Goal: Task Accomplishment & Management: Use online tool/utility

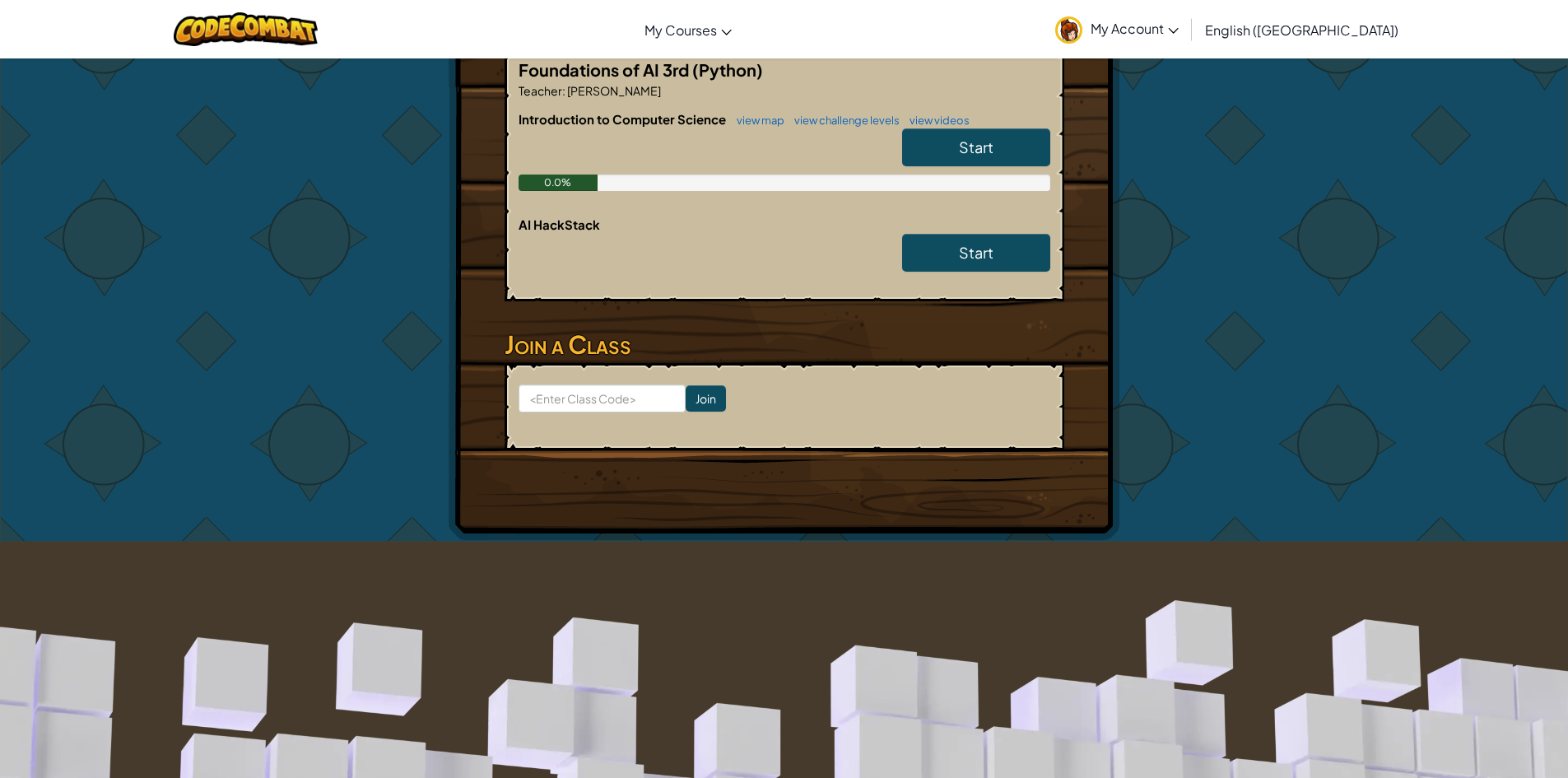
scroll to position [329, 0]
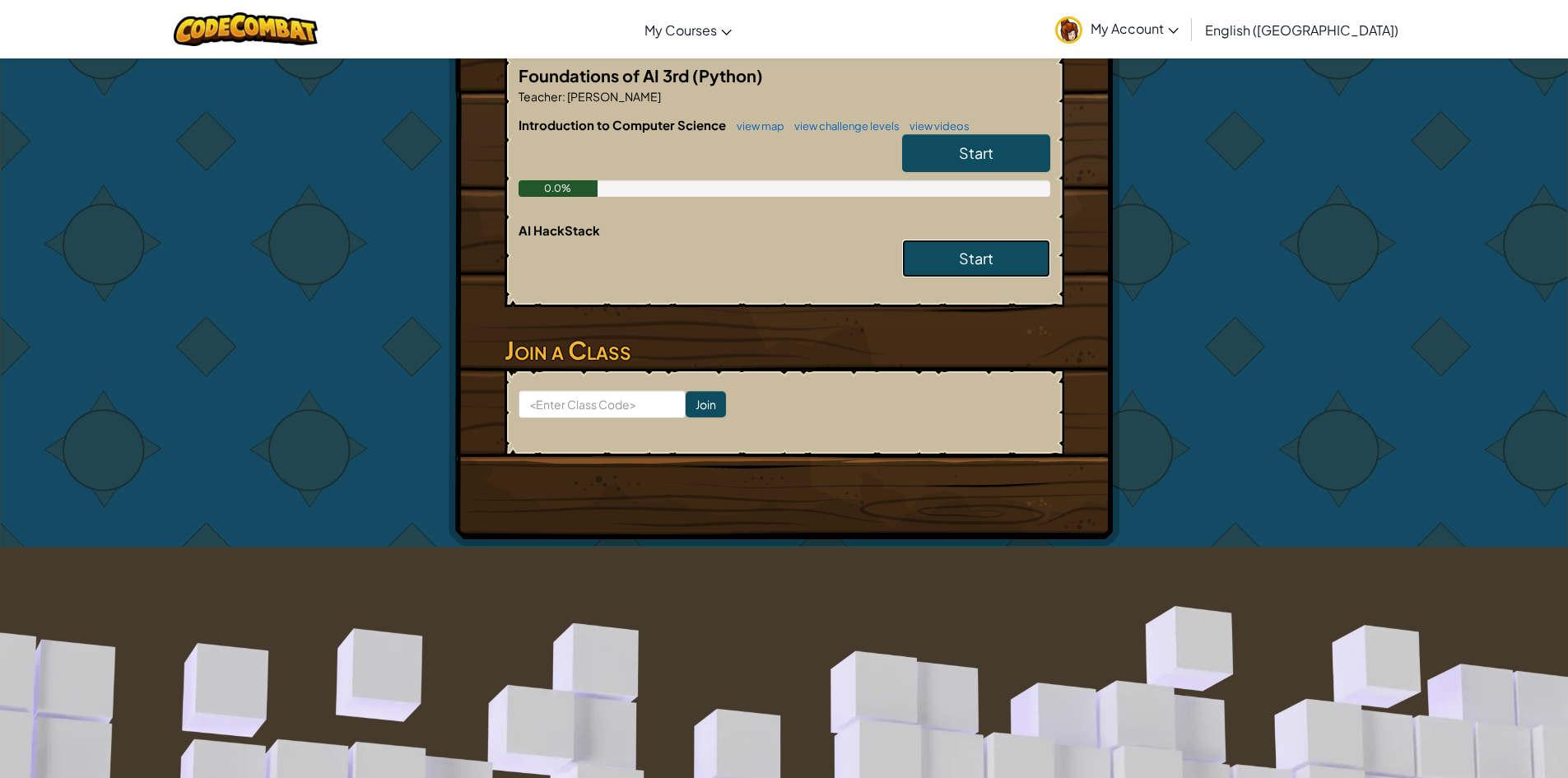
click at [916, 261] on link "Start" at bounding box center [976, 259] width 148 height 38
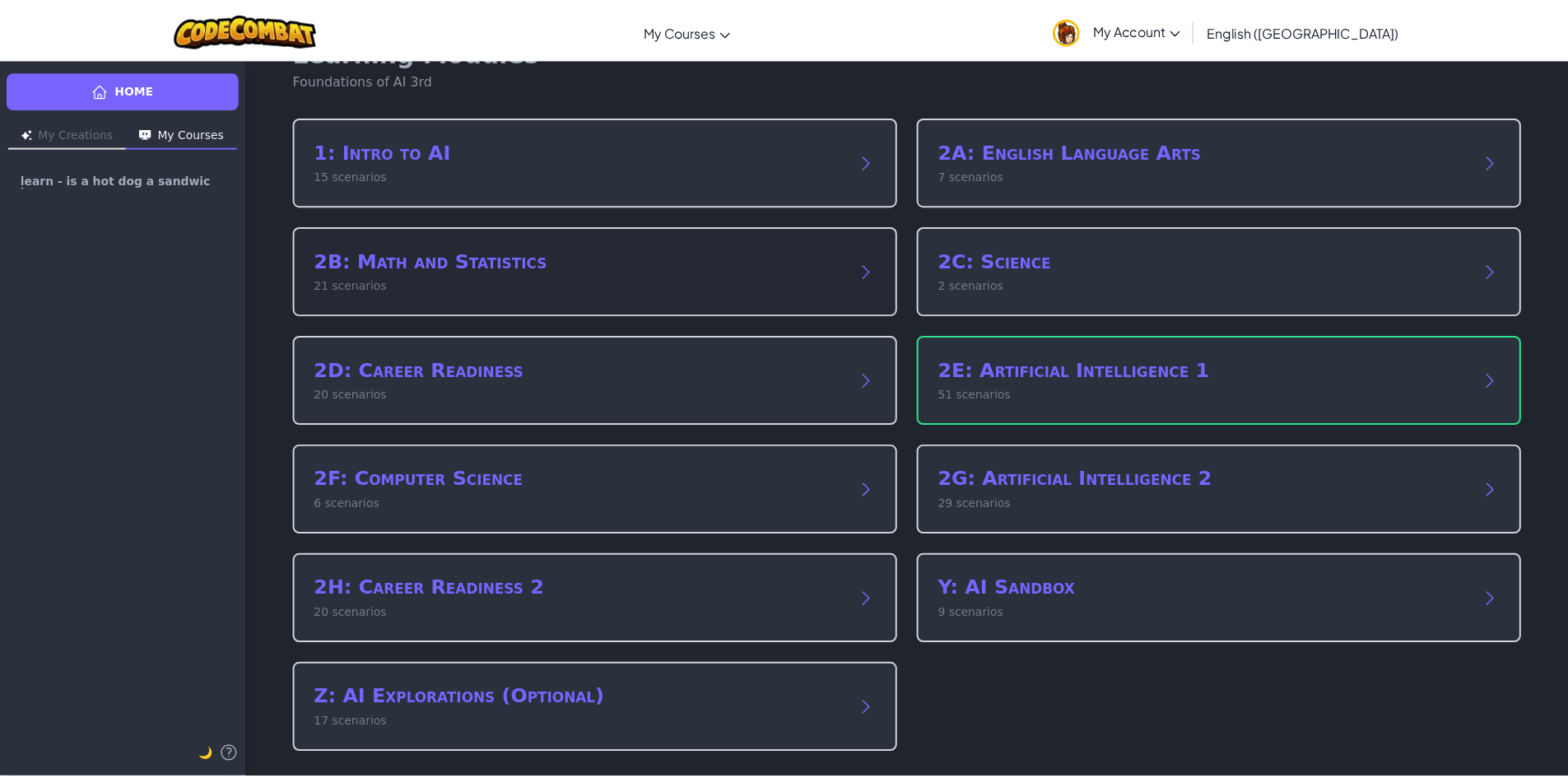
scroll to position [48, 0]
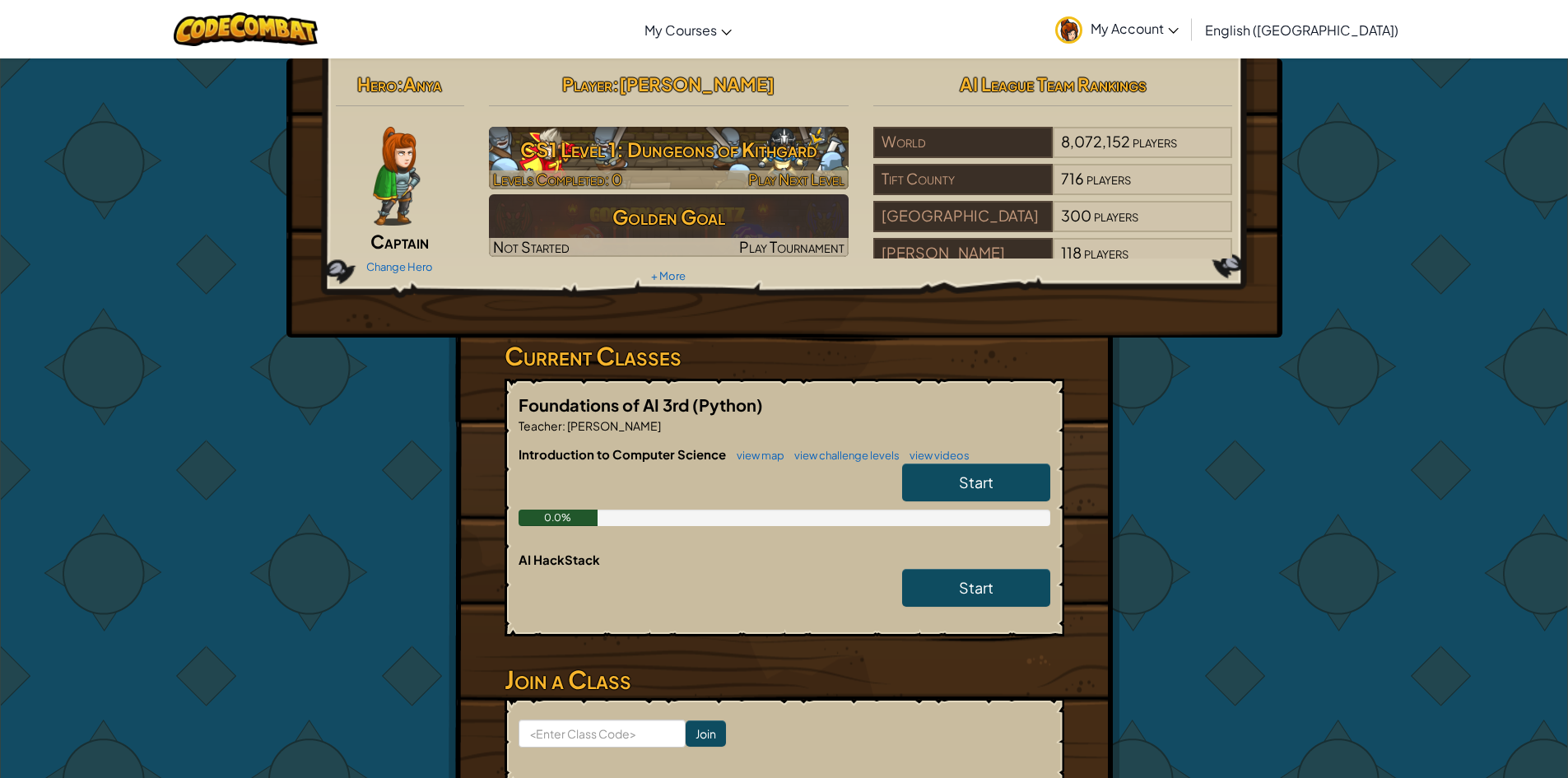
click at [768, 152] on h3 "CS1 Level 1: Dungeons of Kithgard" at bounding box center [668, 149] width 360 height 37
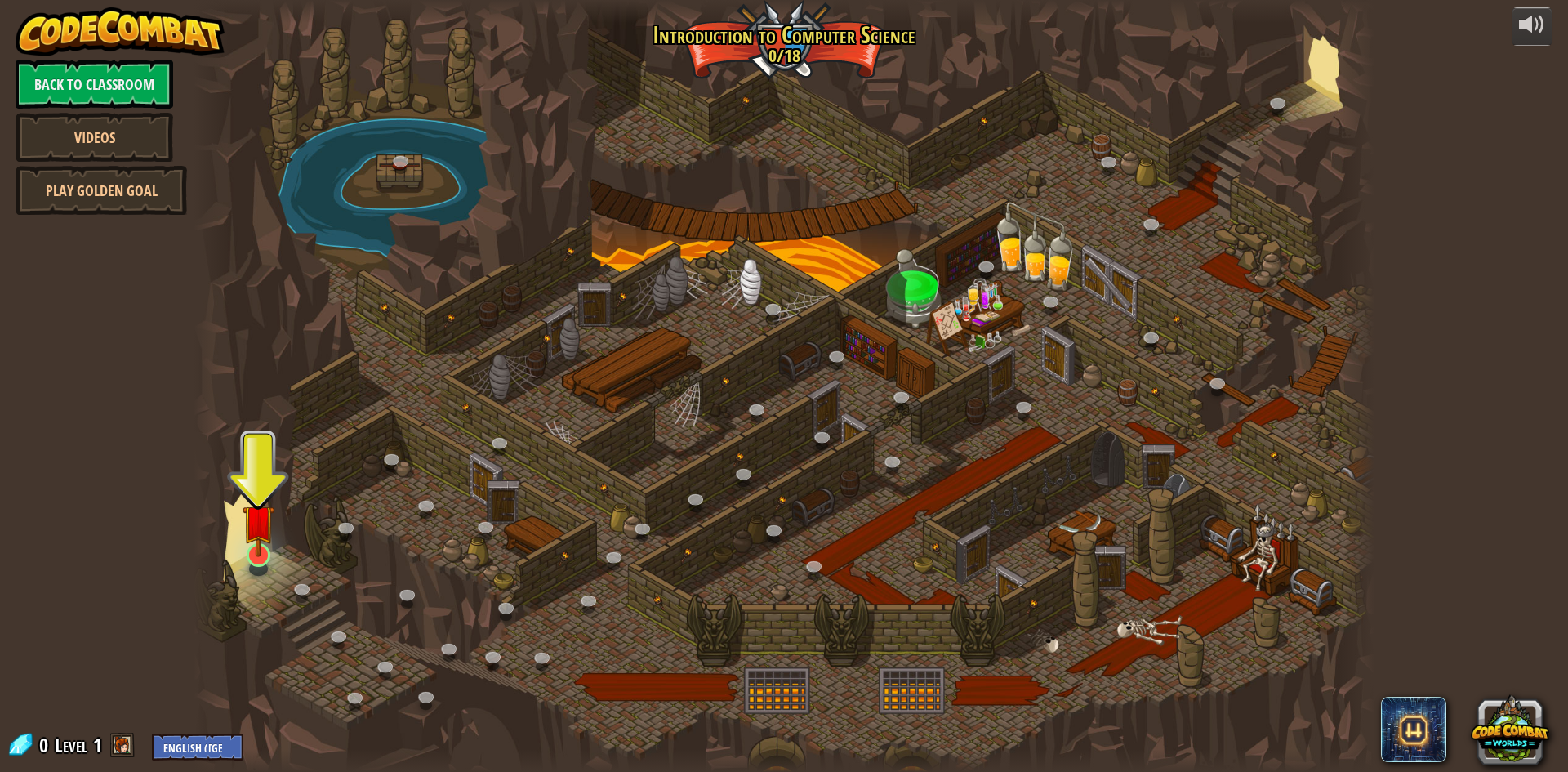
click at [252, 527] on img at bounding box center [259, 521] width 32 height 72
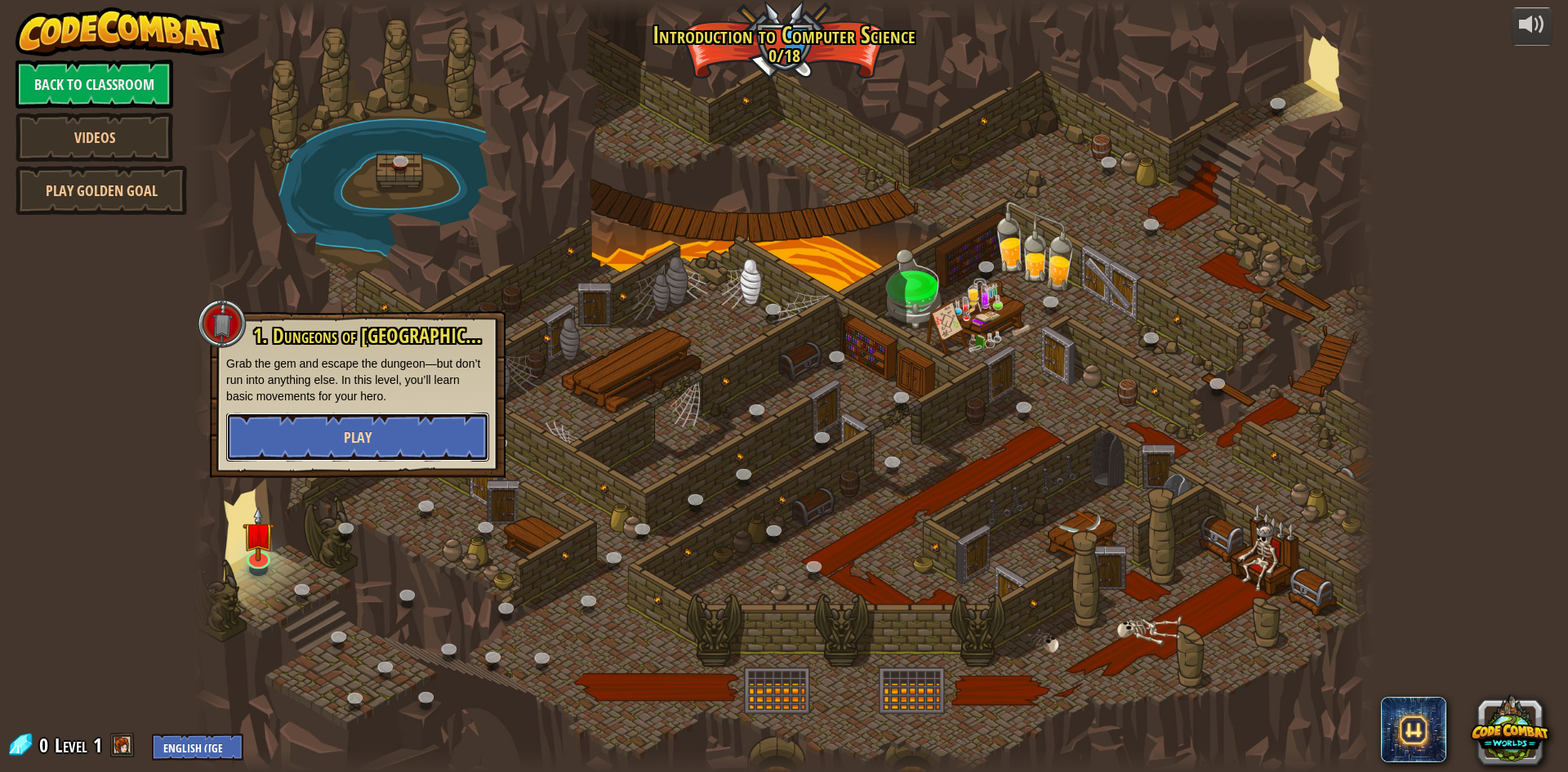
click at [363, 442] on span "Play" at bounding box center [358, 438] width 28 height 21
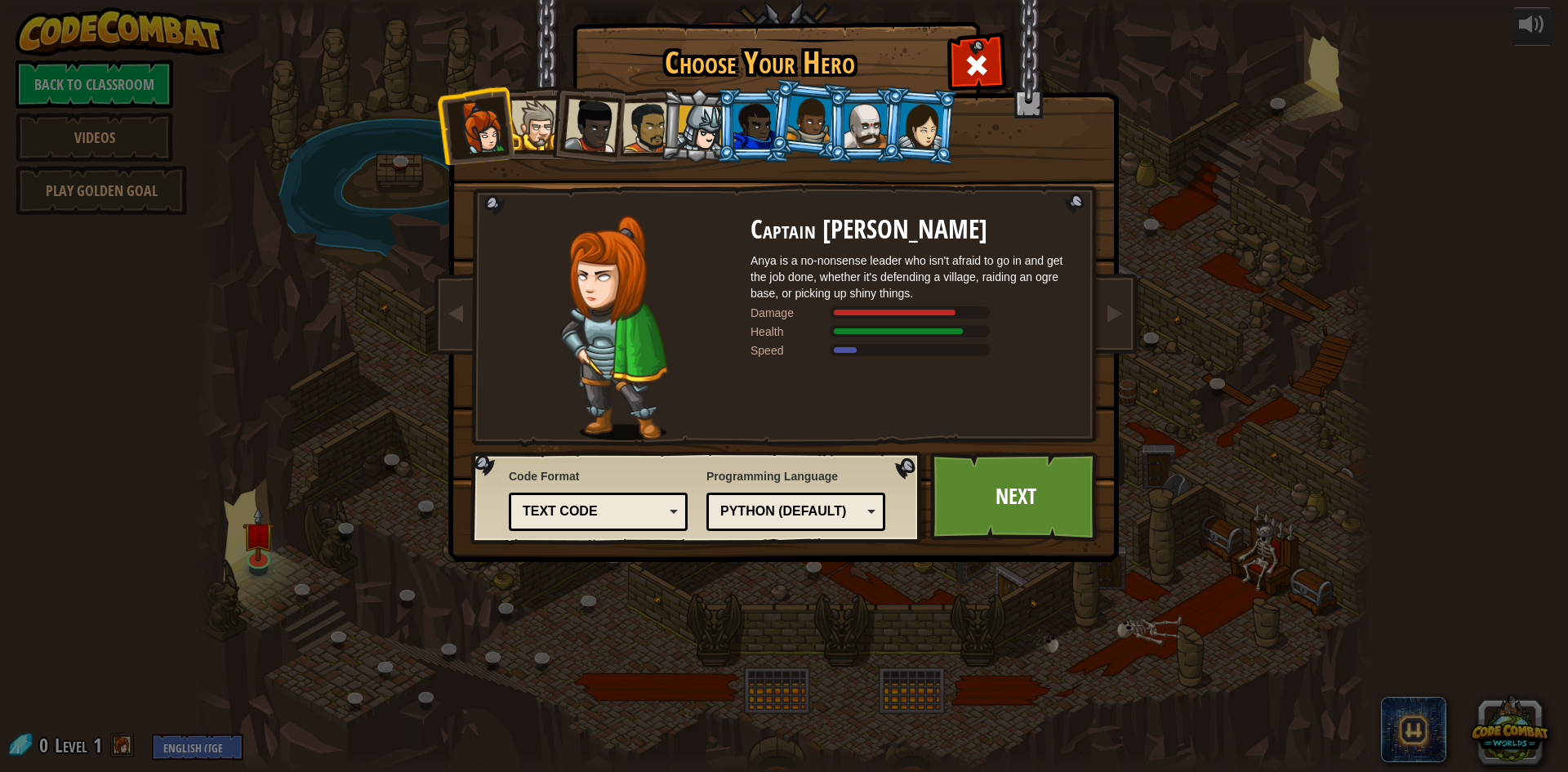
click at [928, 26] on div "Choose Your Hero 0 Captain [PERSON_NAME] is a no-nonsense leader who isn't afra…" at bounding box center [784, 25] width 670 height 2
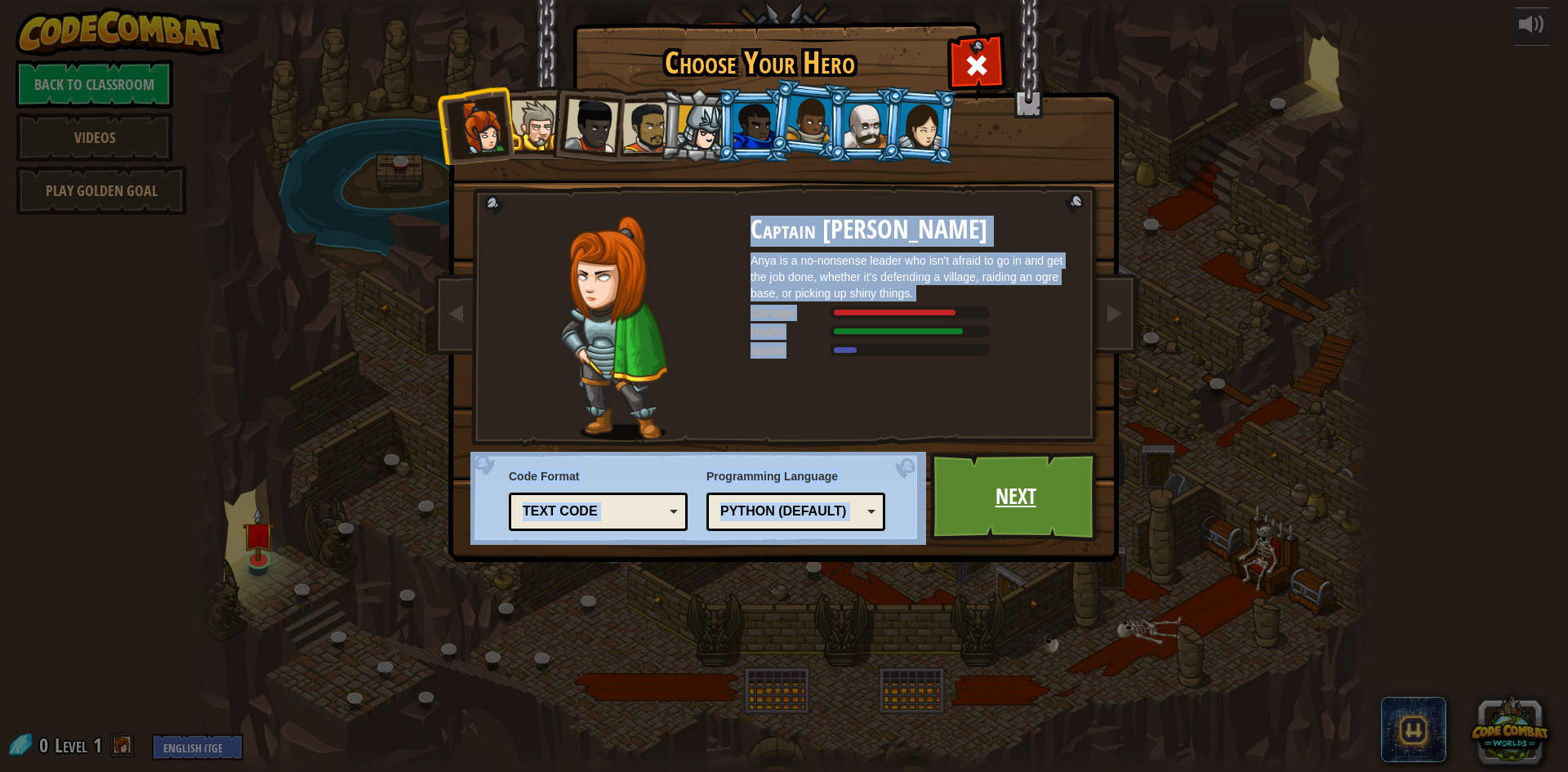
click at [951, 493] on link "Next" at bounding box center [1015, 496] width 170 height 89
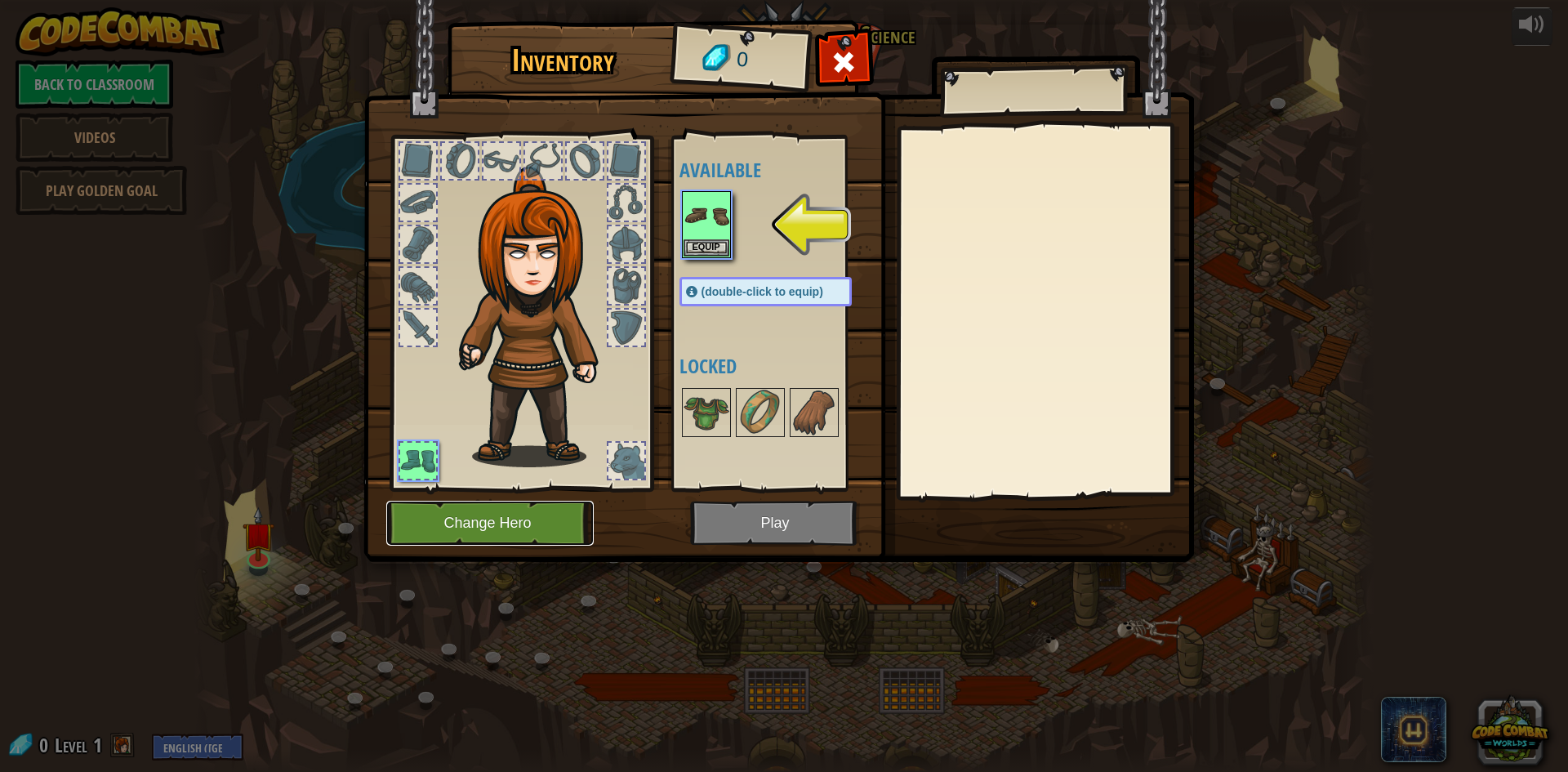
click at [514, 523] on button "Change Hero" at bounding box center [489, 523] width 207 height 45
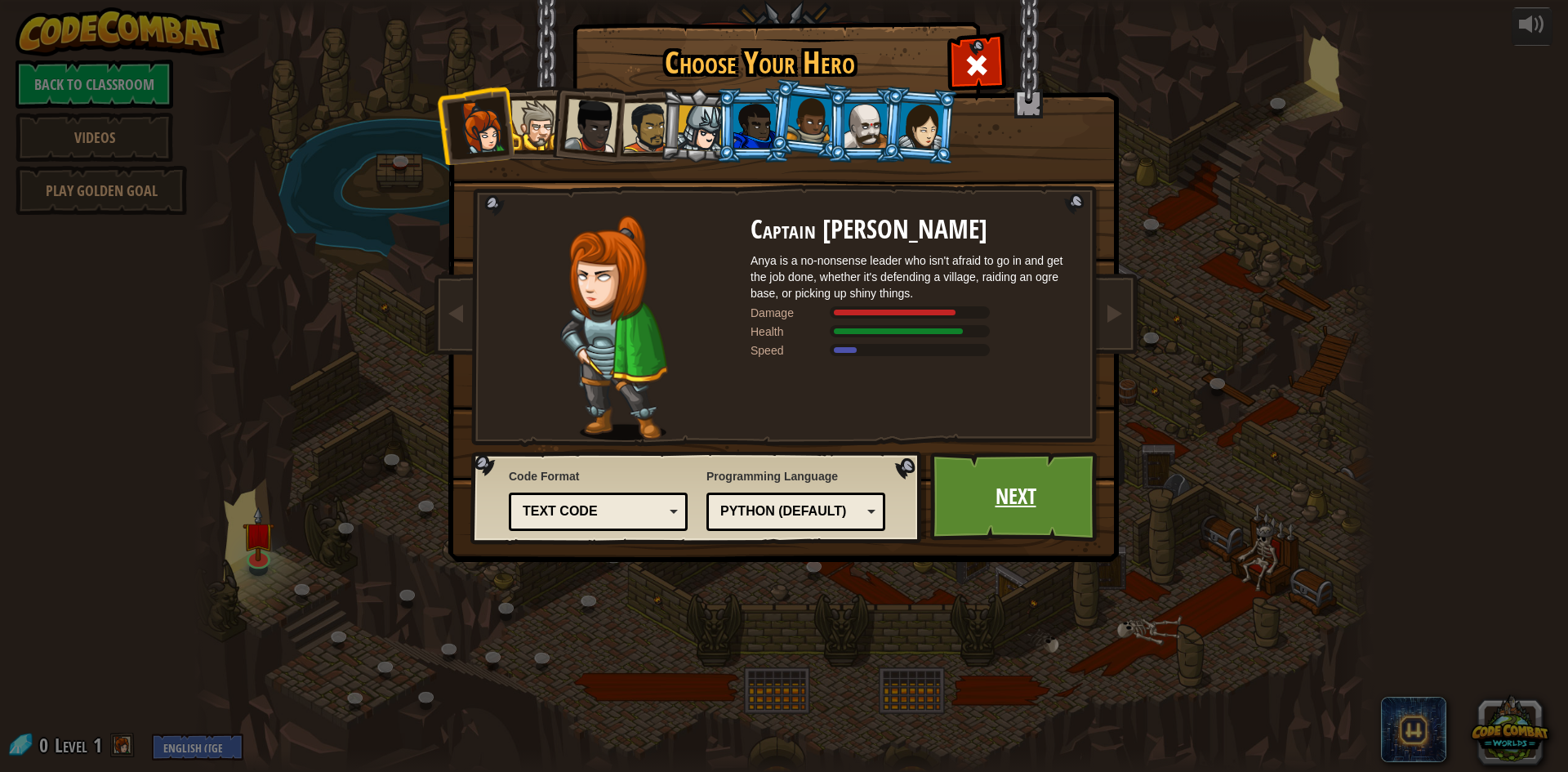
click at [960, 478] on link "Next" at bounding box center [1015, 496] width 170 height 89
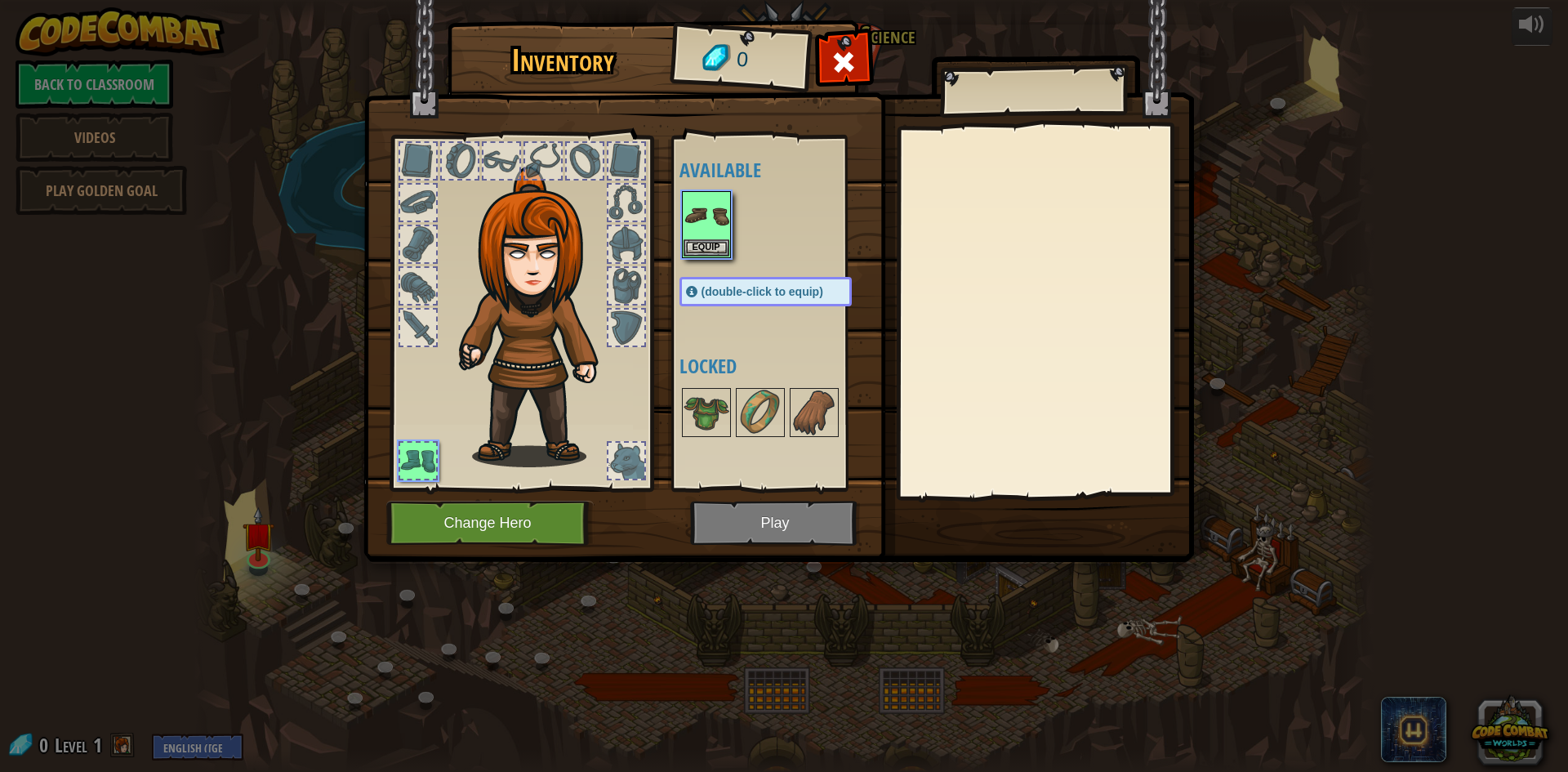
click at [814, 517] on img at bounding box center [778, 265] width 831 height 593
click at [744, 296] on span "(double-click to equip)" at bounding box center [761, 292] width 121 height 13
click at [698, 217] on img at bounding box center [706, 216] width 46 height 46
click at [713, 249] on button "Equip" at bounding box center [706, 247] width 46 height 17
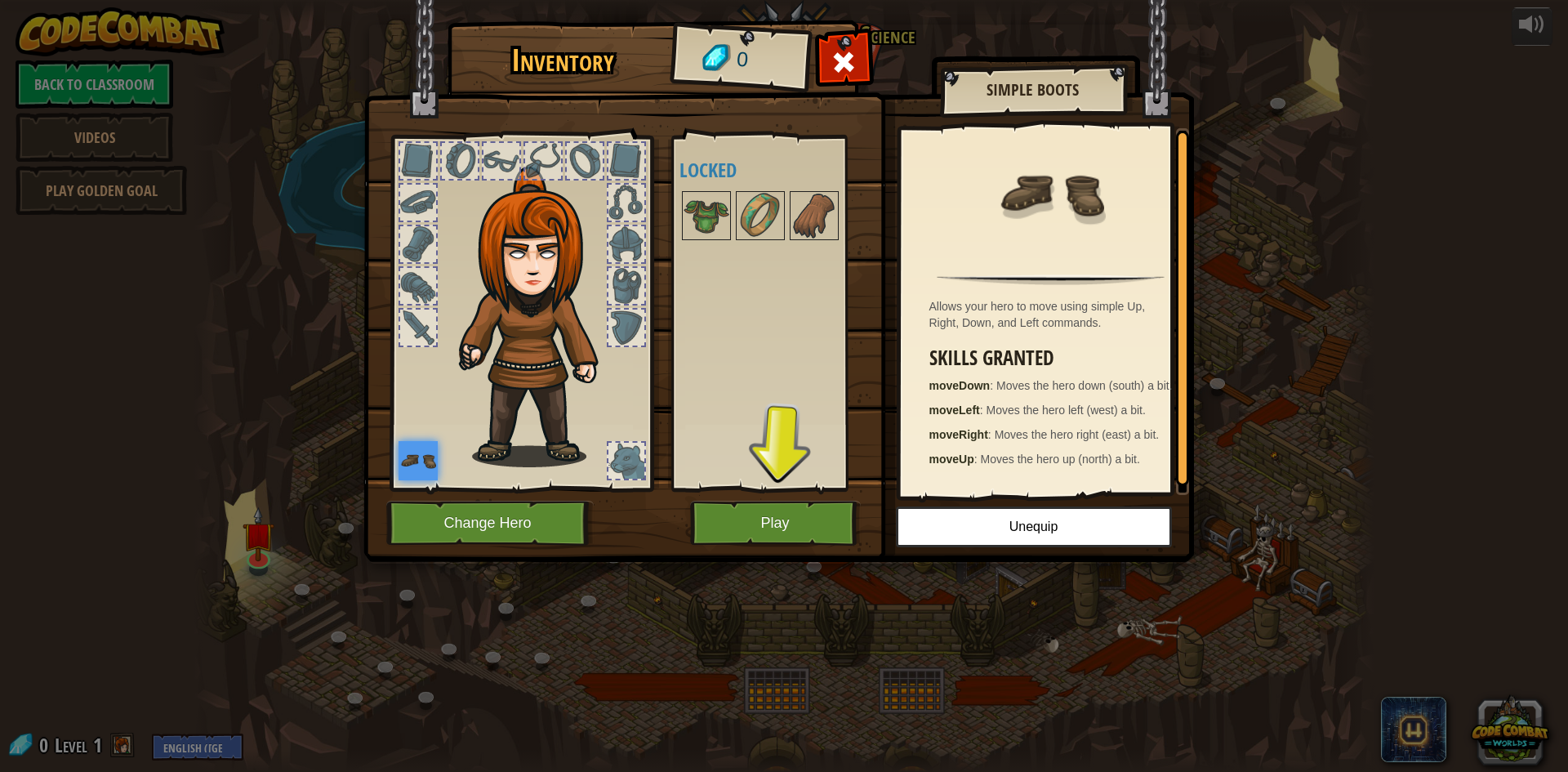
drag, startPoint x: 417, startPoint y: 446, endPoint x: 449, endPoint y: 457, distance: 33.8
click at [417, 447] on img at bounding box center [418, 461] width 40 height 40
click at [772, 516] on button "Play" at bounding box center [775, 523] width 170 height 45
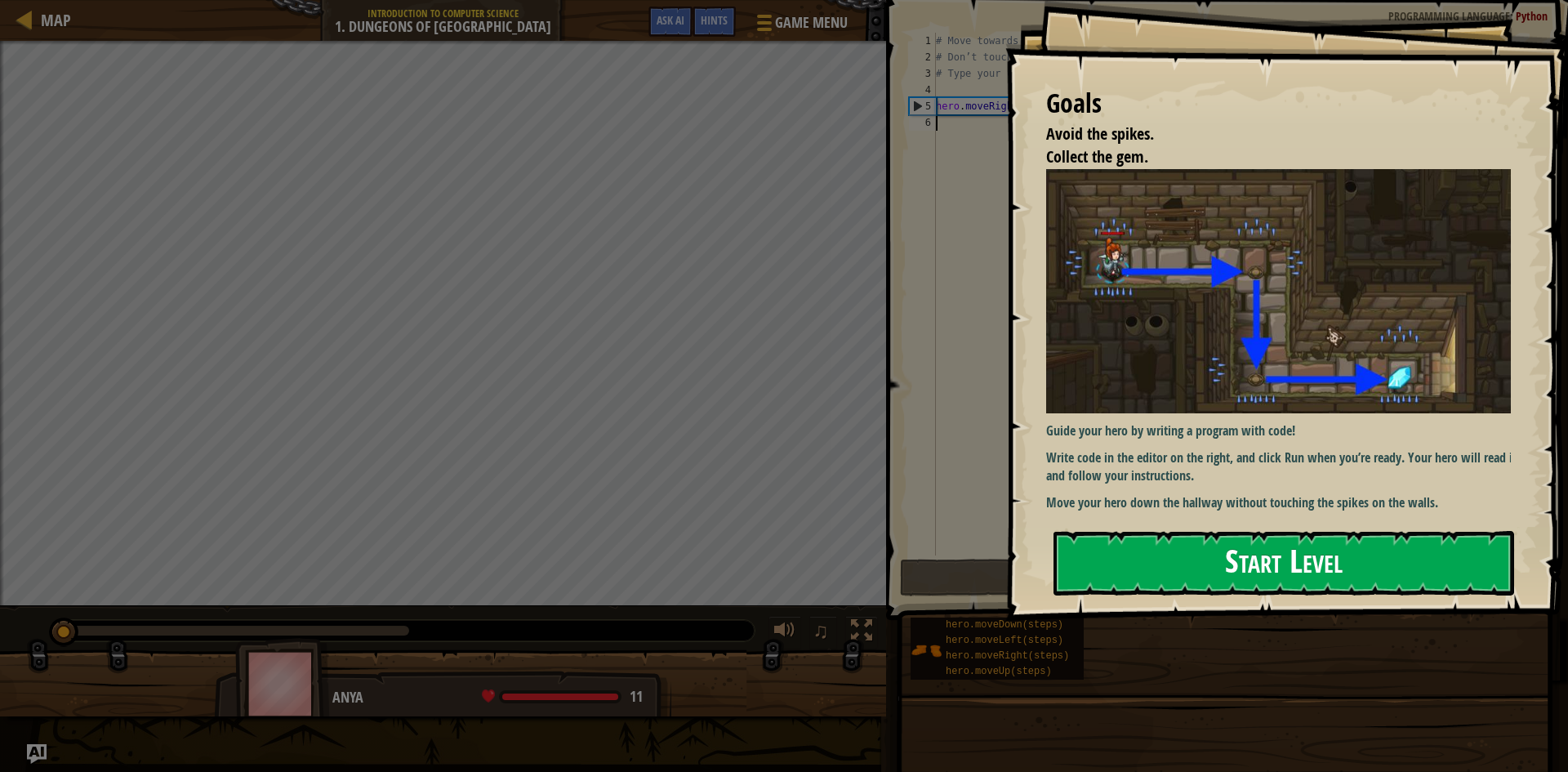
click at [1202, 334] on div "Goals Avoid the spikes. Collect the gem. Guide your hero by writing a program w…" at bounding box center [1287, 310] width 563 height 620
click at [1234, 553] on button "Start Level" at bounding box center [1283, 563] width 460 height 65
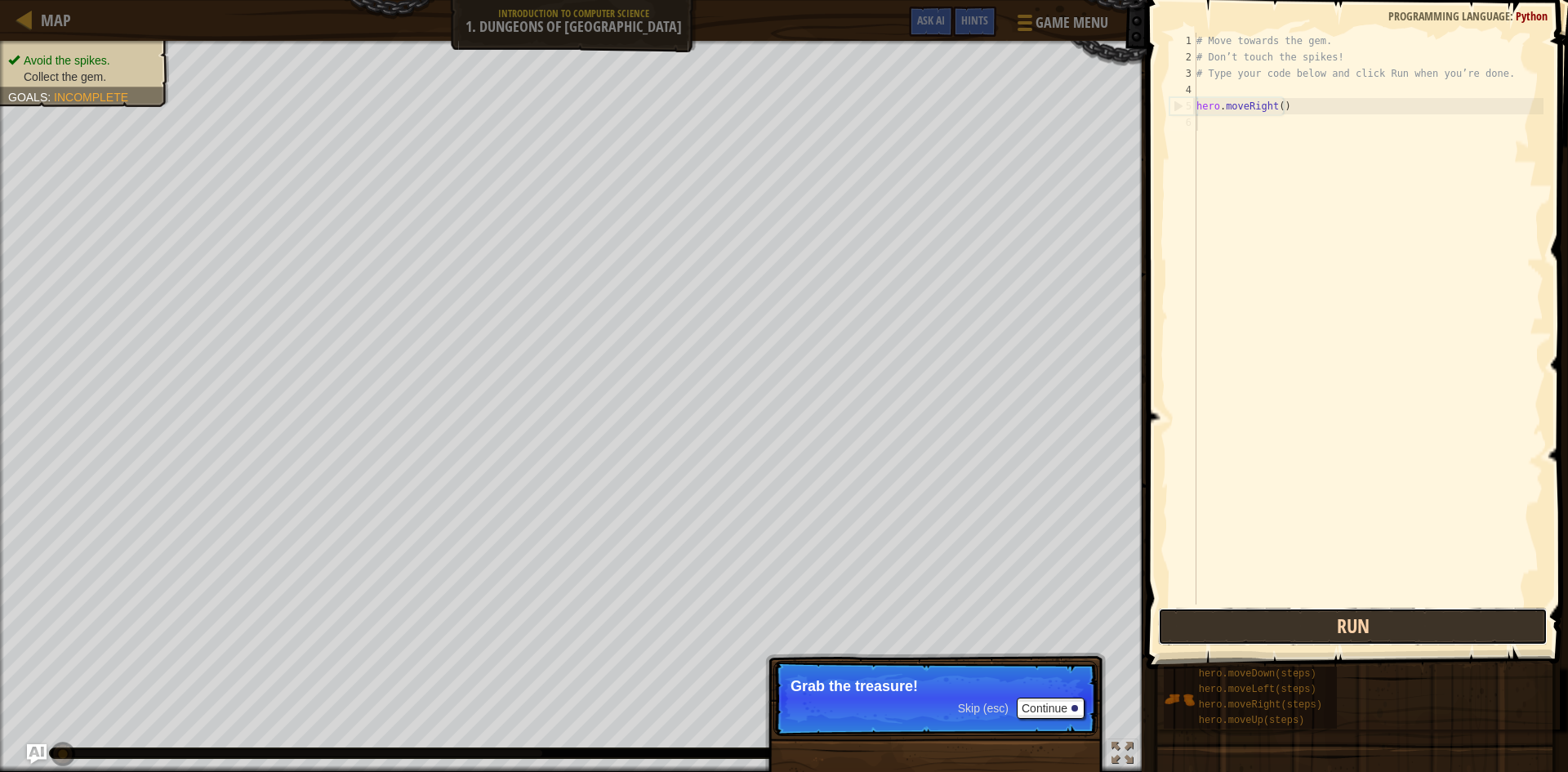
click at [1213, 627] on button "Run" at bounding box center [1352, 627] width 390 height 38
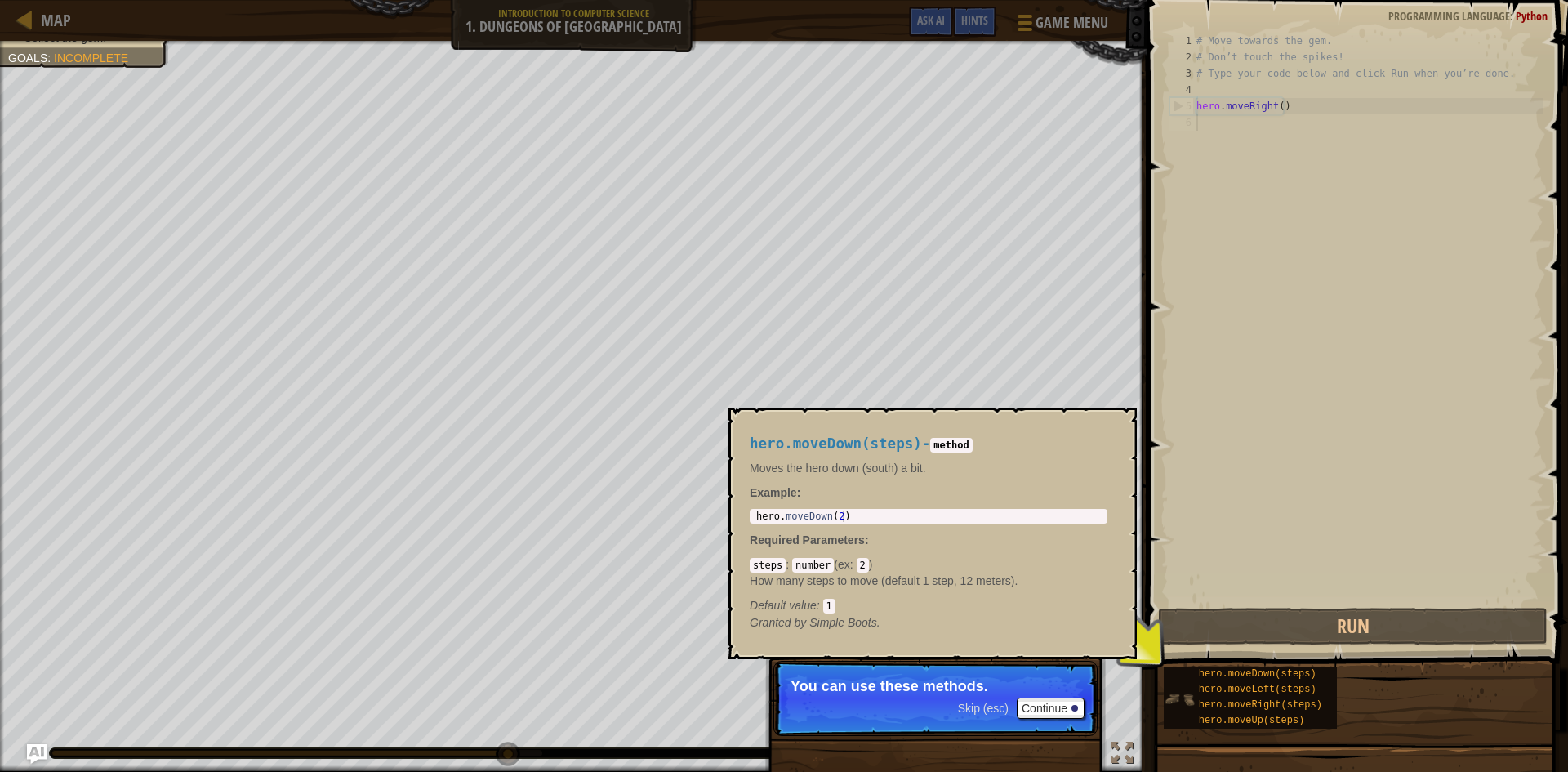
click at [1176, 694] on img at bounding box center [1179, 699] width 31 height 31
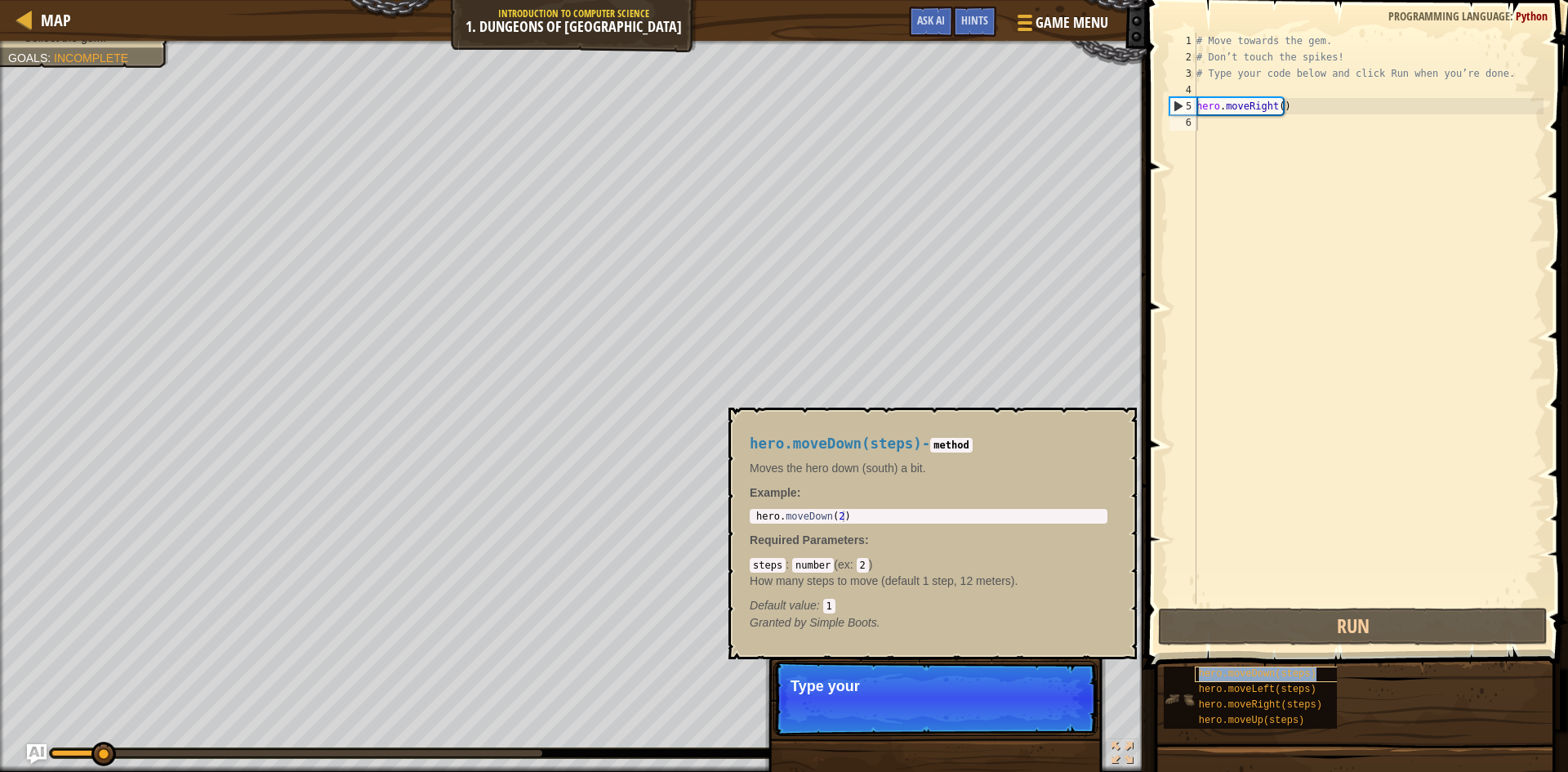
click at [1214, 671] on span "hero.moveDown(steps)" at bounding box center [1257, 674] width 118 height 11
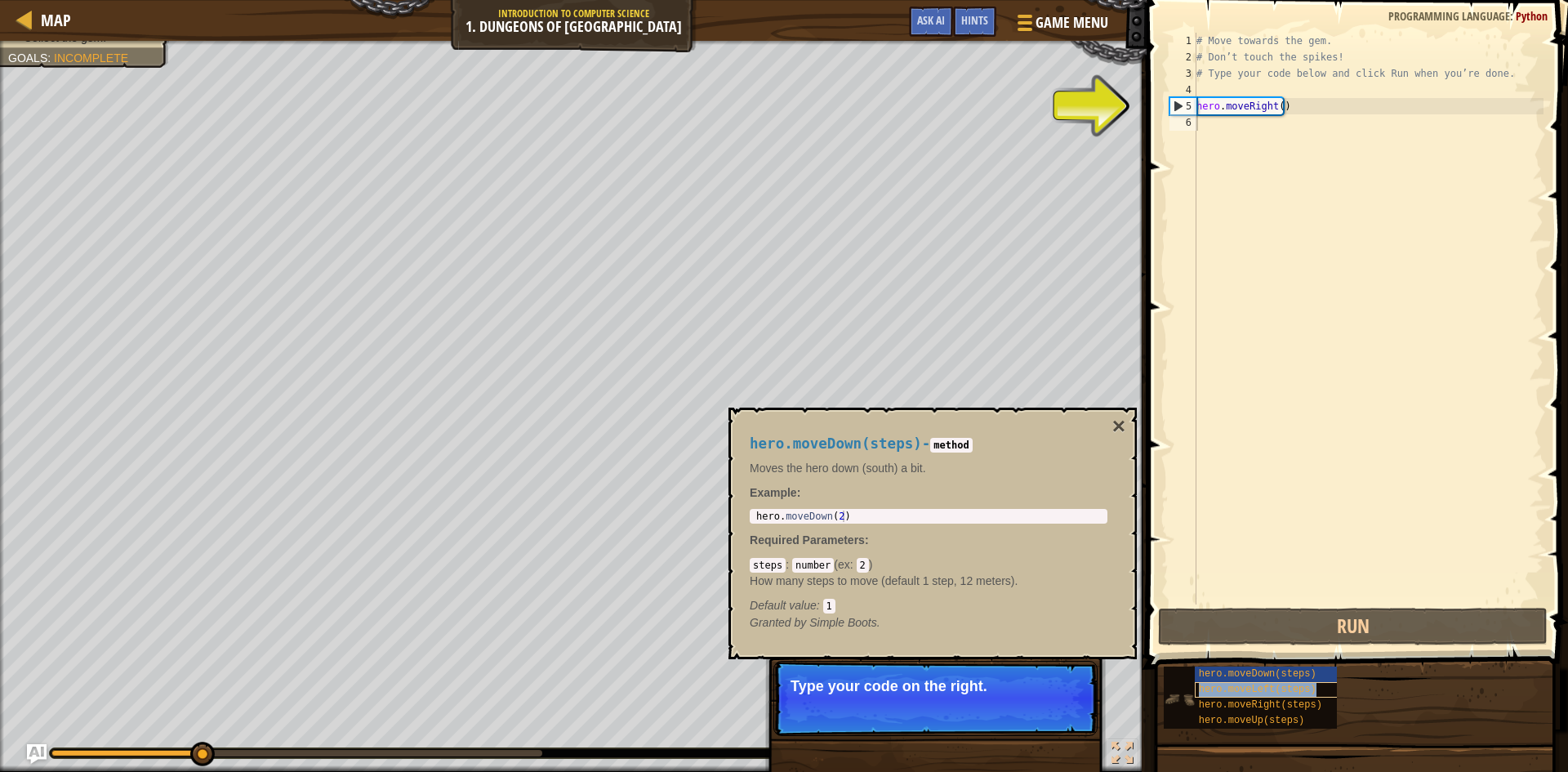
click at [1213, 686] on span "hero.moveLeft(steps)" at bounding box center [1257, 689] width 118 height 11
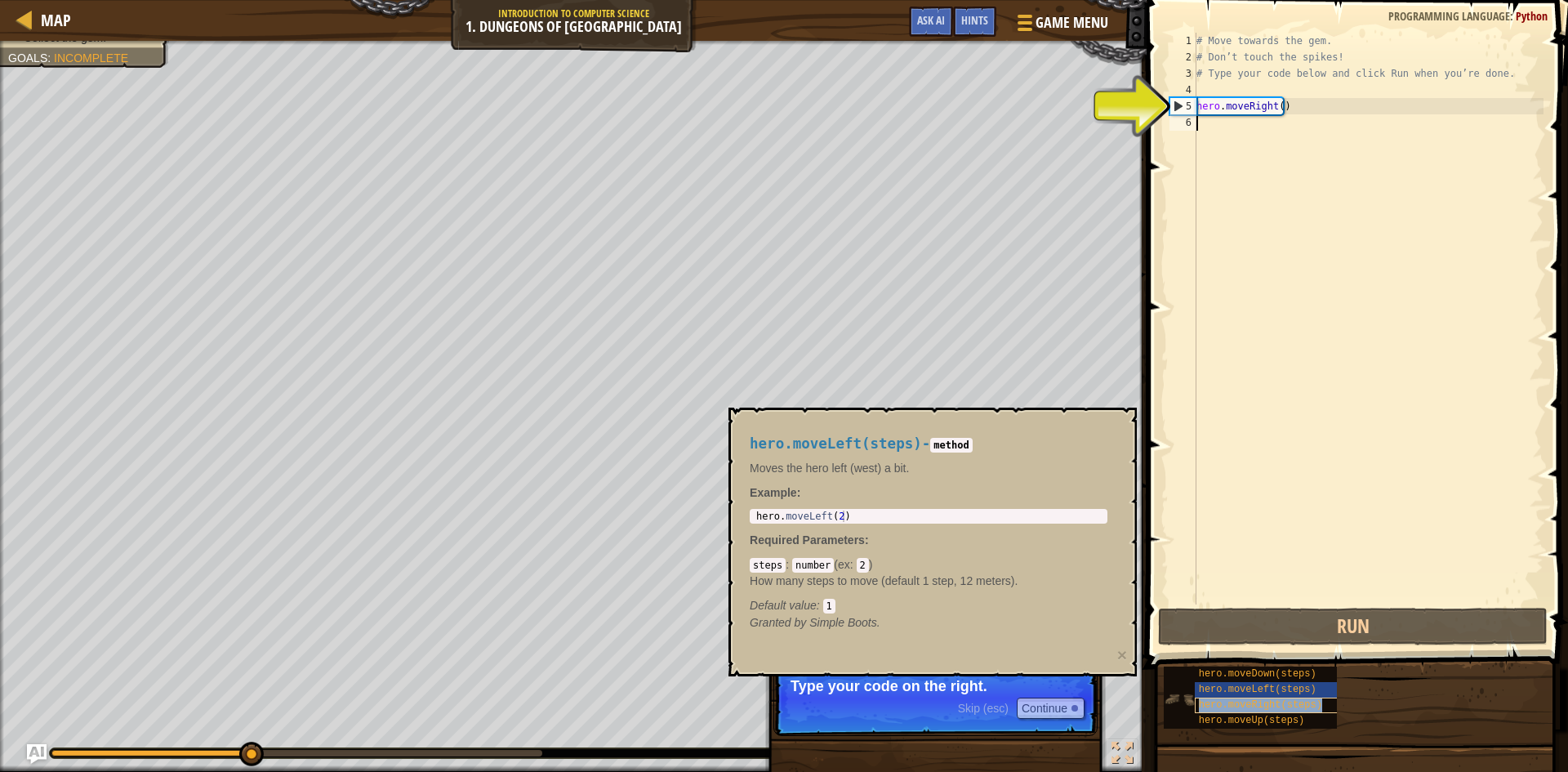
click at [1215, 700] on span "hero.moveRight(steps)" at bounding box center [1260, 705] width 123 height 11
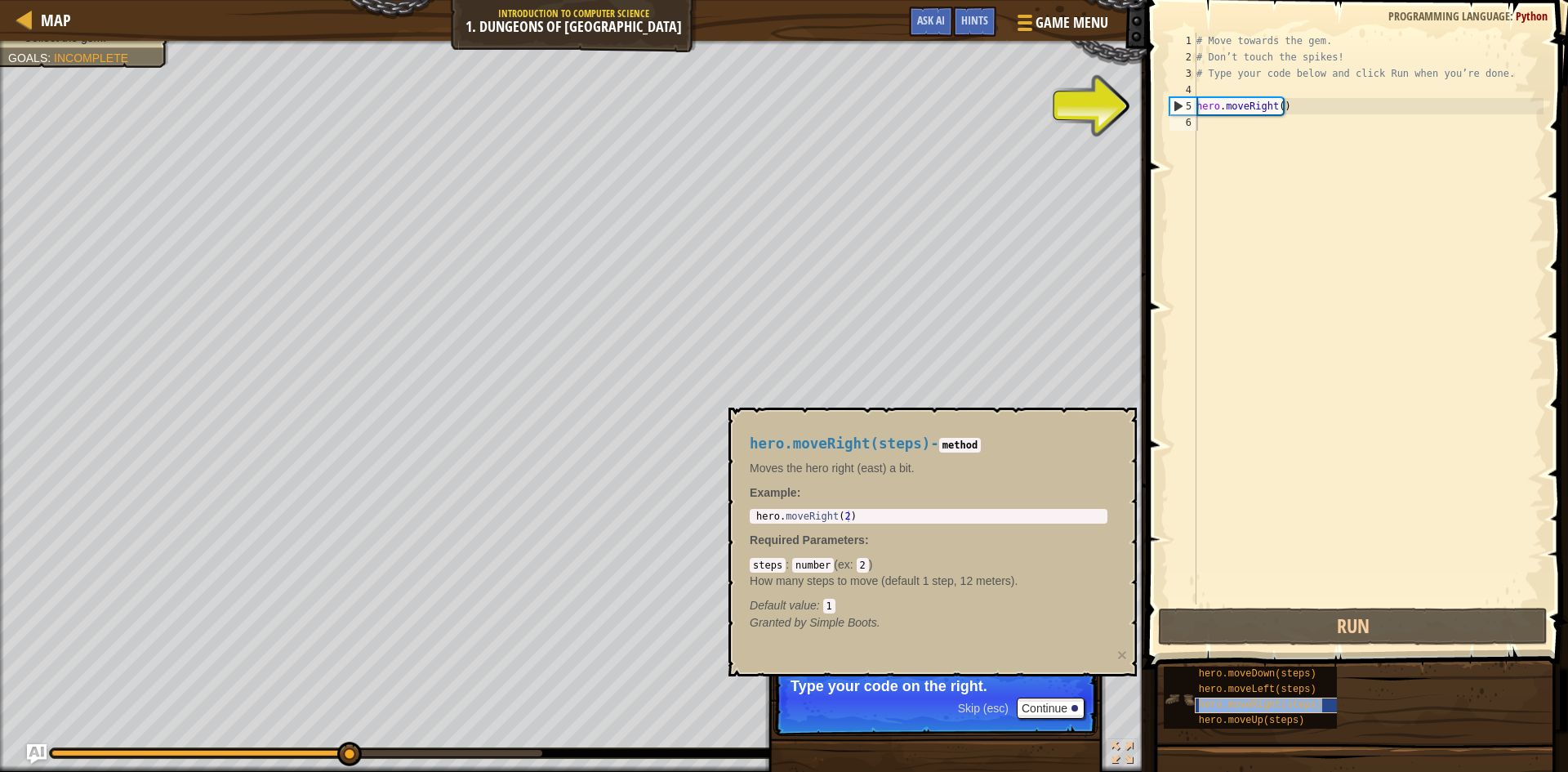
click at [1215, 700] on span "hero.moveRight(steps)" at bounding box center [1260, 705] width 123 height 11
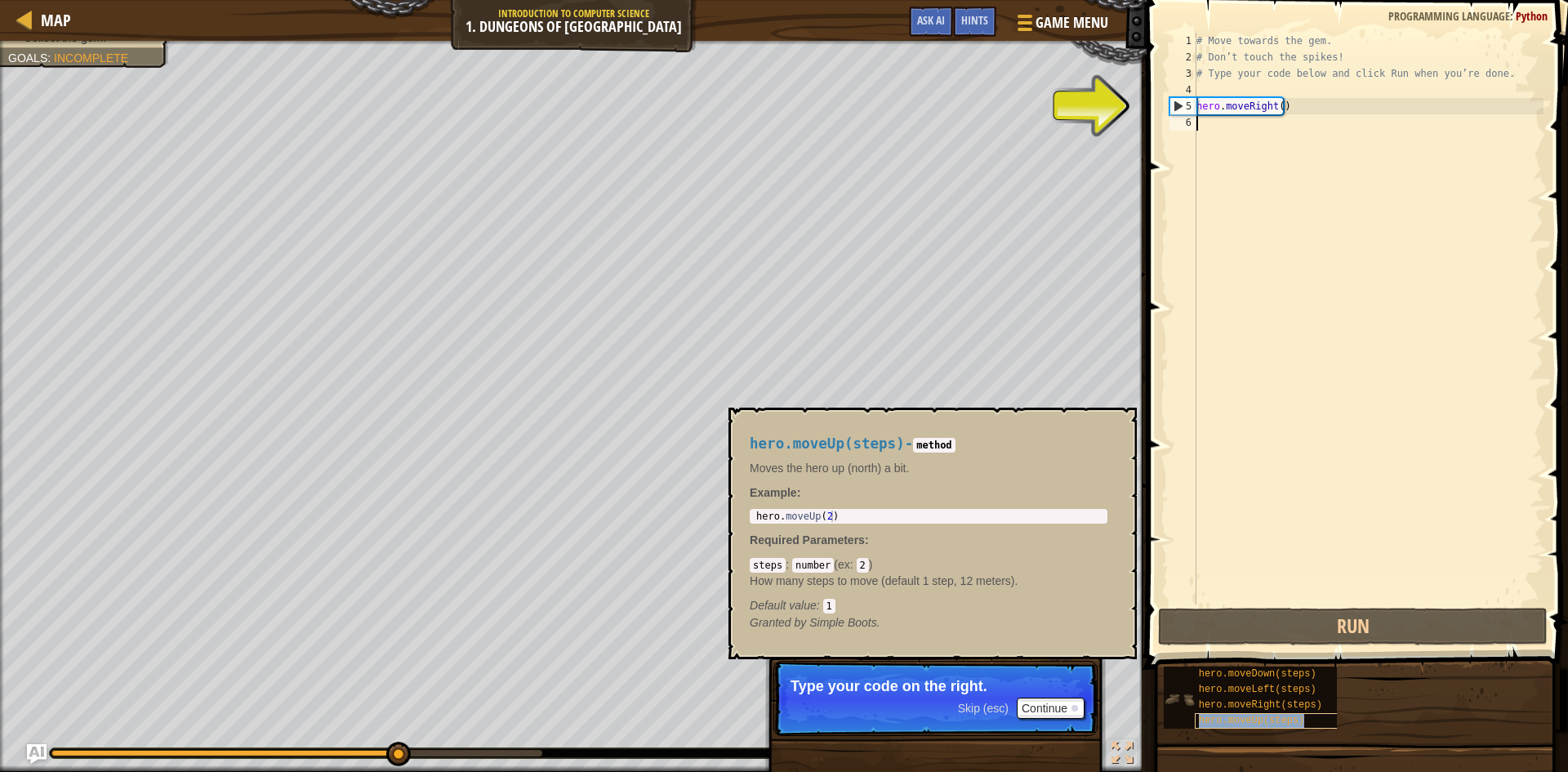
click at [1220, 714] on div "hero.moveUp(steps)" at bounding box center [1273, 721] width 157 height 15
click at [1227, 703] on span "hero.moveRight(steps)" at bounding box center [1260, 705] width 123 height 11
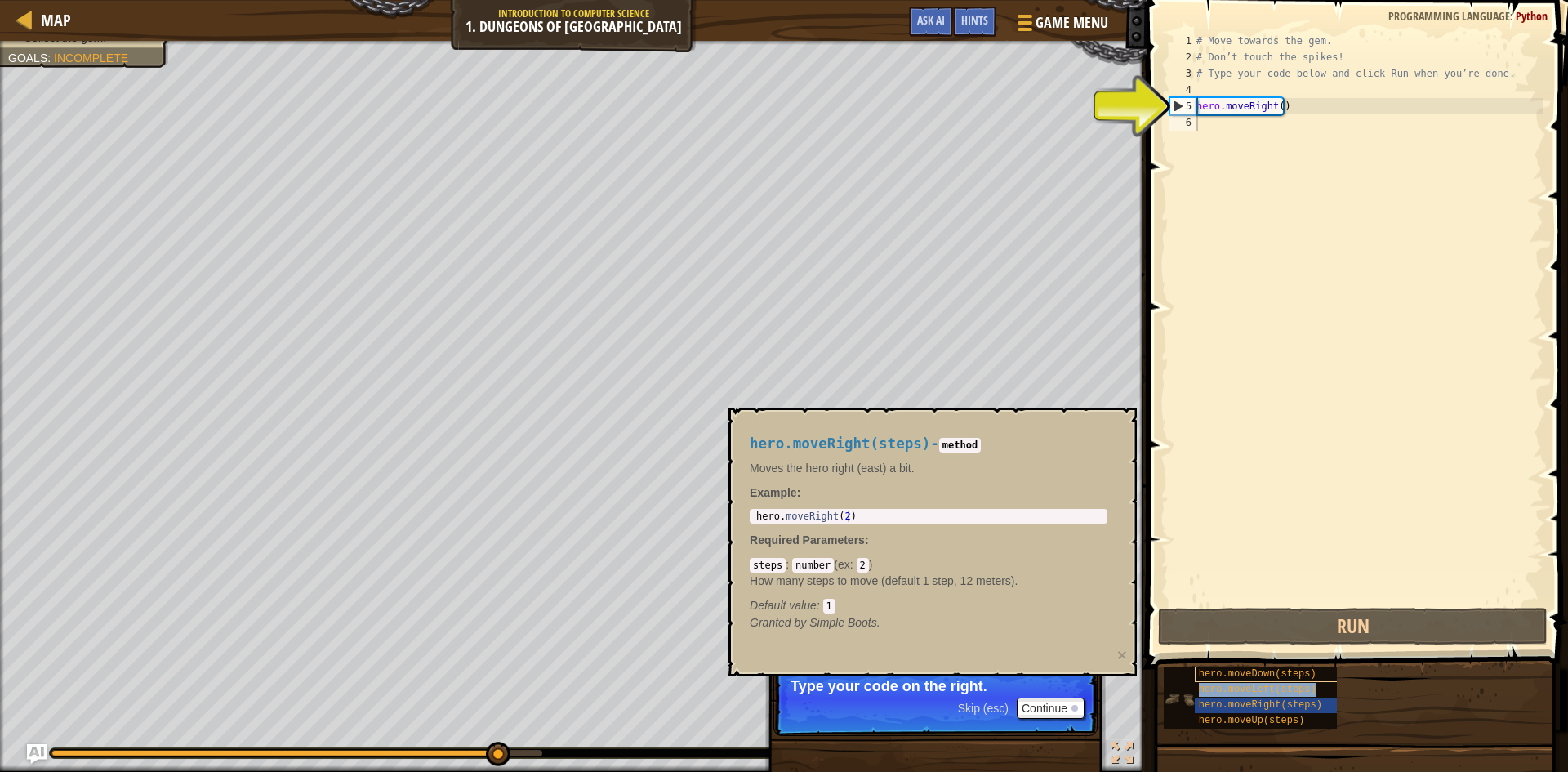
drag, startPoint x: 1227, startPoint y: 684, endPoint x: 1217, endPoint y: 679, distance: 11.2
click at [1227, 684] on span "hero.moveLeft(steps)" at bounding box center [1257, 689] width 118 height 11
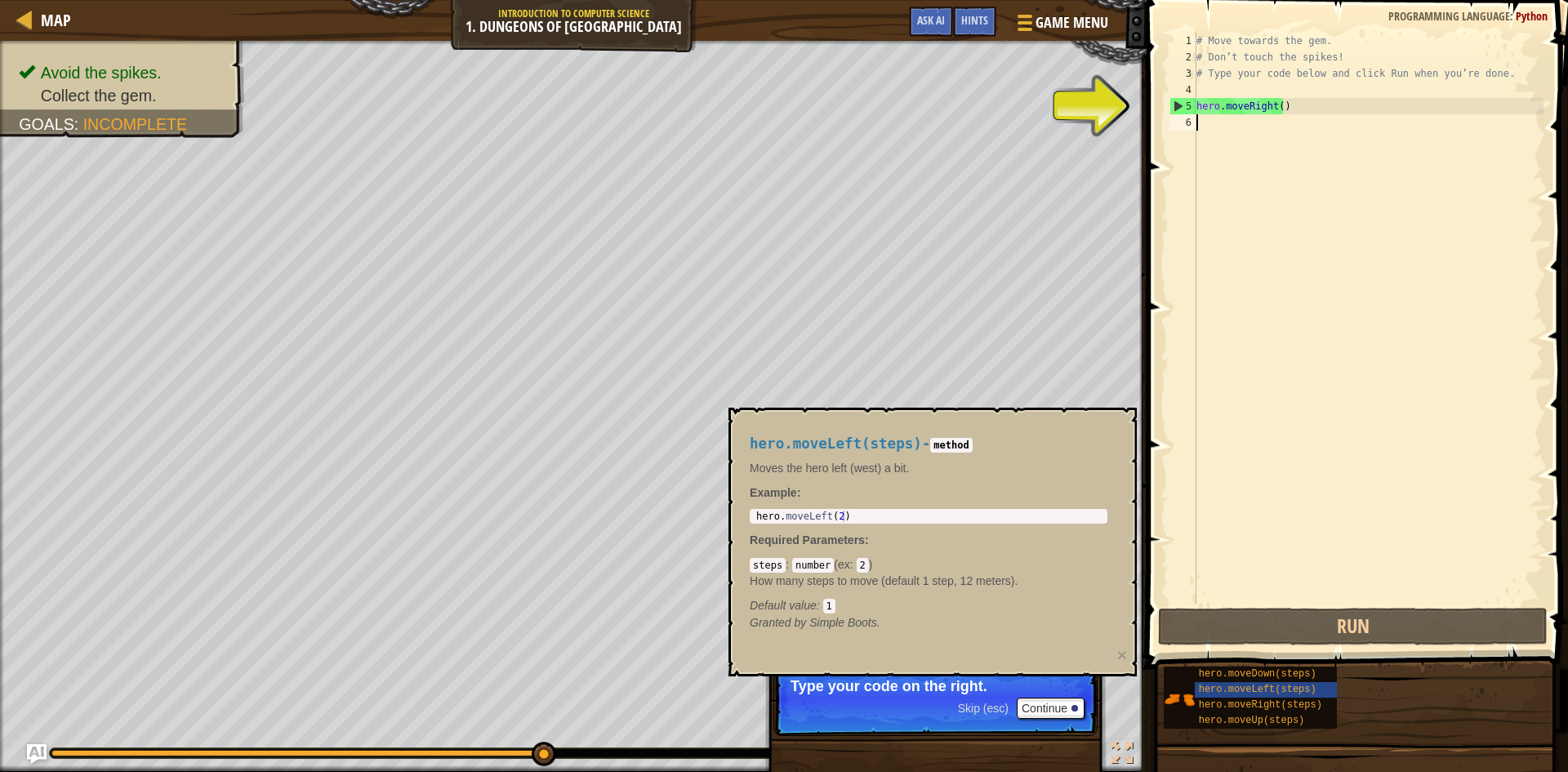
click at [1145, 110] on div "Map Introduction to Computer Science 1. Dungeons of Kithgard Game Menu Done Hin…" at bounding box center [784, 386] width 1568 height 772
click at [1220, 104] on div "# Move towards the gem. # Don’t touch the spikes! # Type your code below and cl…" at bounding box center [1368, 335] width 350 height 604
type textarea "hero.moveRight()"
click at [1288, 102] on div "# Move towards the gem. # Don’t touch the spikes! # Type your code below and cl…" at bounding box center [1368, 335] width 350 height 604
click at [1269, 125] on div "# Move towards the gem. # Don’t touch the spikes! # Type your code below and cl…" at bounding box center [1368, 335] width 350 height 604
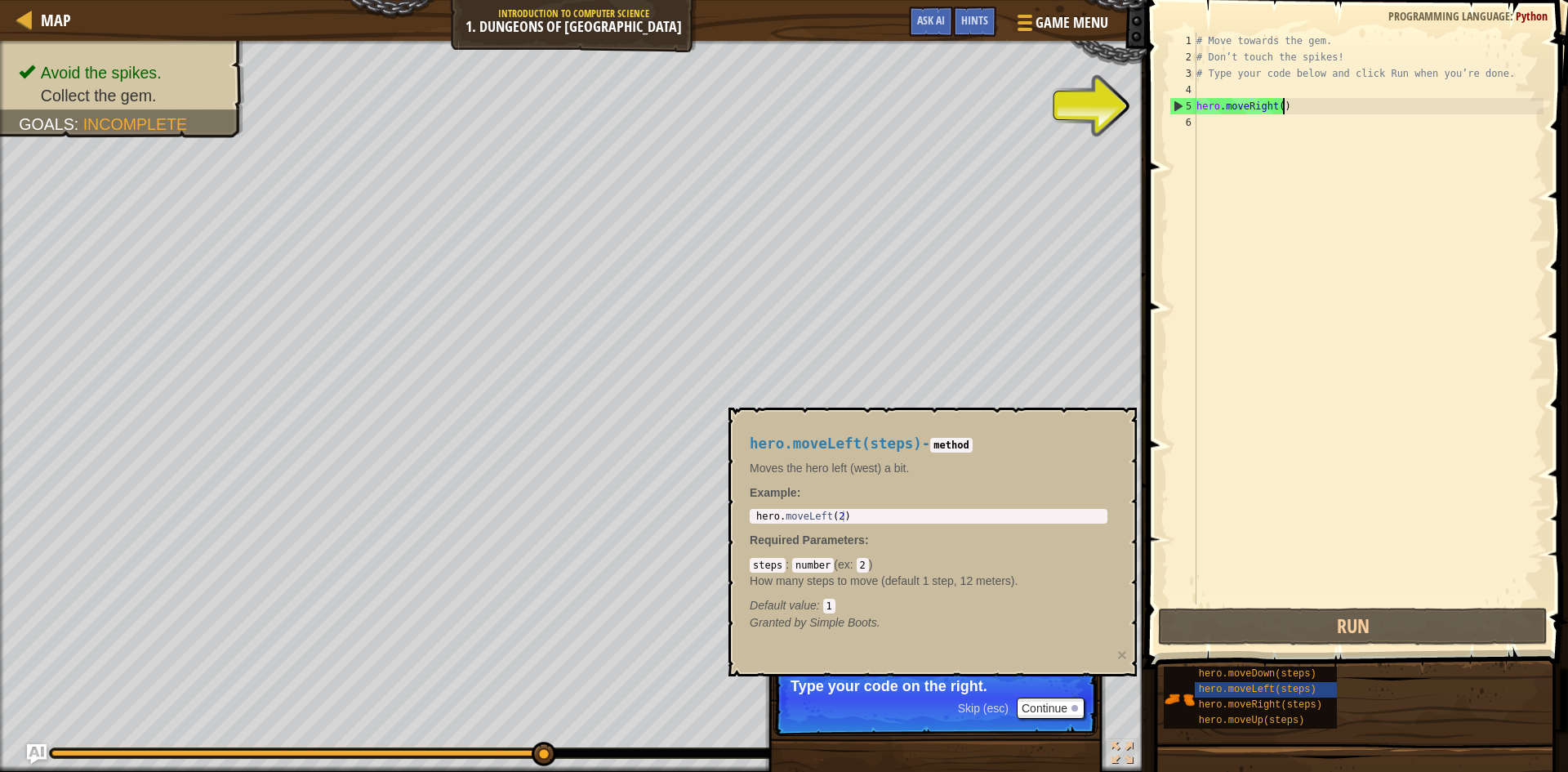
click at [1283, 111] on div "# Move towards the gem. # Don’t touch the spikes! # Type your code below and cl…" at bounding box center [1368, 335] width 350 height 604
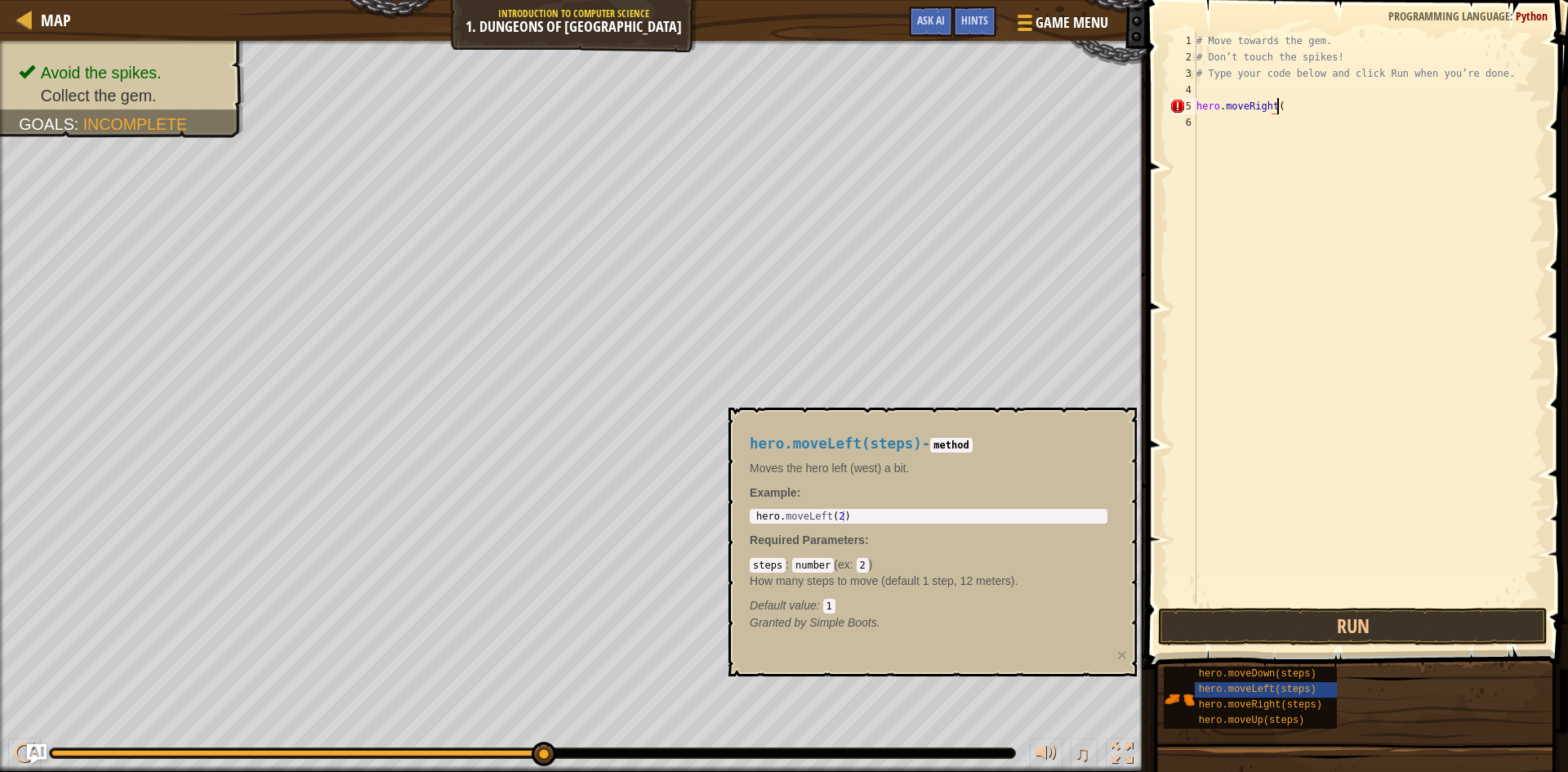
scroll to position [8, 7]
type textarea "hero.moveRight(2)"
drag, startPoint x: 1337, startPoint y: 633, endPoint x: 1341, endPoint y: 624, distance: 9.8
click at [1339, 630] on button "Run" at bounding box center [1352, 627] width 390 height 38
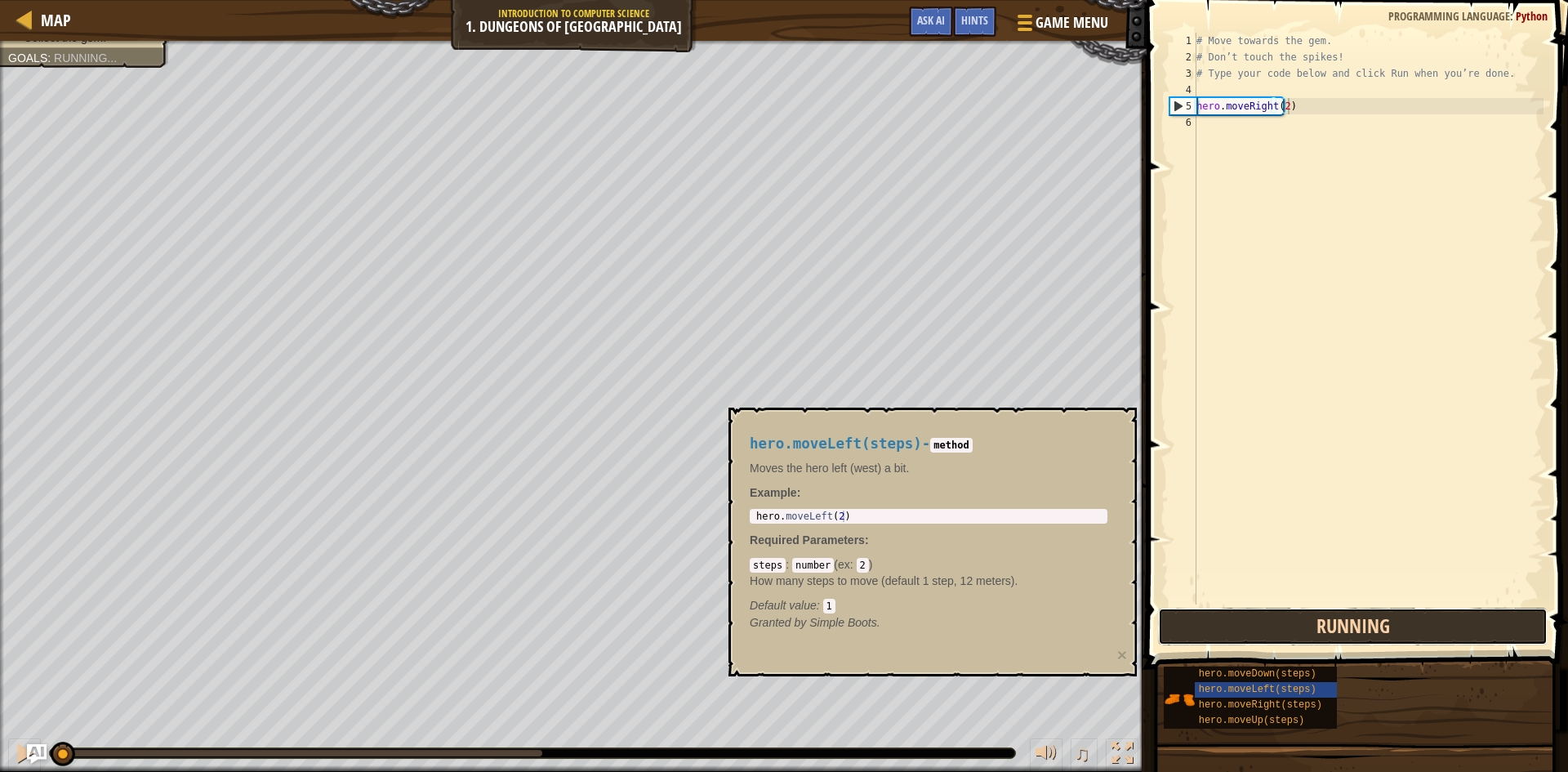
click at [1341, 624] on button "Running" at bounding box center [1352, 627] width 390 height 38
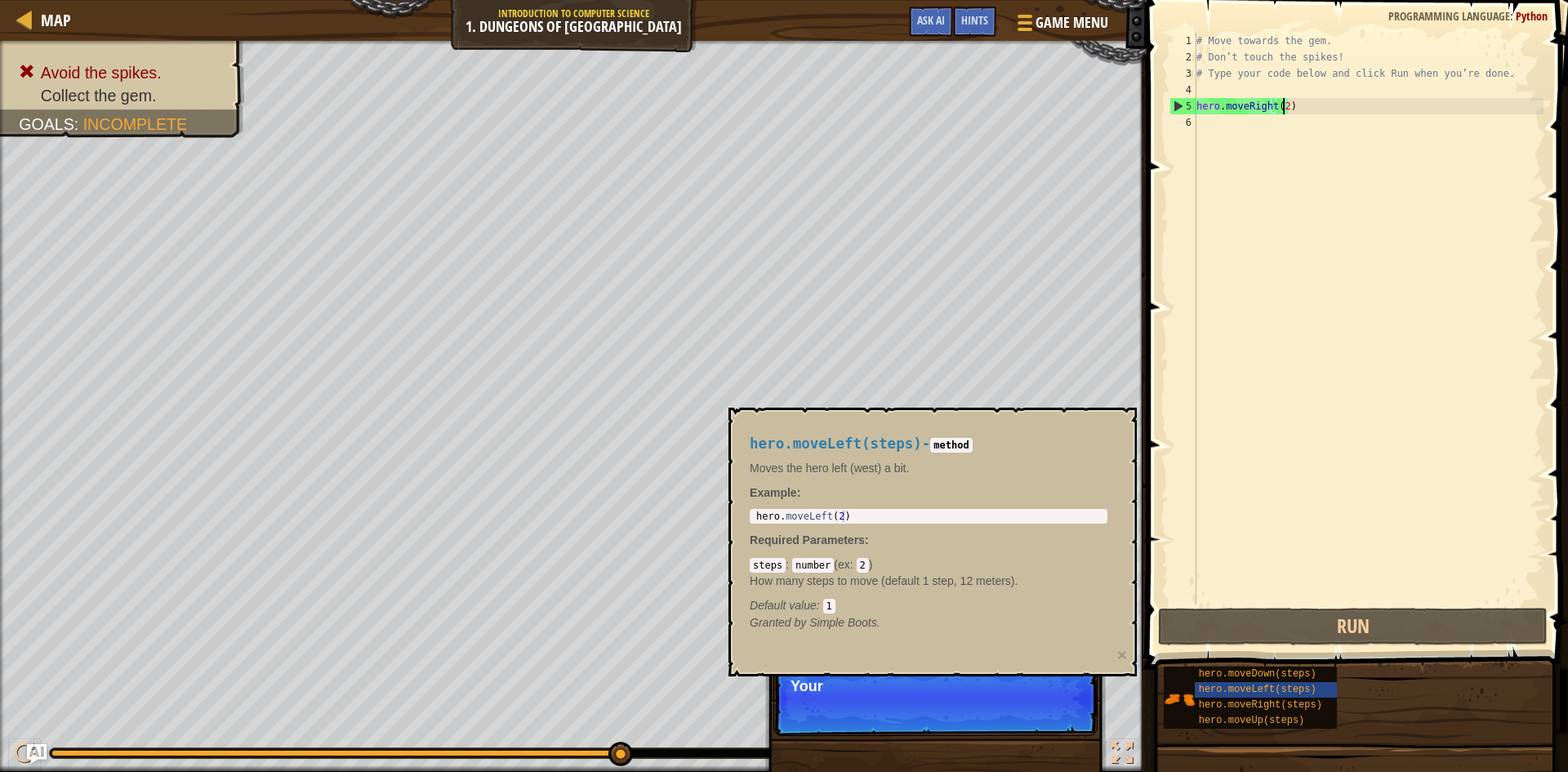
click at [1283, 105] on div "# Move towards the gem. # Don’t touch the spikes! # Type your code below and cl…" at bounding box center [1368, 335] width 350 height 604
click at [1234, 244] on div "# Move towards the gem. # Don’t touch the spikes! # Type your code below and cl…" at bounding box center [1368, 335] width 350 height 604
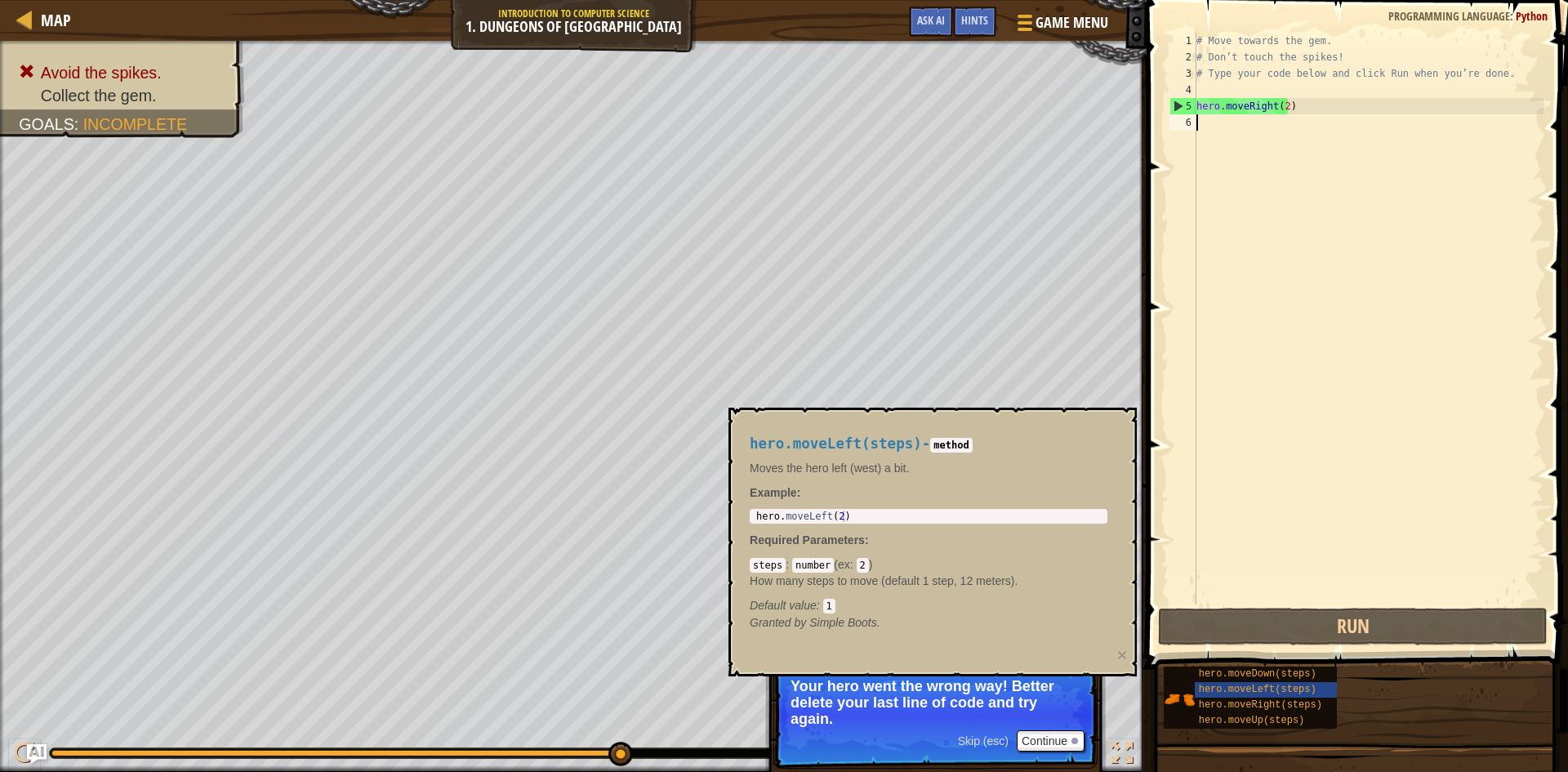
click at [1295, 99] on div "# Move towards the gem. # Don’t touch the spikes! # Type your code below and cl…" at bounding box center [1368, 335] width 350 height 604
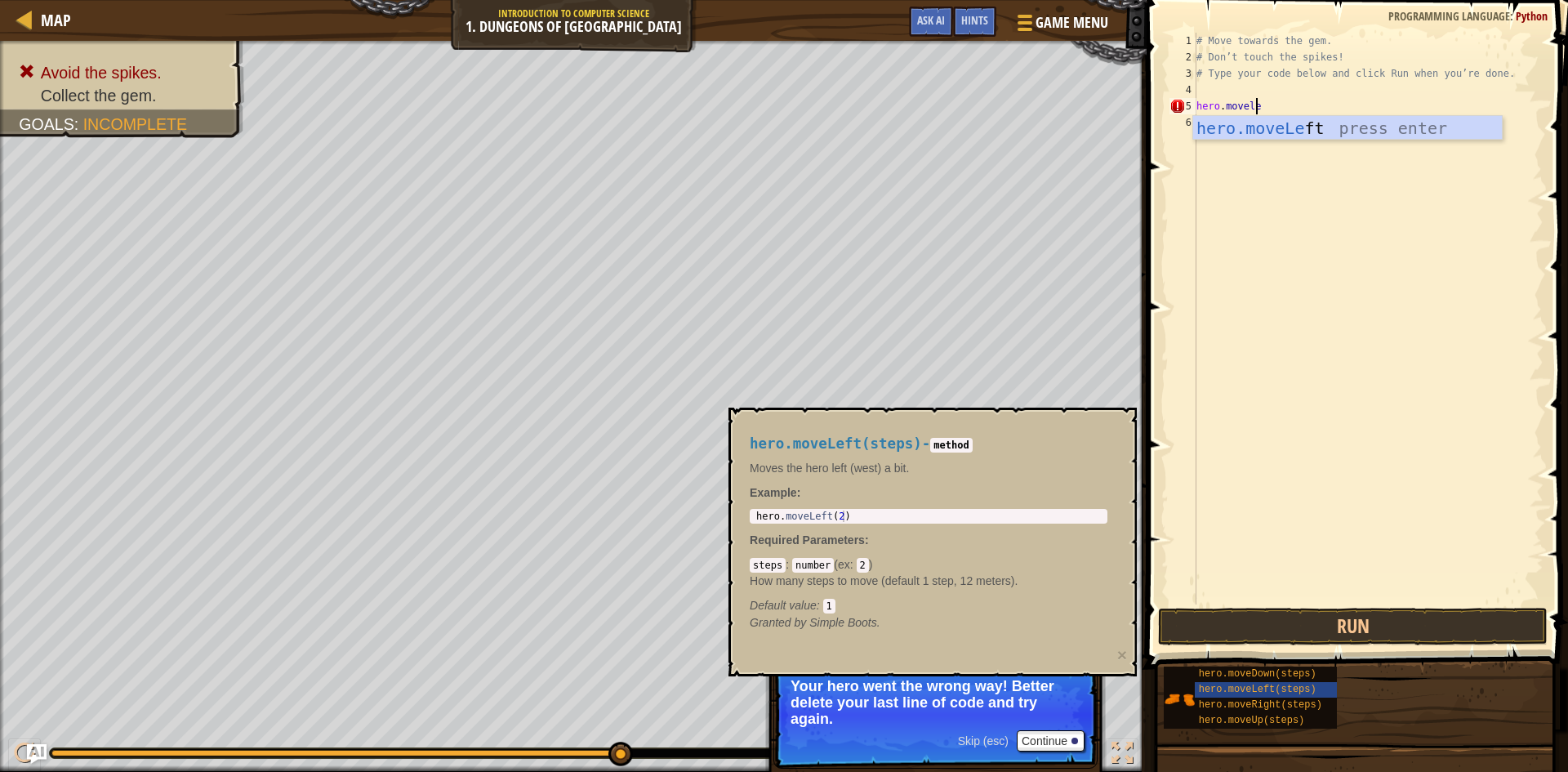
scroll to position [8, 5]
type textarea "hero.moveleft"
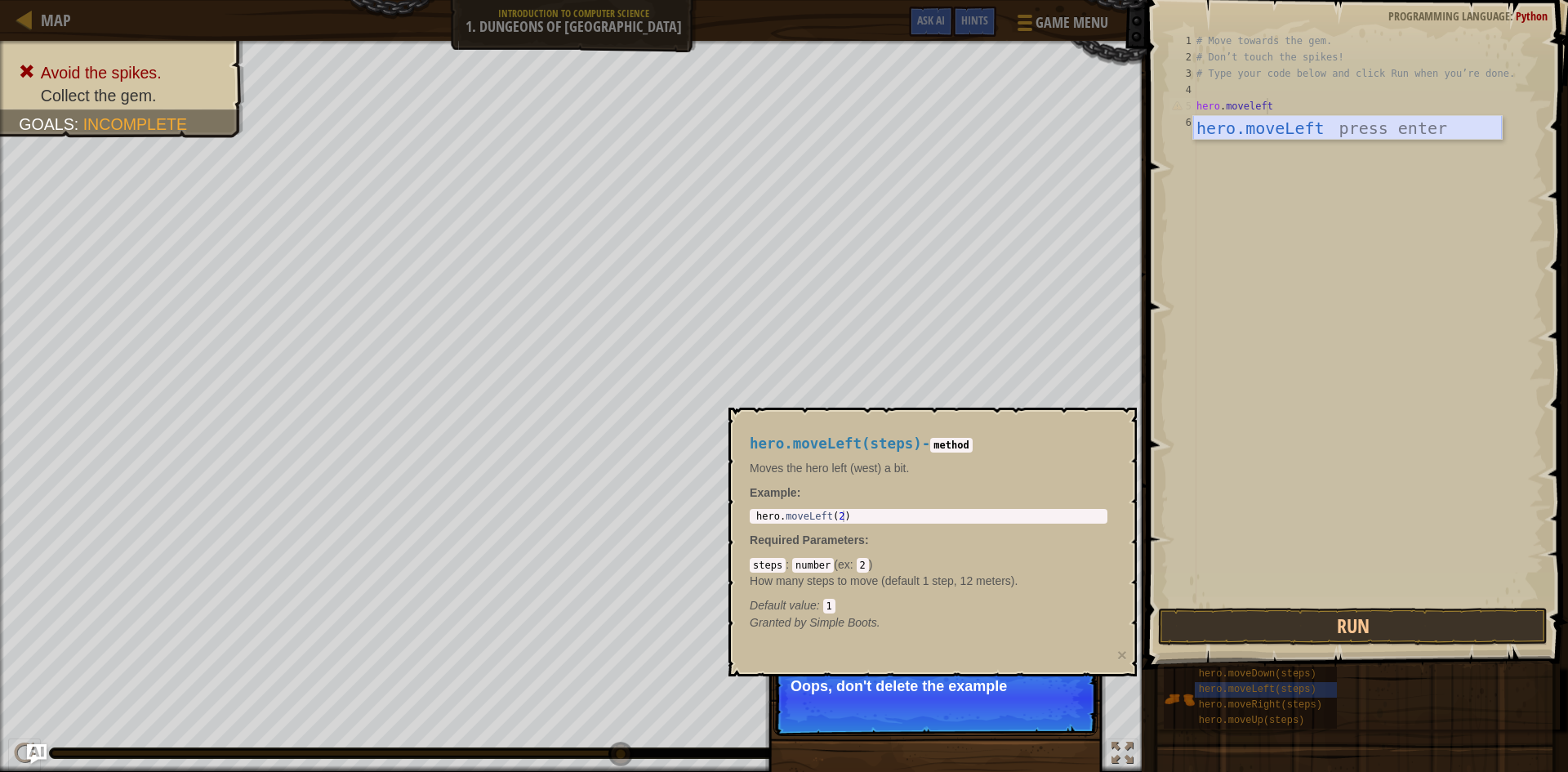
click at [1294, 128] on div "hero.moveLeft press enter" at bounding box center [1348, 153] width 309 height 73
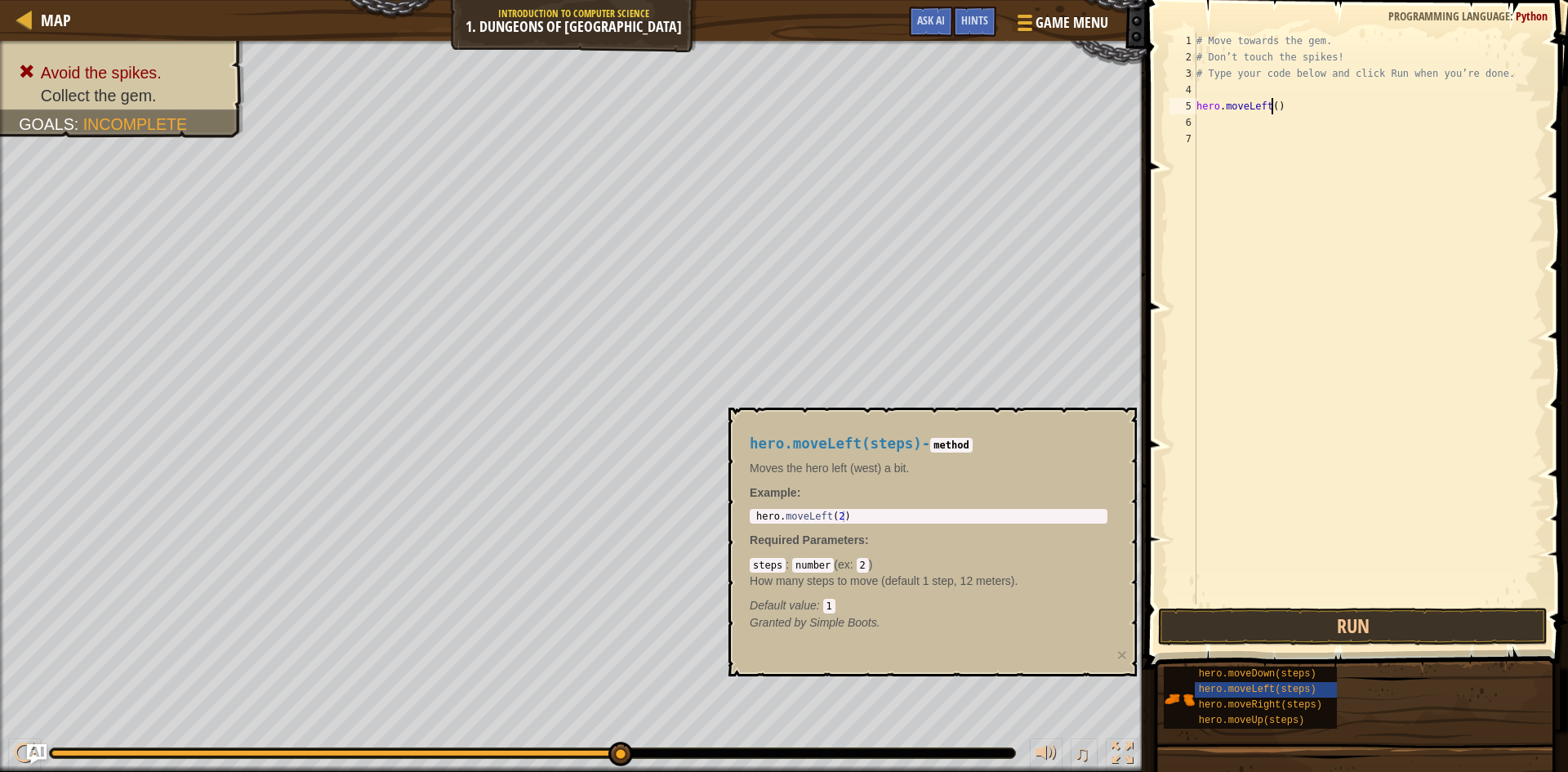
click at [1271, 102] on div "# Move towards the gem. # Don’t touch the spikes! # Type your code below and cl…" at bounding box center [1368, 335] width 350 height 604
click at [1350, 623] on button "Run" at bounding box center [1352, 627] width 390 height 38
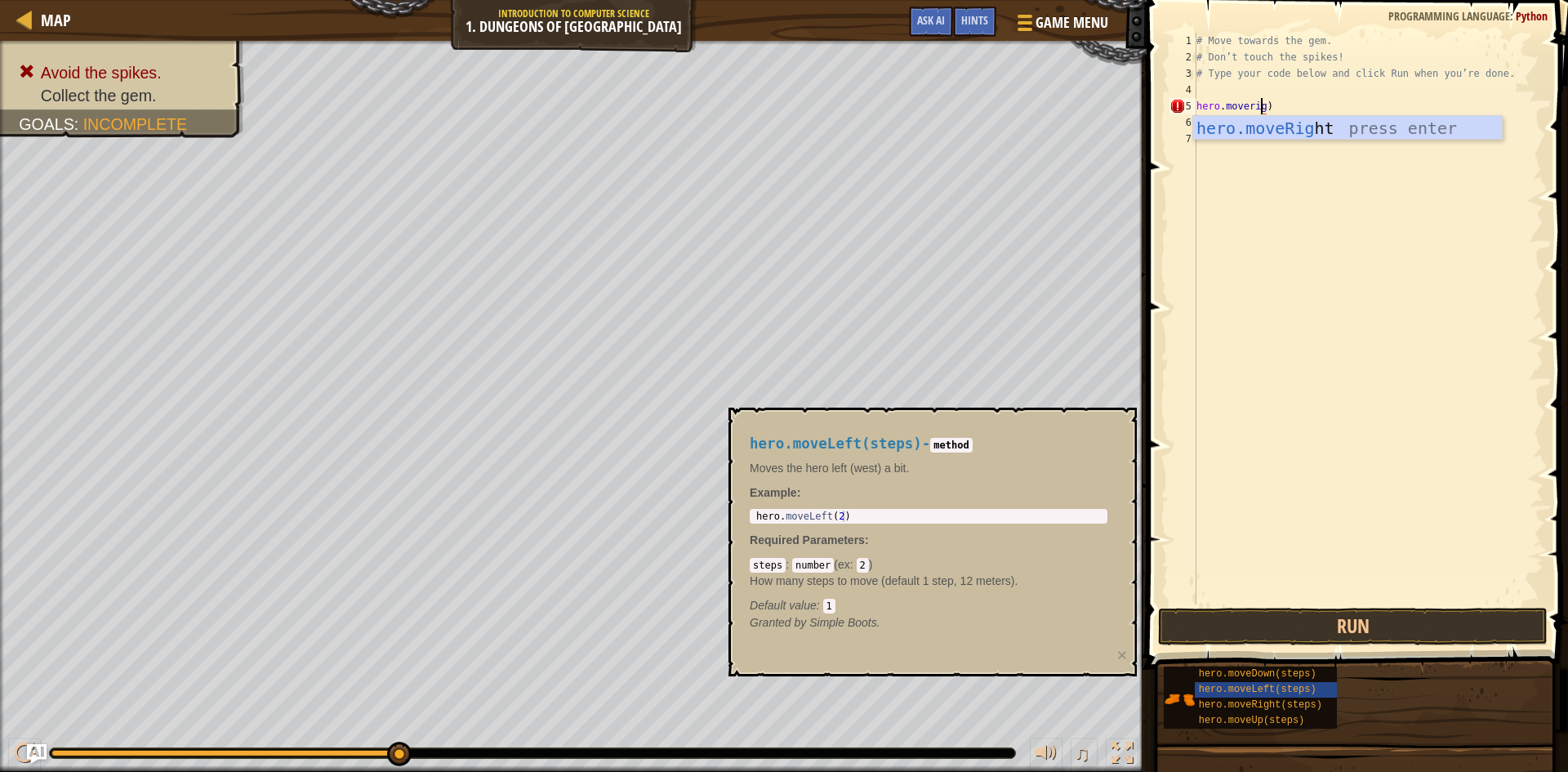
scroll to position [8, 6]
type textarea "hero.moveright)"
click at [1378, 620] on button "Run" at bounding box center [1352, 627] width 390 height 38
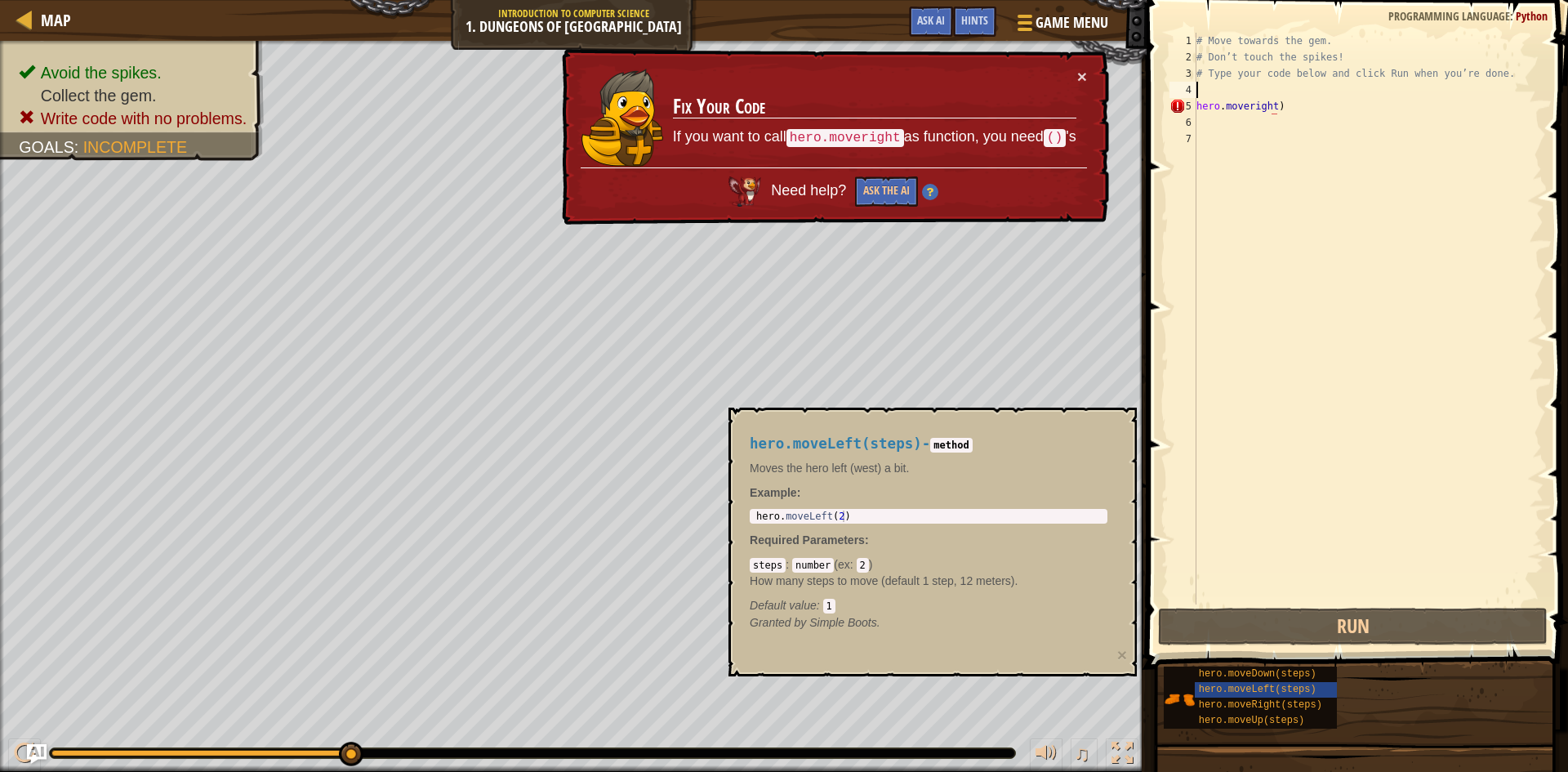
click at [1288, 90] on div "# Move towards the gem. # Don’t touch the spikes! # Type your code below and cl…" at bounding box center [1368, 335] width 350 height 604
click at [1286, 108] on div "# Move towards the gem. # Don’t touch the spikes! # Type your code below and cl…" at bounding box center [1368, 335] width 350 height 604
click at [878, 188] on button "Ask the AI" at bounding box center [887, 191] width 63 height 30
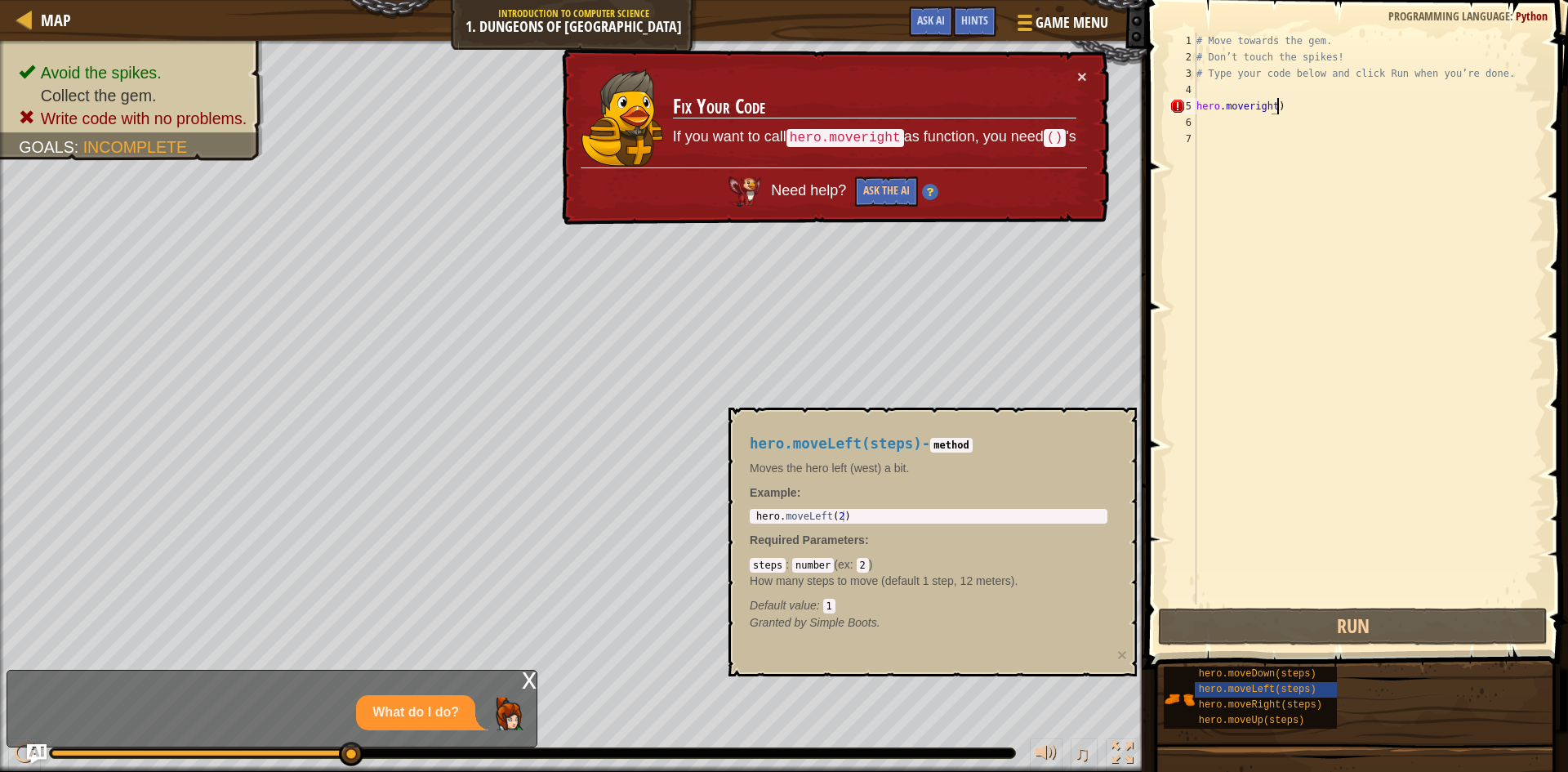
click at [891, 173] on div "Need help? Ask the AI" at bounding box center [834, 187] width 506 height 40
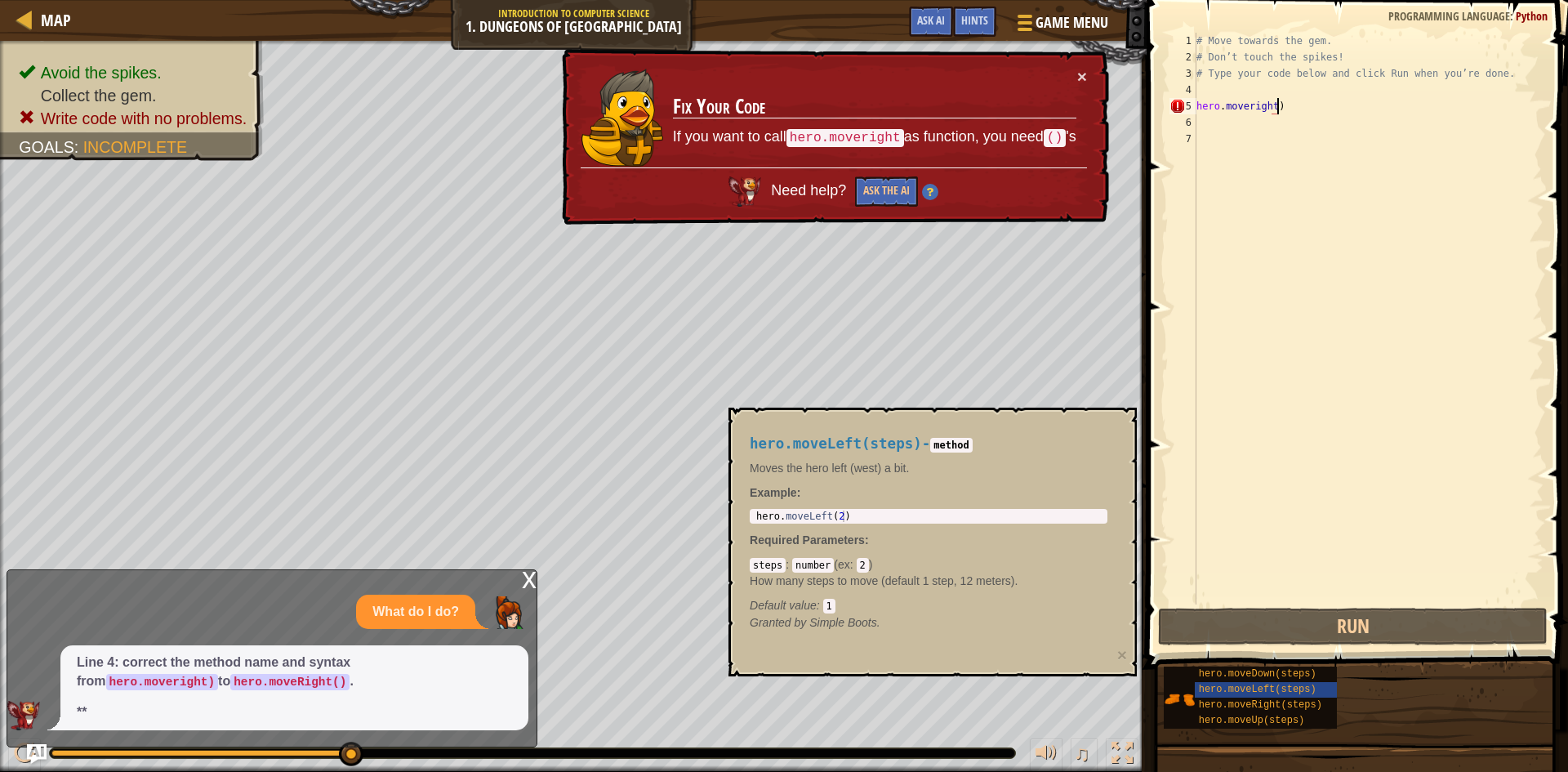
click at [1295, 111] on div "# Move towards the gem. # Don’t touch the spikes! # Type your code below and cl…" at bounding box center [1368, 335] width 350 height 604
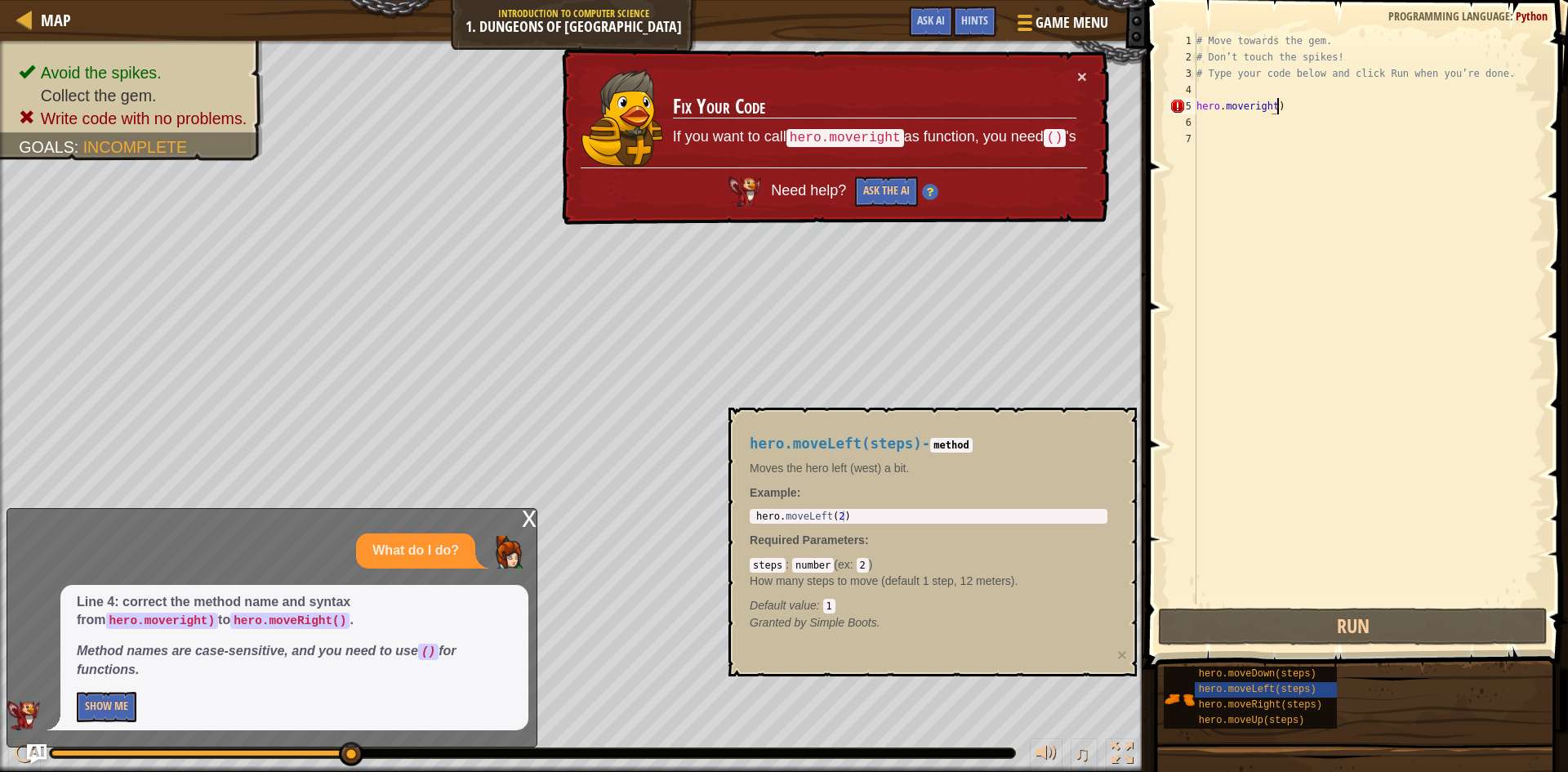
click at [101, 690] on div "Line 4: correct the method name and syntax from hero.moveright) to hero.moveRig…" at bounding box center [294, 657] width 468 height 145
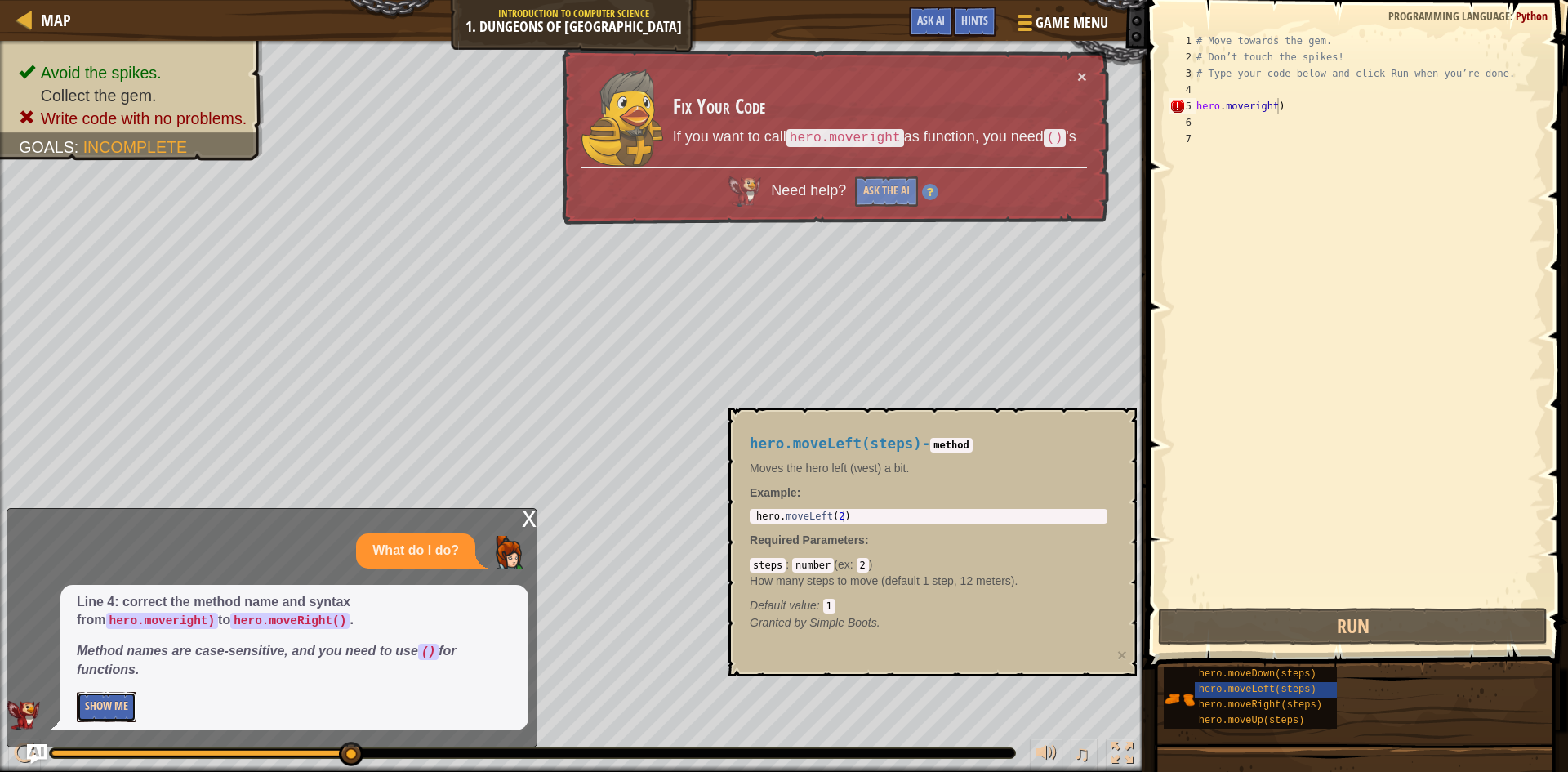
click at [114, 695] on button "Show Me" at bounding box center [106, 707] width 59 height 30
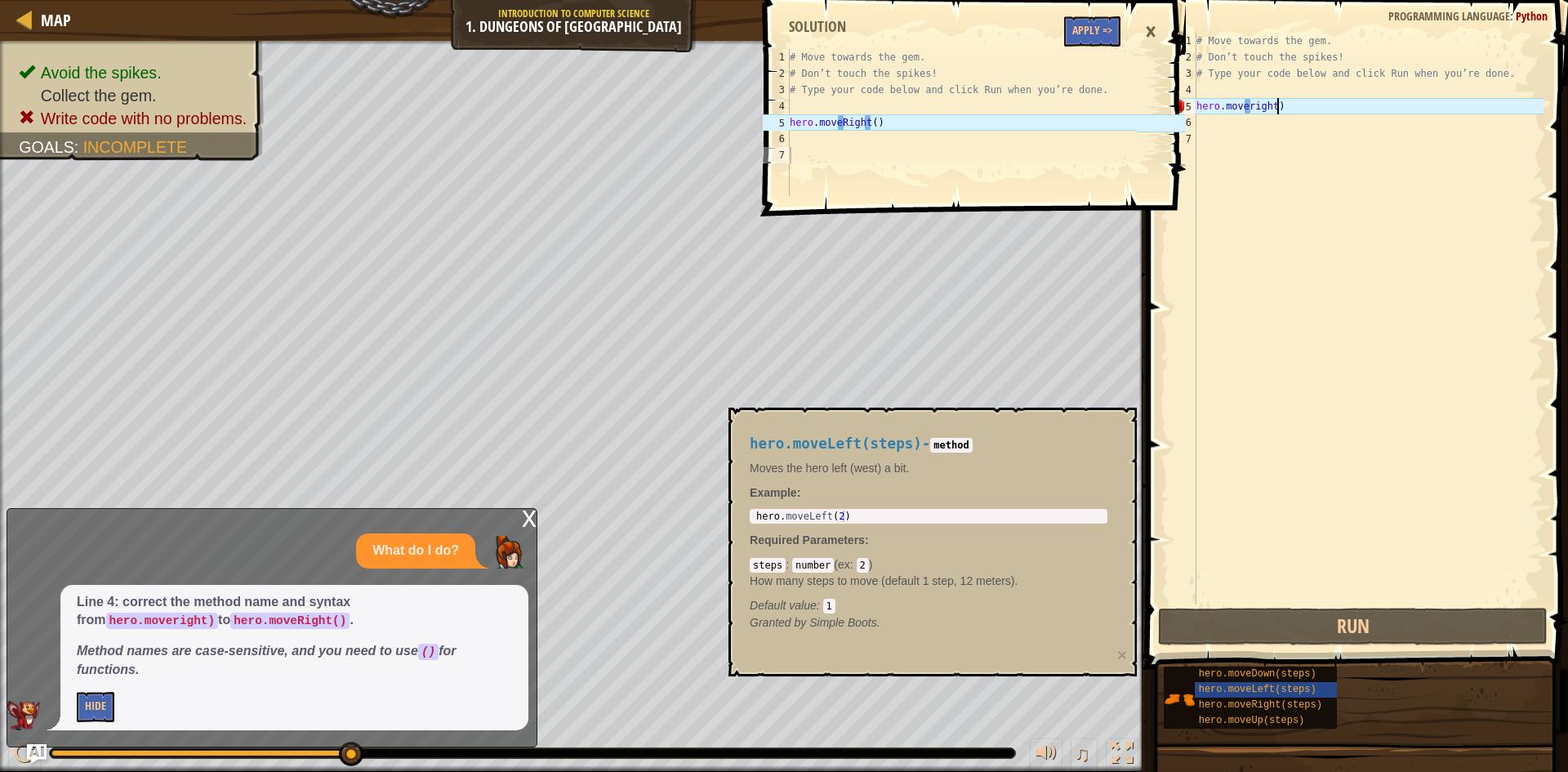
click at [1290, 102] on div "# Move towards the gem. # Don’t touch the spikes! # Type your code below and cl…" at bounding box center [1368, 335] width 350 height 604
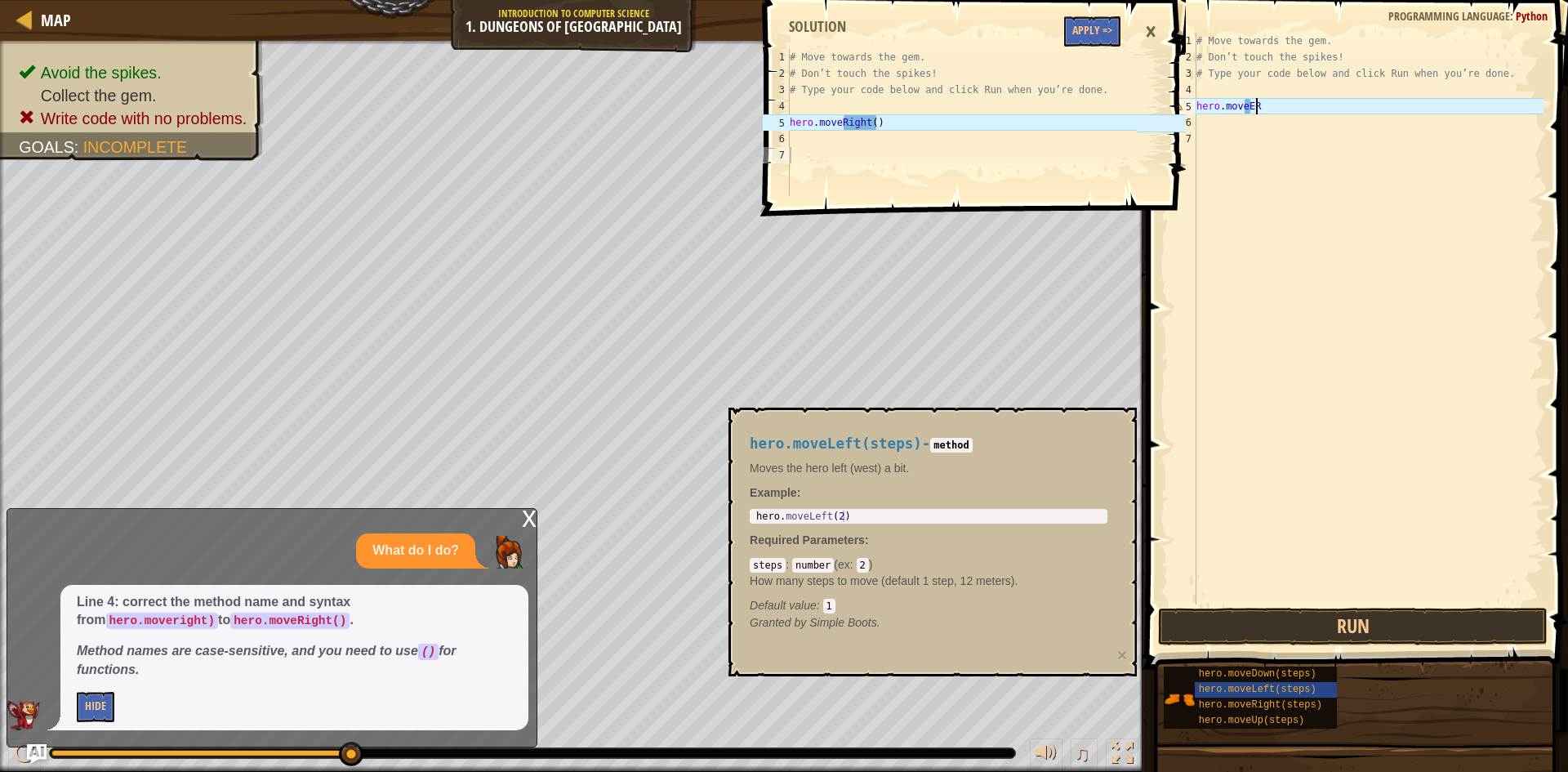
scroll to position [8, 4]
type textarea "hero.move"
type textarea "R"
type textarea "hero.moveR"
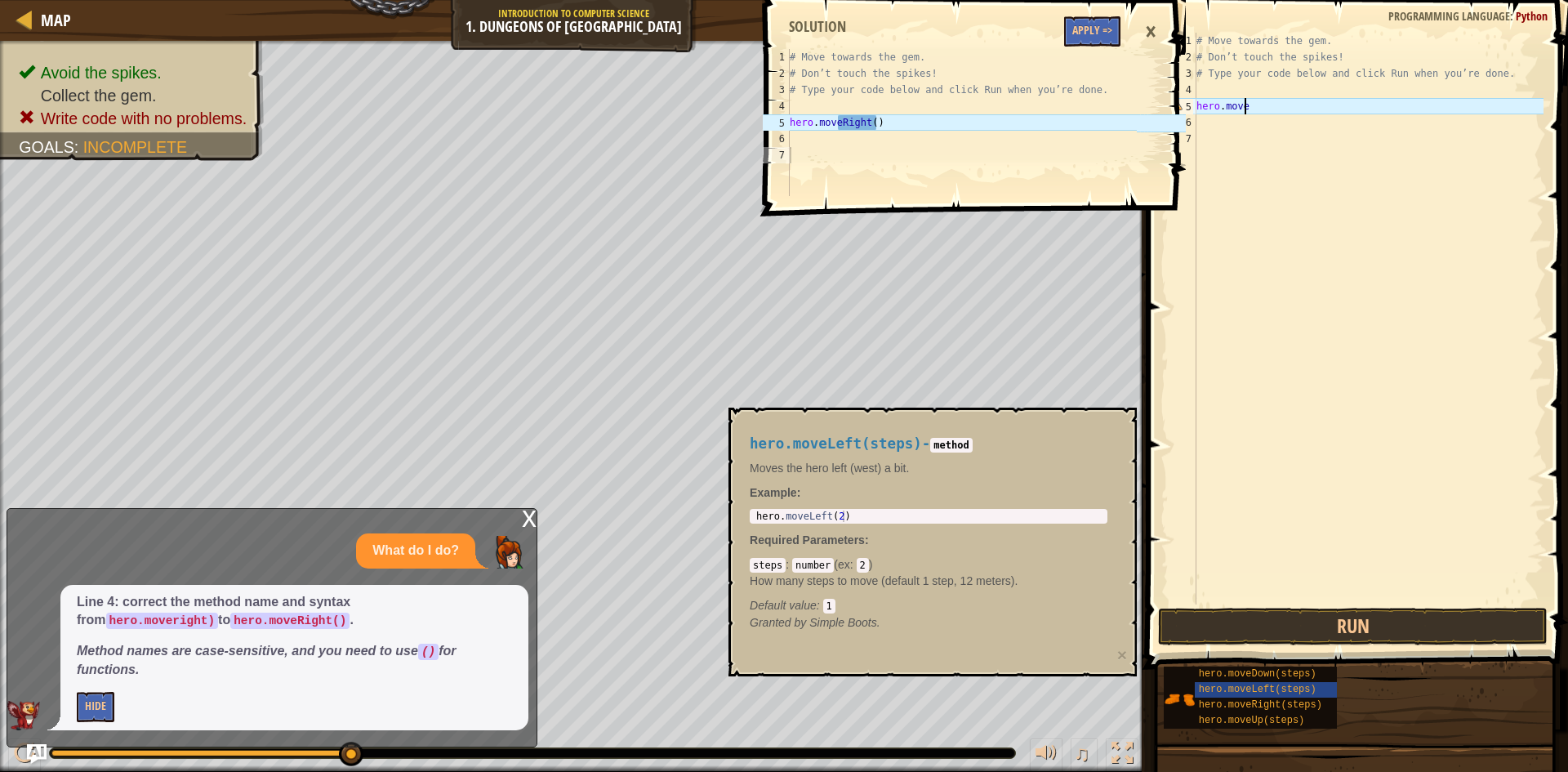
scroll to position [8, 4]
click at [1284, 122] on div "hero.moveR ight press enter" at bounding box center [1348, 153] width 309 height 73
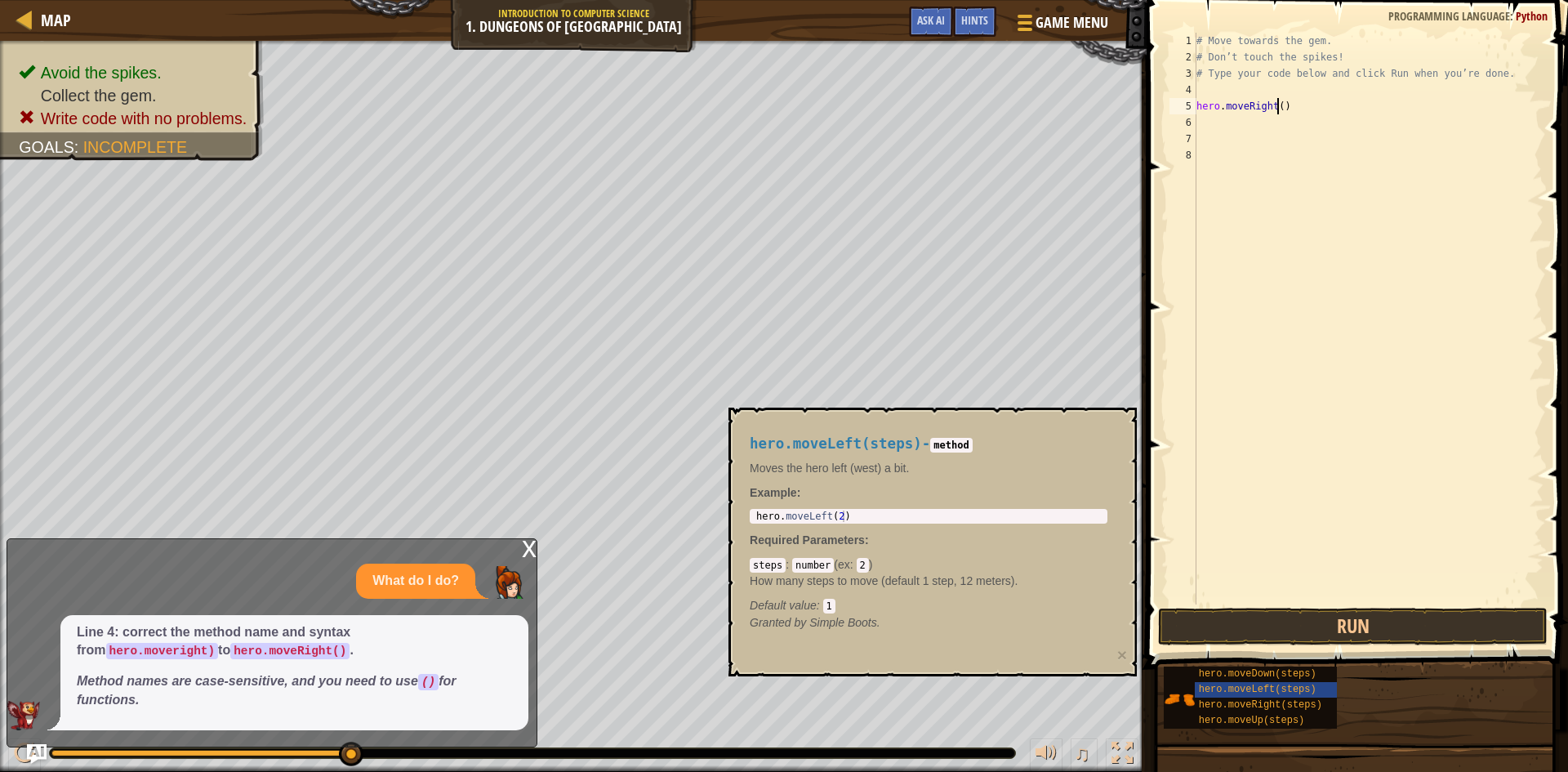
click at [1275, 105] on div "# Move towards the gem. # Don’t touch the spikes! # Type your code below and cl…" at bounding box center [1368, 335] width 350 height 604
type textarea "hero.moveRight()"
click at [1237, 121] on div "# Move towards the gem. # Don’t touch the spikes! # Type your code below and cl…" at bounding box center [1368, 335] width 350 height 604
type textarea "h"
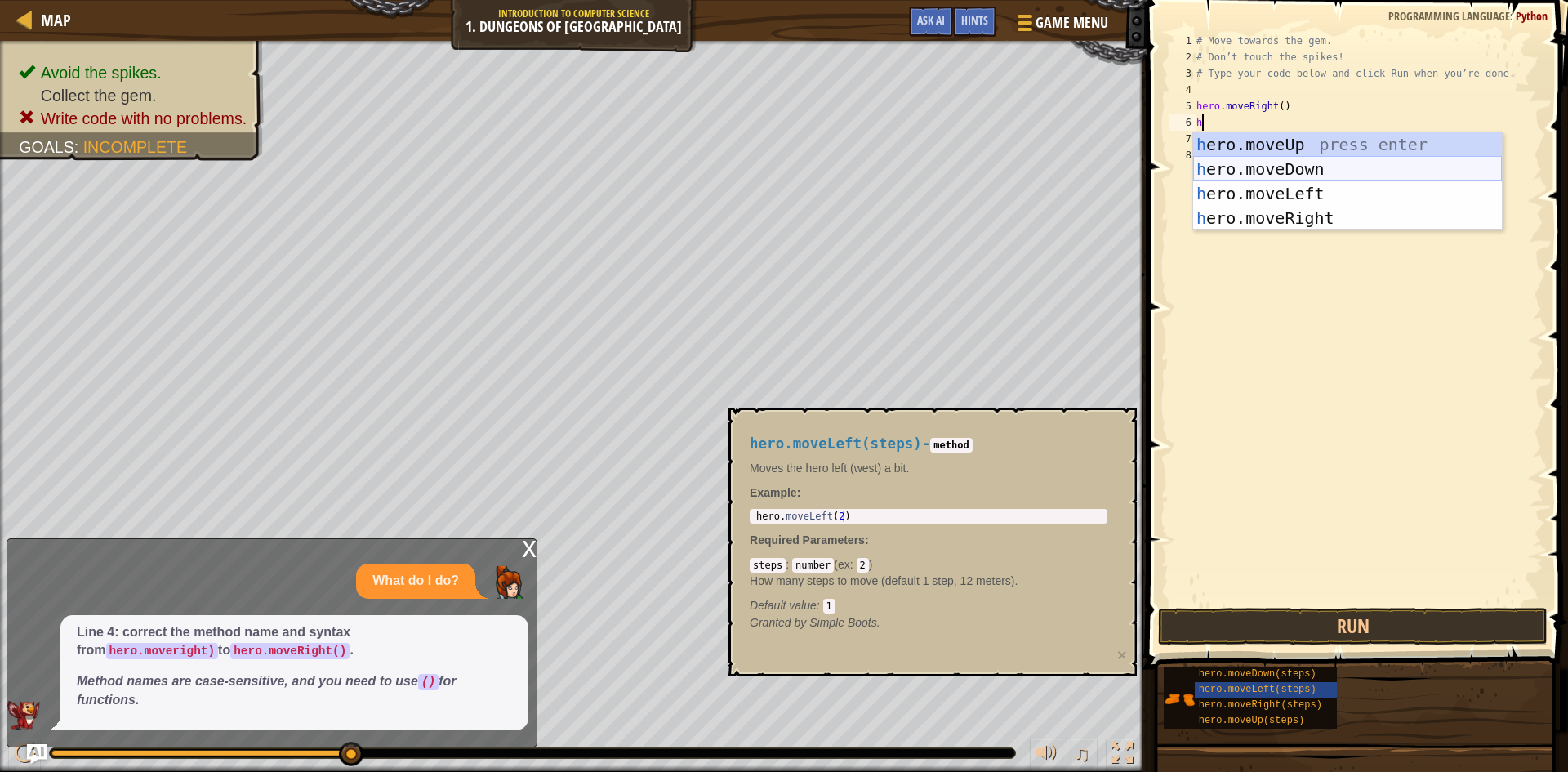
click at [1305, 157] on div "h ero.moveUp press enter h ero.moveDown press enter h ero.moveLeft press enter …" at bounding box center [1348, 206] width 309 height 147
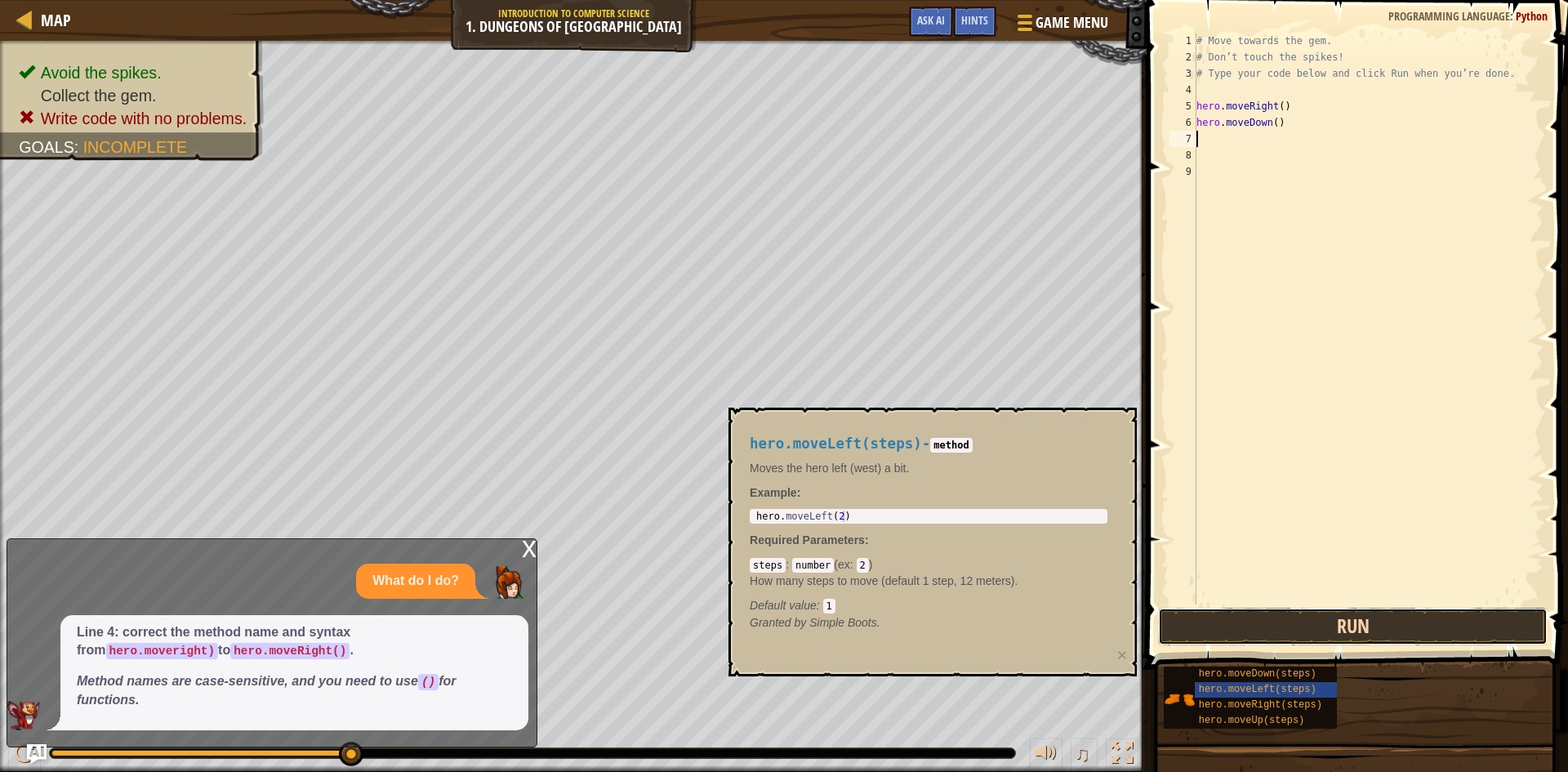
click at [1247, 639] on button "Run" at bounding box center [1352, 627] width 390 height 38
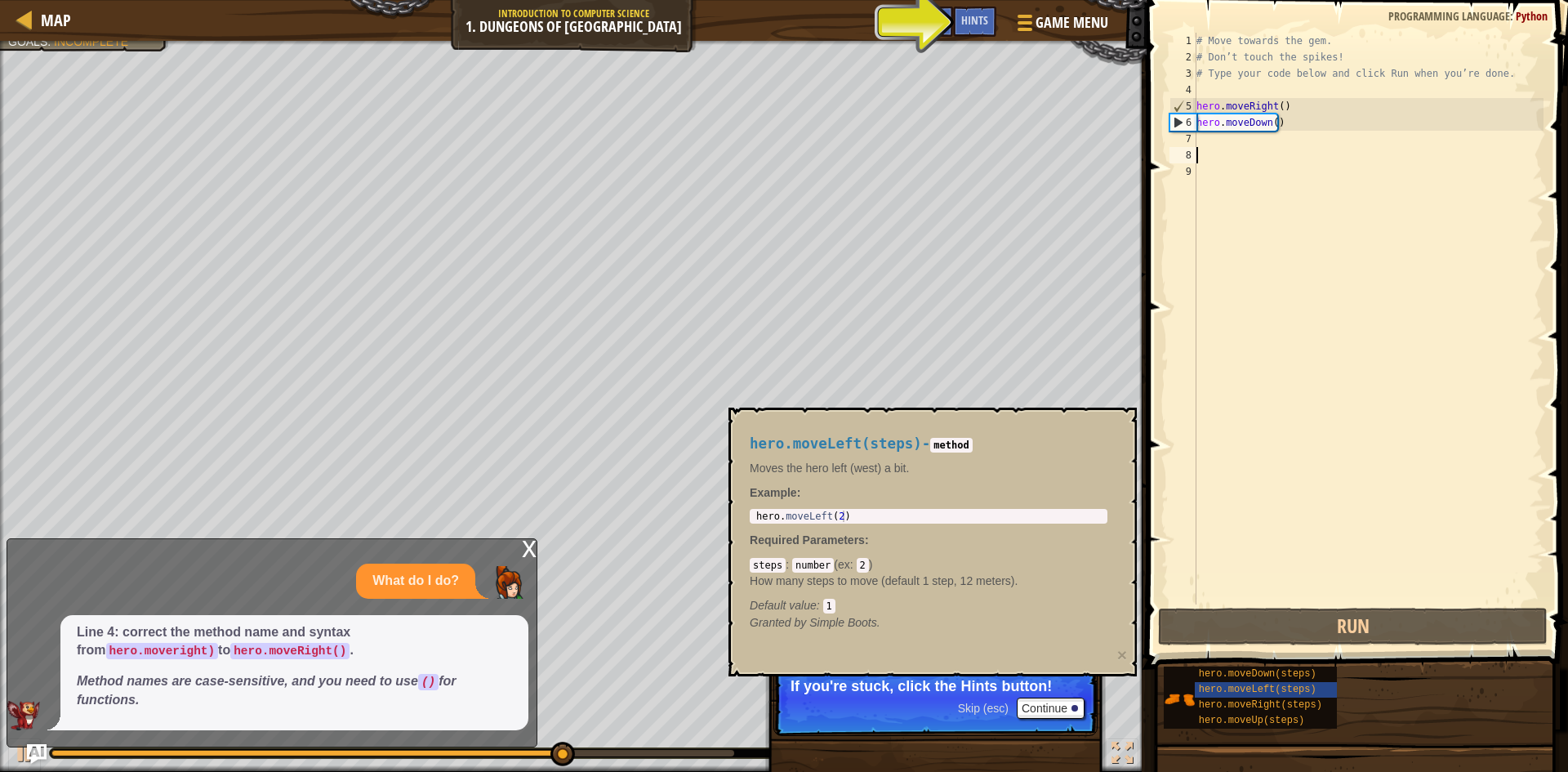
click at [1213, 148] on div "# Move towards the gem. # Don’t touch the spikes! # Type your code below and cl…" at bounding box center [1368, 335] width 350 height 604
click at [1215, 138] on div "# Move towards the gem. # Don’t touch the spikes! # Type your code below and cl…" at bounding box center [1368, 335] width 350 height 604
type textarea "g"
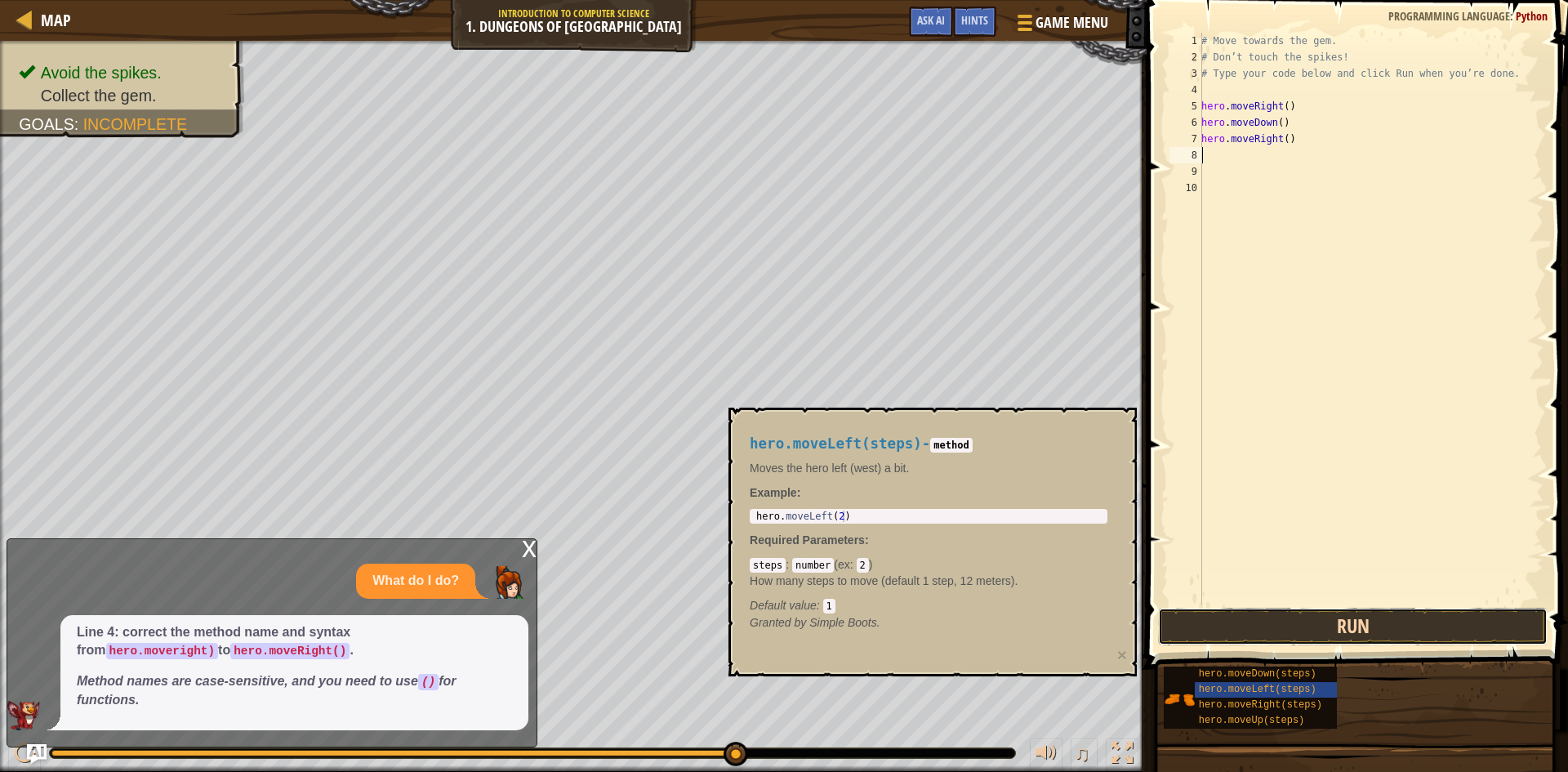
click at [1332, 620] on button "Run" at bounding box center [1352, 627] width 390 height 38
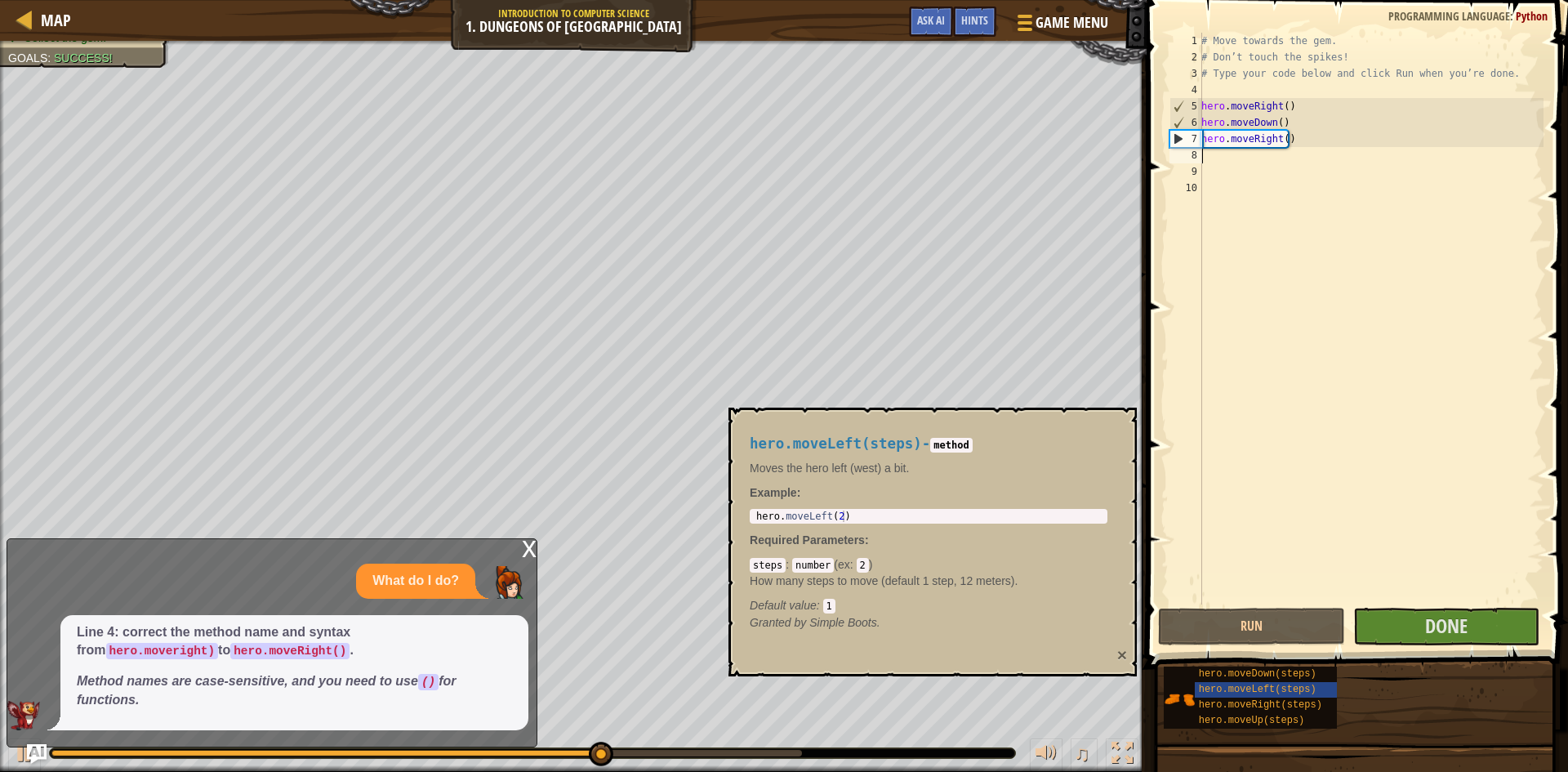
click at [1127, 651] on button "×" at bounding box center [1122, 654] width 9 height 17
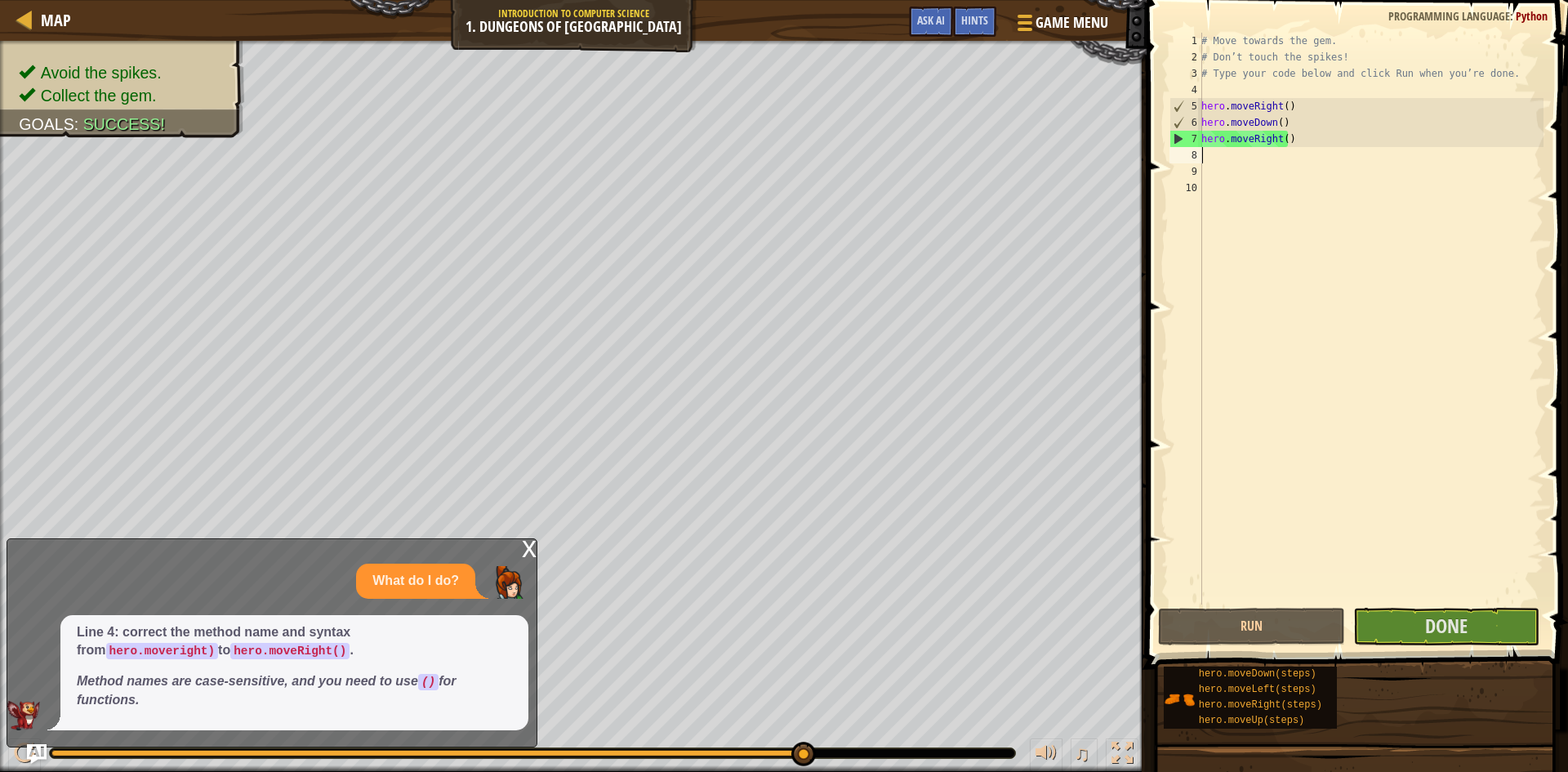
click at [1218, 154] on div "# Move towards the gem. # Don’t touch the spikes! # Type your code below and cl…" at bounding box center [1370, 335] width 345 height 604
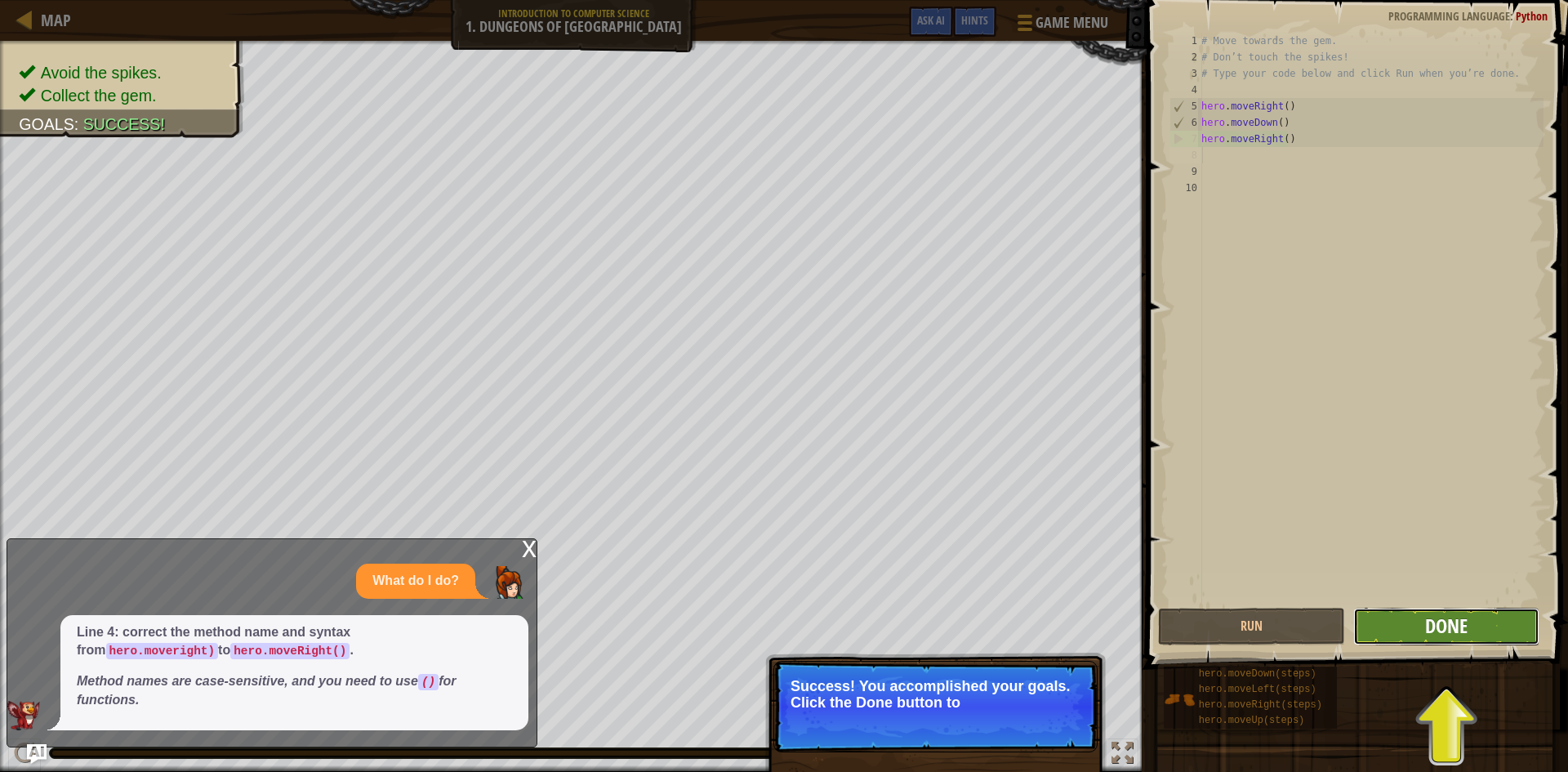
click at [1433, 627] on span "Done" at bounding box center [1446, 626] width 42 height 26
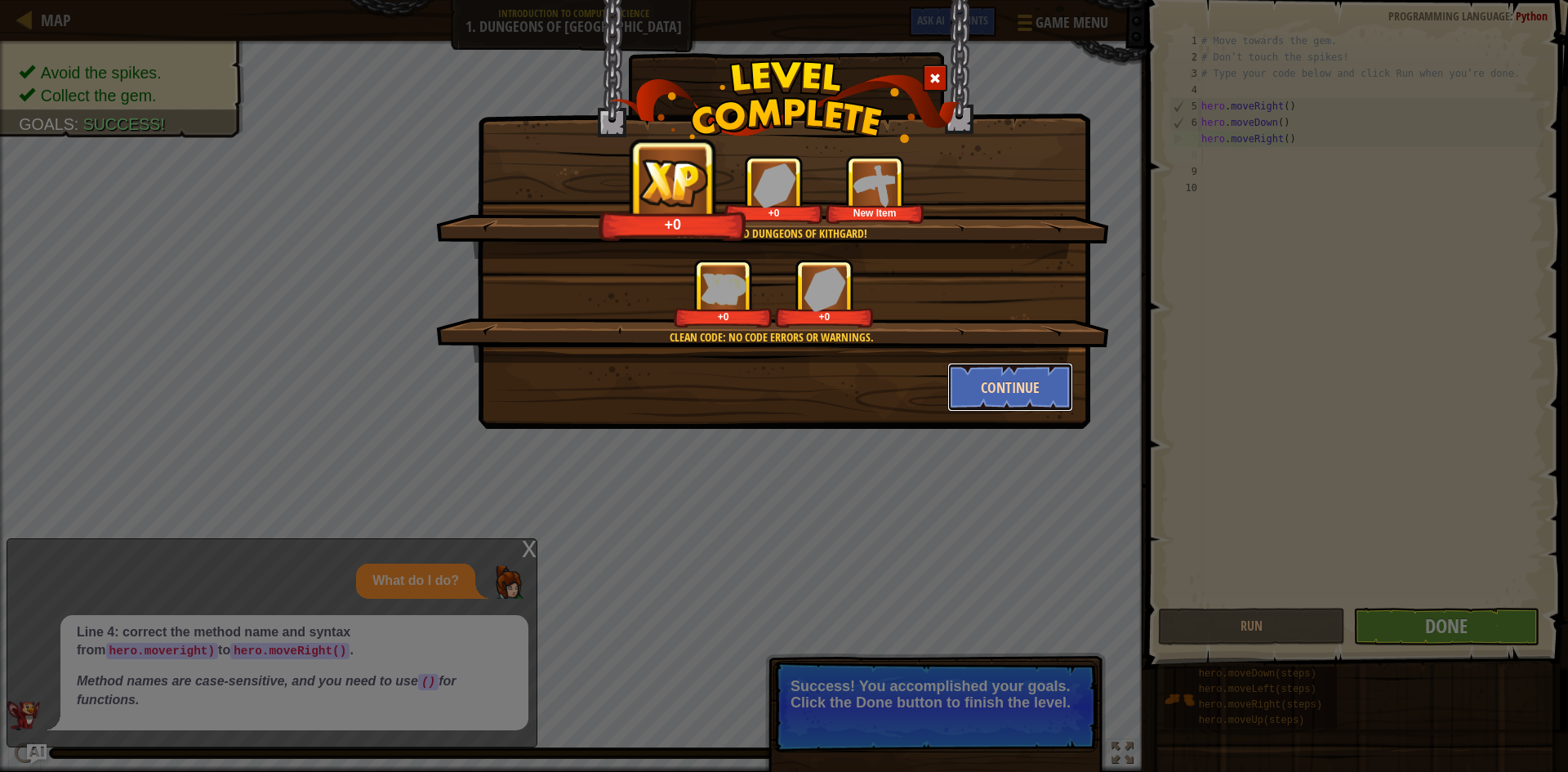
click at [998, 371] on button "Continue" at bounding box center [1011, 387] width 127 height 49
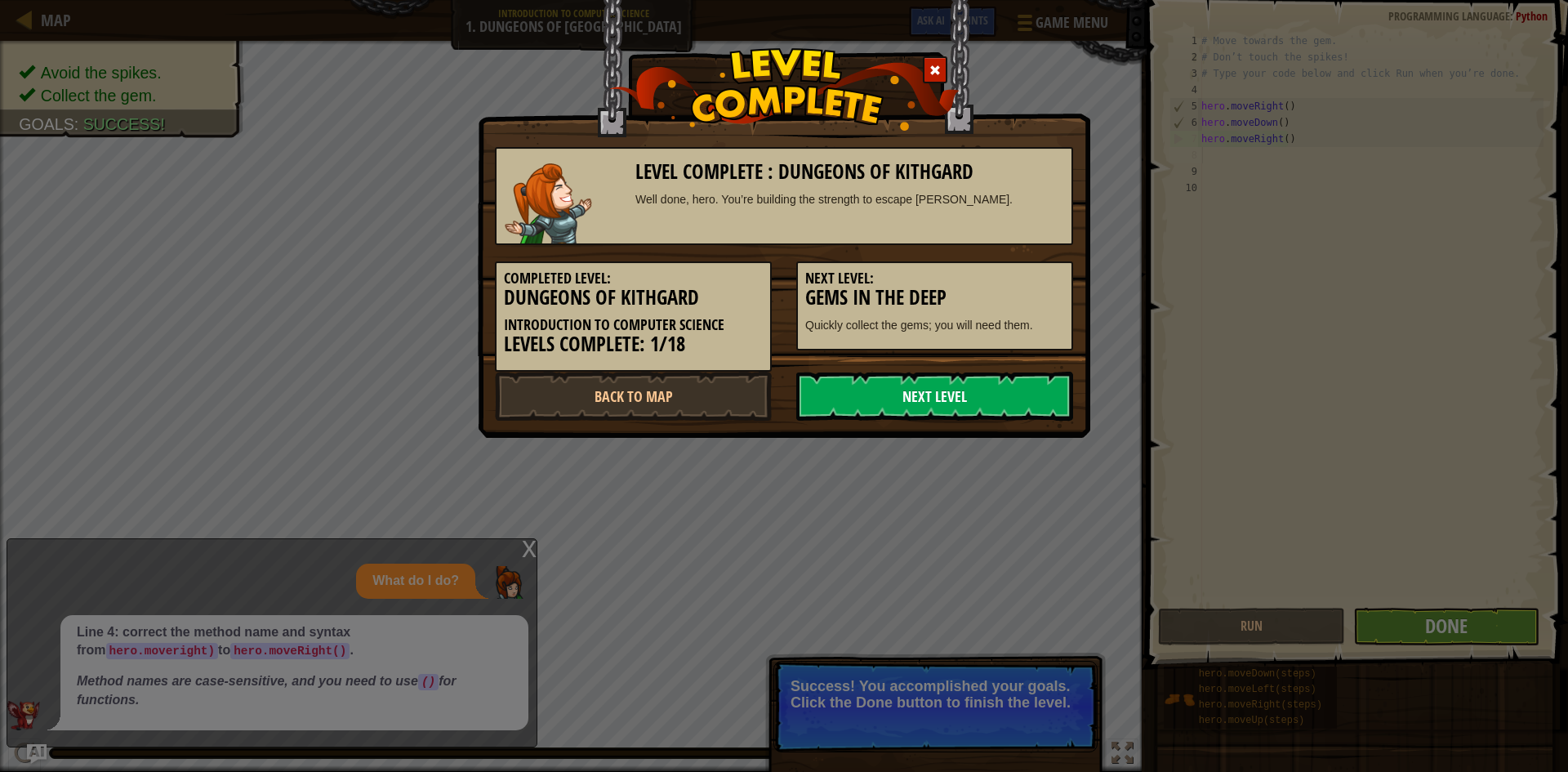
click at [935, 391] on link "Next Level" at bounding box center [935, 396] width 277 height 49
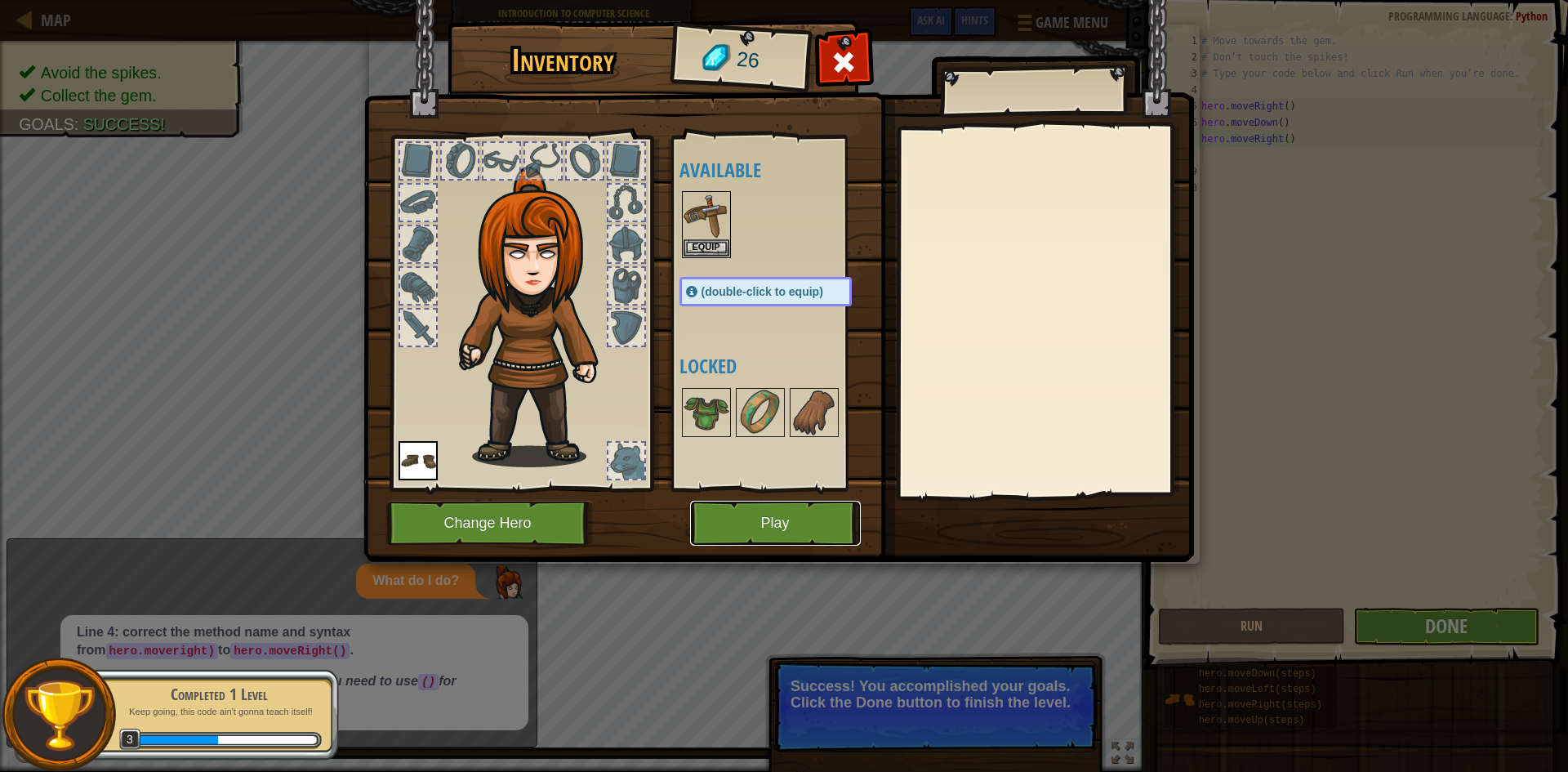
click at [767, 522] on button "Play" at bounding box center [775, 523] width 170 height 45
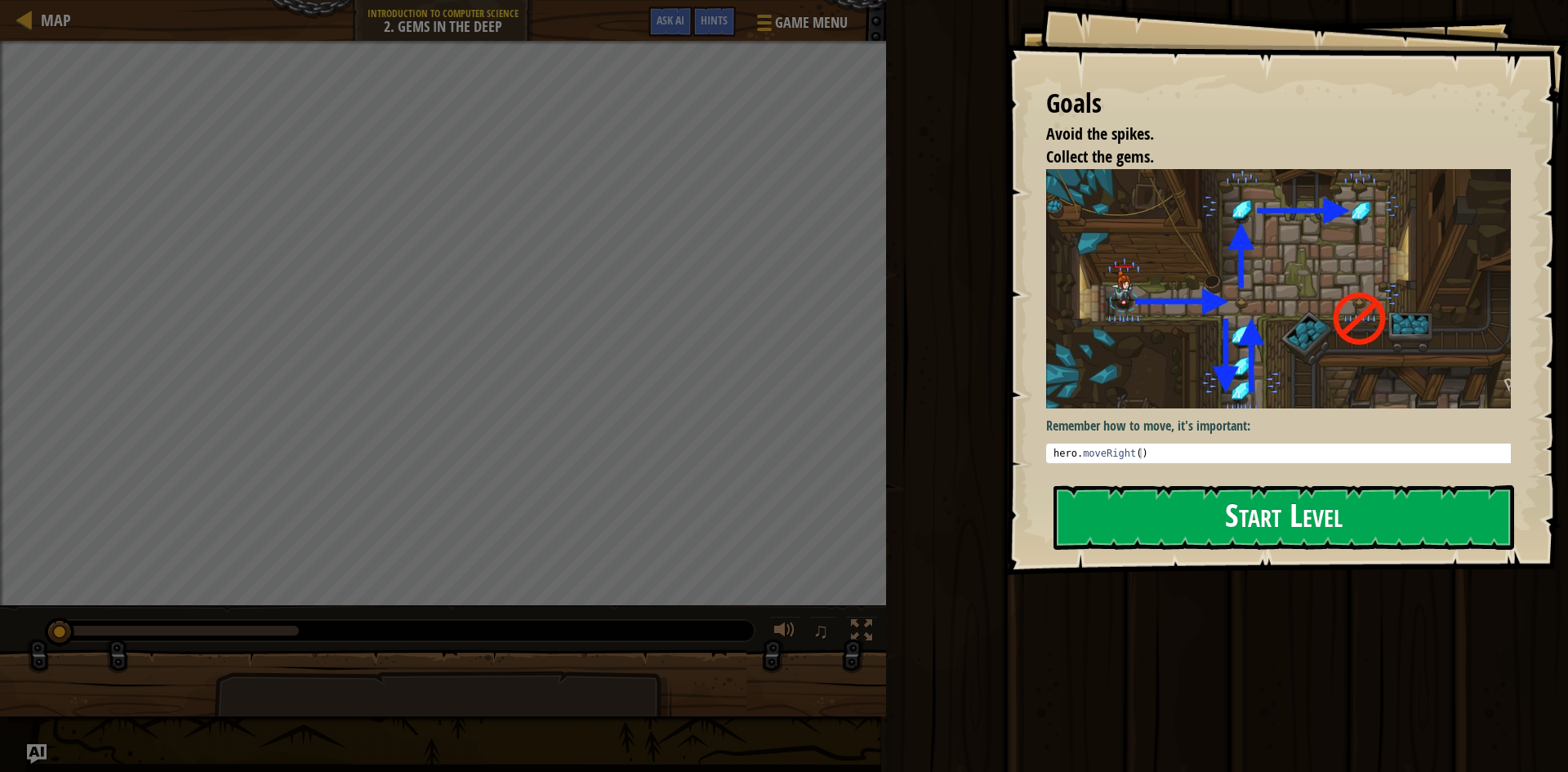
click at [1158, 510] on button "Start Level" at bounding box center [1283, 517] width 460 height 65
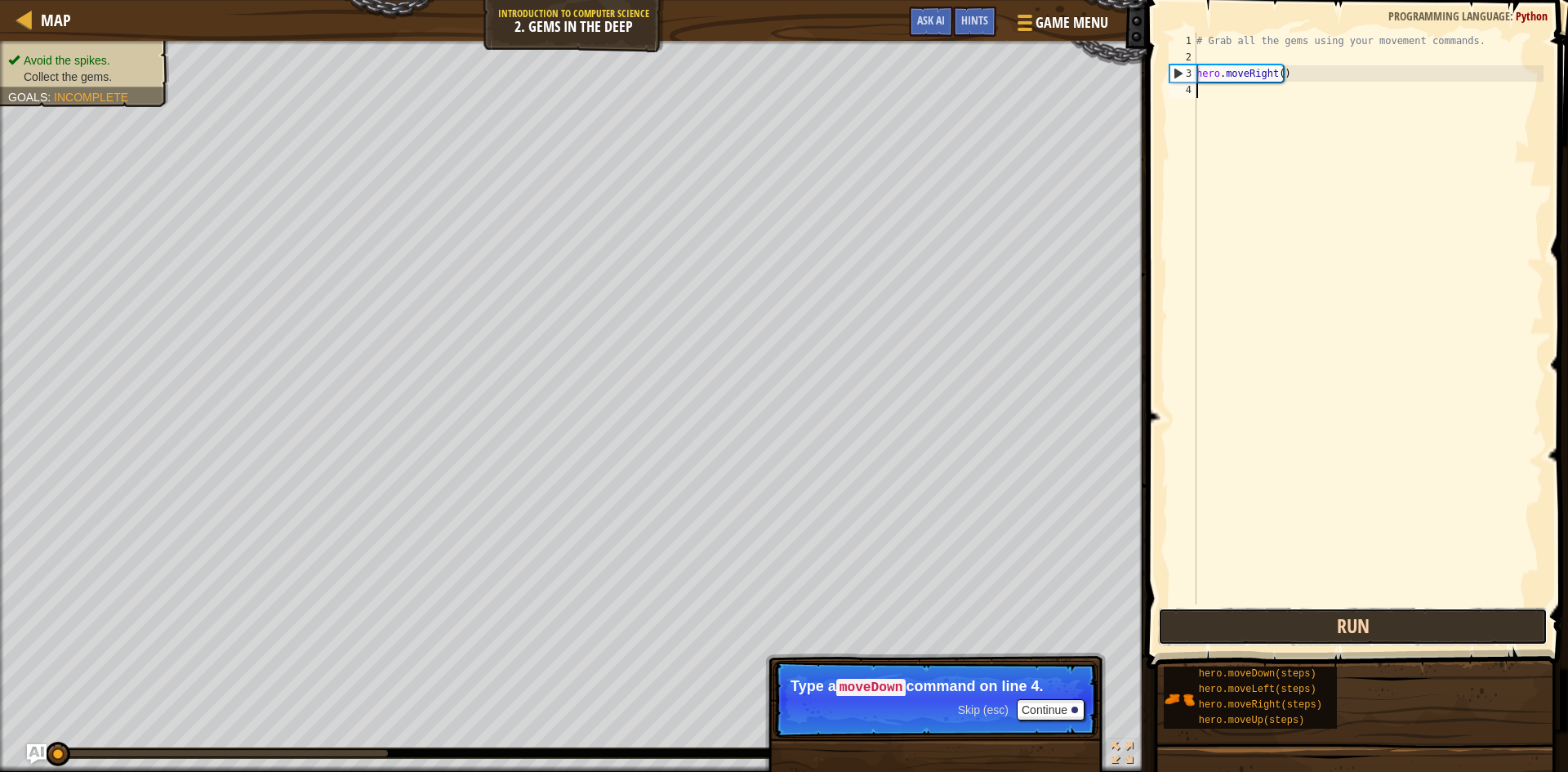
click at [1255, 634] on button "Run" at bounding box center [1352, 627] width 390 height 38
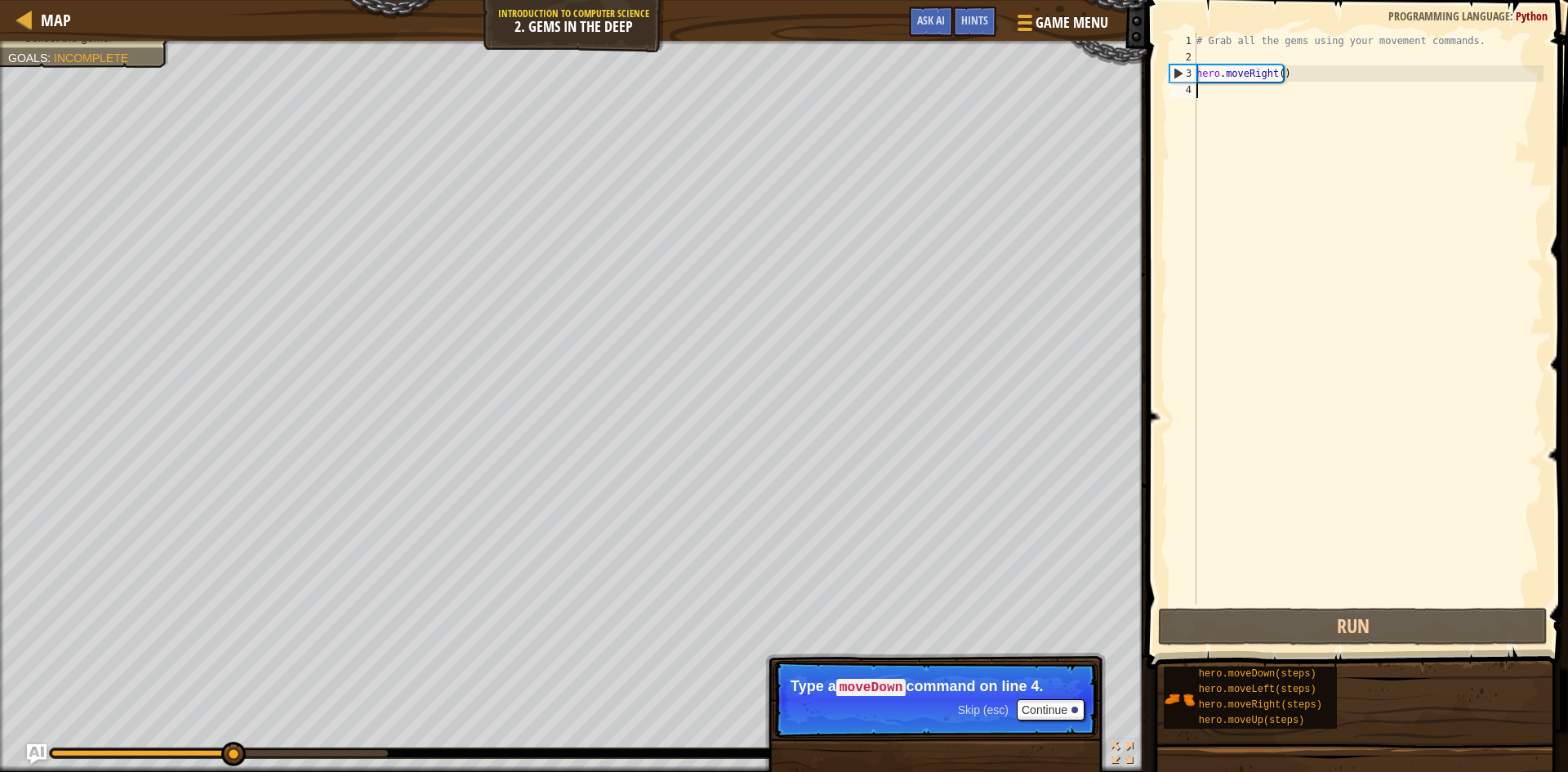
type textarea "h"
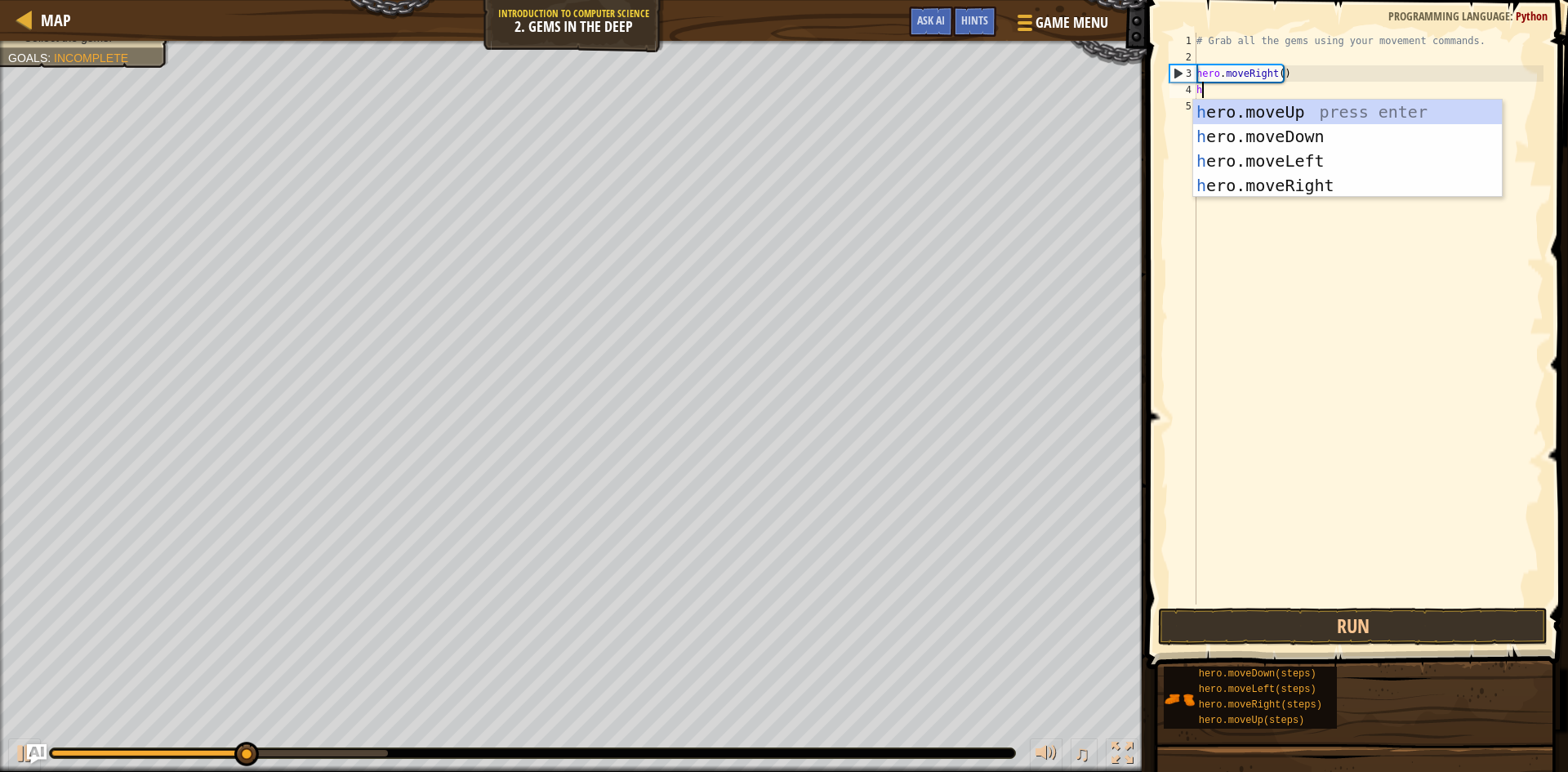
scroll to position [8, 0]
click at [1288, 136] on div "h ero.moveUp press enter h ero.moveDown press enter h ero.moveLeft press enter …" at bounding box center [1348, 173] width 309 height 147
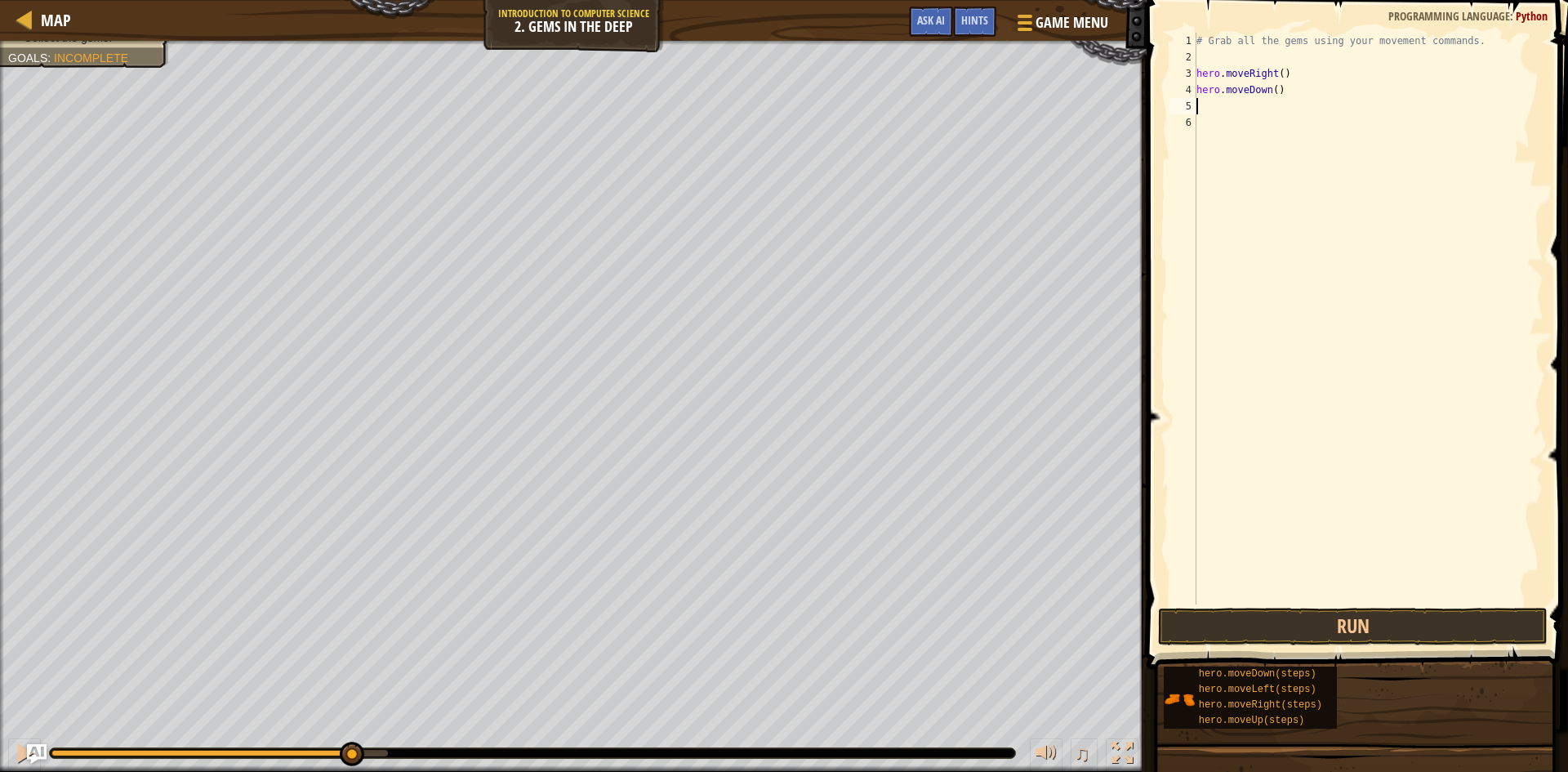
click at [1203, 98] on div "# Grab all the gems using your movement commands. hero . moveRight ( ) hero . m…" at bounding box center [1368, 335] width 350 height 604
type textarea "h"
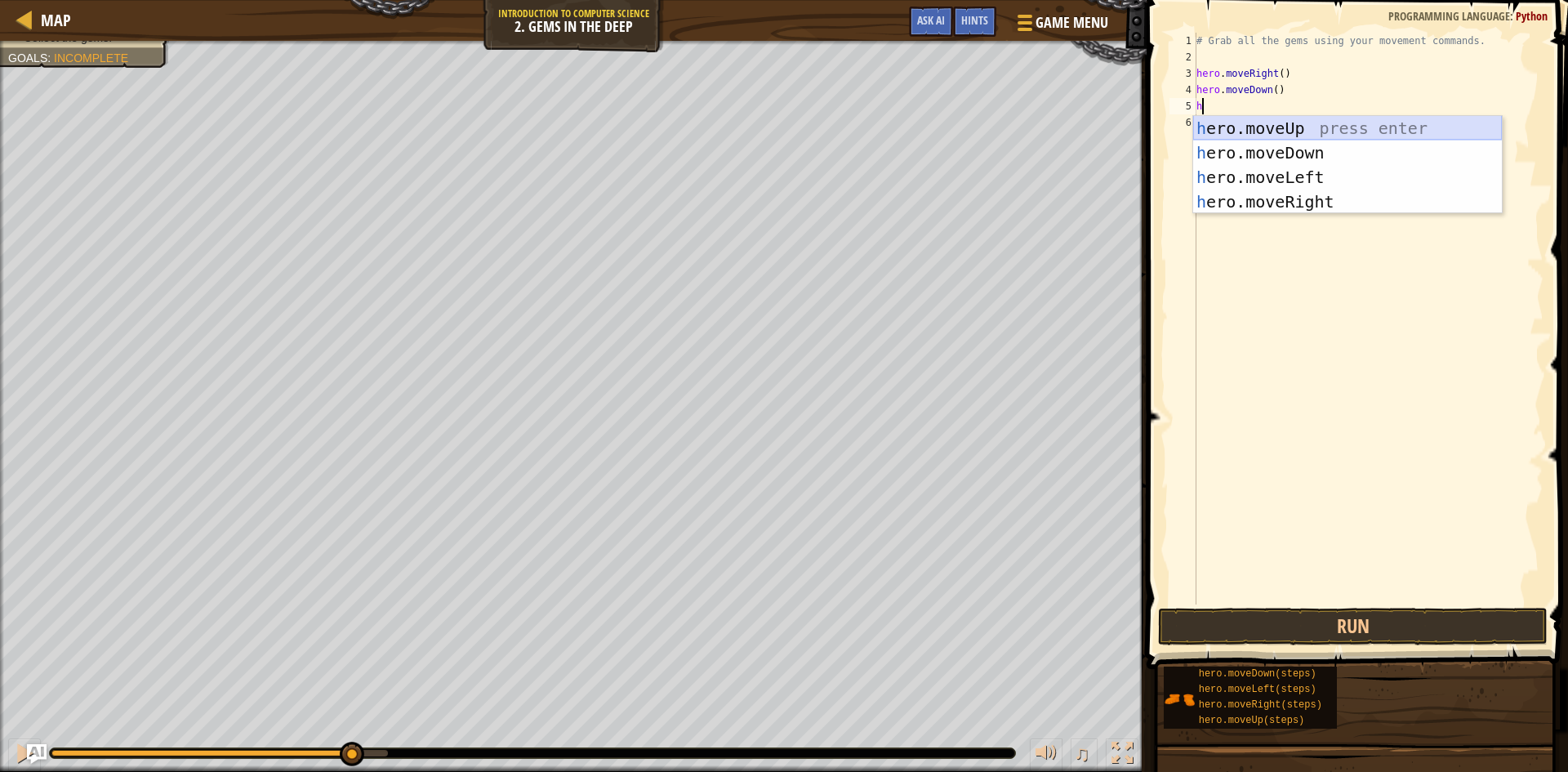
click at [1245, 132] on div "h ero.moveUp press enter h ero.moveDown press enter h ero.moveLeft press enter …" at bounding box center [1348, 189] width 309 height 147
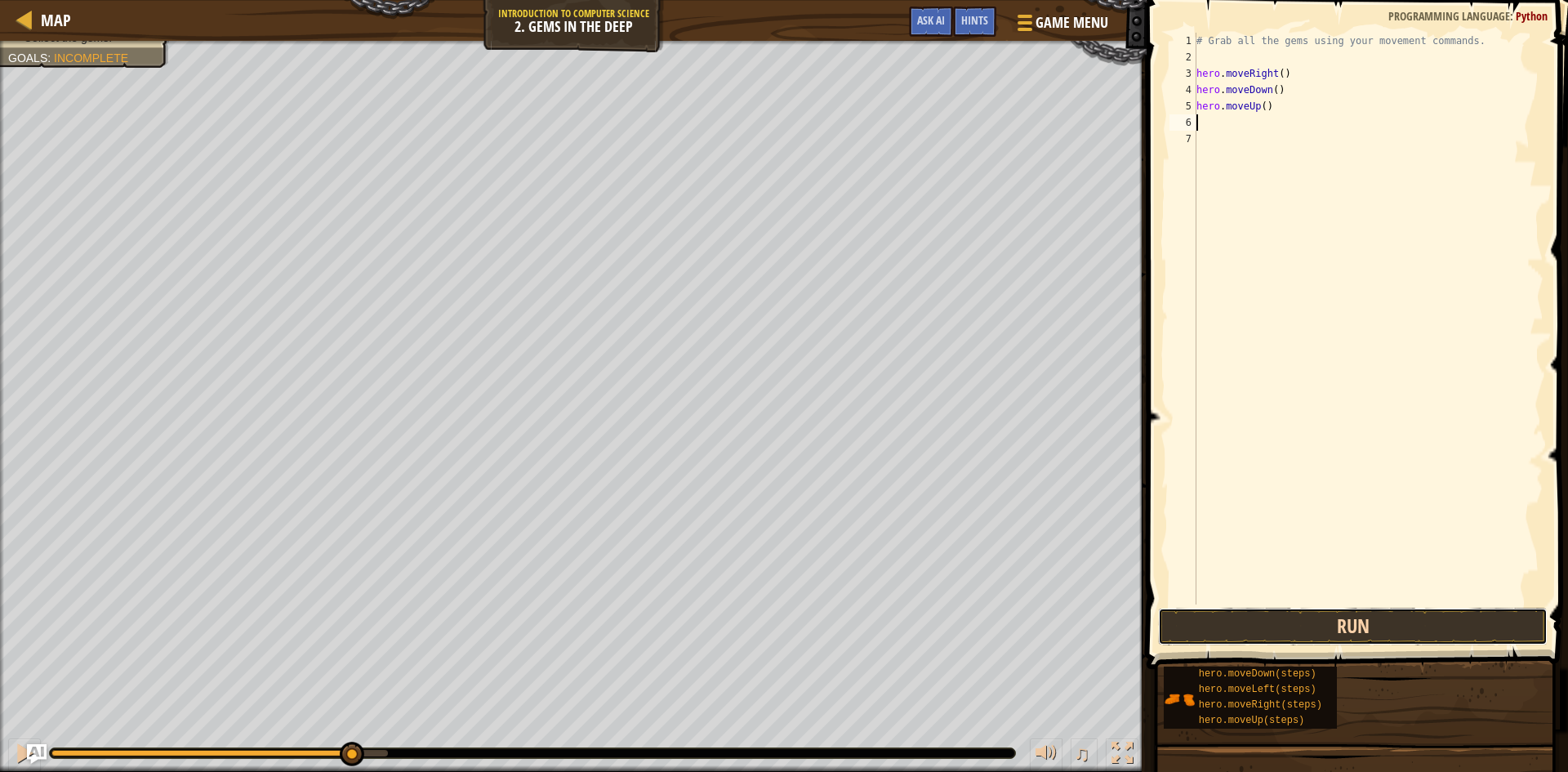
click at [1372, 632] on button "Run" at bounding box center [1352, 627] width 390 height 38
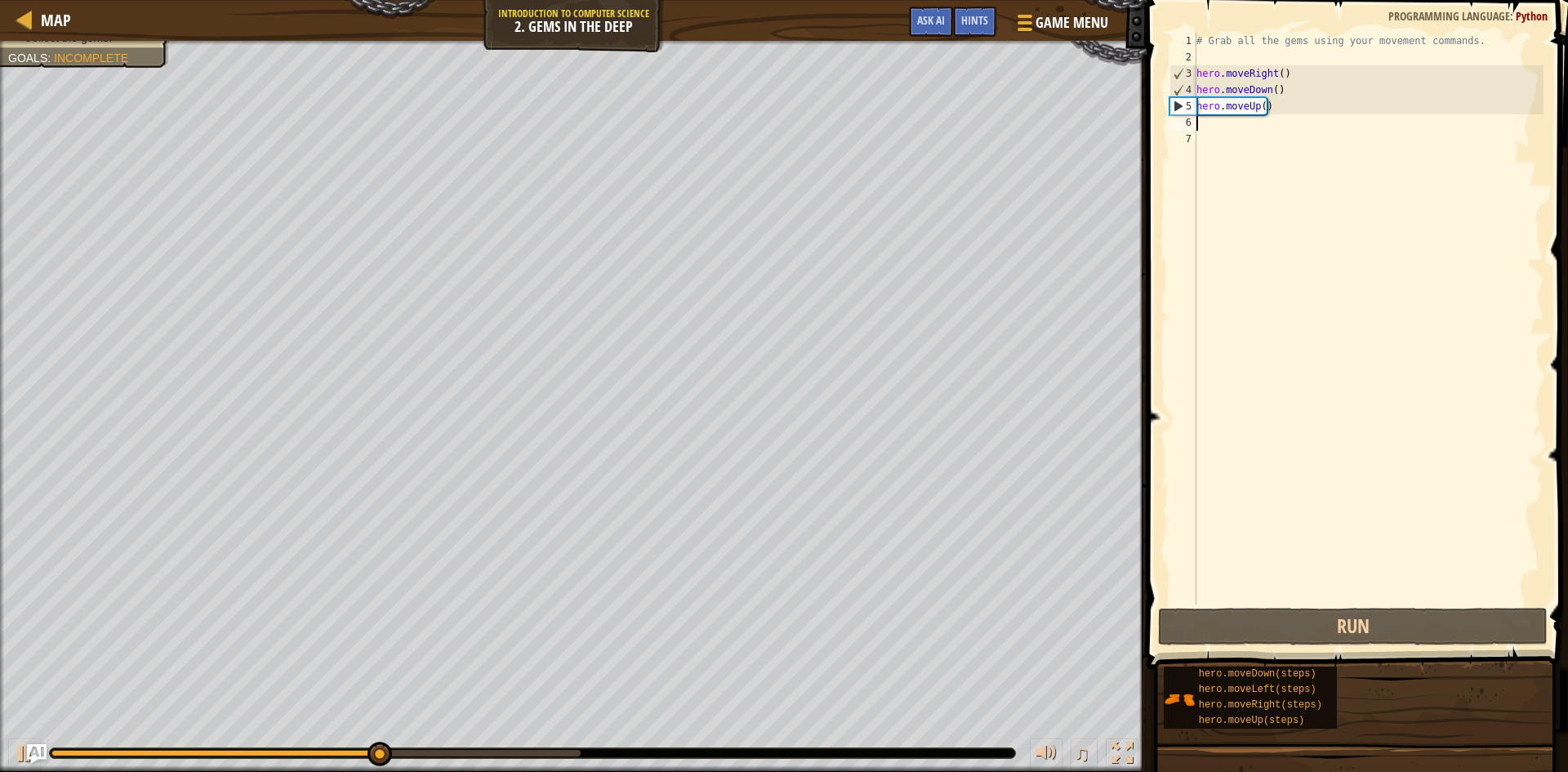
type textarea "h"
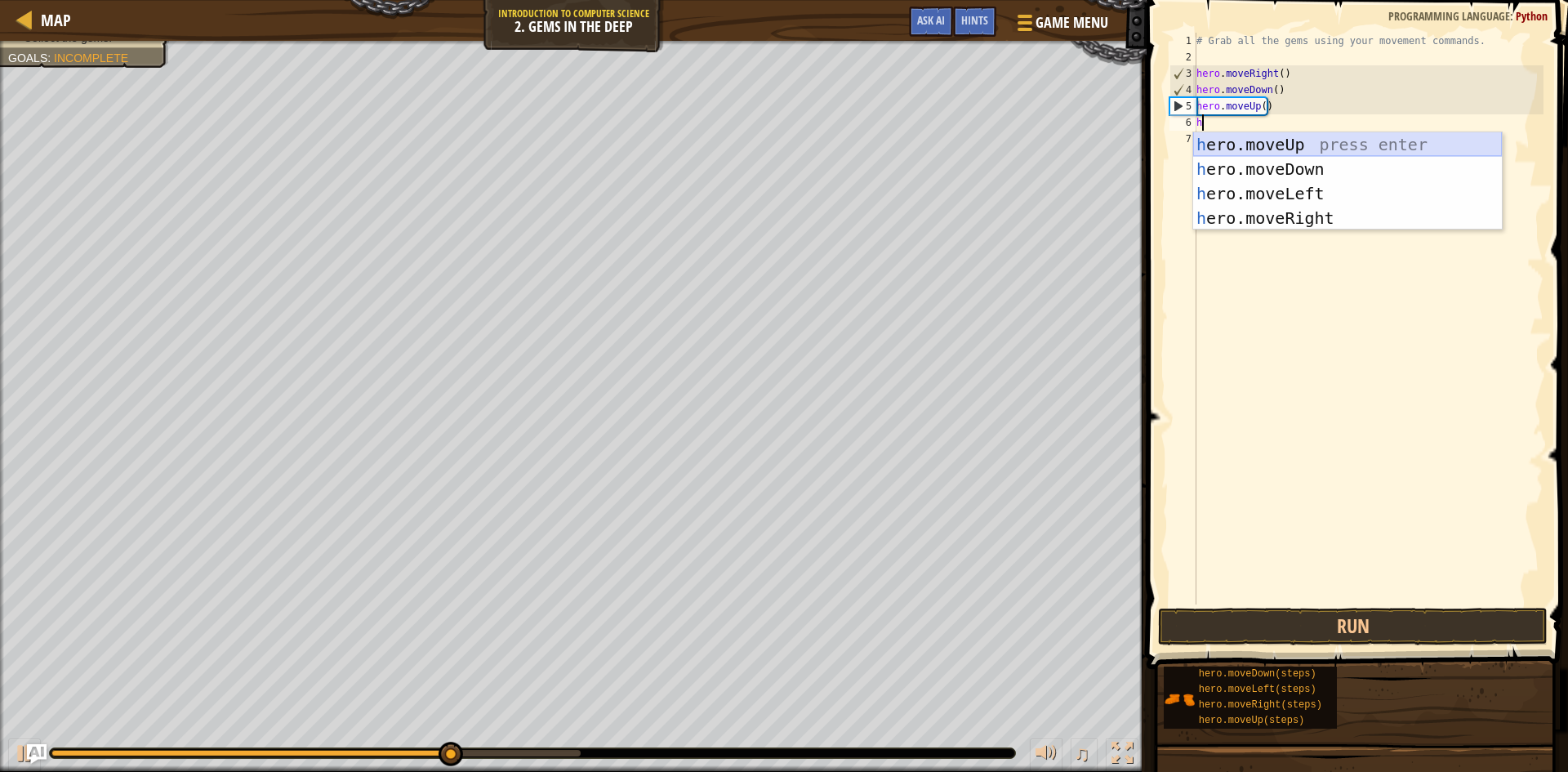
click at [1256, 145] on div "h ero.moveUp press enter h ero.moveDown press enter h ero.moveLeft press enter …" at bounding box center [1348, 206] width 309 height 147
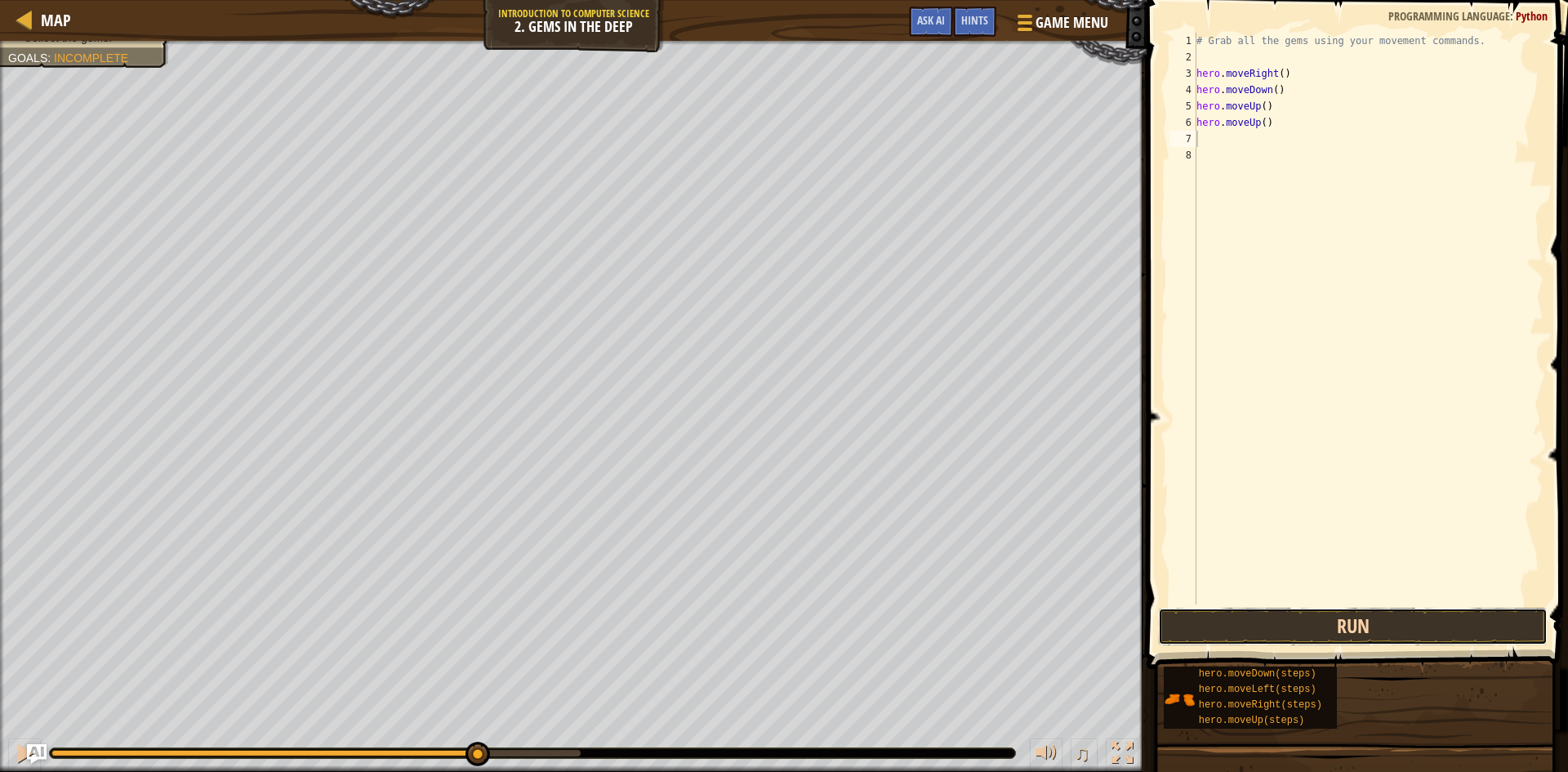
click at [1389, 633] on button "Run" at bounding box center [1352, 627] width 390 height 38
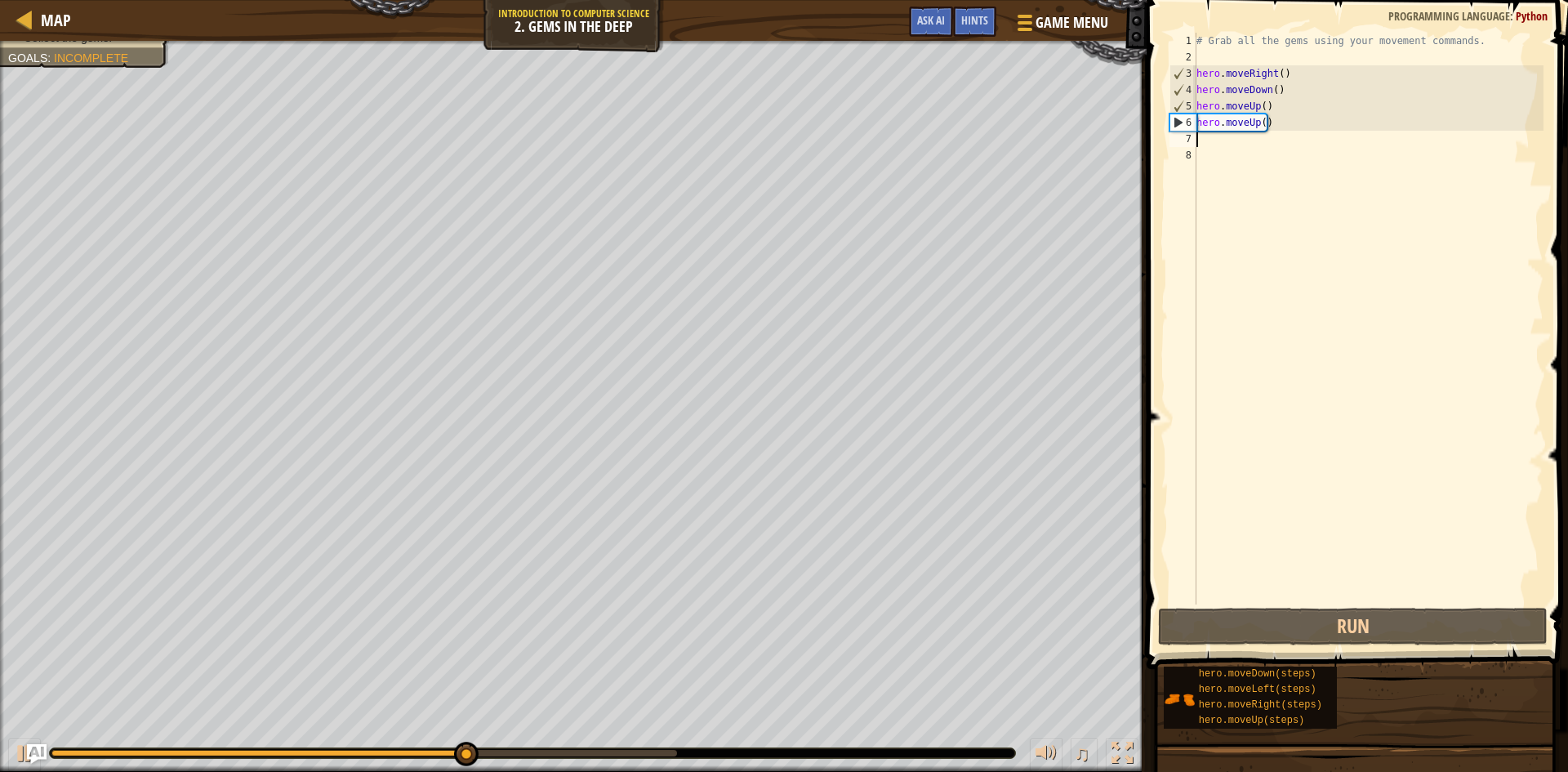
type textarea "r"
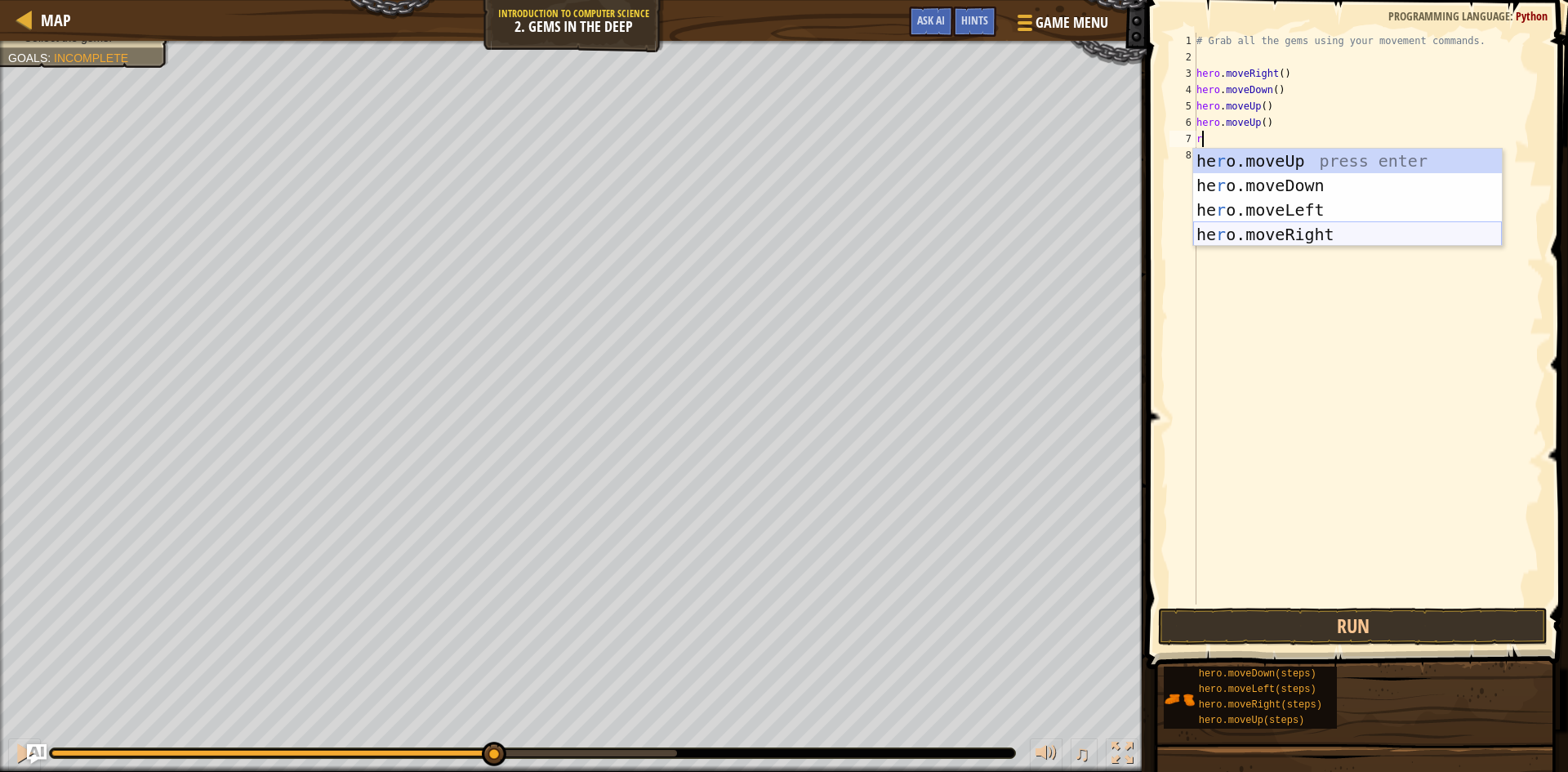
click at [1269, 234] on div "he r o.moveUp press enter he r o.moveDown press enter he r o.moveLeft press ent…" at bounding box center [1348, 222] width 309 height 147
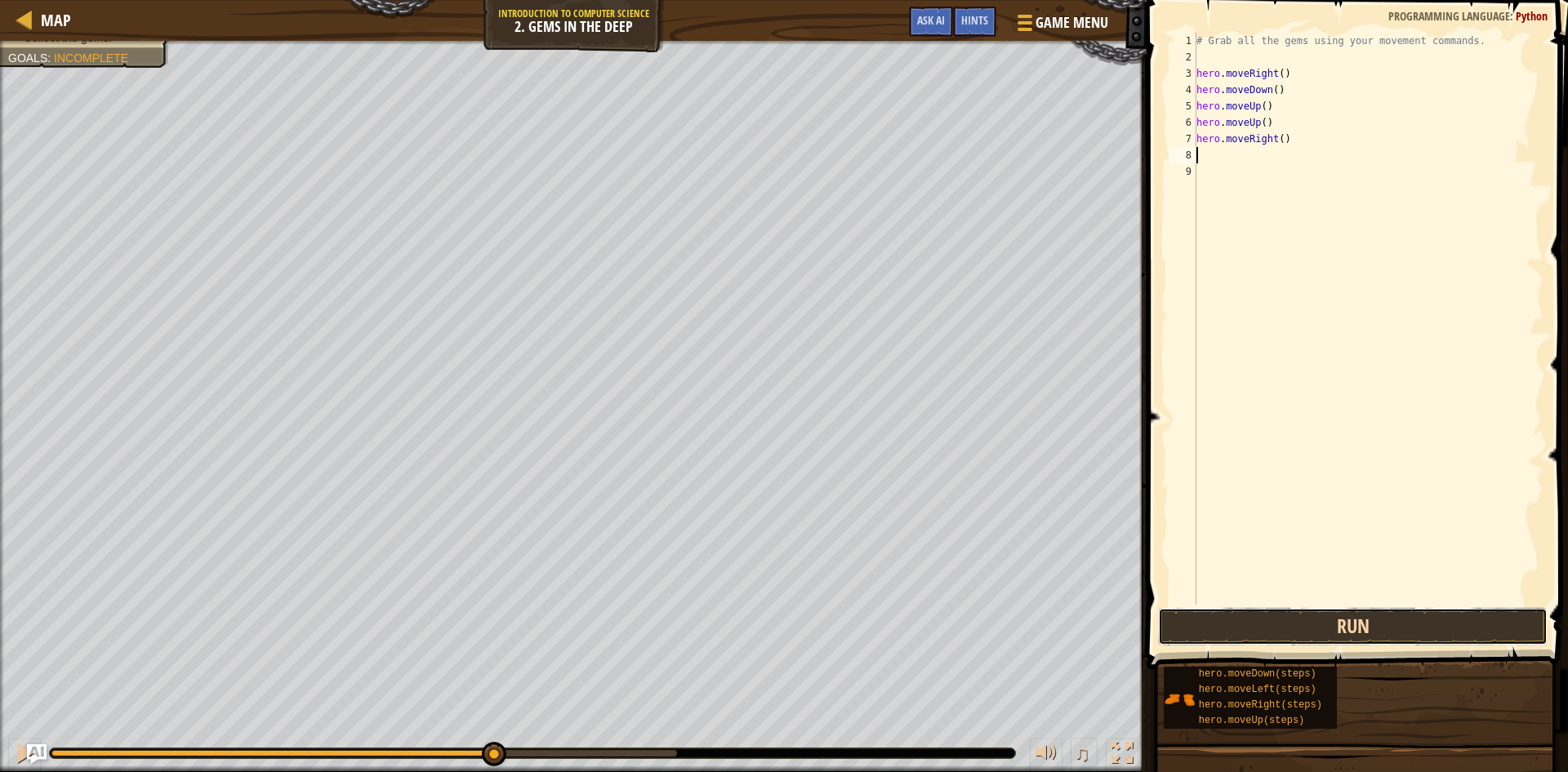
click at [1294, 621] on button "Run" at bounding box center [1352, 627] width 390 height 38
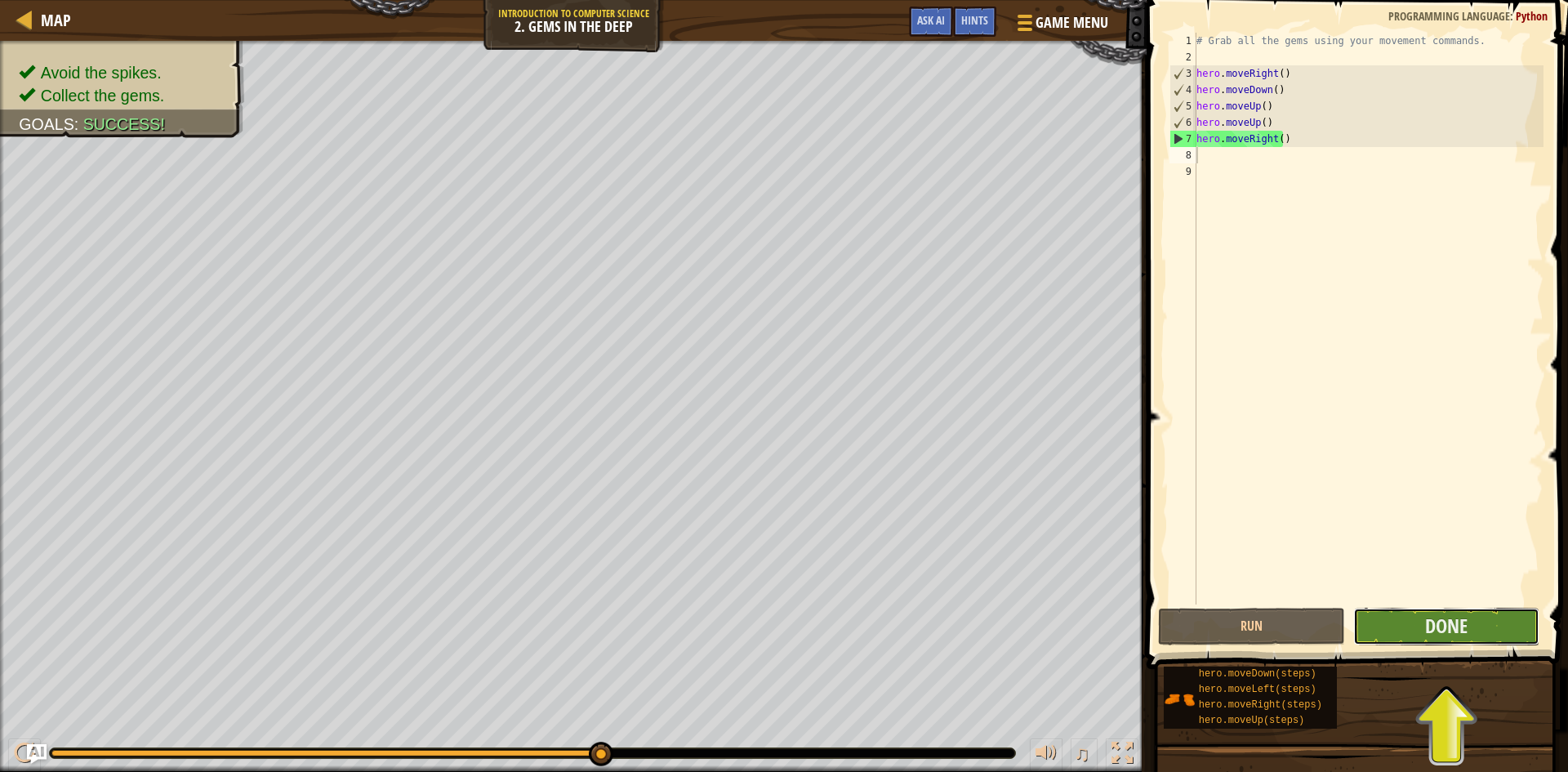
click at [1485, 616] on button "Done" at bounding box center [1447, 627] width 187 height 38
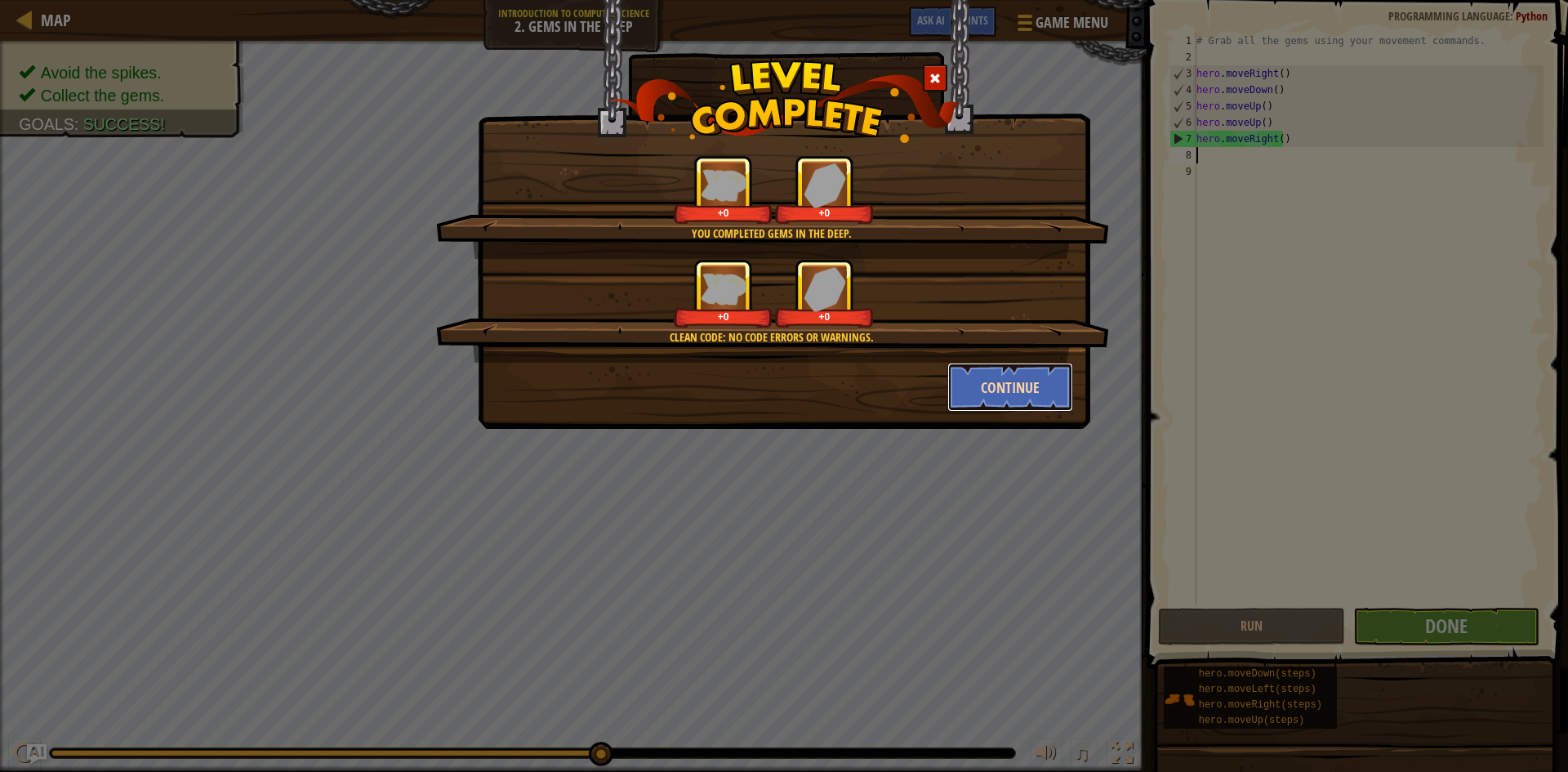
click at [1016, 380] on button "Continue" at bounding box center [1011, 387] width 127 height 49
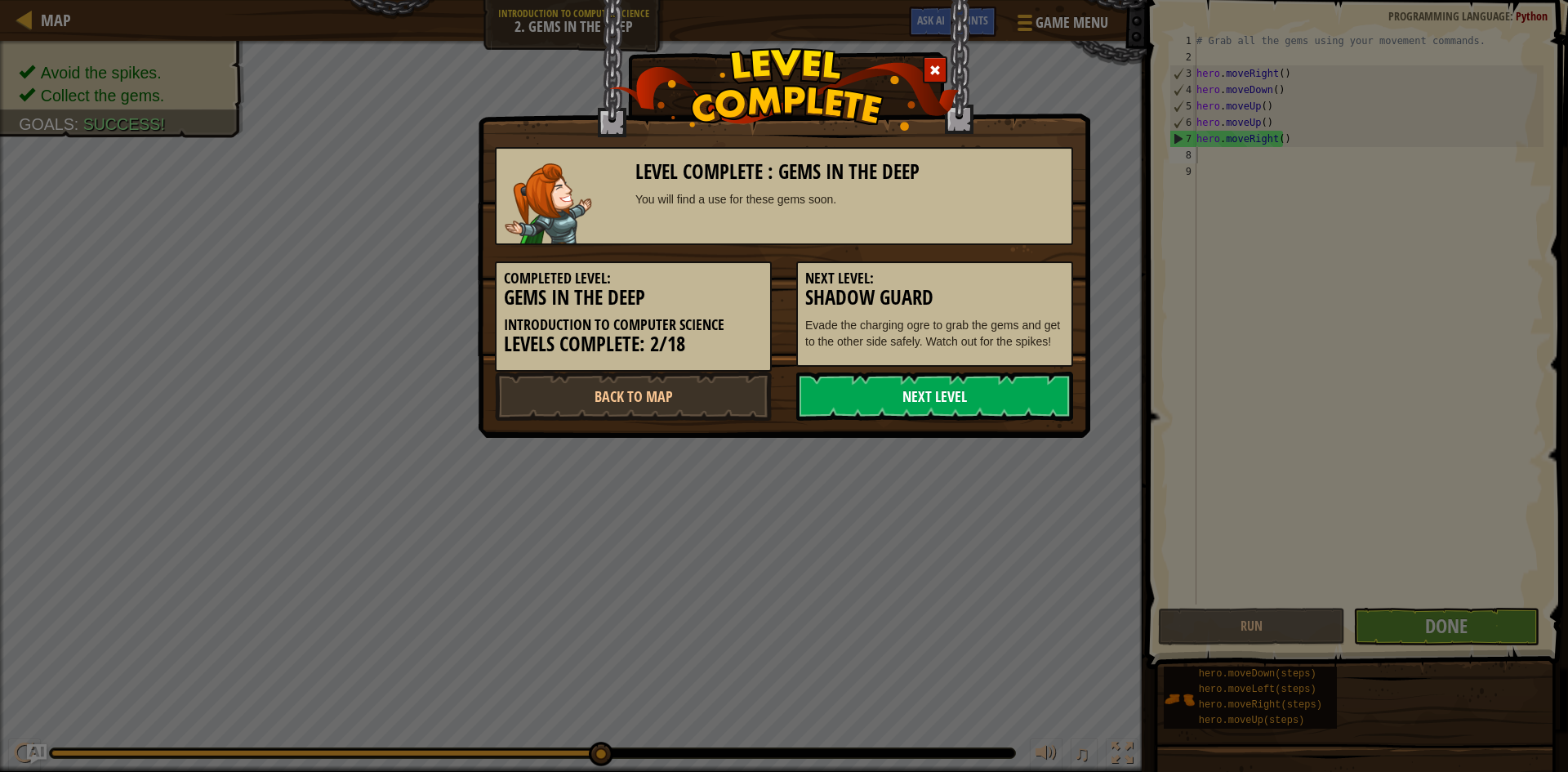
click at [984, 392] on link "Next Level" at bounding box center [935, 396] width 277 height 49
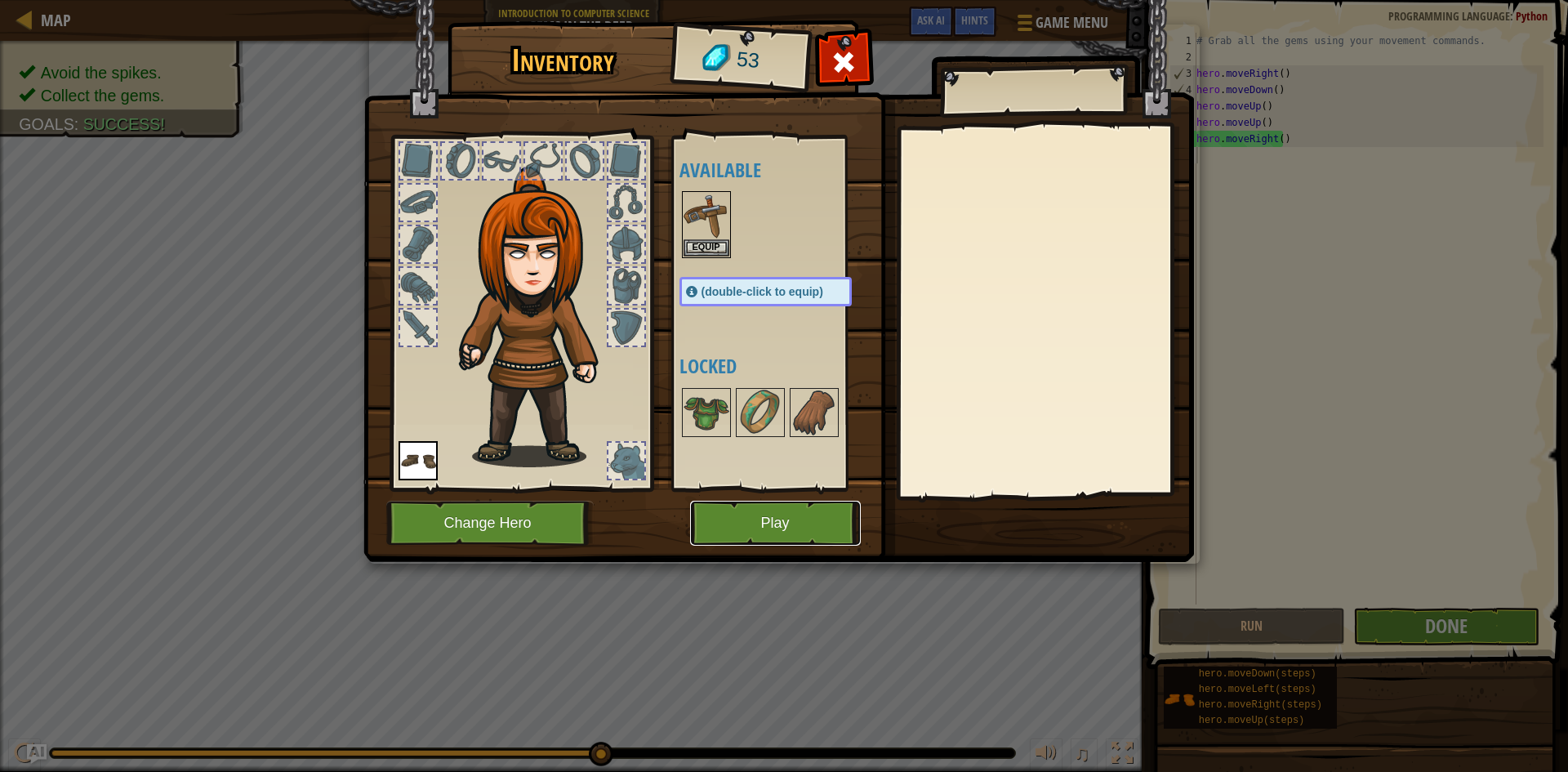
click at [808, 529] on button "Play" at bounding box center [775, 523] width 170 height 45
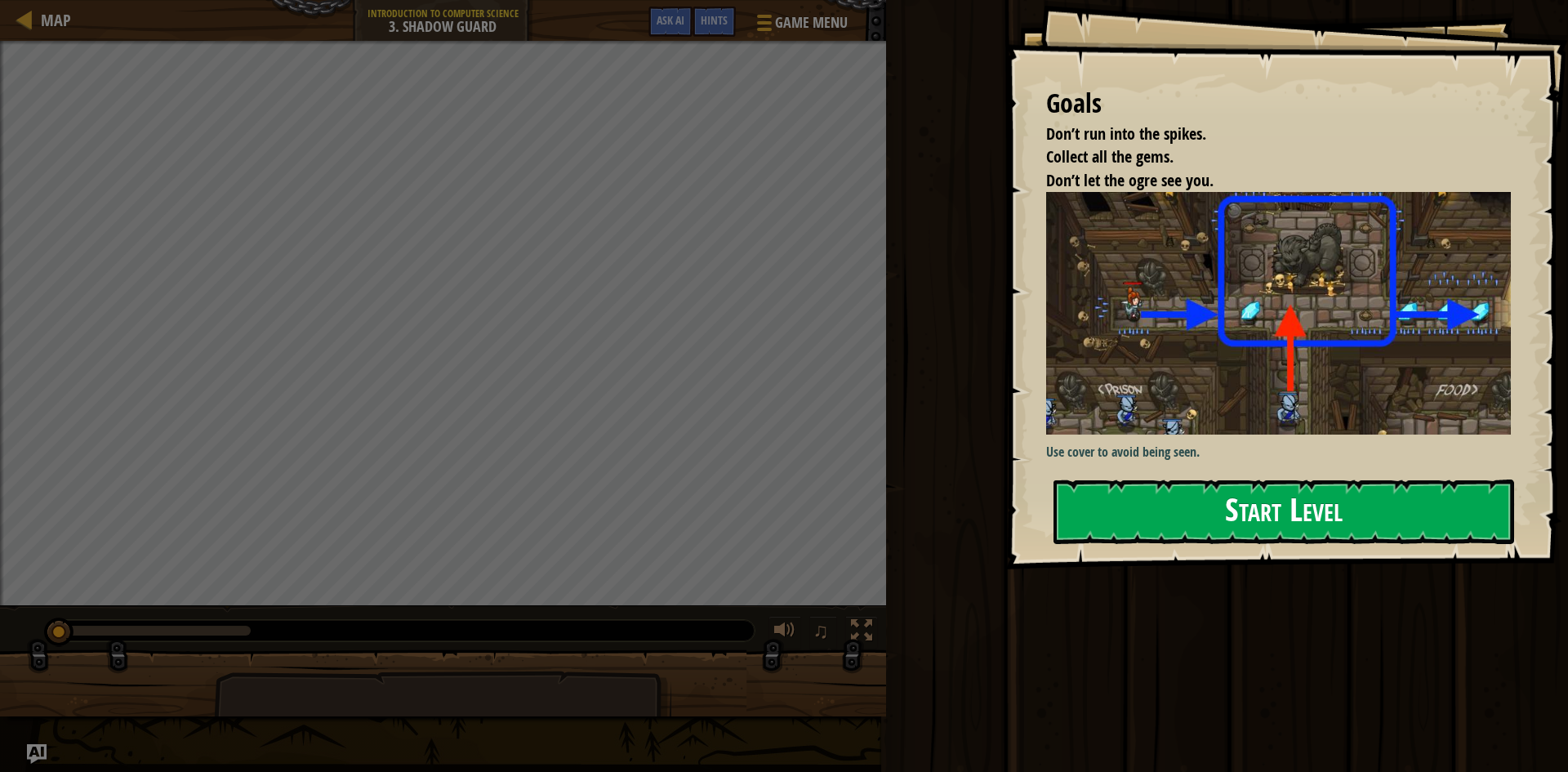
click at [1217, 472] on div "Goals Don’t run into the spikes. Collect all the gems. Don’t let the ogre see y…" at bounding box center [1287, 284] width 563 height 570
click at [1232, 508] on button "Start Level" at bounding box center [1283, 511] width 460 height 65
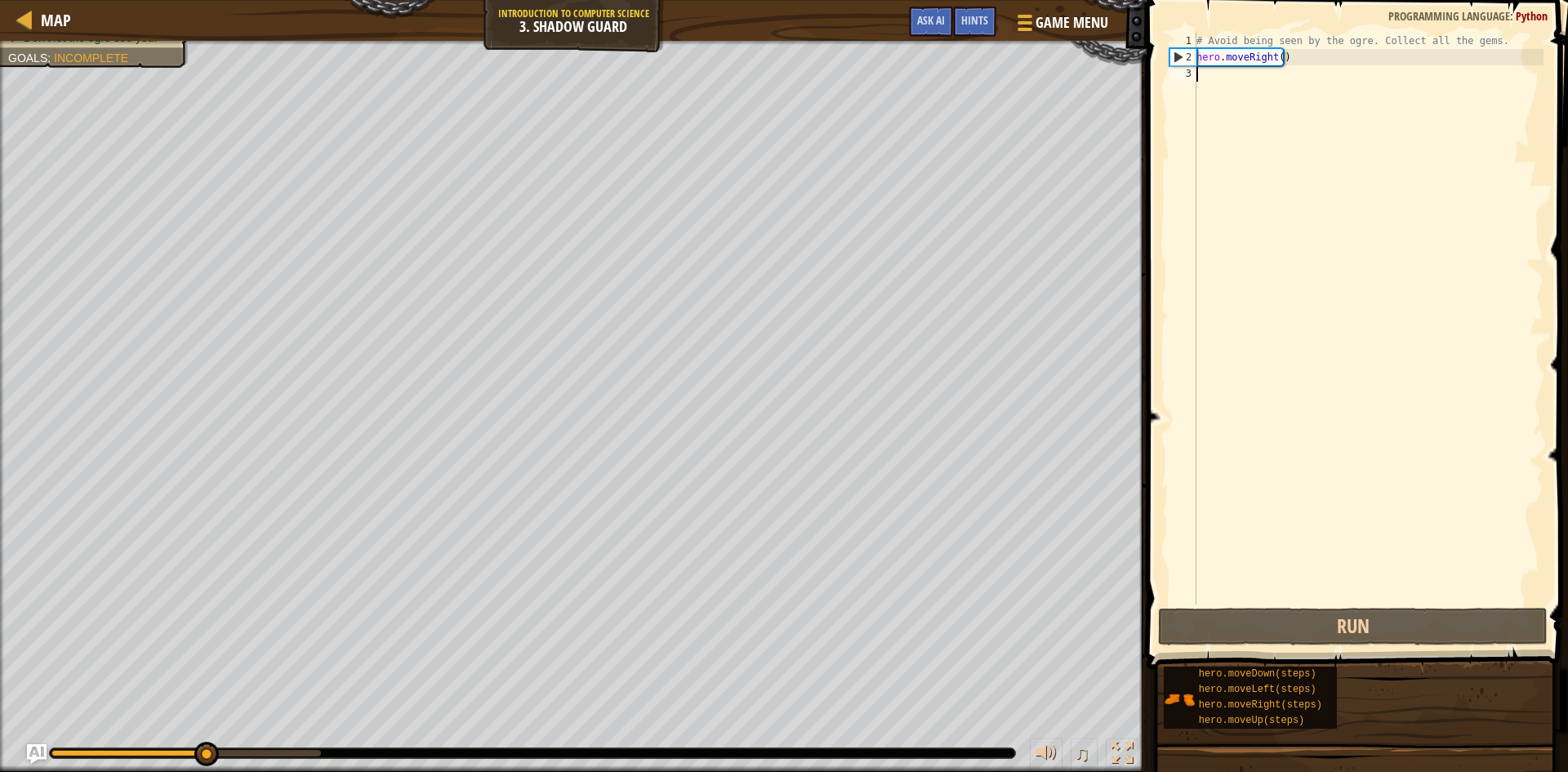
type textarea "h"
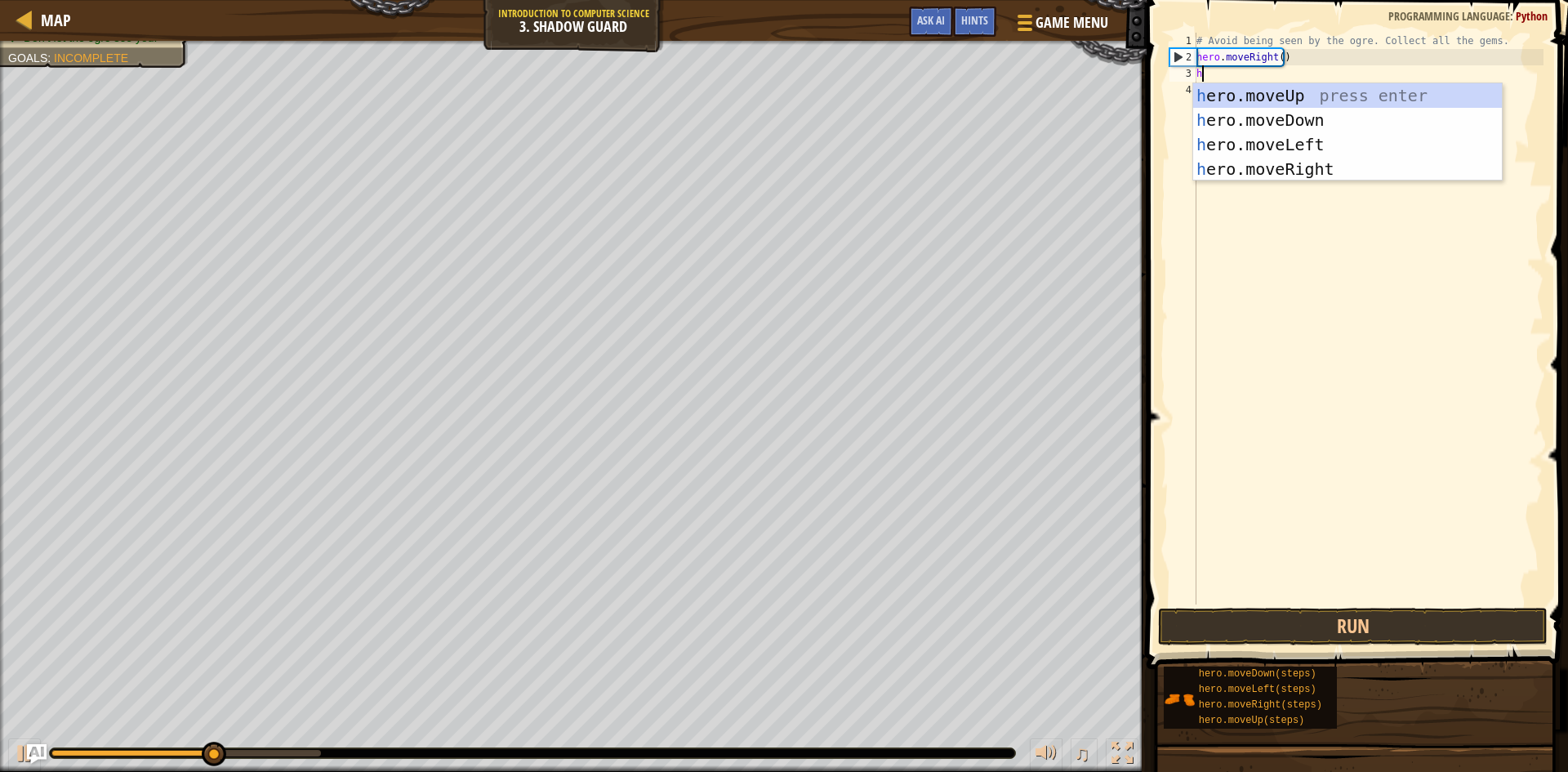
scroll to position [8, 0]
click at [1330, 91] on div "h ero.moveUp press enter h ero.moveDown press enter h ero.moveLeft press enter …" at bounding box center [1348, 157] width 309 height 147
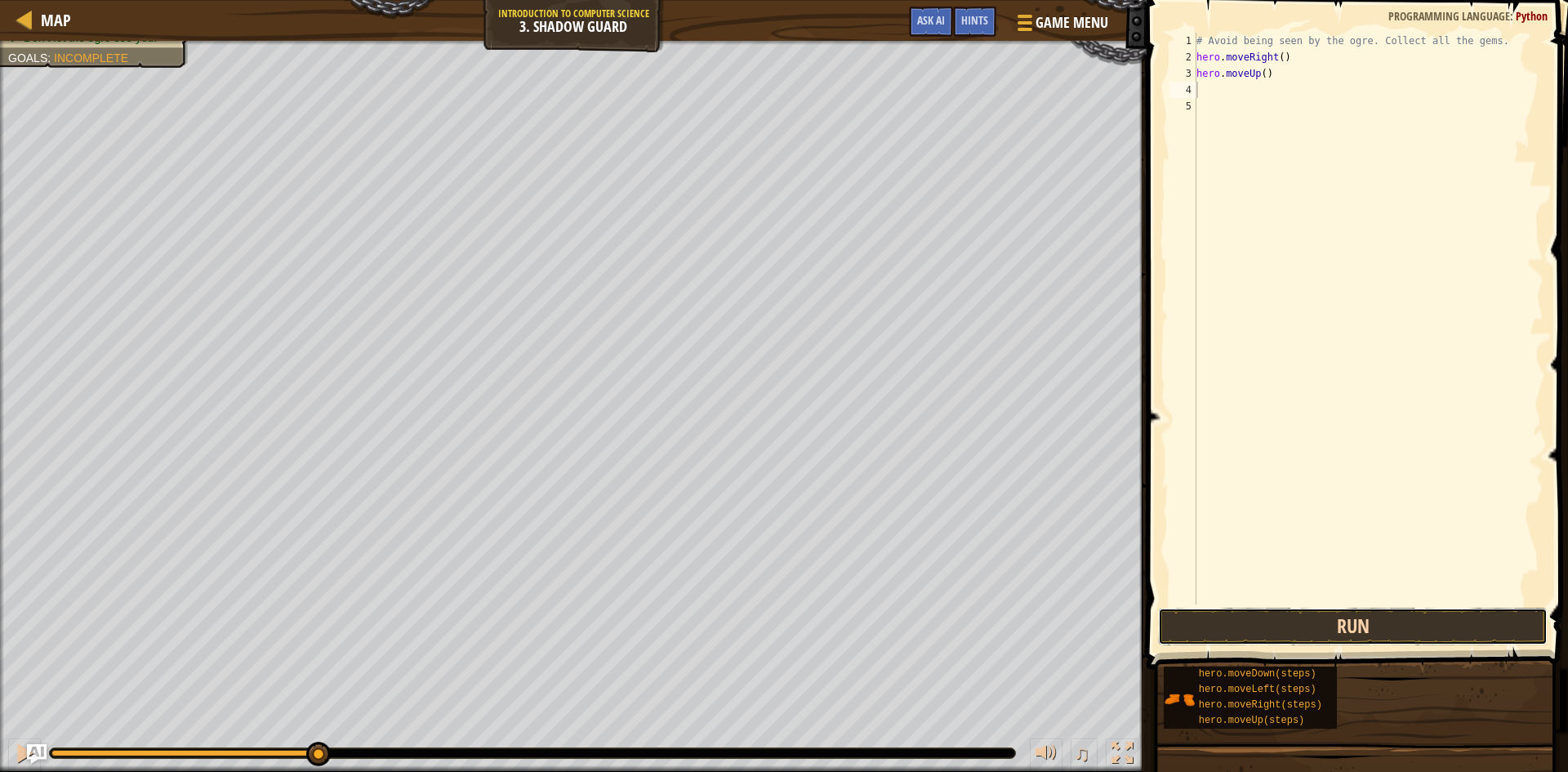
click at [1315, 619] on button "Run" at bounding box center [1352, 627] width 390 height 38
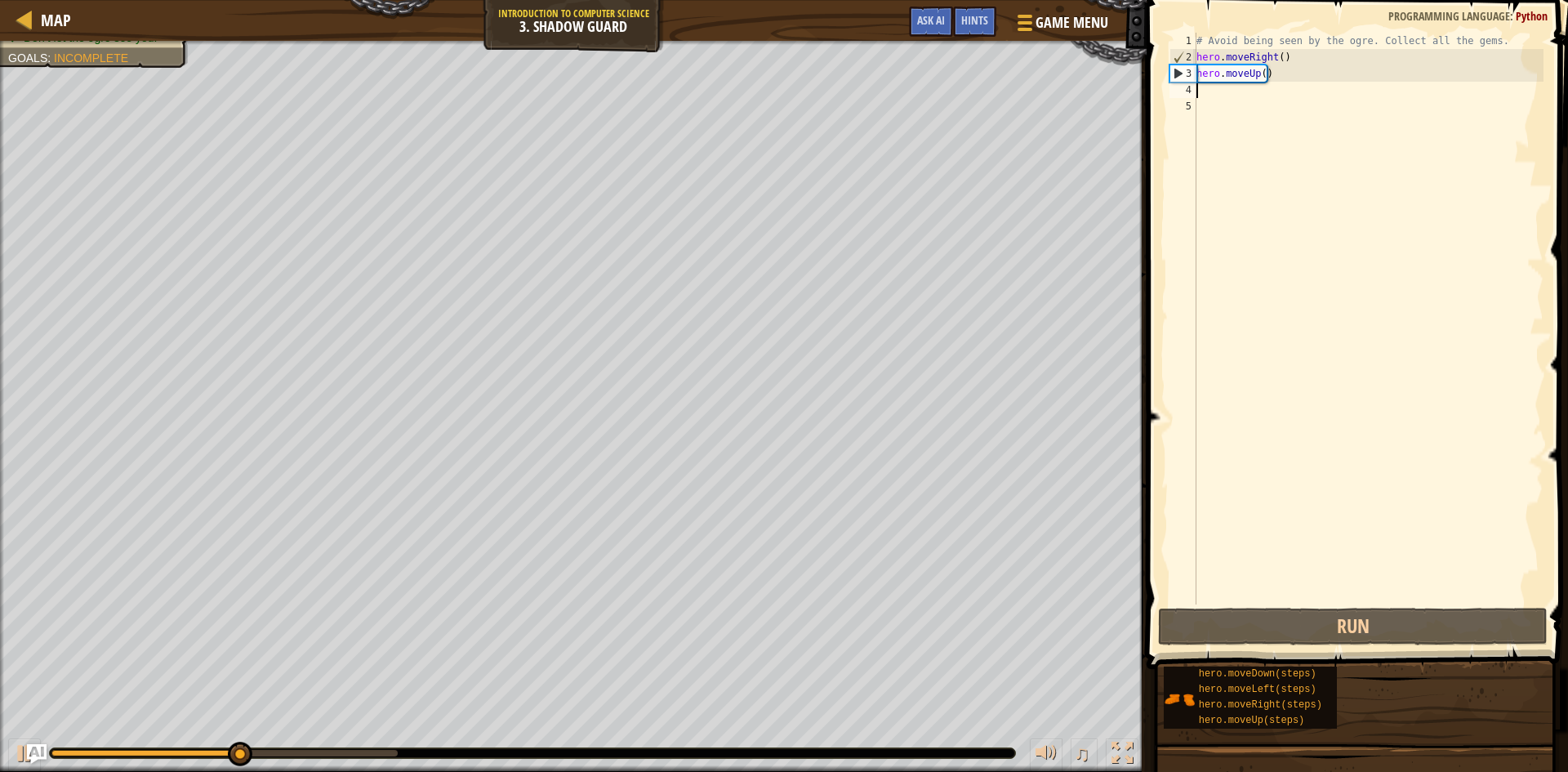
click at [1264, 81] on div "# Avoid being seen by the ogre. Collect all the gems. hero . moveRight ( ) hero…" at bounding box center [1368, 335] width 350 height 604
type textarea "hero.moveUp()"
click at [1263, 96] on div "# Avoid being seen by the ogre. Collect all the gems. hero . moveRight ( ) hero…" at bounding box center [1368, 335] width 350 height 604
type textarea "h"
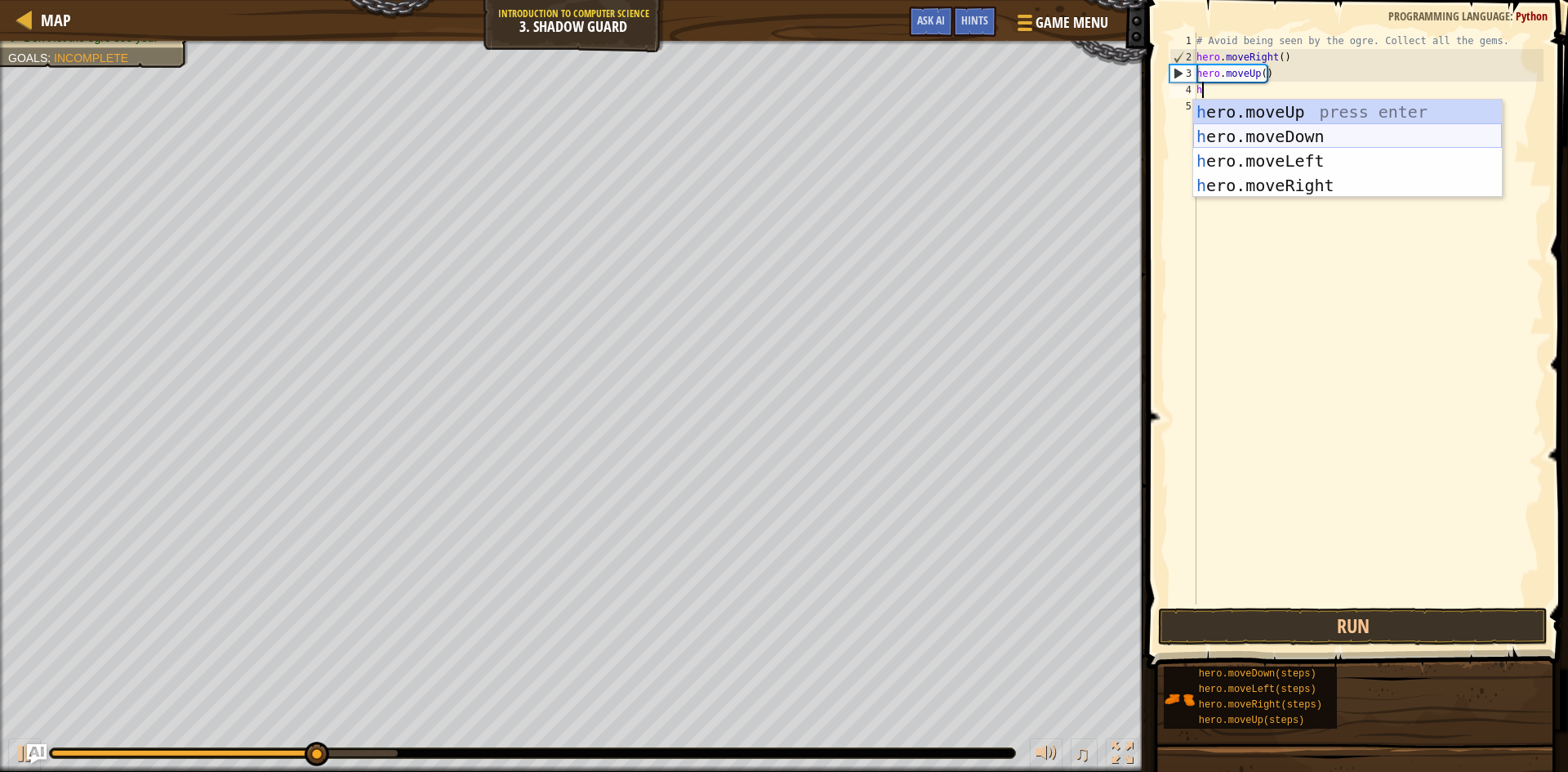
click at [1294, 127] on div "h ero.moveUp press enter h ero.moveDown press enter h ero.moveLeft press enter …" at bounding box center [1348, 173] width 309 height 147
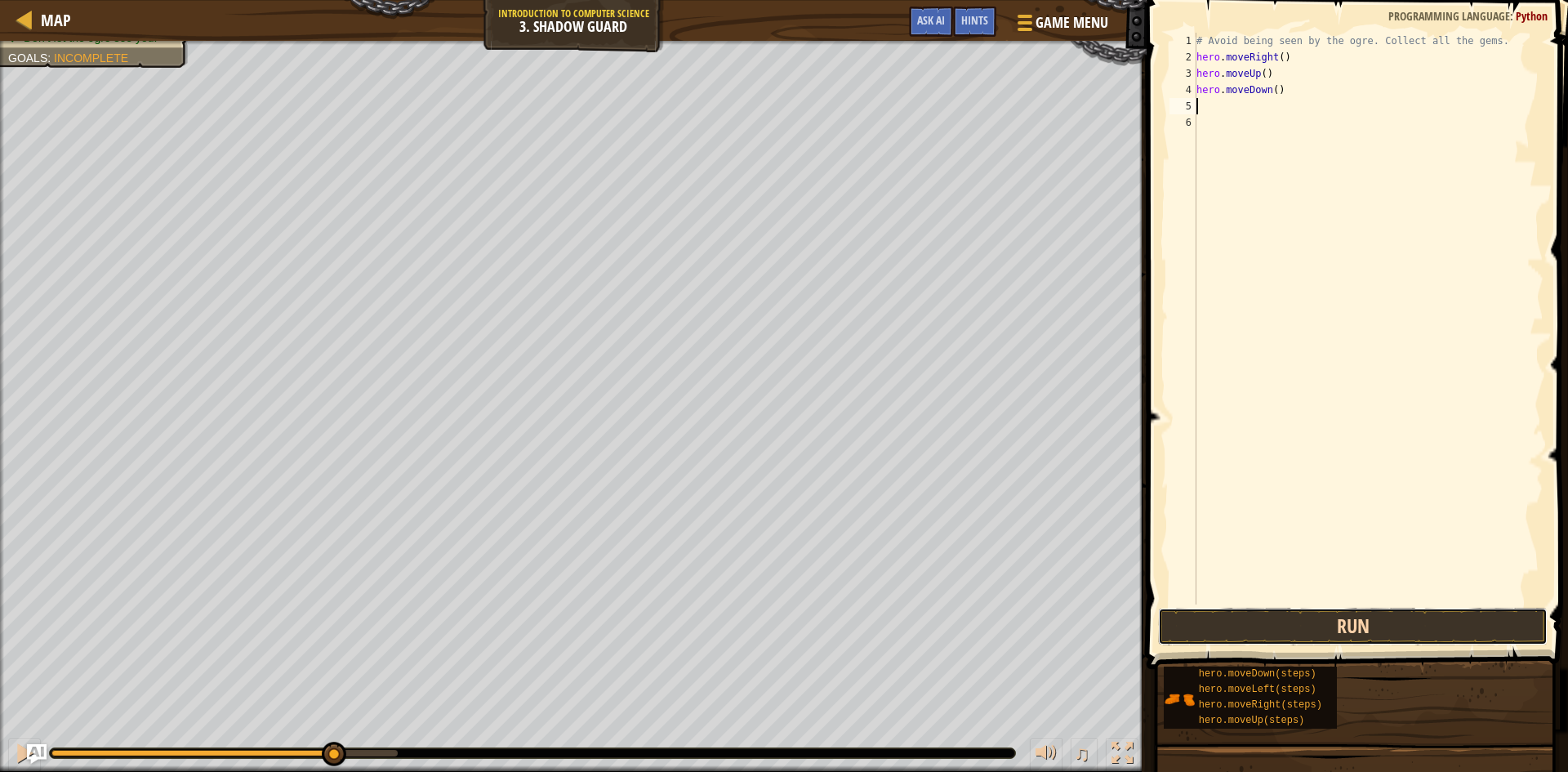
click at [1308, 625] on button "Run" at bounding box center [1352, 627] width 390 height 38
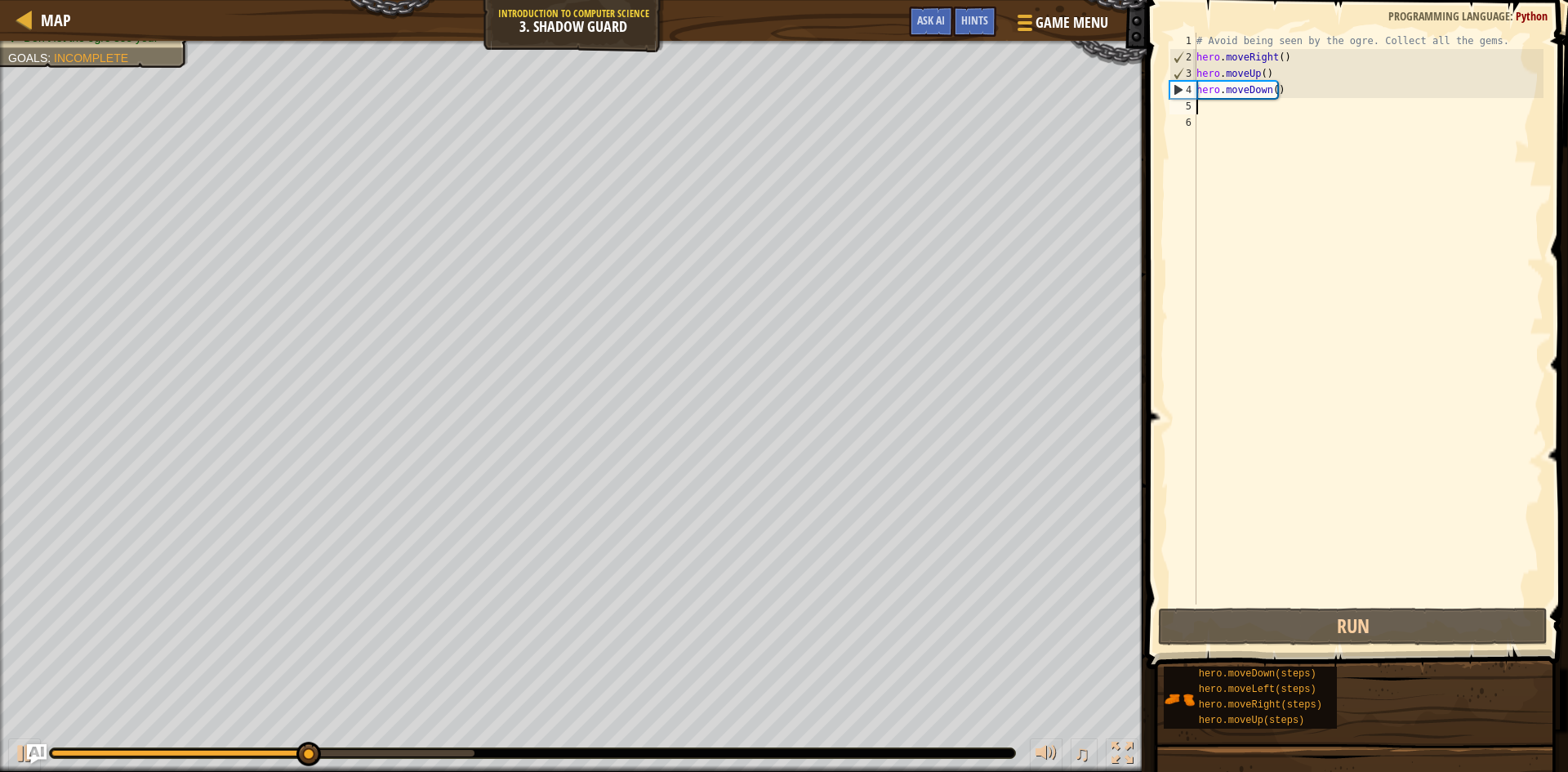
type textarea "m"
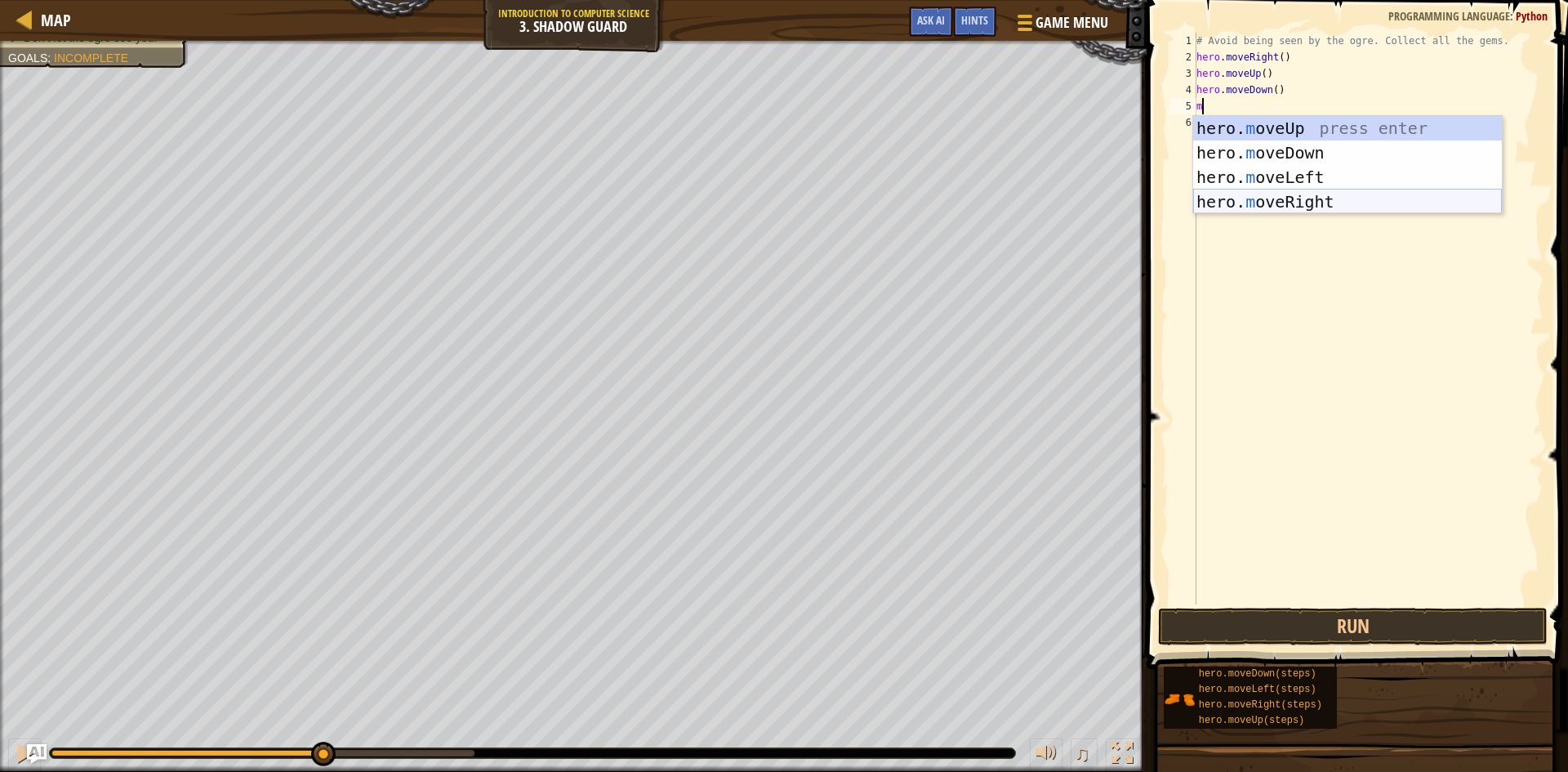
click at [1286, 201] on div "hero. m oveUp press enter hero. m oveDown press enter hero. m oveLeft press ent…" at bounding box center [1348, 189] width 309 height 147
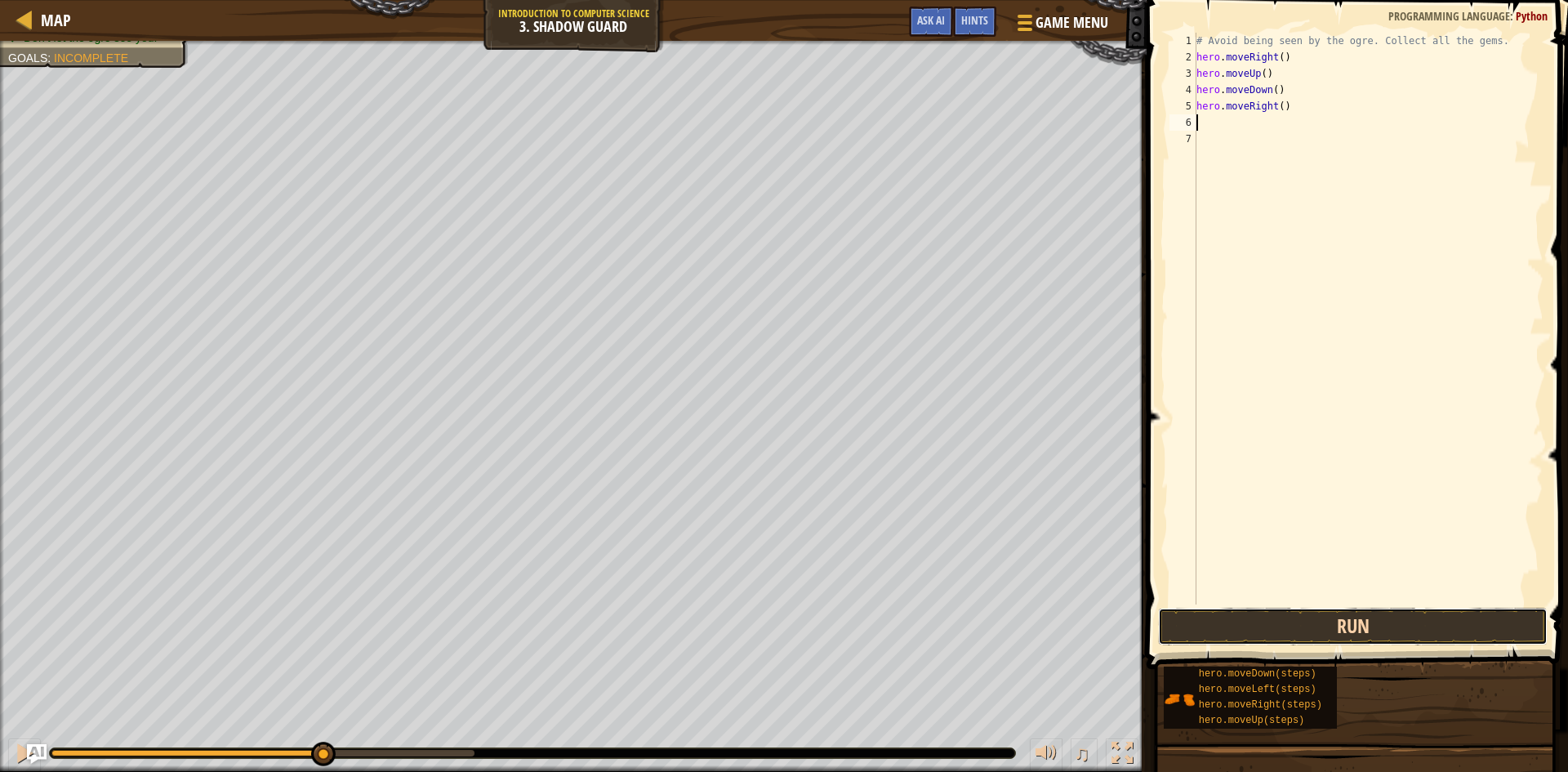
click at [1377, 628] on button "Run" at bounding box center [1352, 627] width 390 height 38
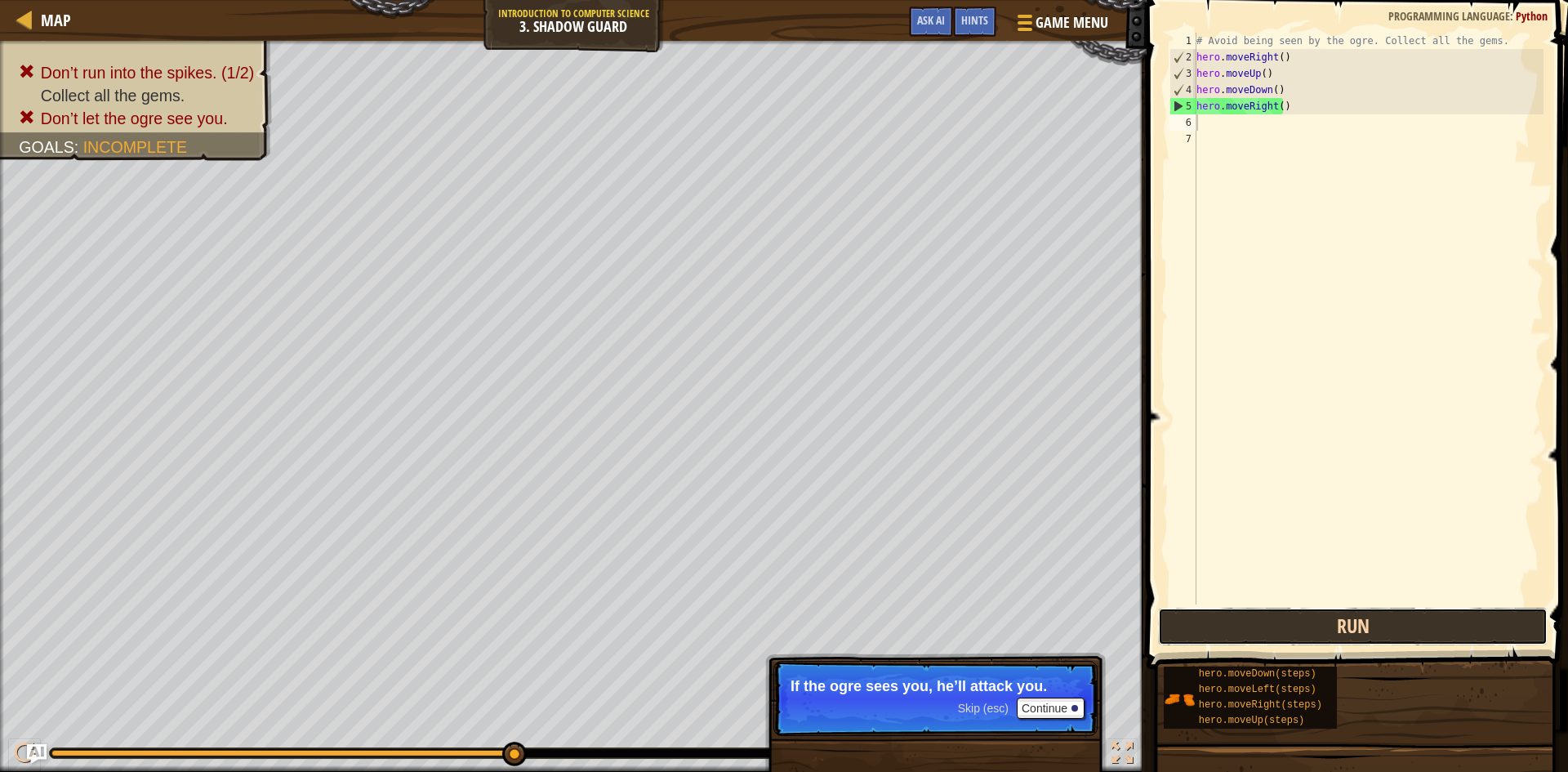
click at [1330, 639] on button "Run" at bounding box center [1352, 627] width 390 height 38
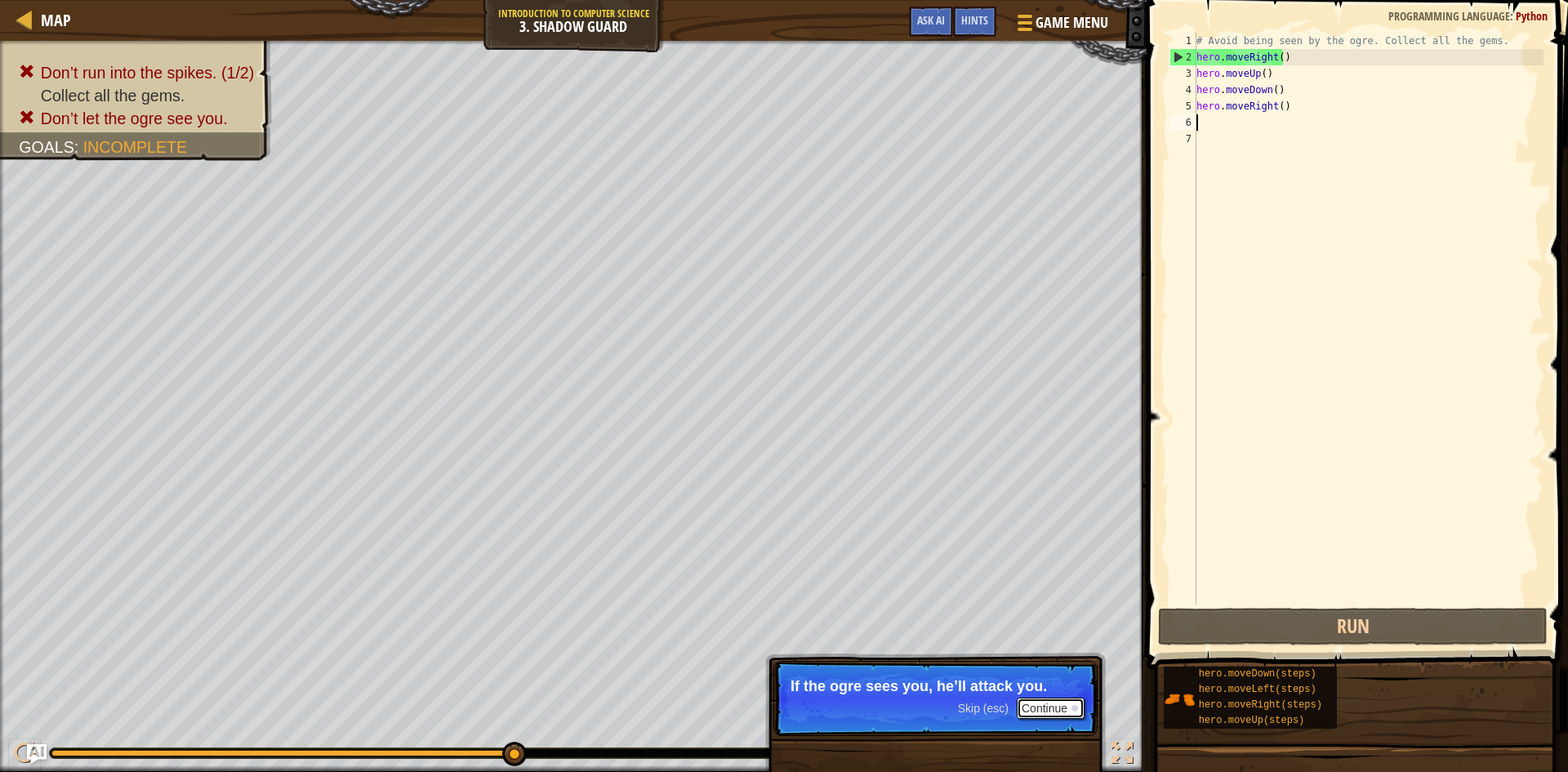
click at [1066, 706] on button "Continue" at bounding box center [1050, 708] width 68 height 22
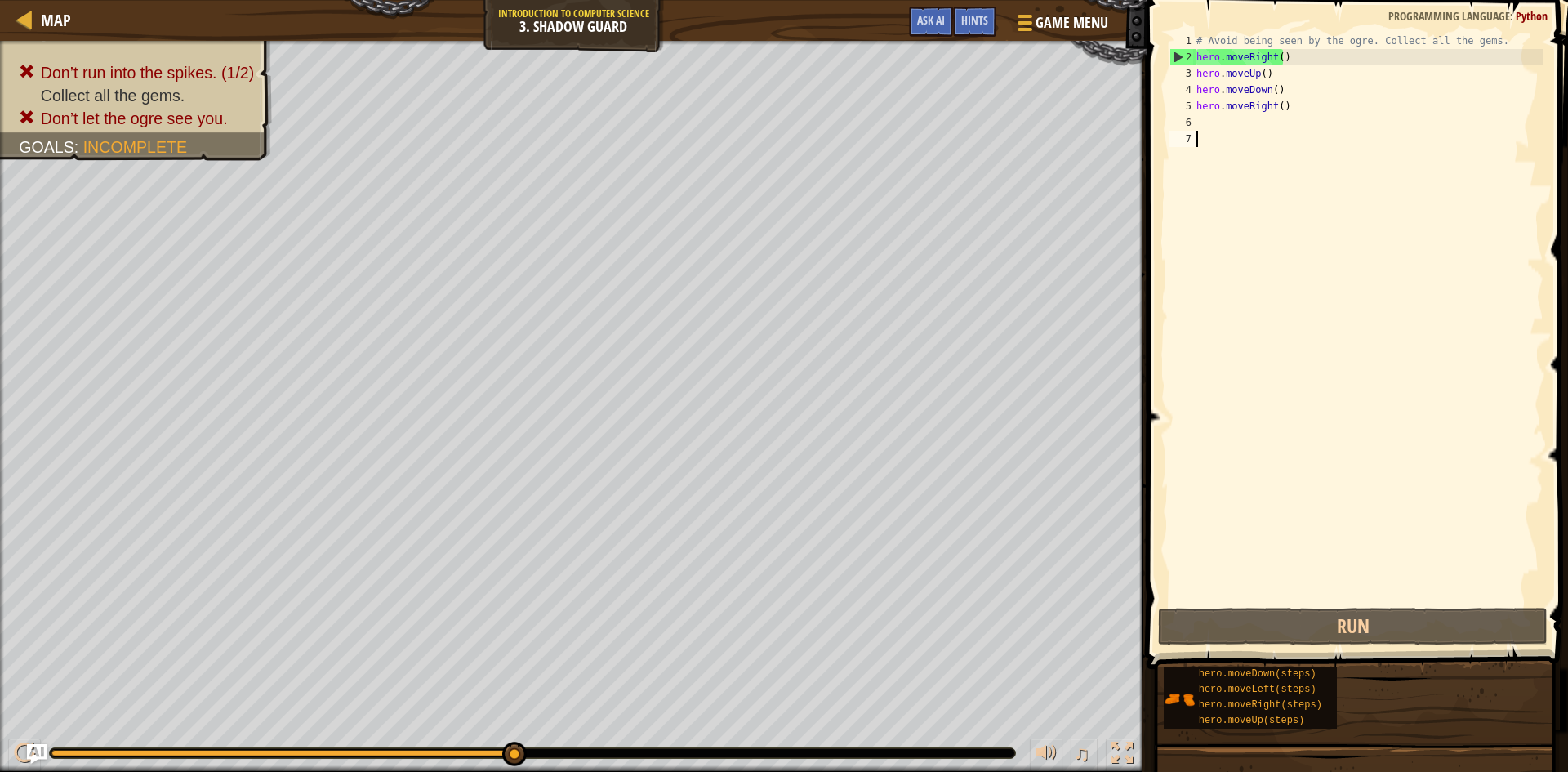
drag, startPoint x: 1296, startPoint y: 158, endPoint x: 1292, endPoint y: 112, distance: 46.2
click at [1291, 142] on div "# Avoid being seen by the ogre. Collect all the gems. hero . moveRight ( ) hero…" at bounding box center [1368, 335] width 350 height 604
click at [1293, 108] on div "# Avoid being seen by the ogre. Collect all the gems. hero . moveRight ( ) hero…" at bounding box center [1368, 335] width 350 height 604
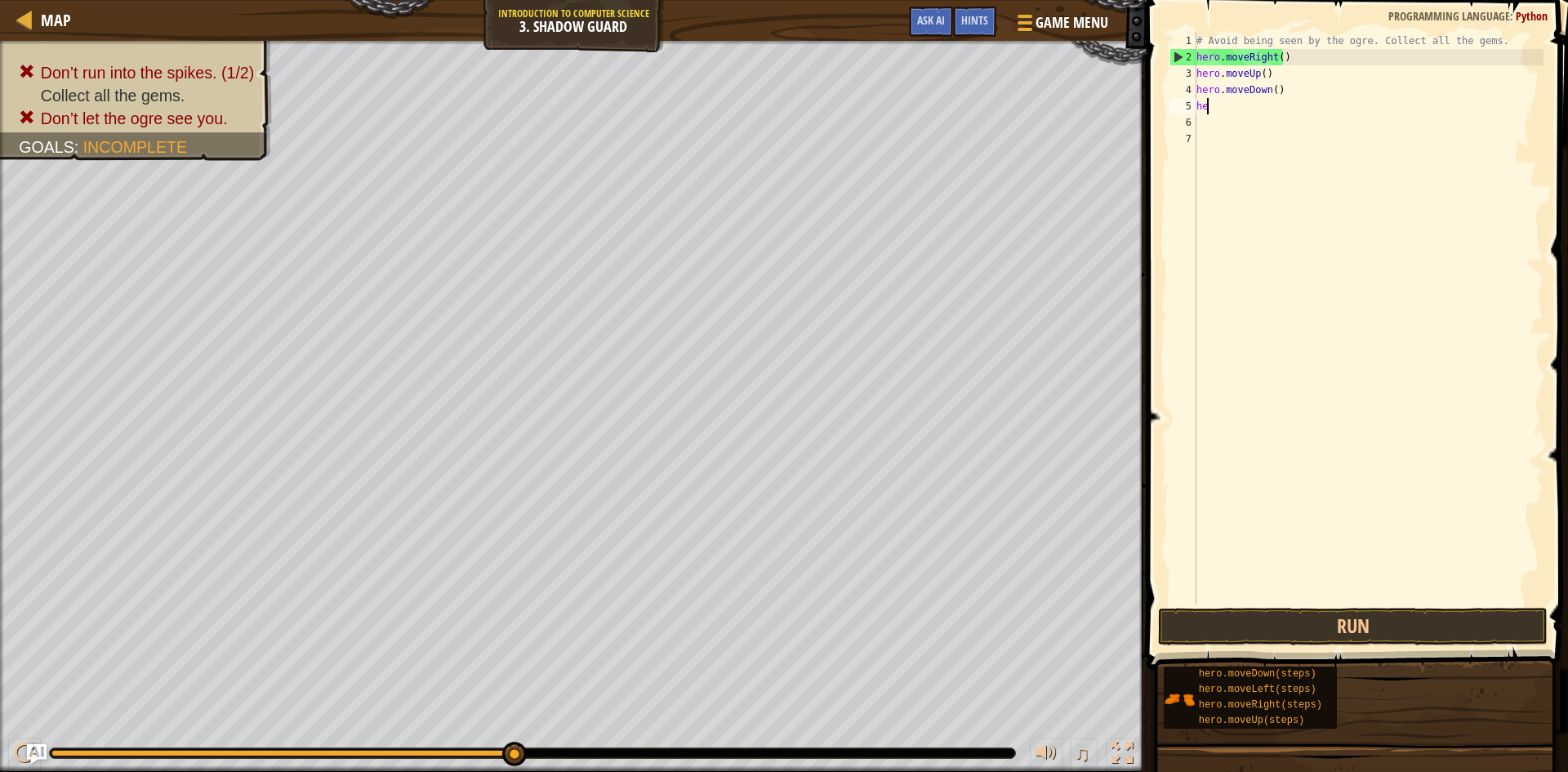
type textarea "h"
type textarea "hero.l"
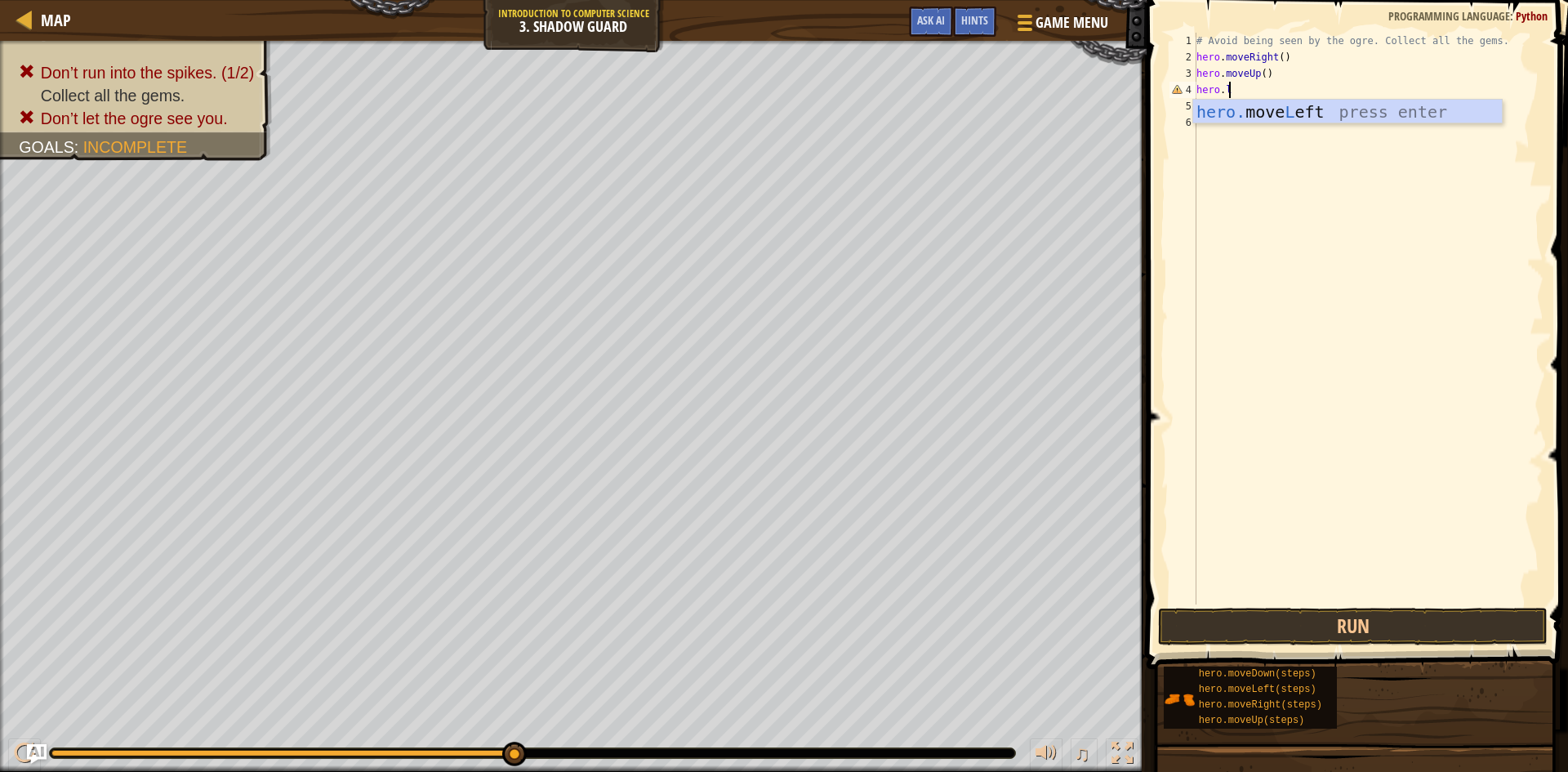
click at [1296, 108] on div "hero. move L eft press enter" at bounding box center [1348, 137] width 309 height 73
click at [1358, 620] on button "Run" at bounding box center [1352, 627] width 390 height 38
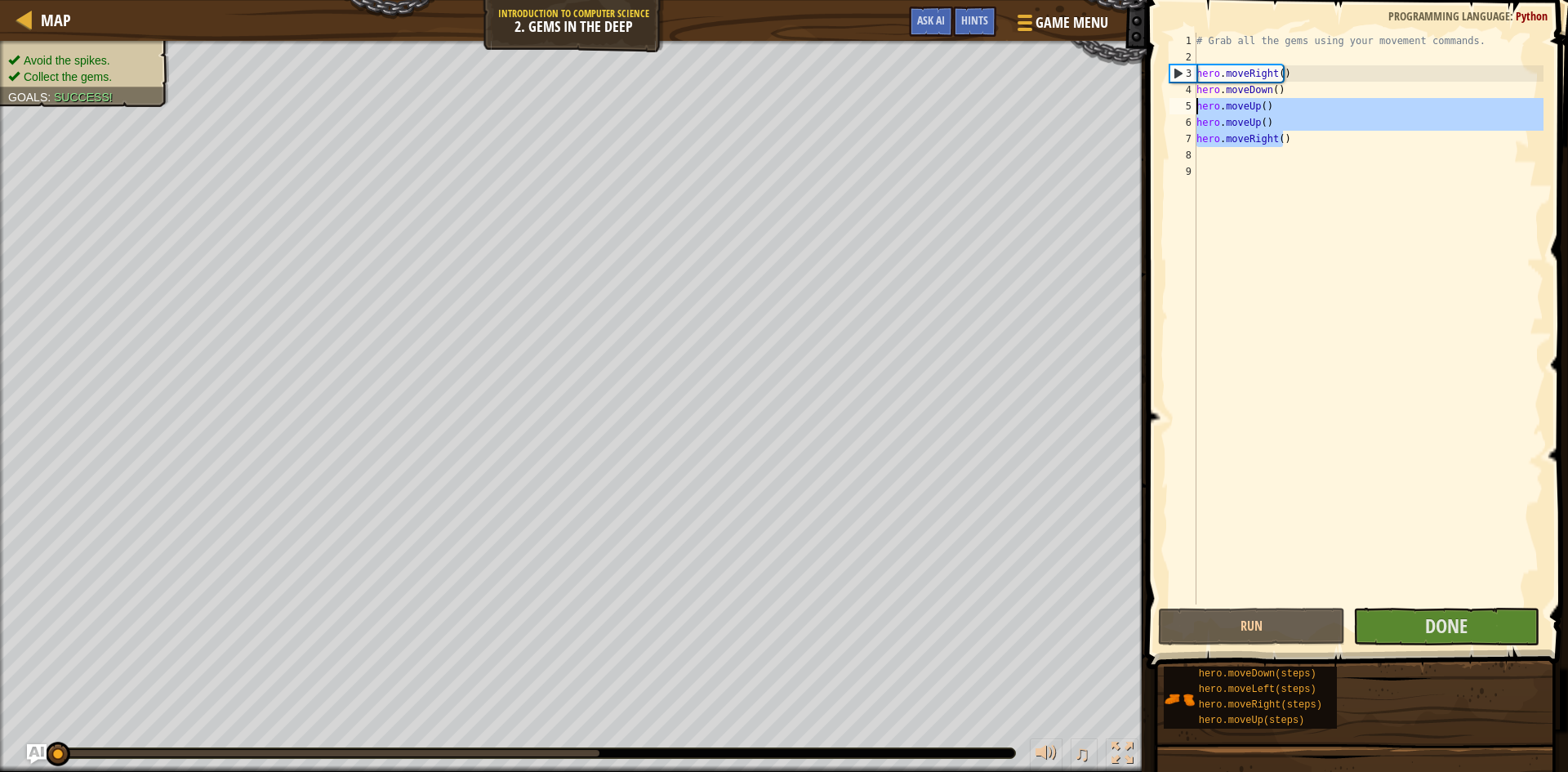
drag, startPoint x: 1286, startPoint y: 140, endPoint x: 1196, endPoint y: 108, distance: 95.5
click at [1196, 108] on div "# Grab all the gems using your movement commands. hero . moveRight ( ) hero . m…" at bounding box center [1368, 335] width 350 height 604
type textarea "hero.moveUp() hero.moveUp()"
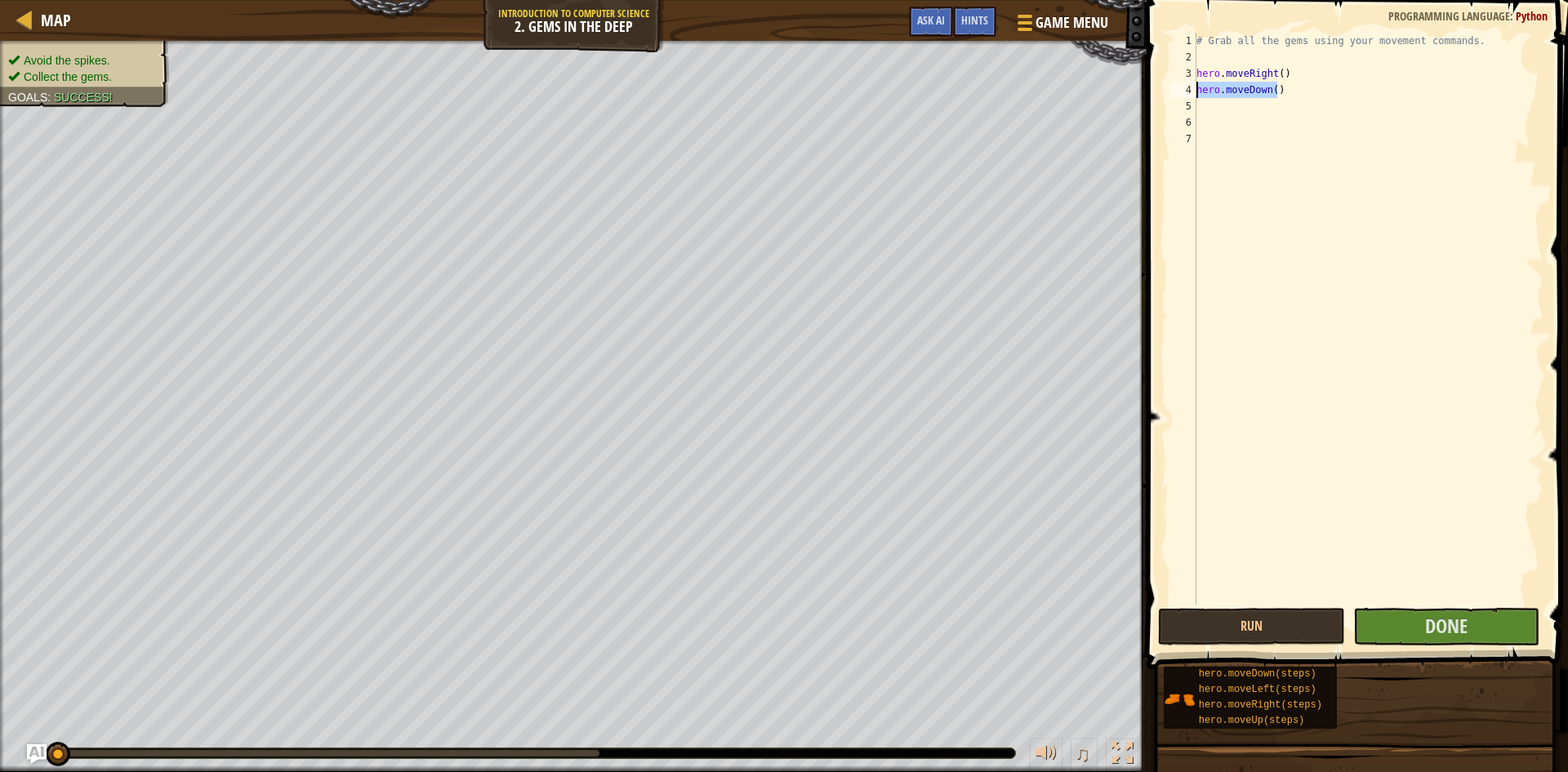
drag, startPoint x: 1282, startPoint y: 92, endPoint x: 1193, endPoint y: 90, distance: 89.0
click at [1193, 90] on div "1 2 3 4 5 6 7 # Grab all the gems using your movement commands. hero . moveRigh…" at bounding box center [1354, 318] width 377 height 571
type textarea "hero.moveDown()"
type textarea "h"
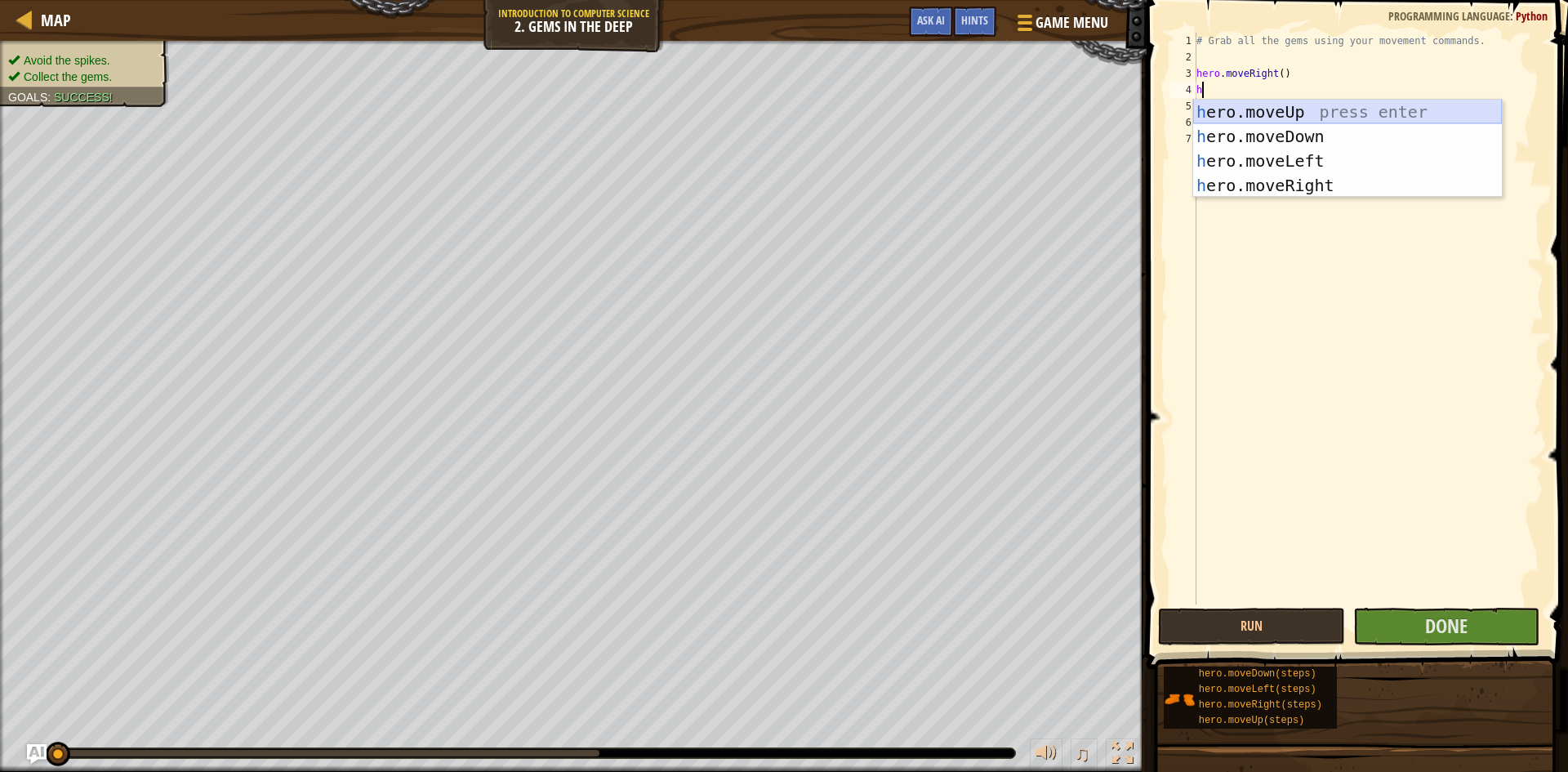
click at [1254, 111] on div "h ero.moveUp press enter h ero.moveDown press enter h ero.moveLeft press enter …" at bounding box center [1348, 173] width 309 height 147
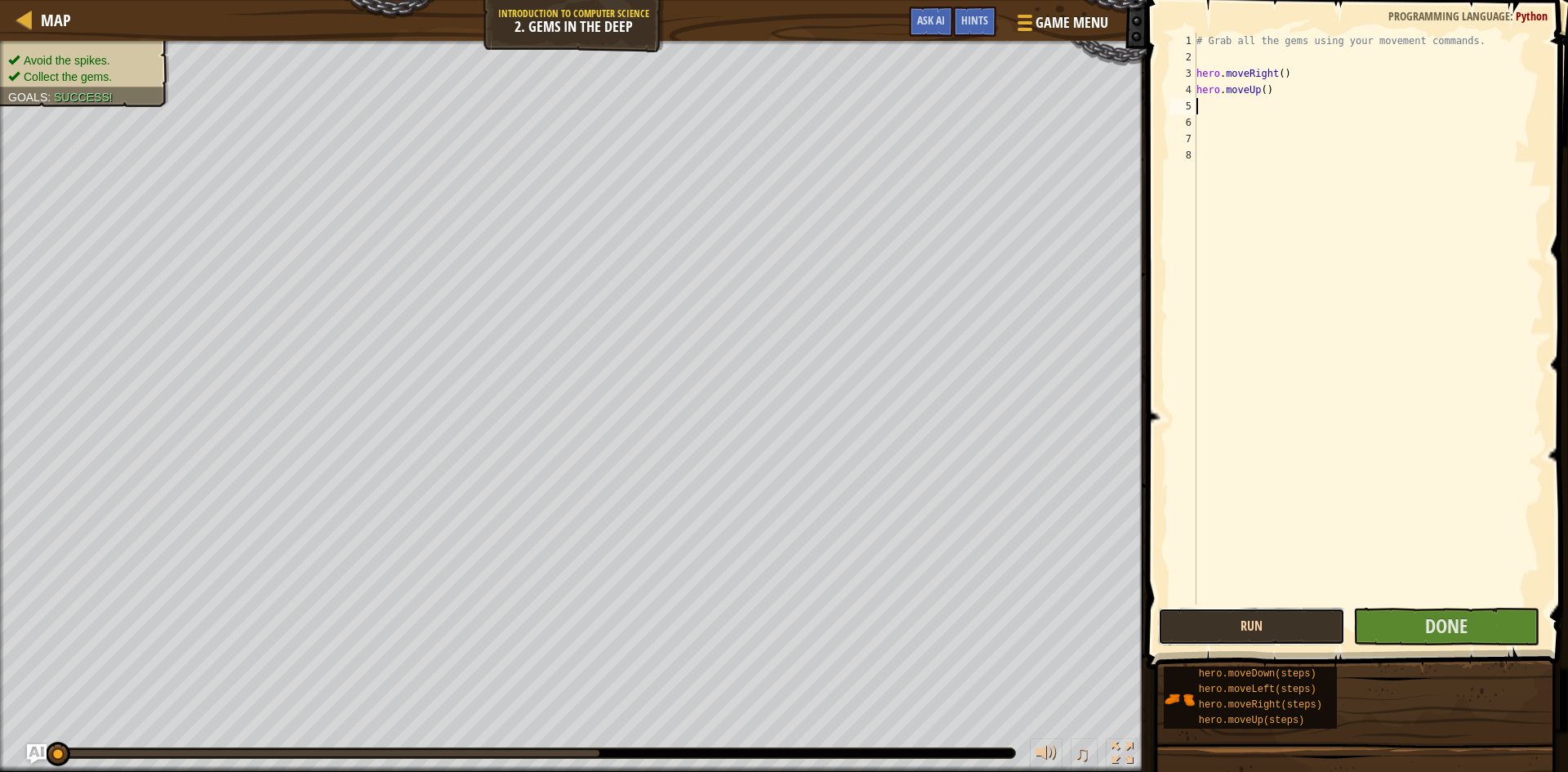
click at [1263, 623] on button "Run" at bounding box center [1251, 627] width 187 height 38
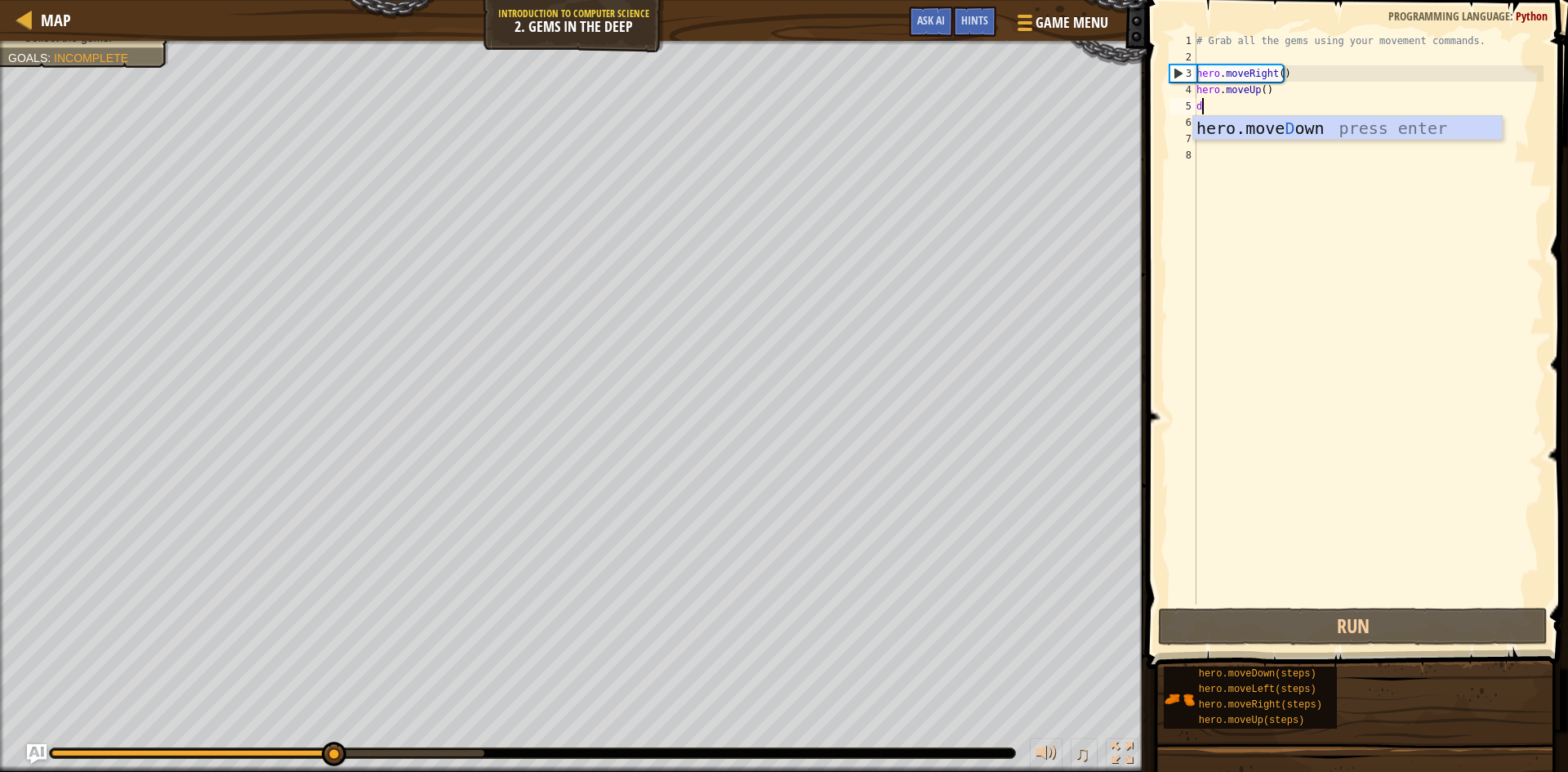
type textarea "d"
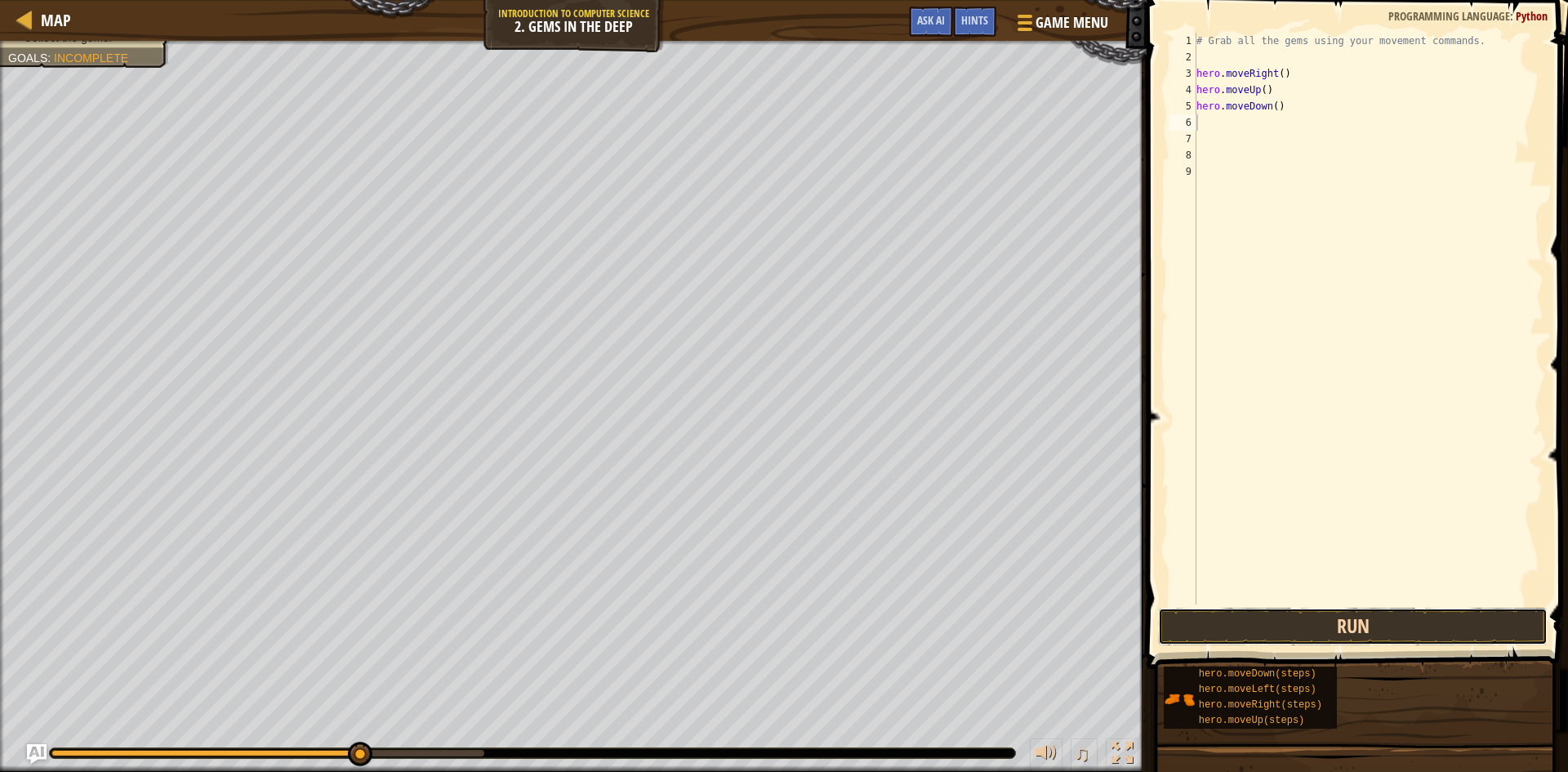
click at [1297, 615] on button "Run" at bounding box center [1352, 627] width 390 height 38
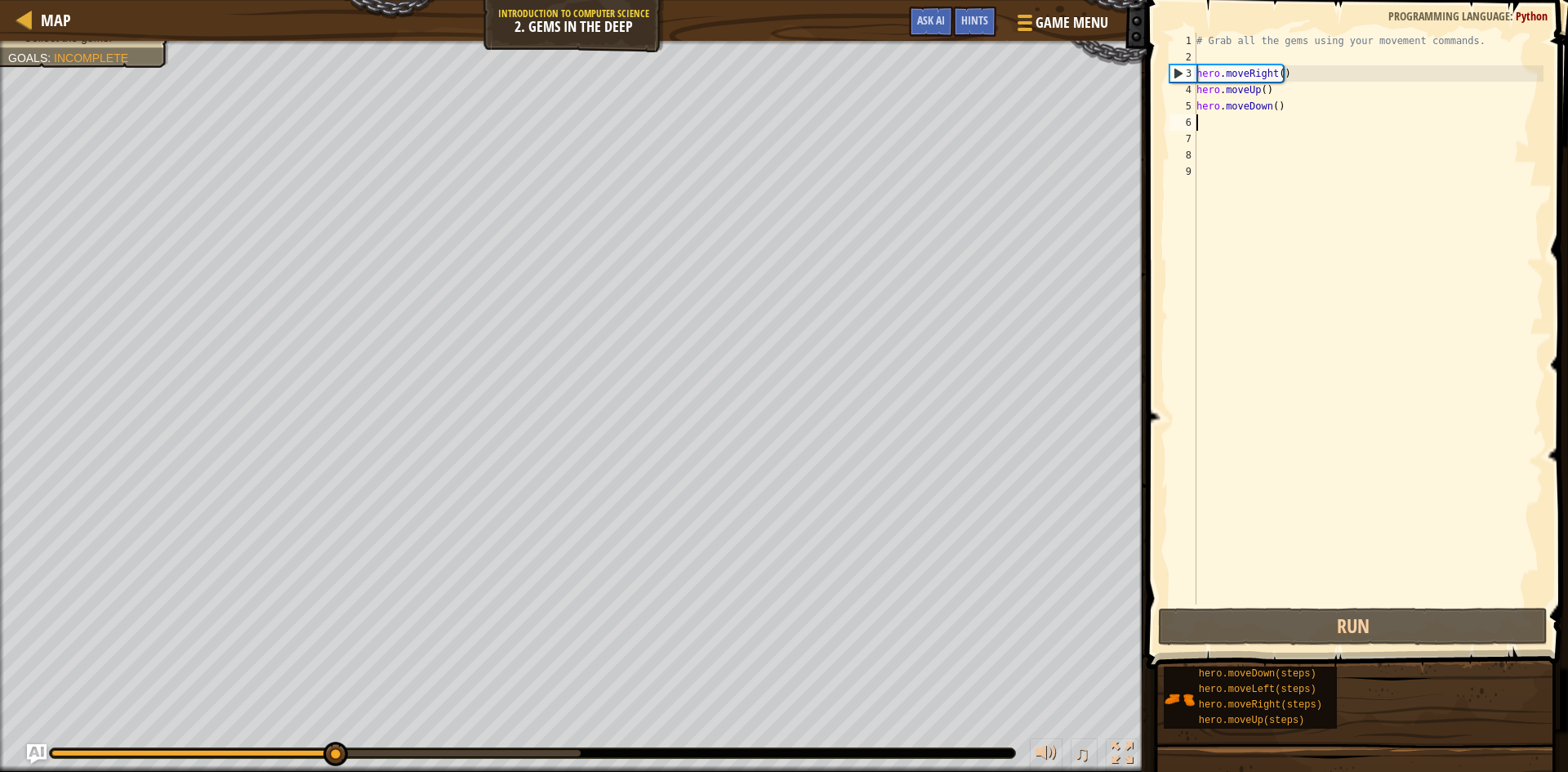
type textarea "d"
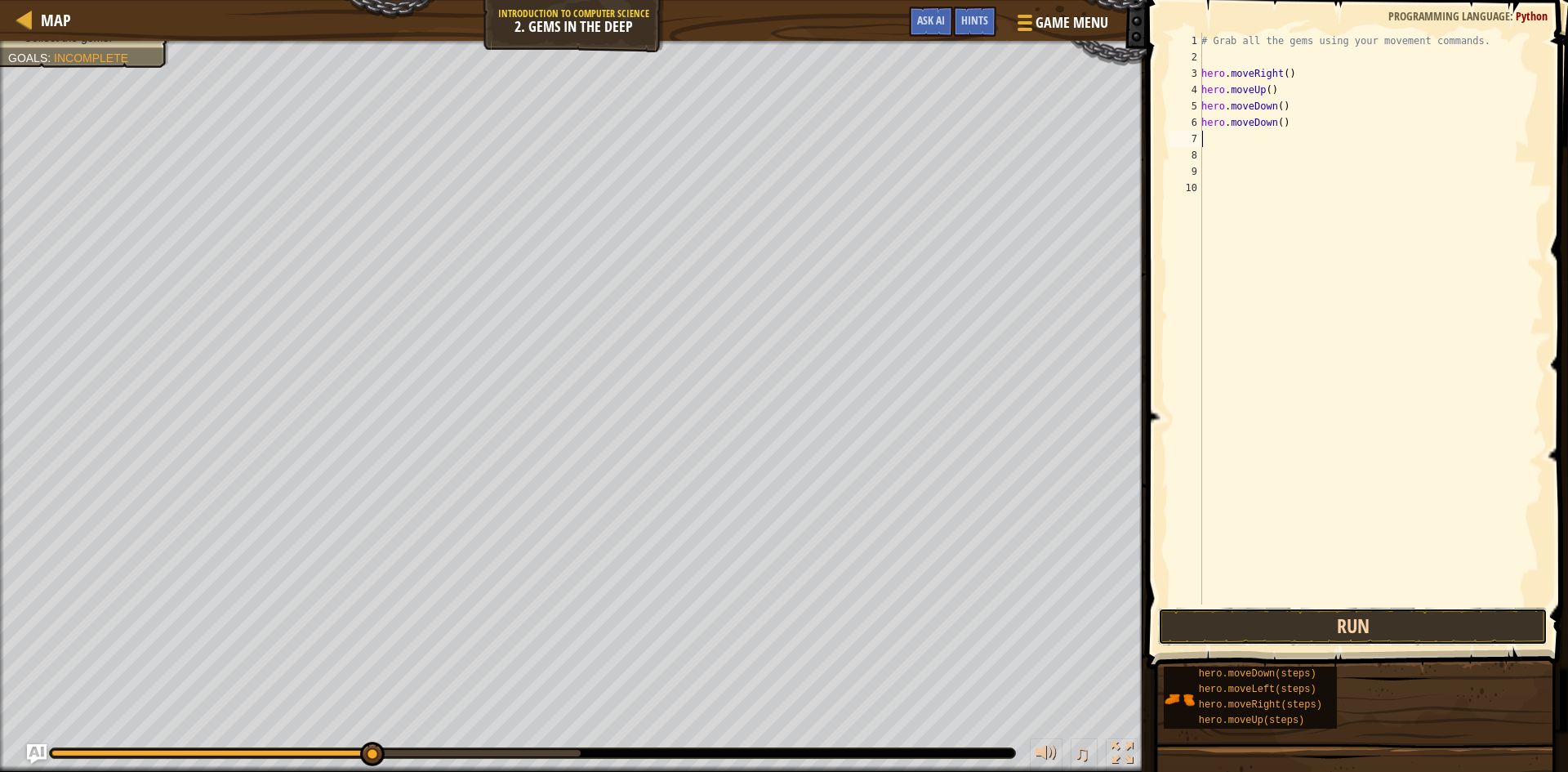
click at [1333, 630] on button "Run" at bounding box center [1352, 627] width 390 height 38
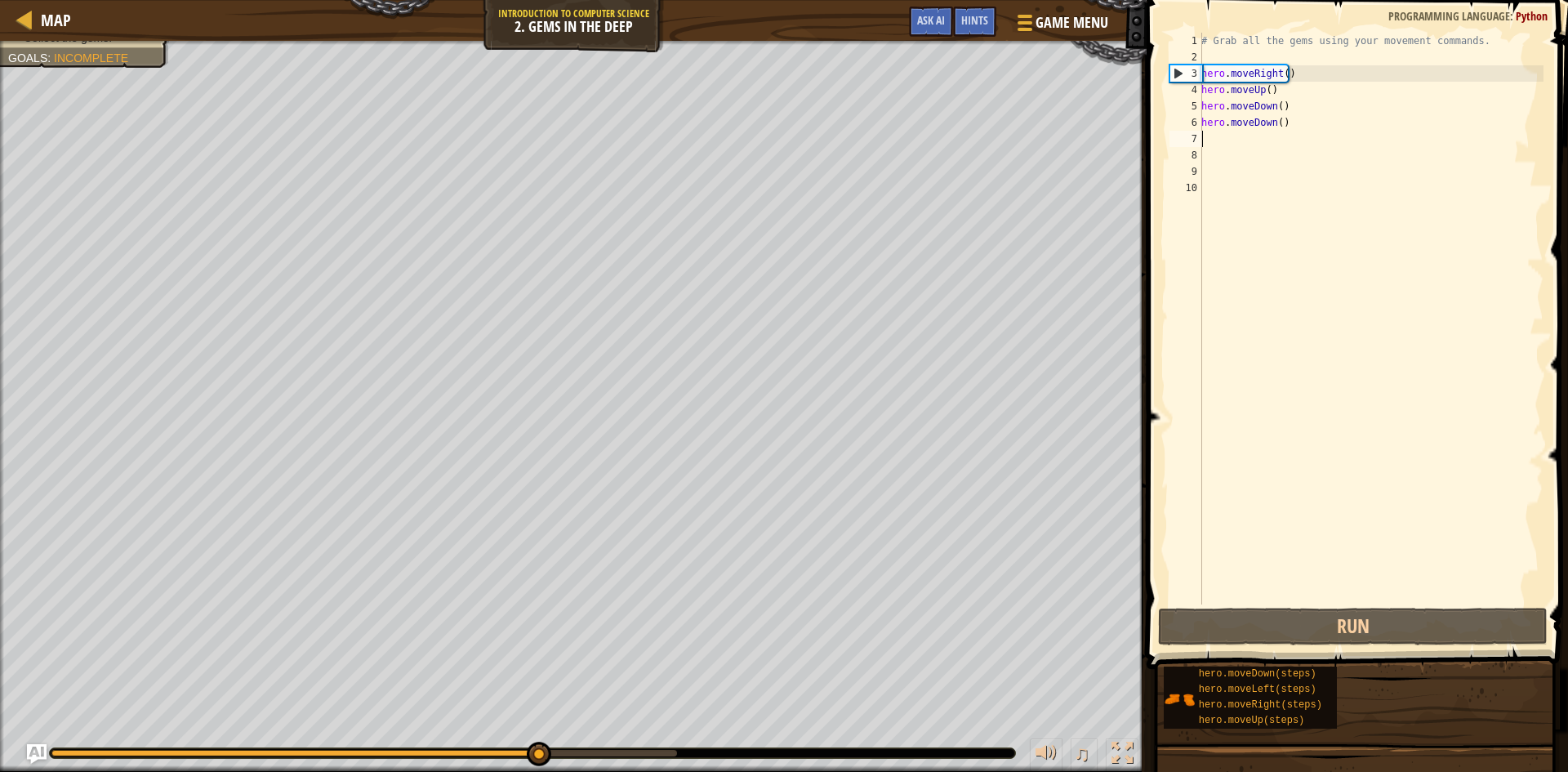
type textarea "h"
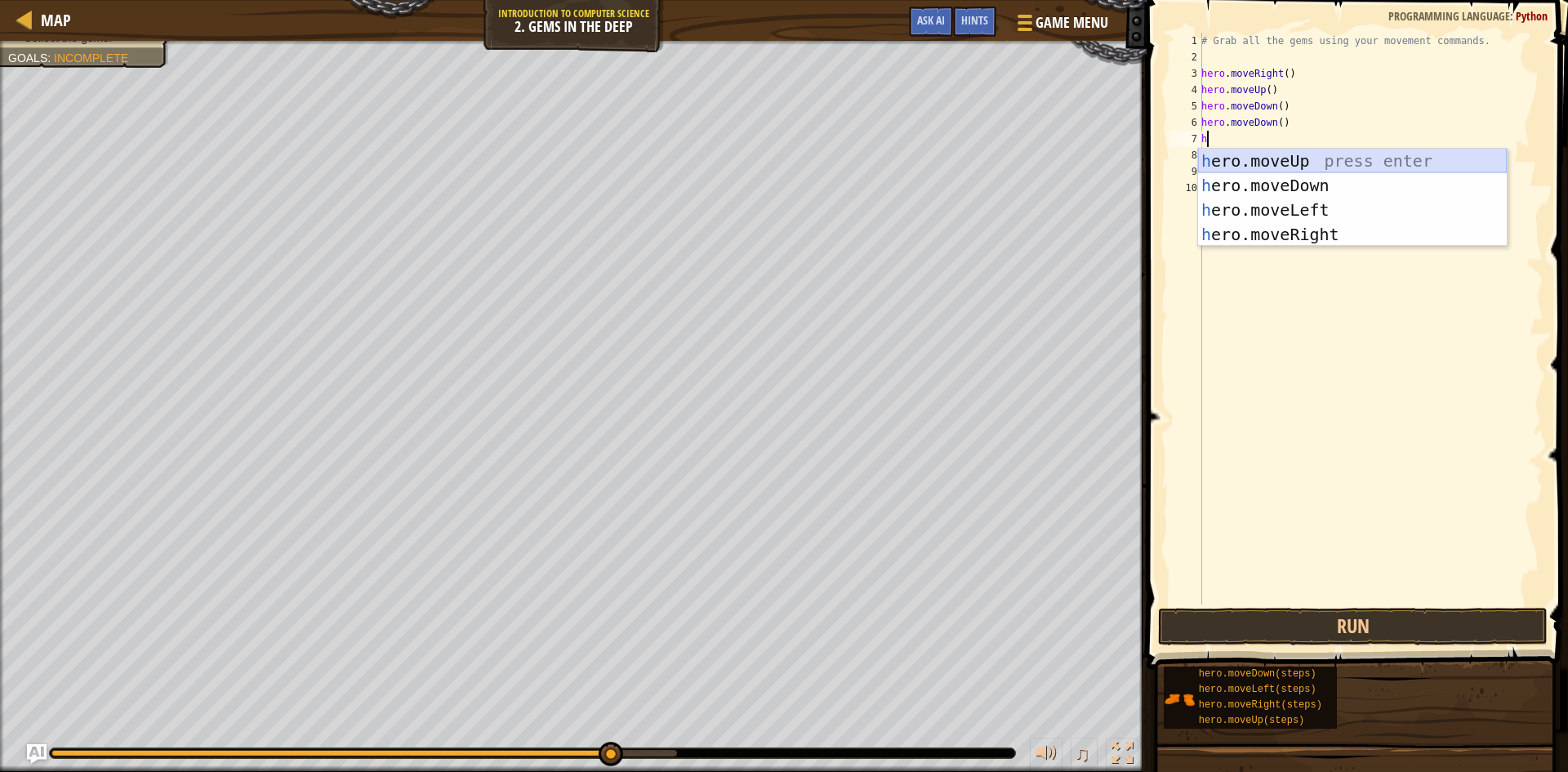
click at [1239, 164] on div "h ero.moveUp press enter h ero.moveDown press enter h ero.moveLeft press enter …" at bounding box center [1352, 222] width 309 height 147
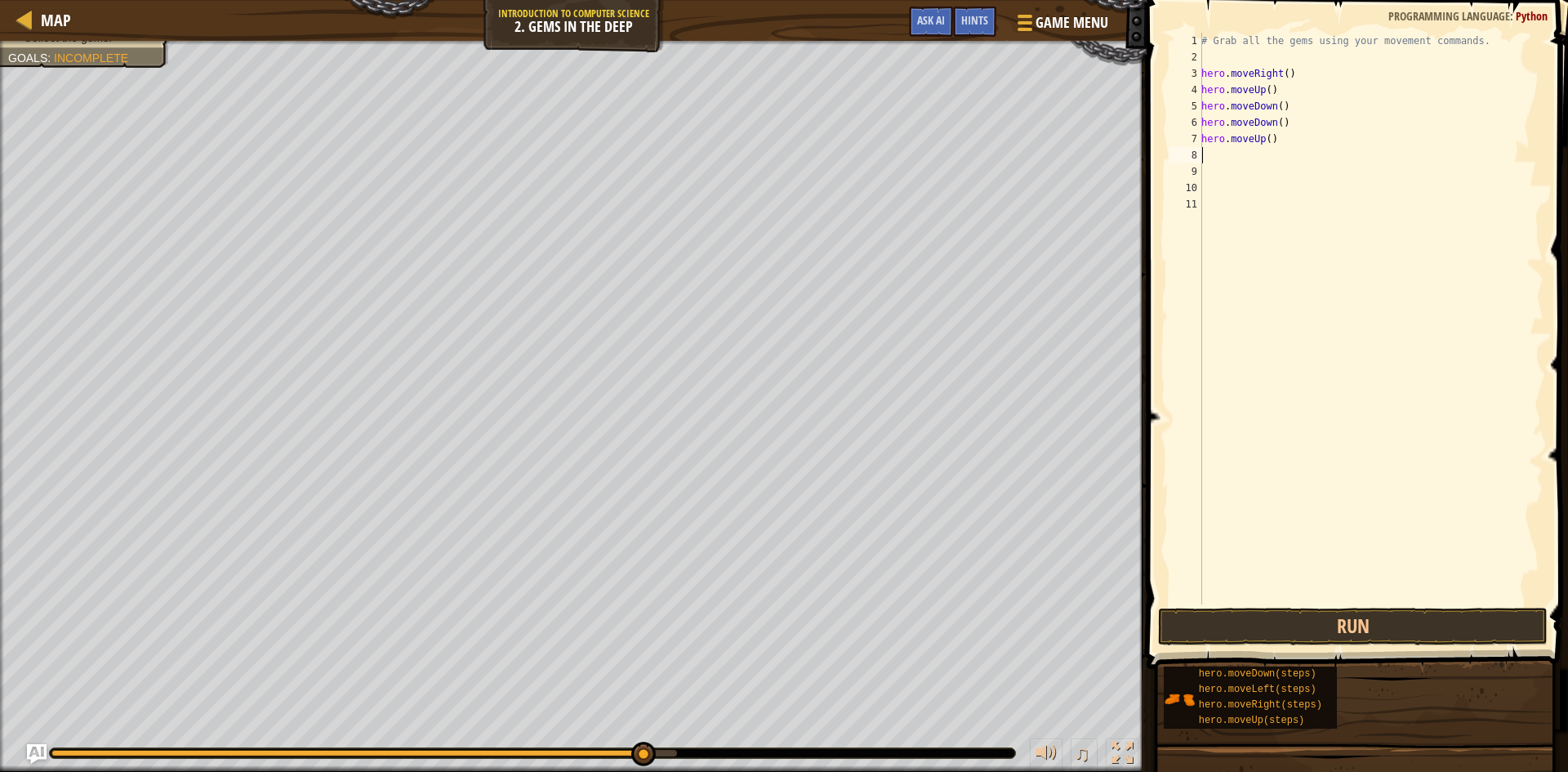
type textarea "h"
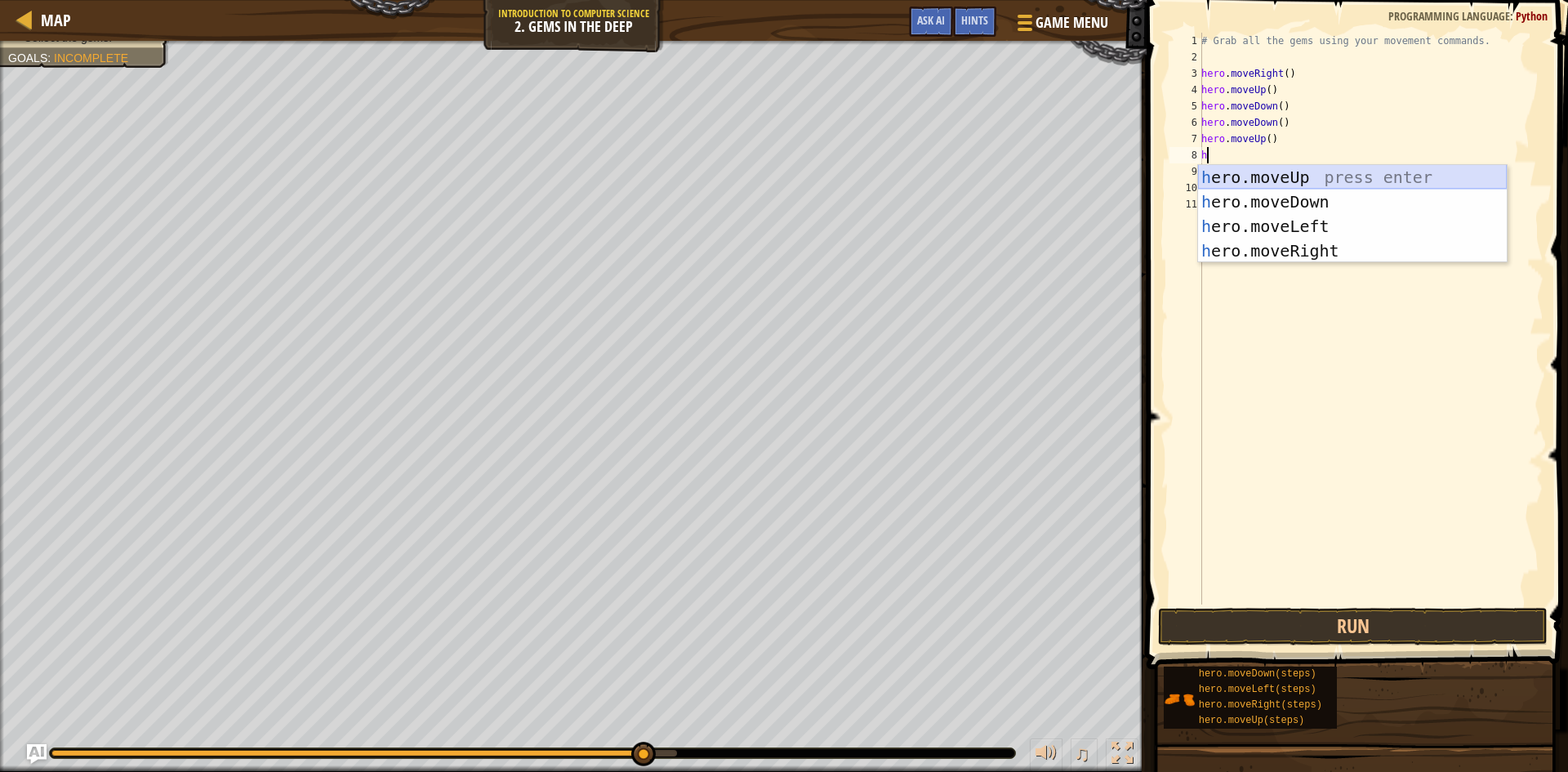
click at [1294, 174] on div "h ero.moveUp press enter h ero.moveDown press enter h ero.moveLeft press enter …" at bounding box center [1352, 238] width 309 height 147
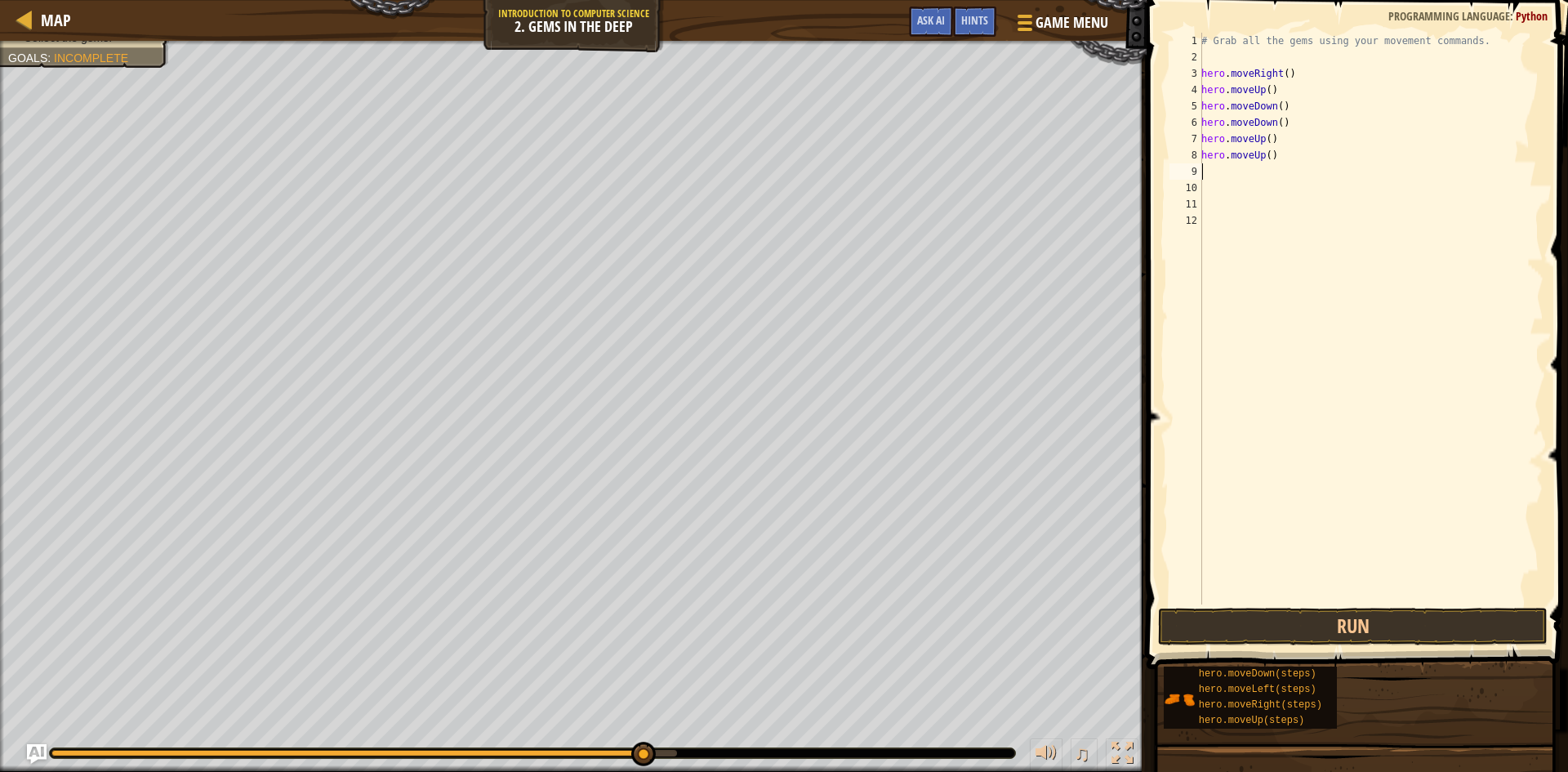
type textarea "r"
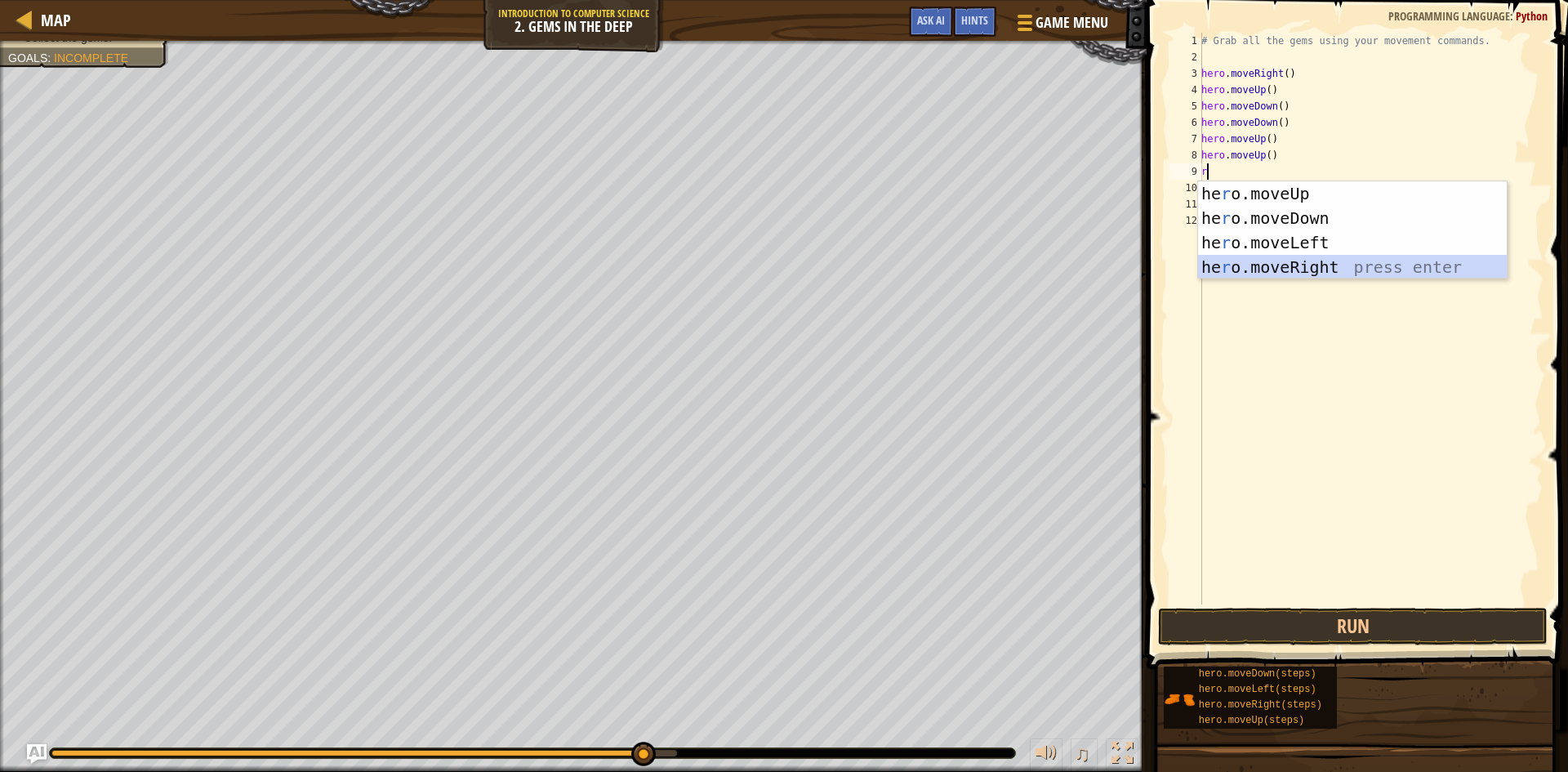
click at [1321, 270] on div "he r o.moveUp press enter he r o.moveDown press enter he r o.moveLeft press ent…" at bounding box center [1352, 255] width 309 height 147
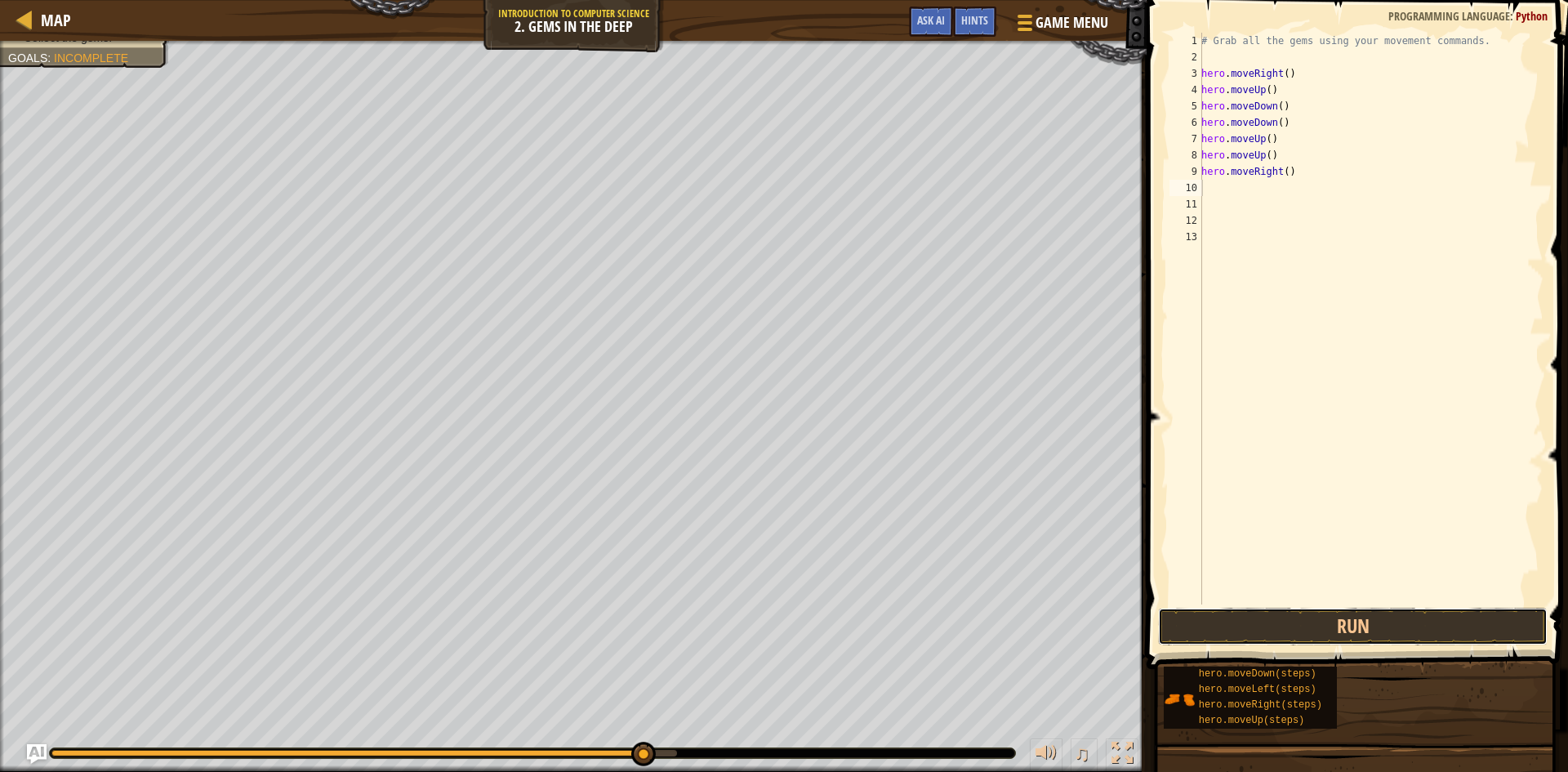
click at [1379, 623] on button "Run" at bounding box center [1352, 627] width 390 height 38
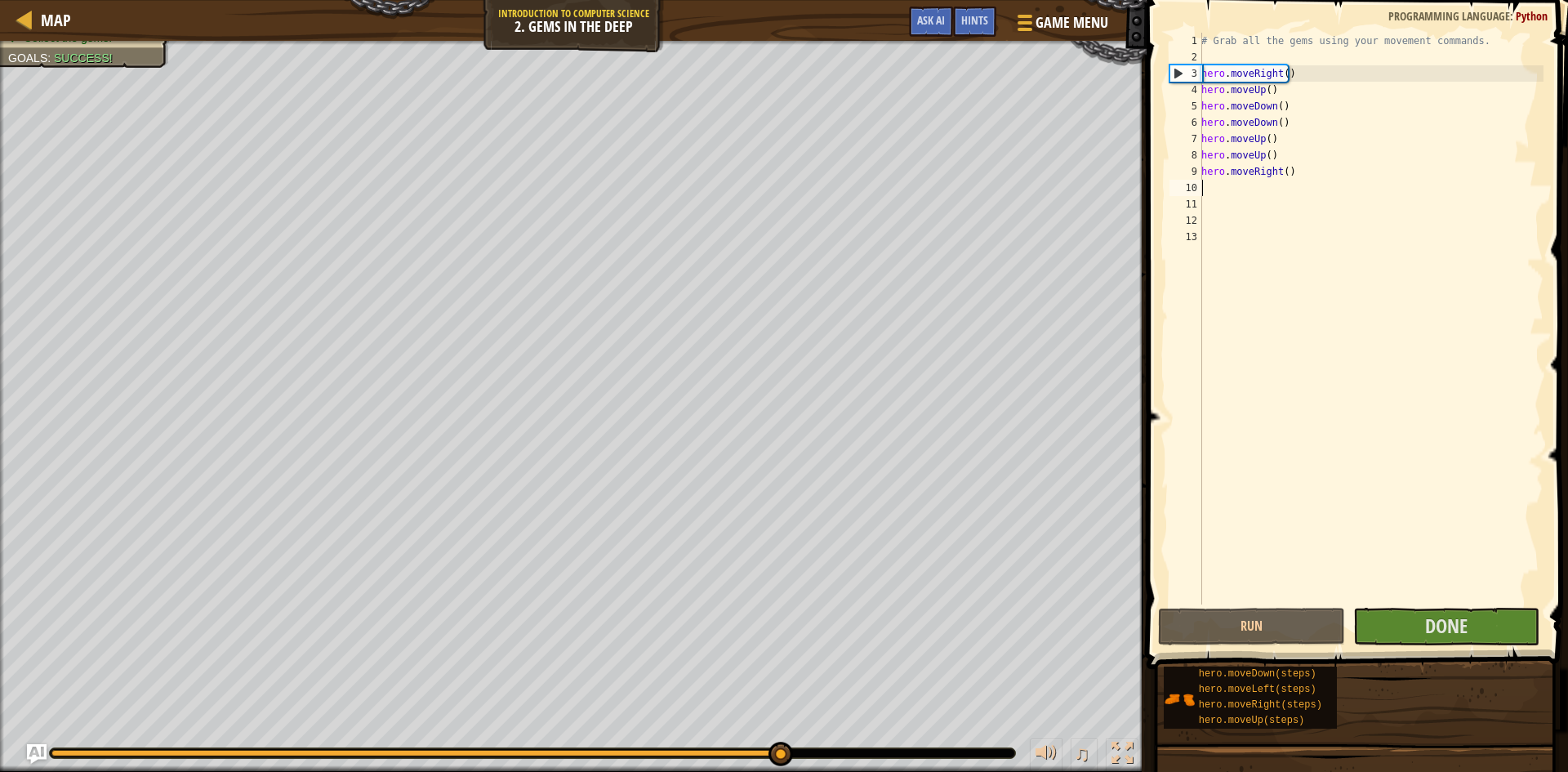
click at [1454, 606] on span at bounding box center [1359, 312] width 435 height 717
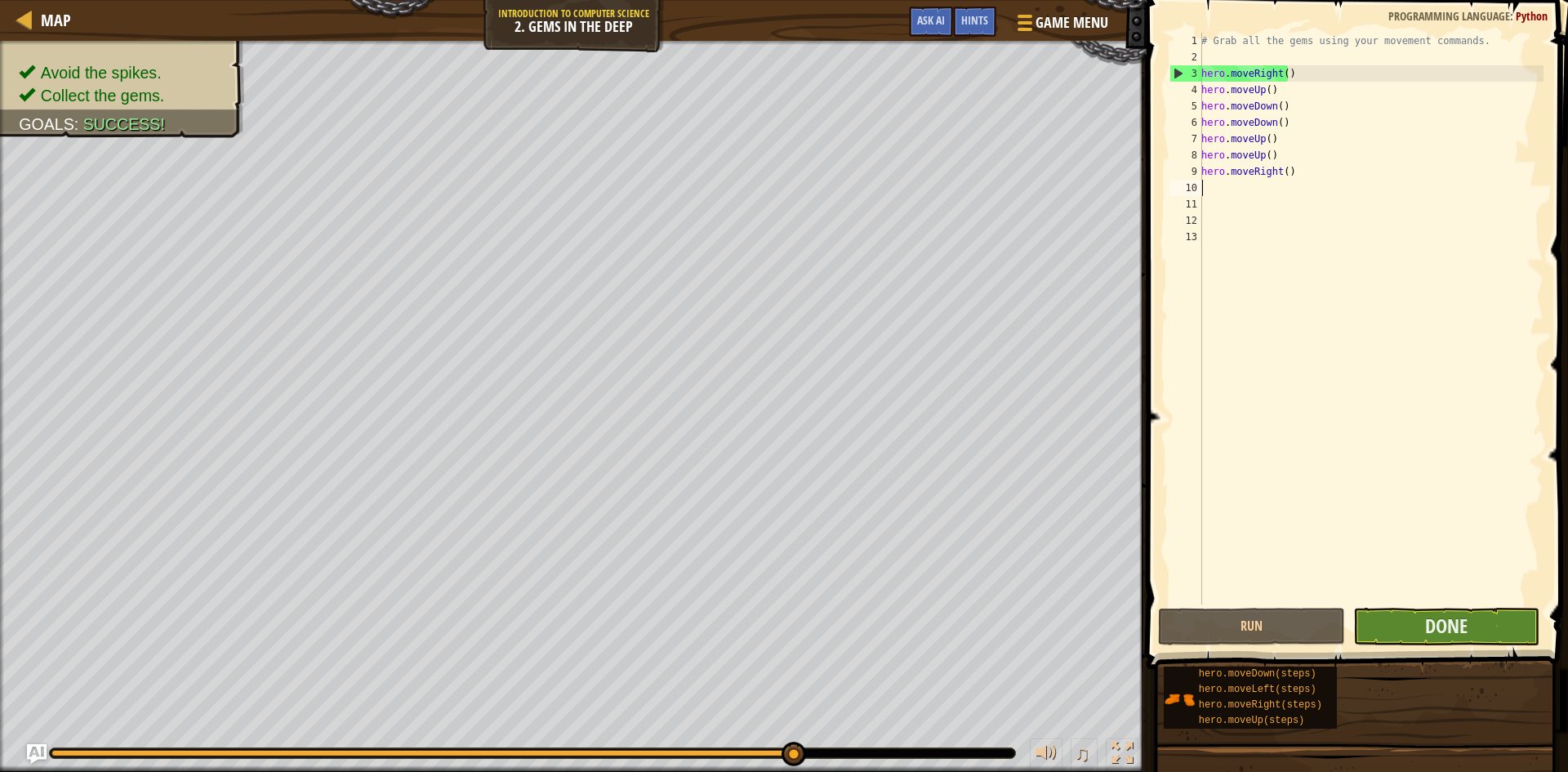
click at [1454, 607] on span at bounding box center [1359, 312] width 435 height 717
click at [1448, 611] on button "Done" at bounding box center [1447, 627] width 187 height 38
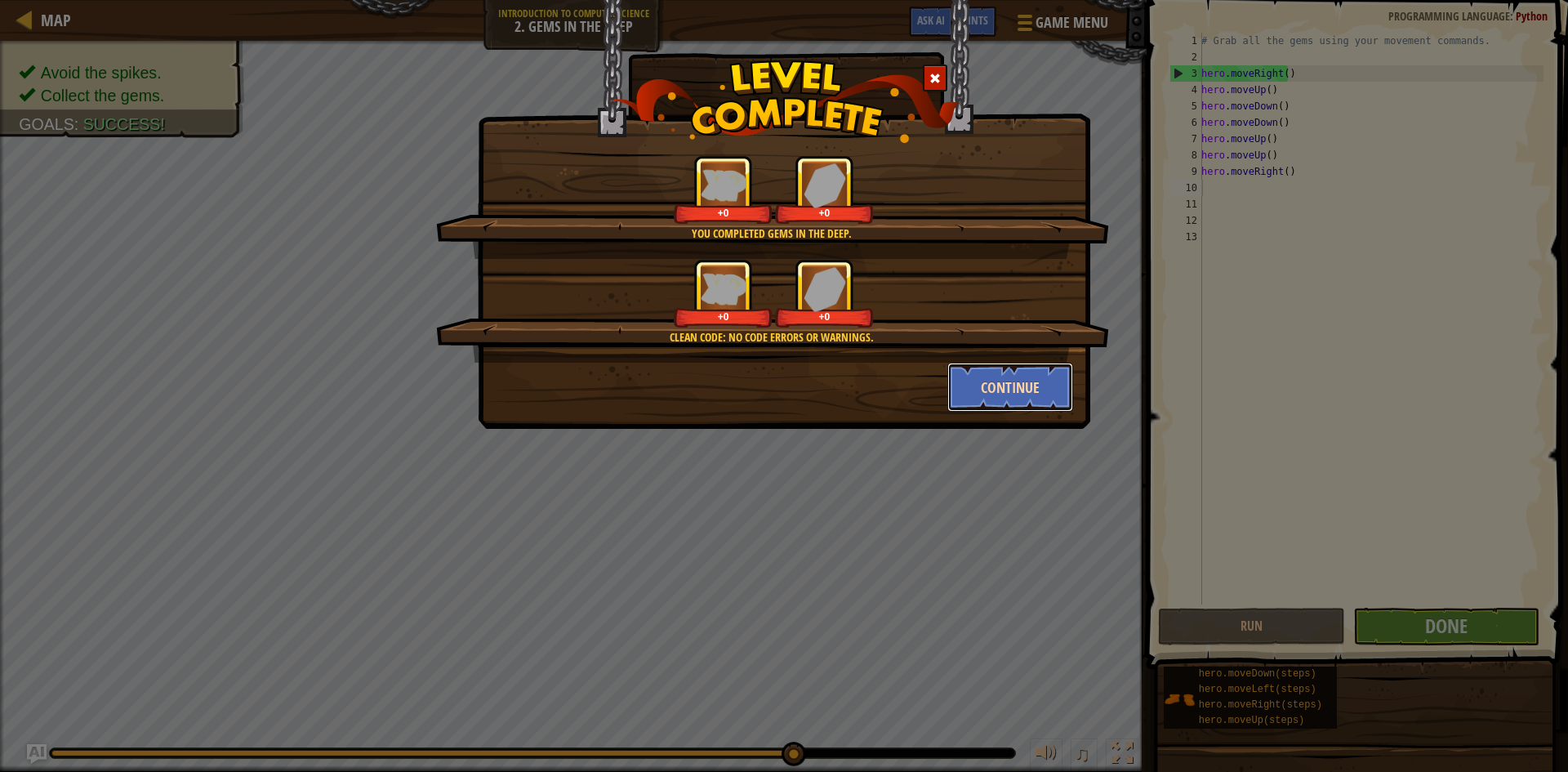
click at [1049, 377] on button "Continue" at bounding box center [1011, 387] width 127 height 49
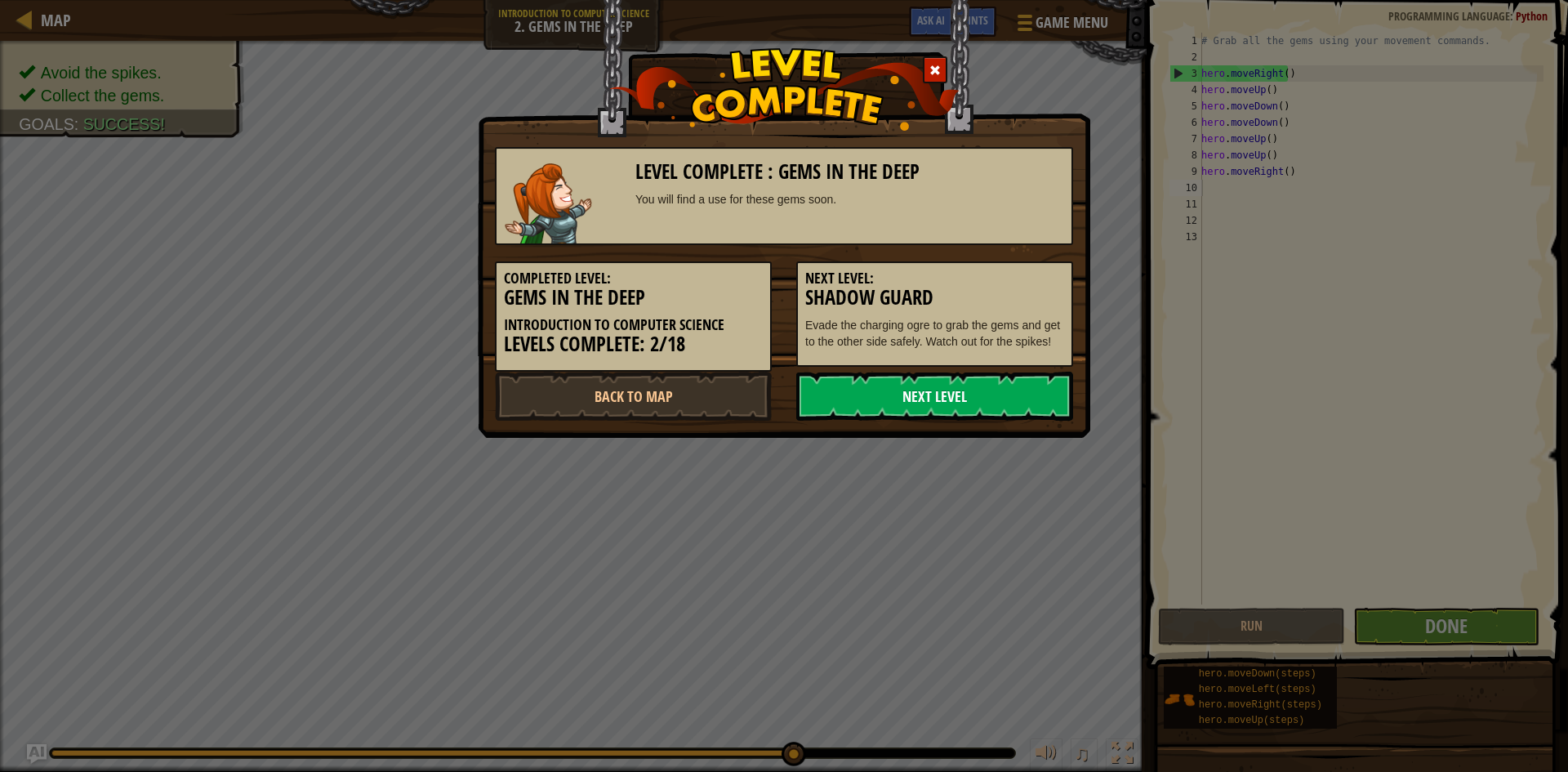
click at [1000, 393] on link "Next Level" at bounding box center [935, 396] width 277 height 49
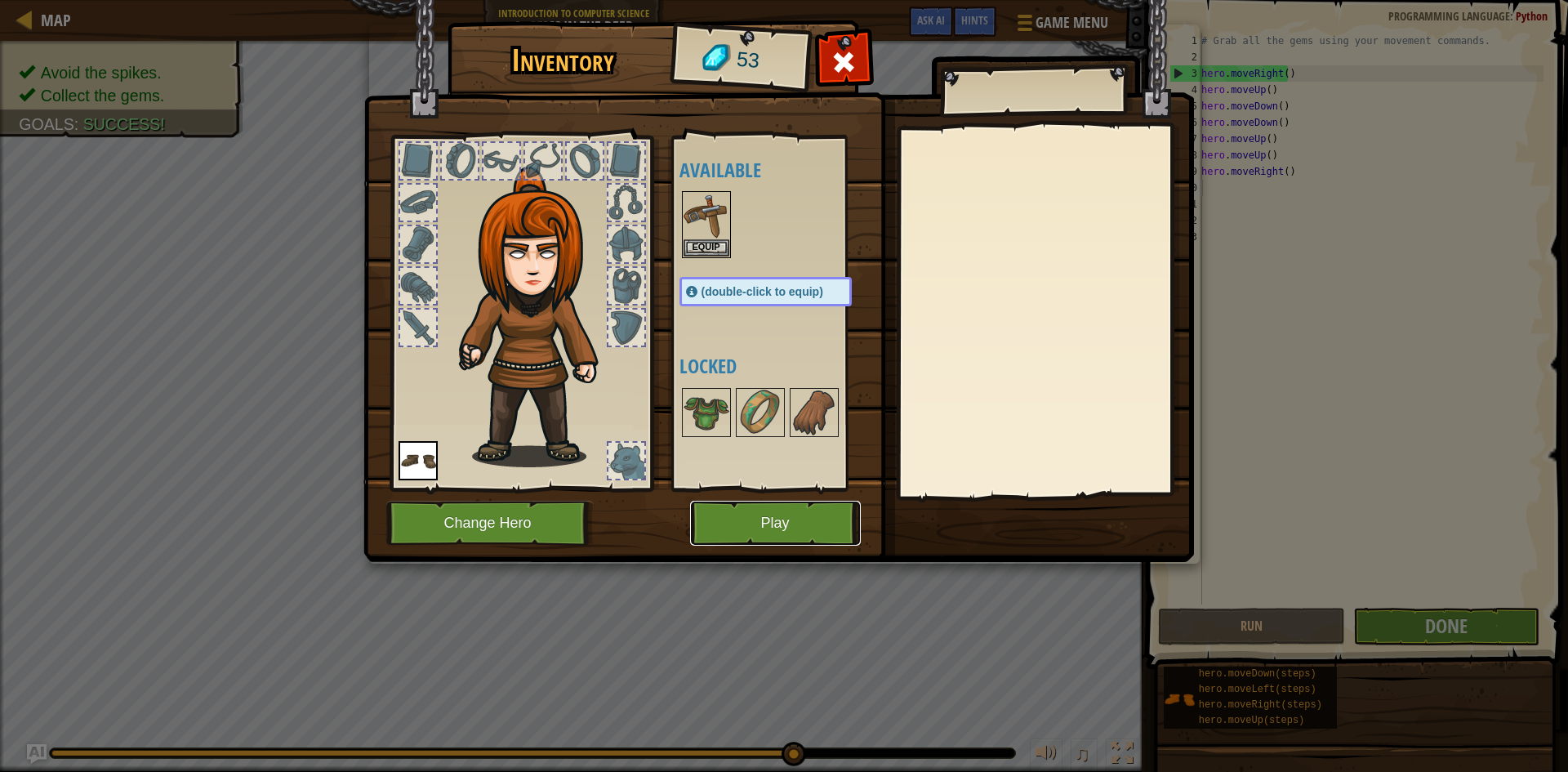
click at [811, 542] on button "Play" at bounding box center [775, 523] width 170 height 45
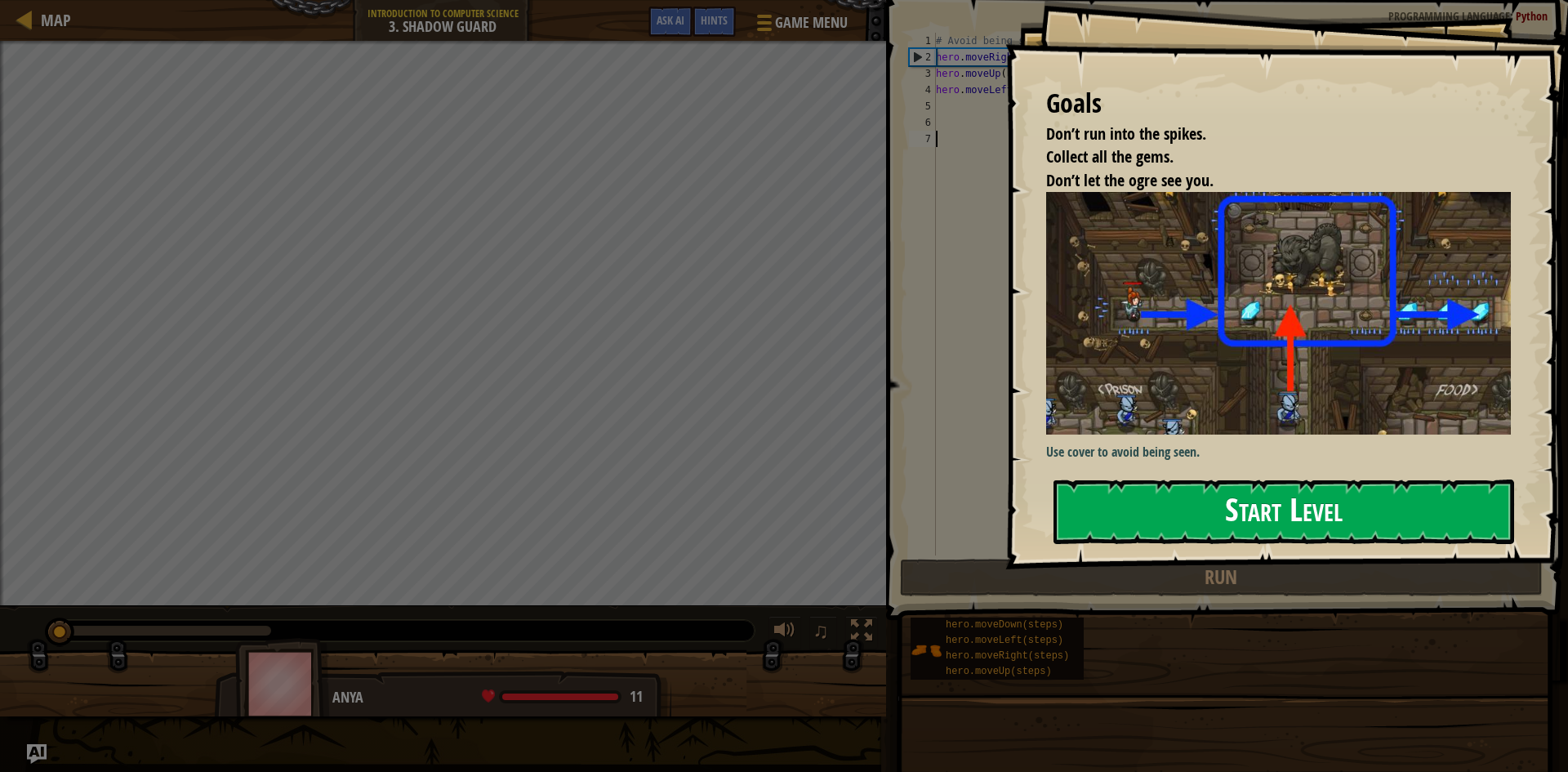
click at [1206, 479] on button "Start Level" at bounding box center [1283, 511] width 460 height 65
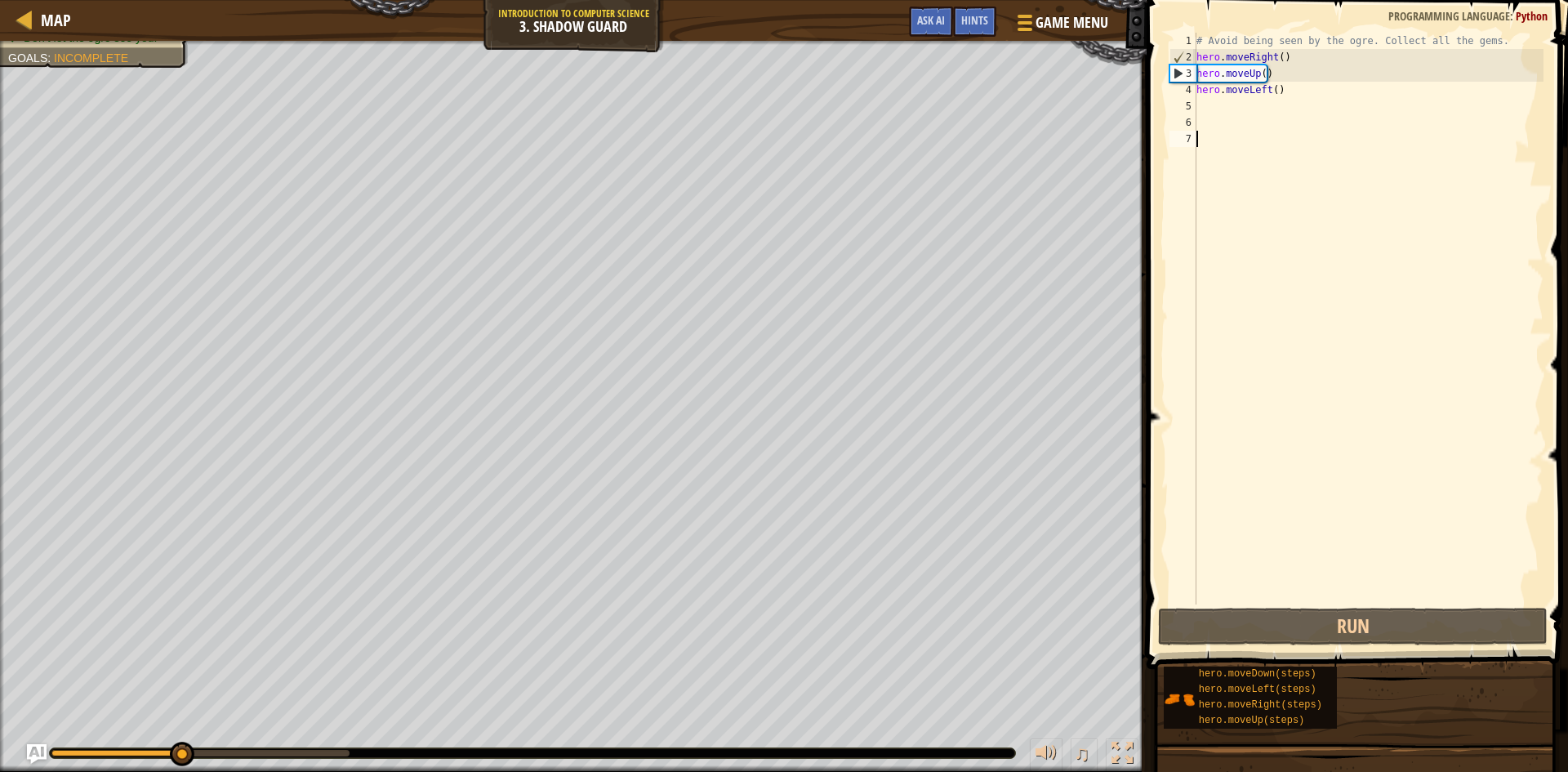
click at [1272, 102] on div "# Avoid being seen by the ogre. Collect all the gems. hero . moveRight ( ) hero…" at bounding box center [1368, 335] width 350 height 604
click at [1278, 92] on div "# Avoid being seen by the ogre. Collect all the gems. hero . moveRight ( ) hero…" at bounding box center [1368, 335] width 350 height 604
drag, startPoint x: 1270, startPoint y: 90, endPoint x: 1222, endPoint y: 90, distance: 48.0
click at [1222, 90] on div "# Avoid being seen by the ogre. Collect all the gems. hero . moveRight ( ) hero…" at bounding box center [1368, 335] width 350 height 604
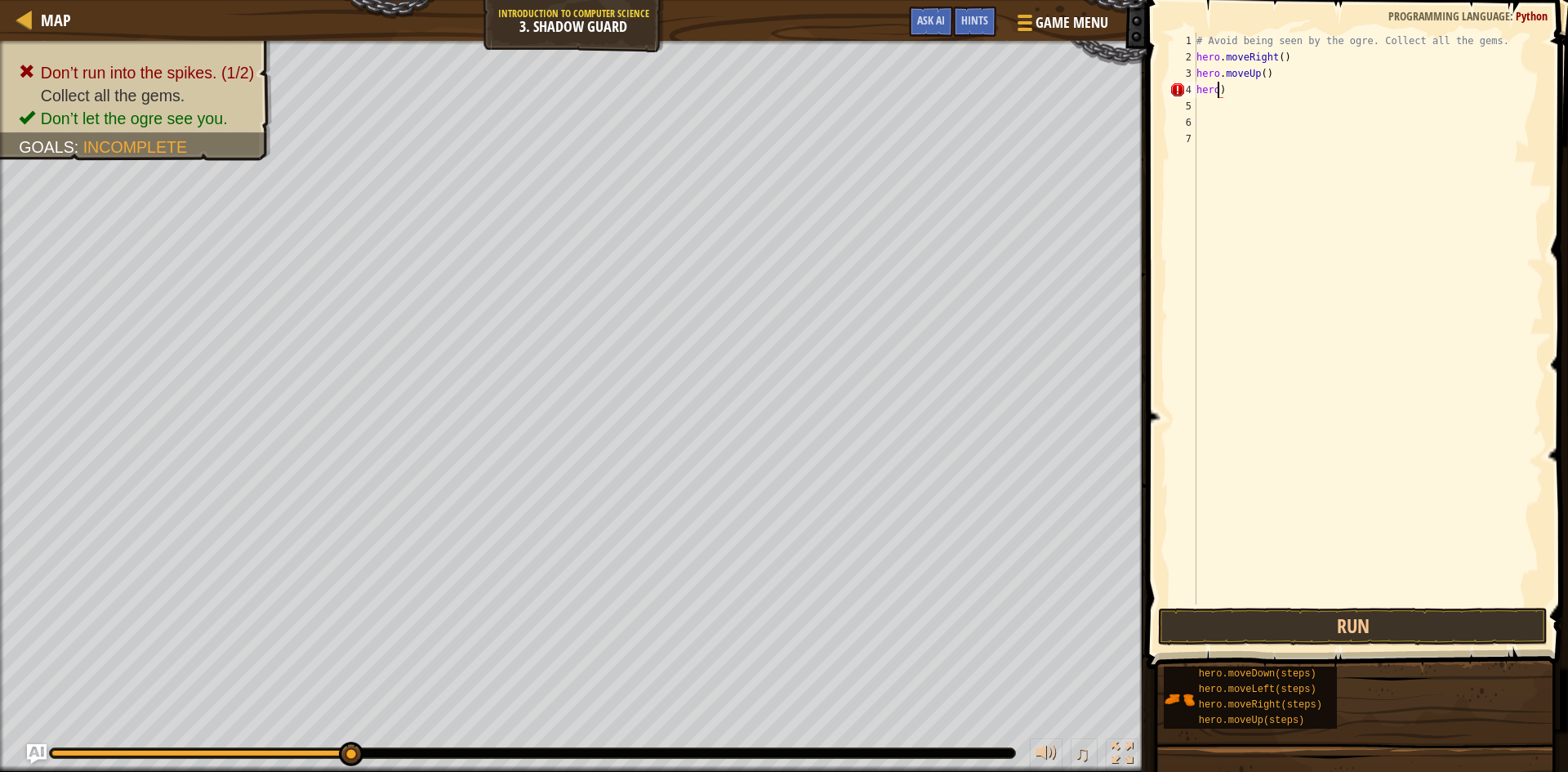
click at [1220, 86] on div "# Avoid being seen by the ogre. Collect all the gems. hero . moveRight ( ) hero…" at bounding box center [1368, 335] width 350 height 604
click at [1229, 89] on div "# Avoid being seen by the ogre. Collect all the gems. hero . moveRight ( ) hero…" at bounding box center [1368, 335] width 350 height 604
type textarea "h"
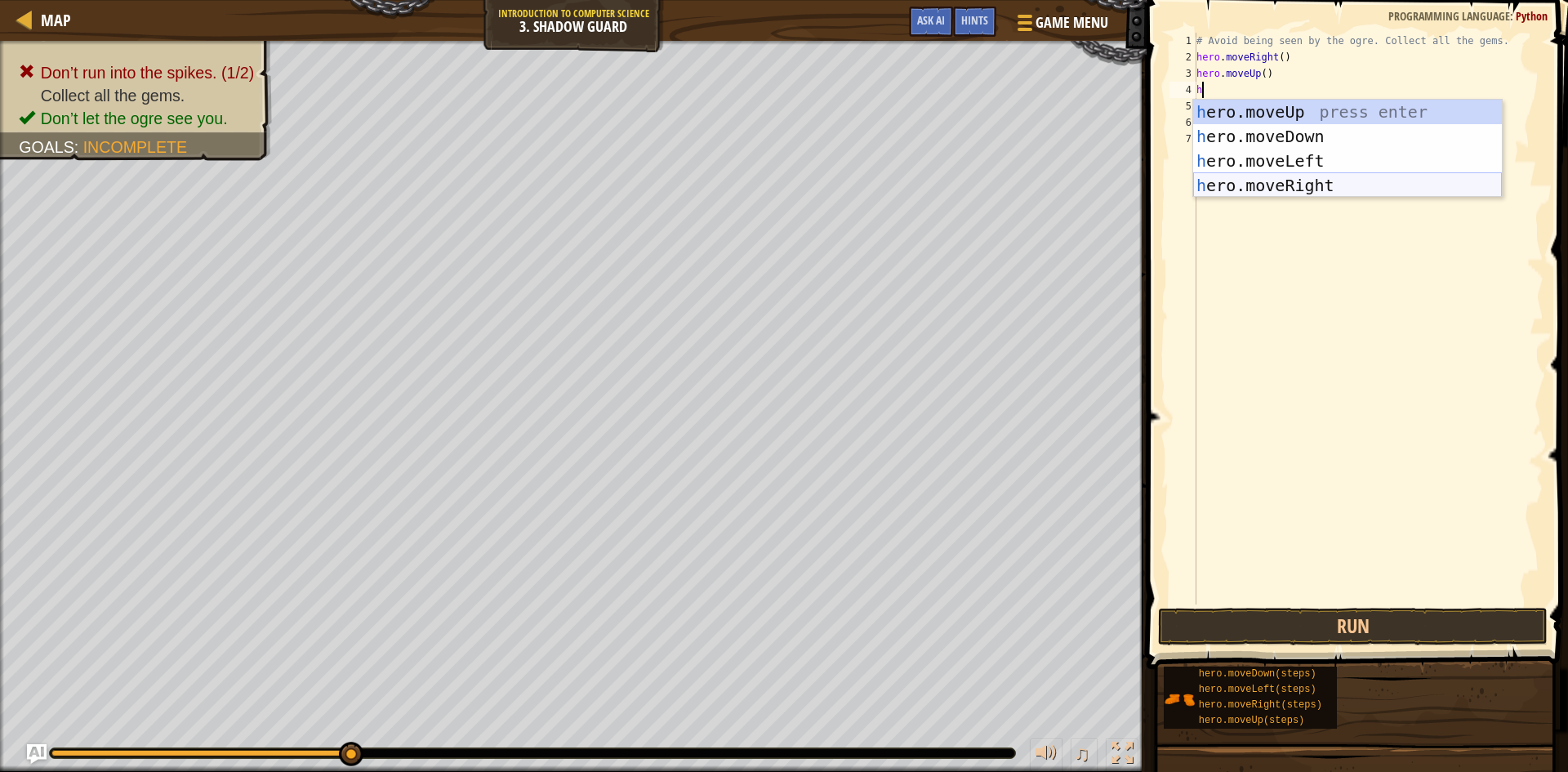
drag, startPoint x: 1323, startPoint y: 191, endPoint x: 1316, endPoint y: 201, distance: 12.2
click at [1323, 192] on div "h ero.moveUp press enter h ero.moveDown press enter h ero.moveLeft press enter …" at bounding box center [1348, 173] width 309 height 147
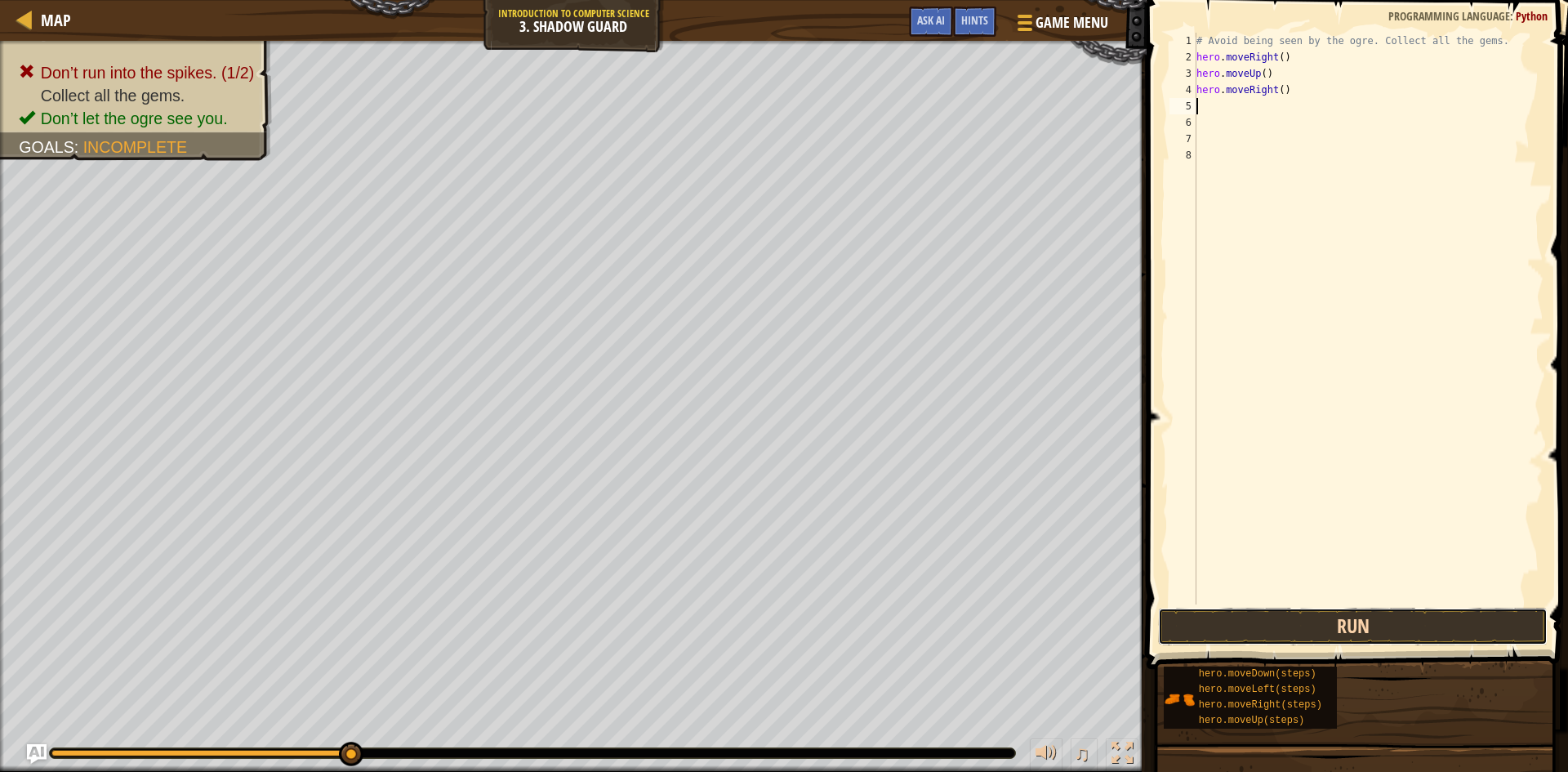
click at [1371, 626] on button "Run" at bounding box center [1352, 627] width 390 height 38
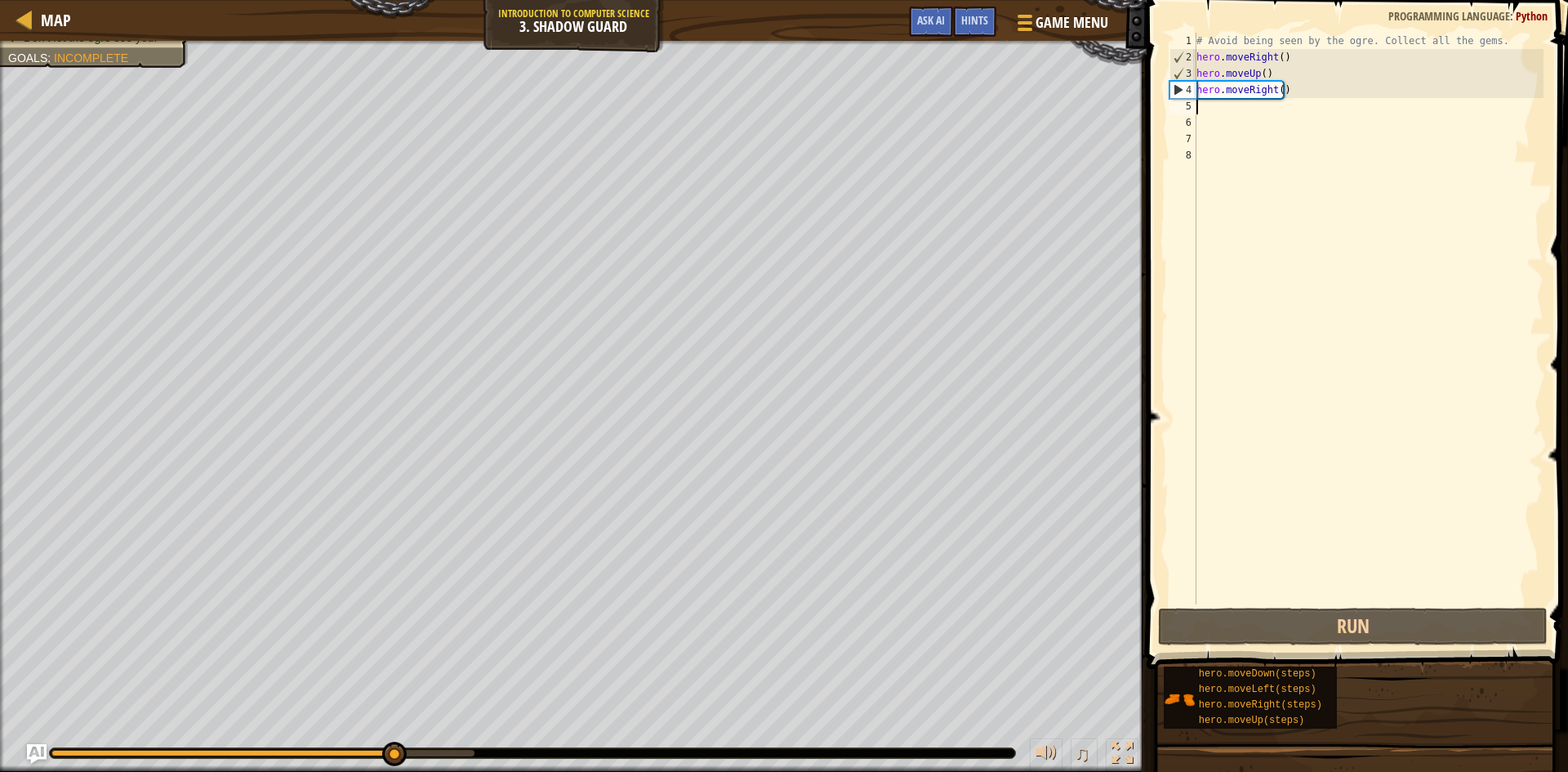
type textarea "d"
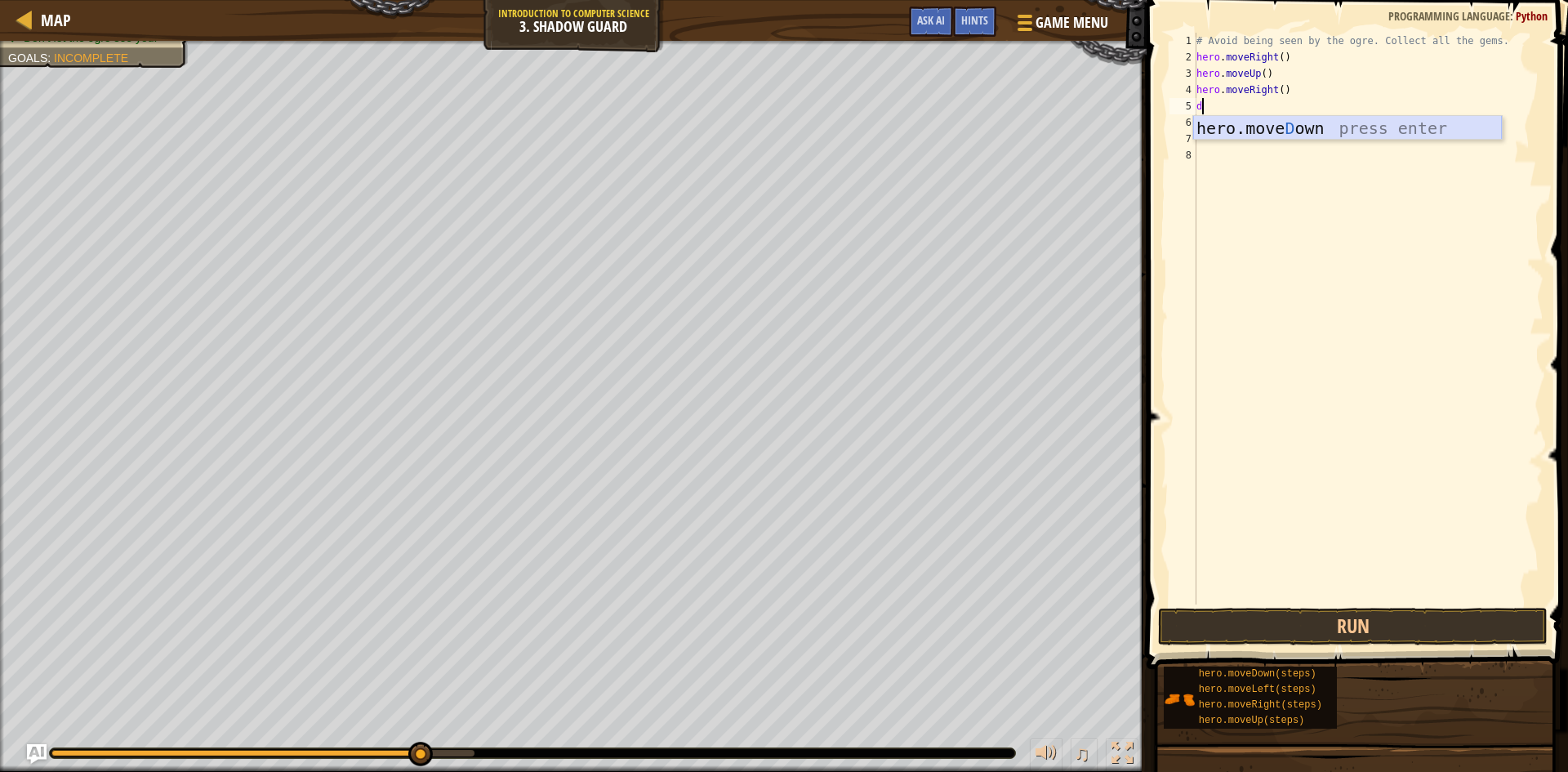
click at [1281, 133] on div "hero.[PERSON_NAME] own press enter" at bounding box center [1348, 153] width 309 height 73
type textarea "r"
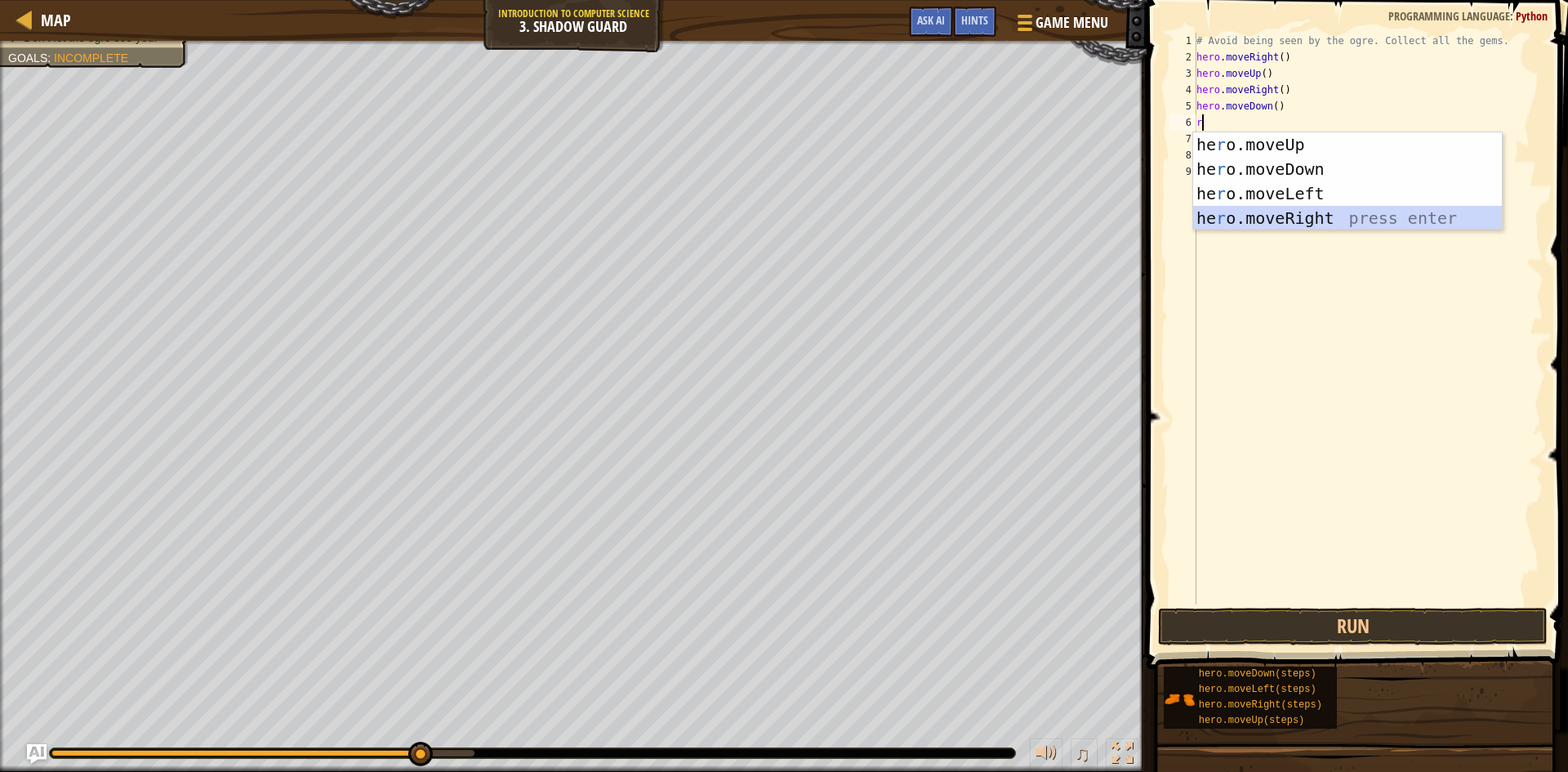
click at [1263, 217] on div "he r o.moveUp press enter he r o.moveDown press enter he r o.moveLeft press ent…" at bounding box center [1348, 206] width 309 height 147
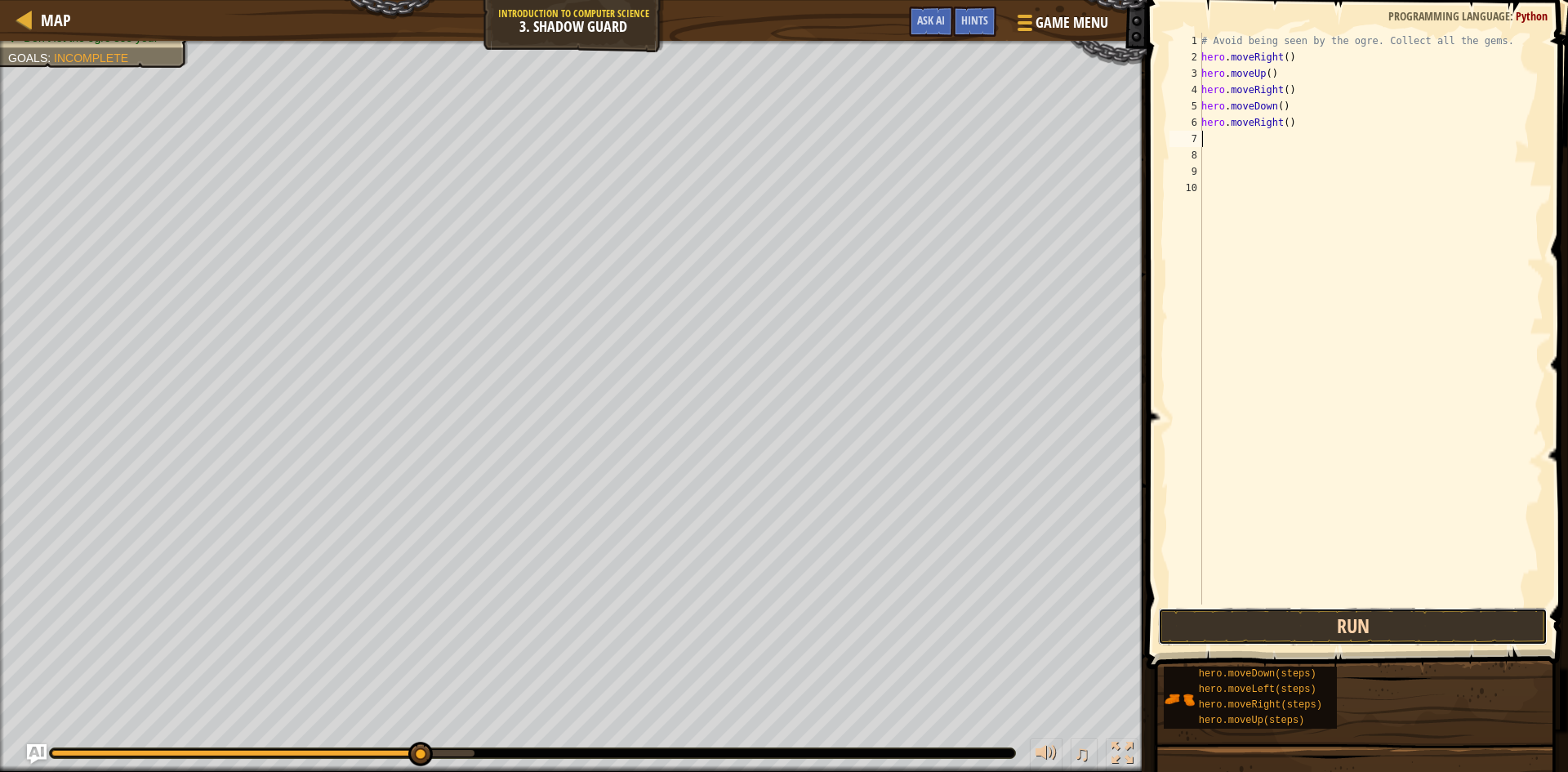
click at [1362, 642] on button "Run" at bounding box center [1352, 627] width 390 height 38
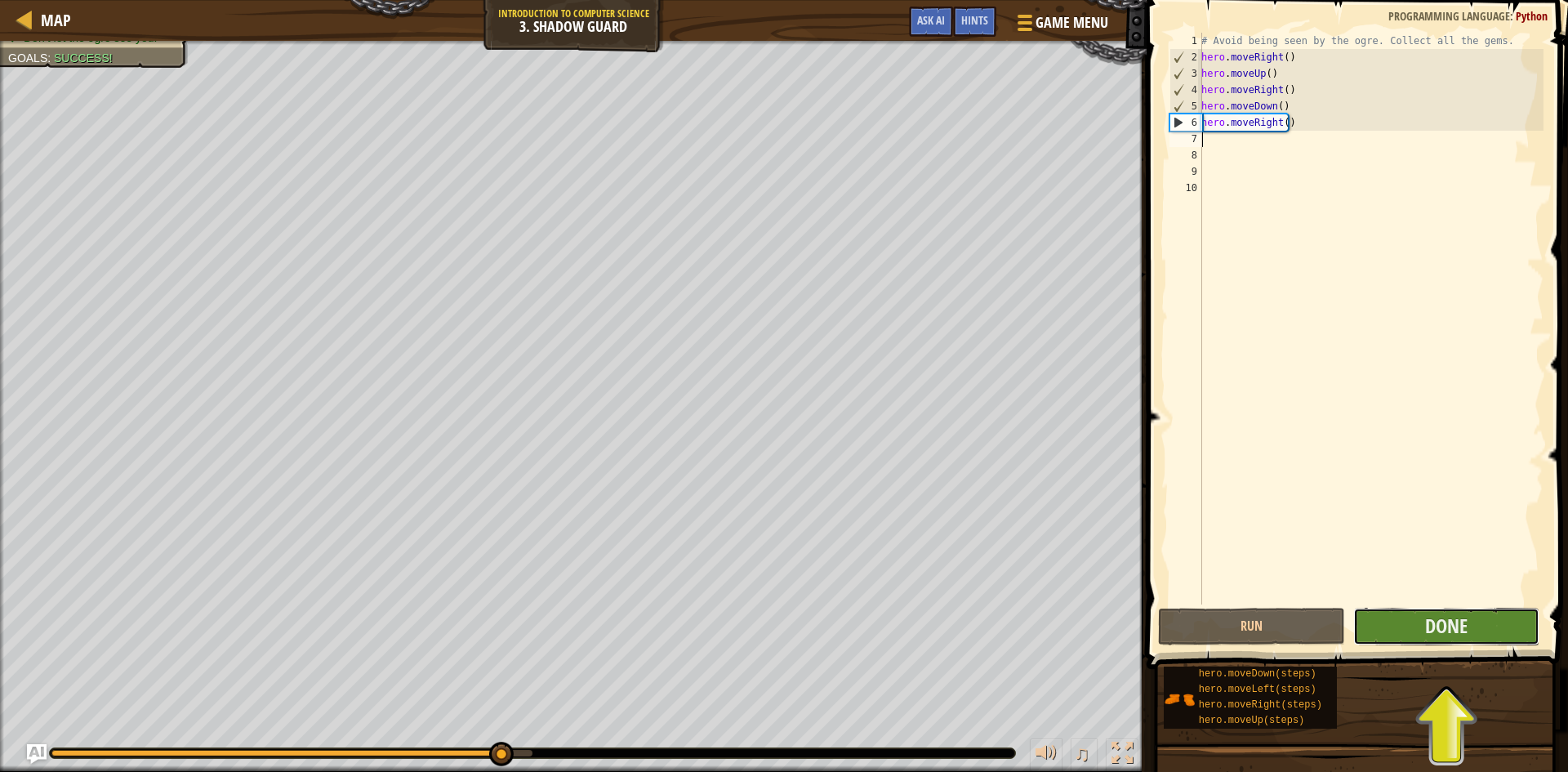
click at [1411, 616] on button "Done" at bounding box center [1447, 627] width 187 height 38
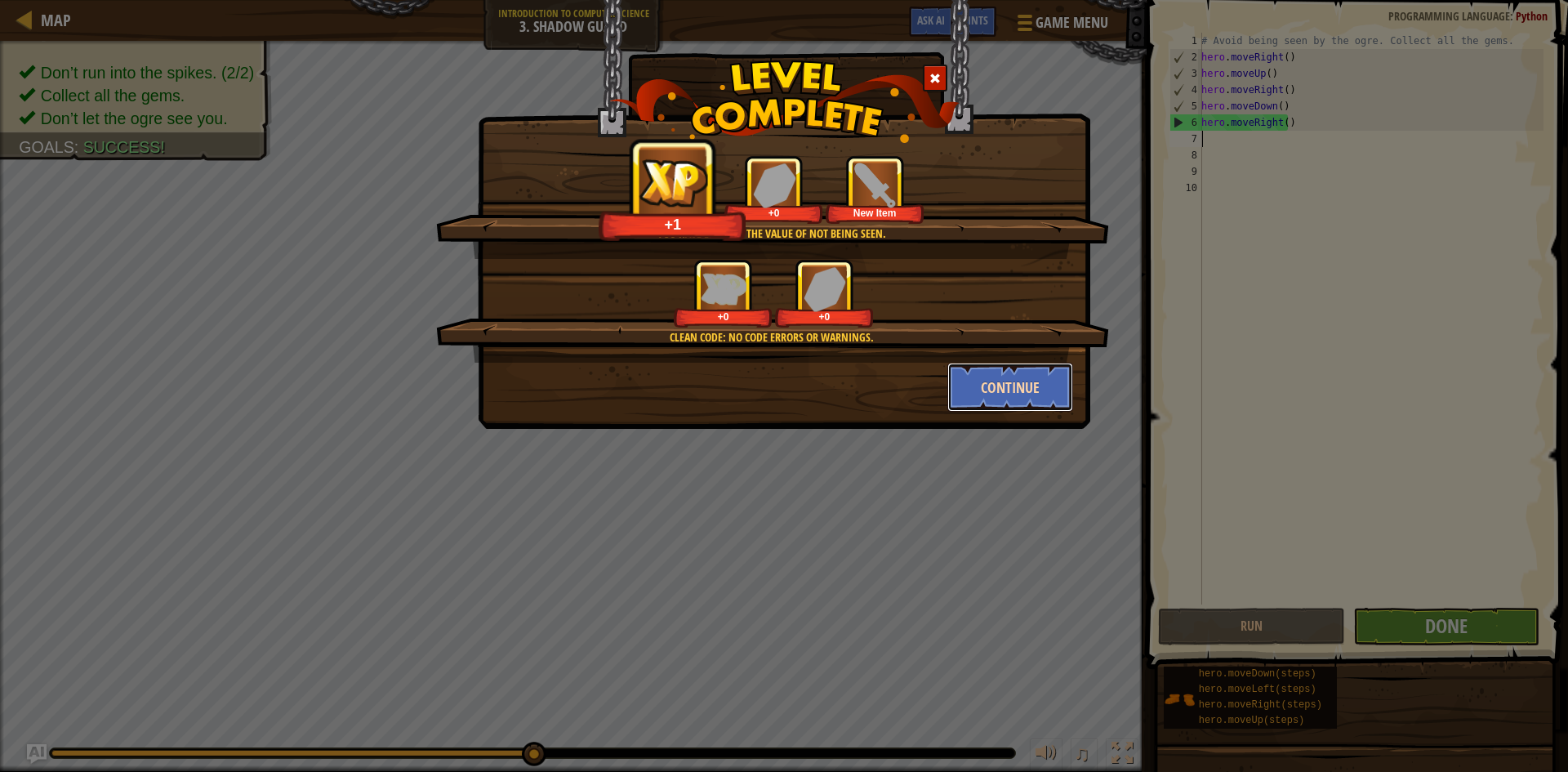
click at [1048, 376] on button "Continue" at bounding box center [1011, 387] width 127 height 49
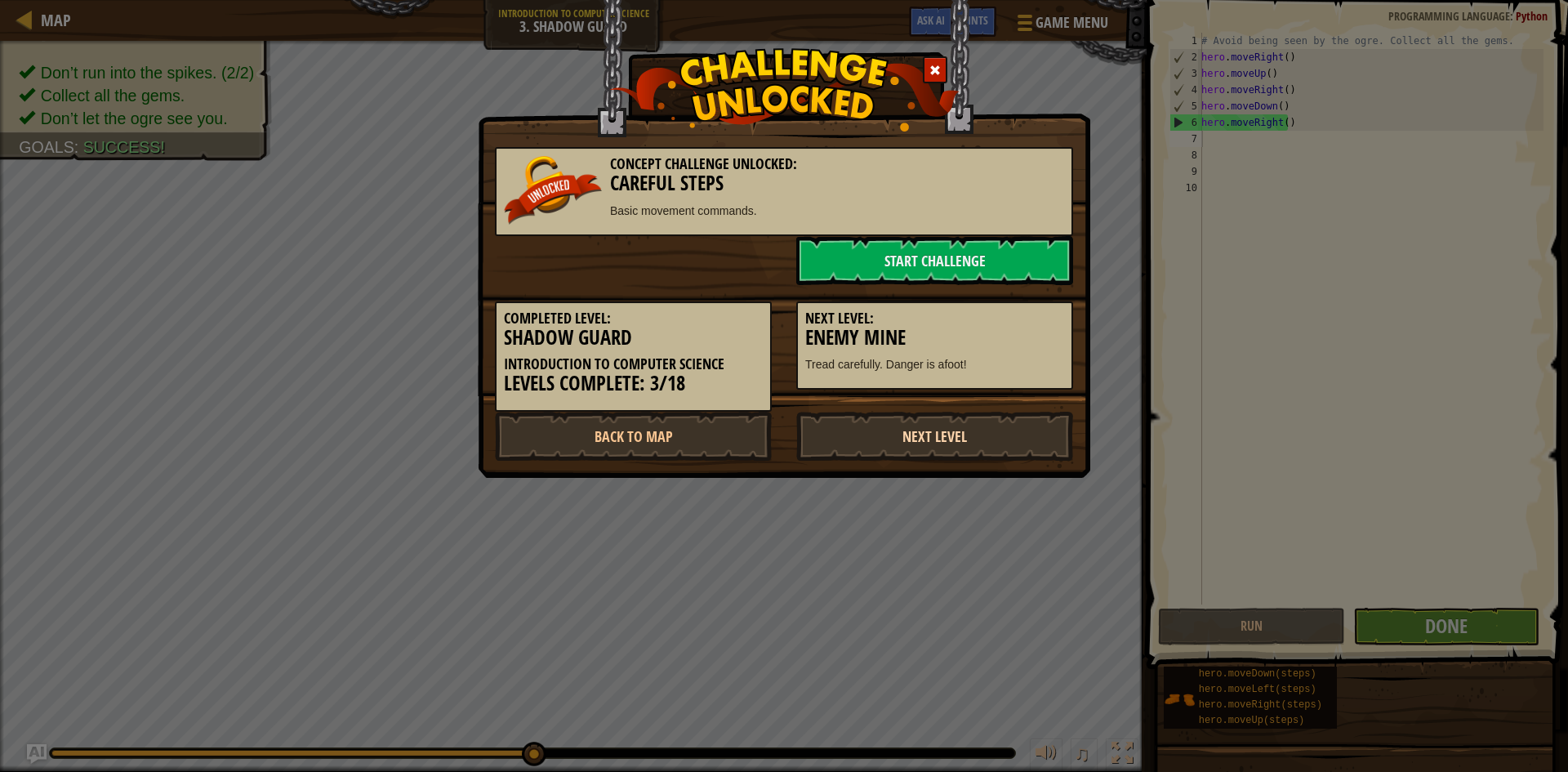
click at [1007, 433] on link "Next Level" at bounding box center [935, 436] width 277 height 49
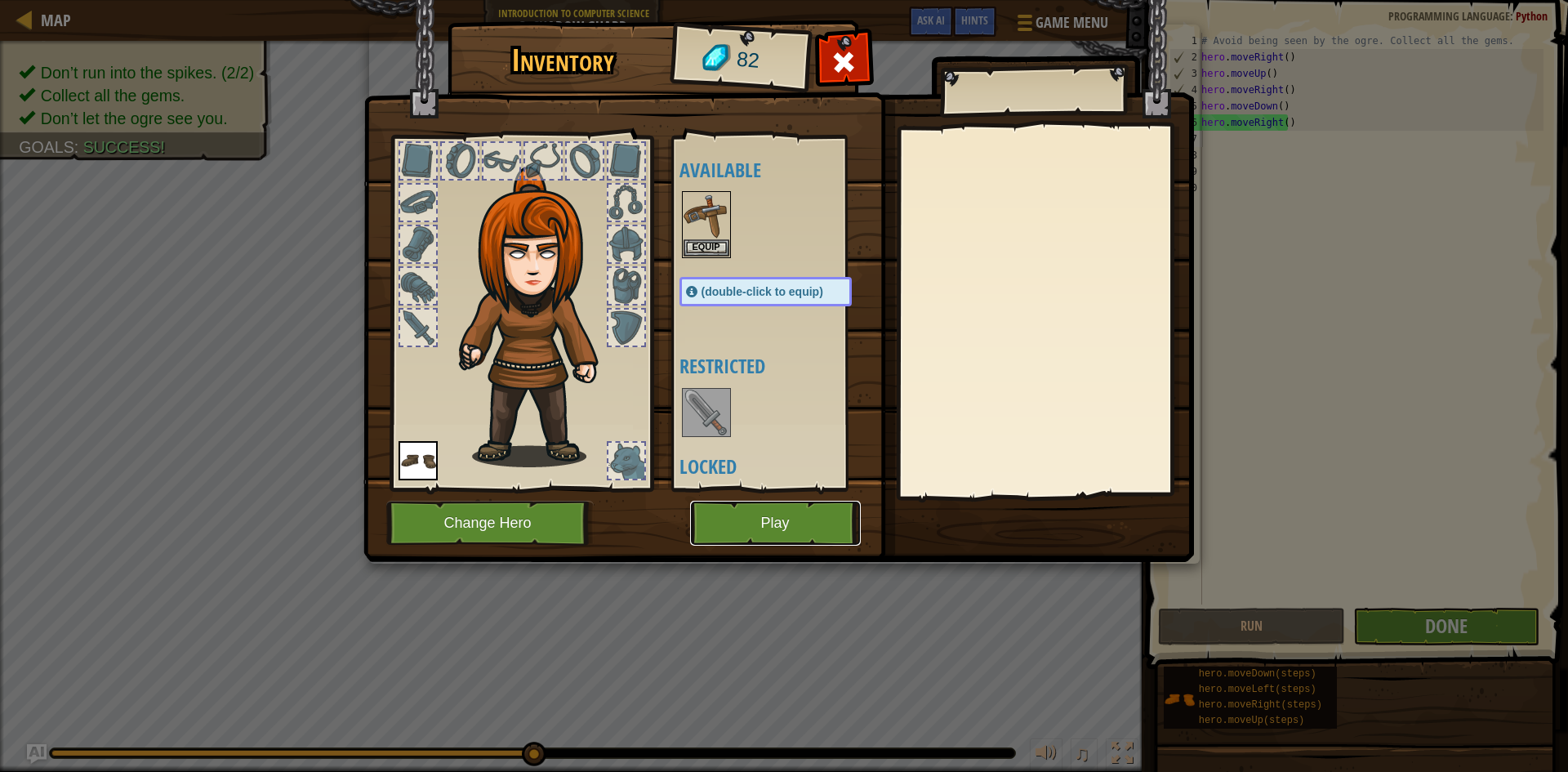
click at [808, 504] on button "Play" at bounding box center [775, 523] width 170 height 45
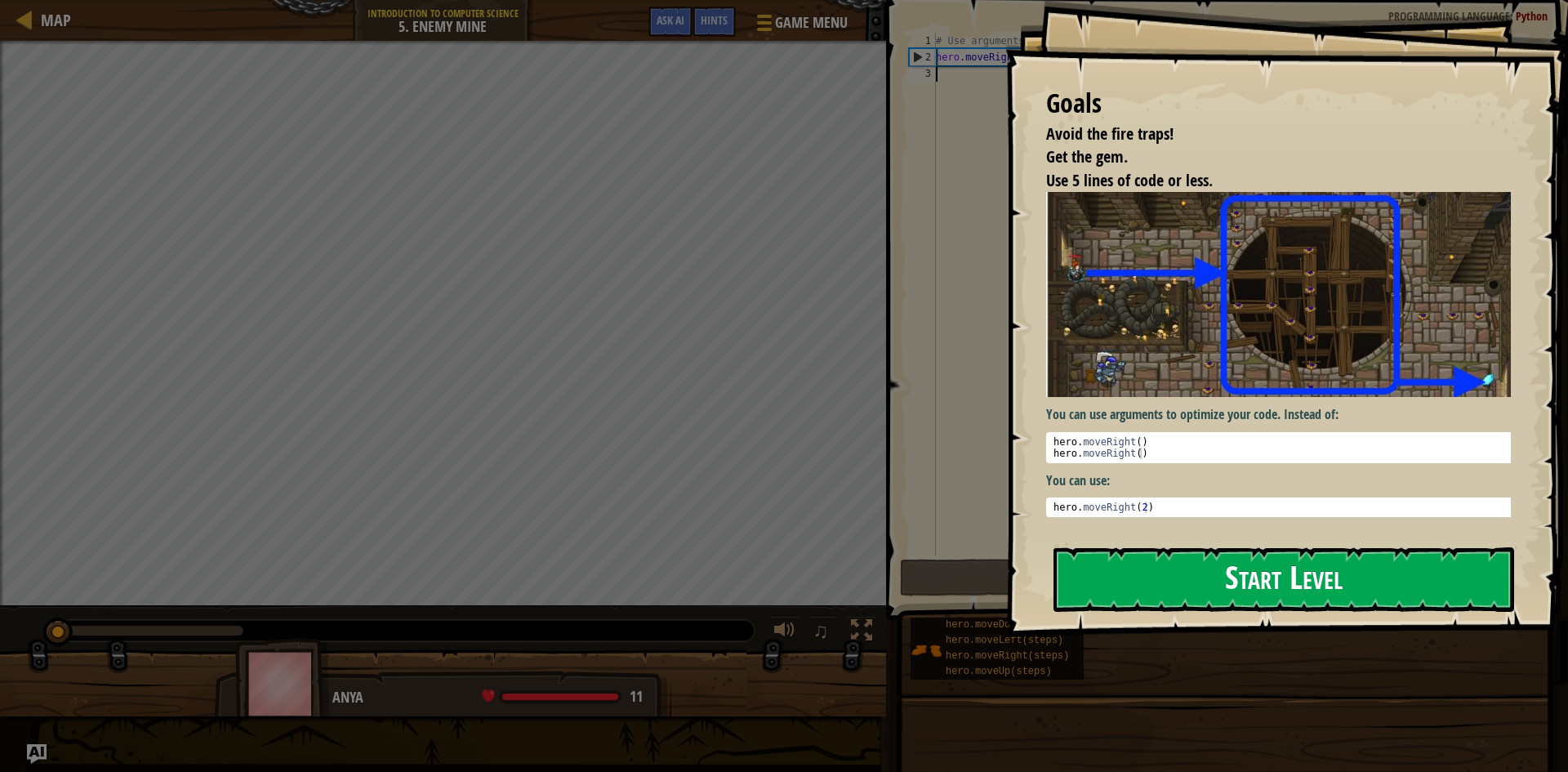
click at [1307, 580] on button "Start Level" at bounding box center [1283, 579] width 460 height 65
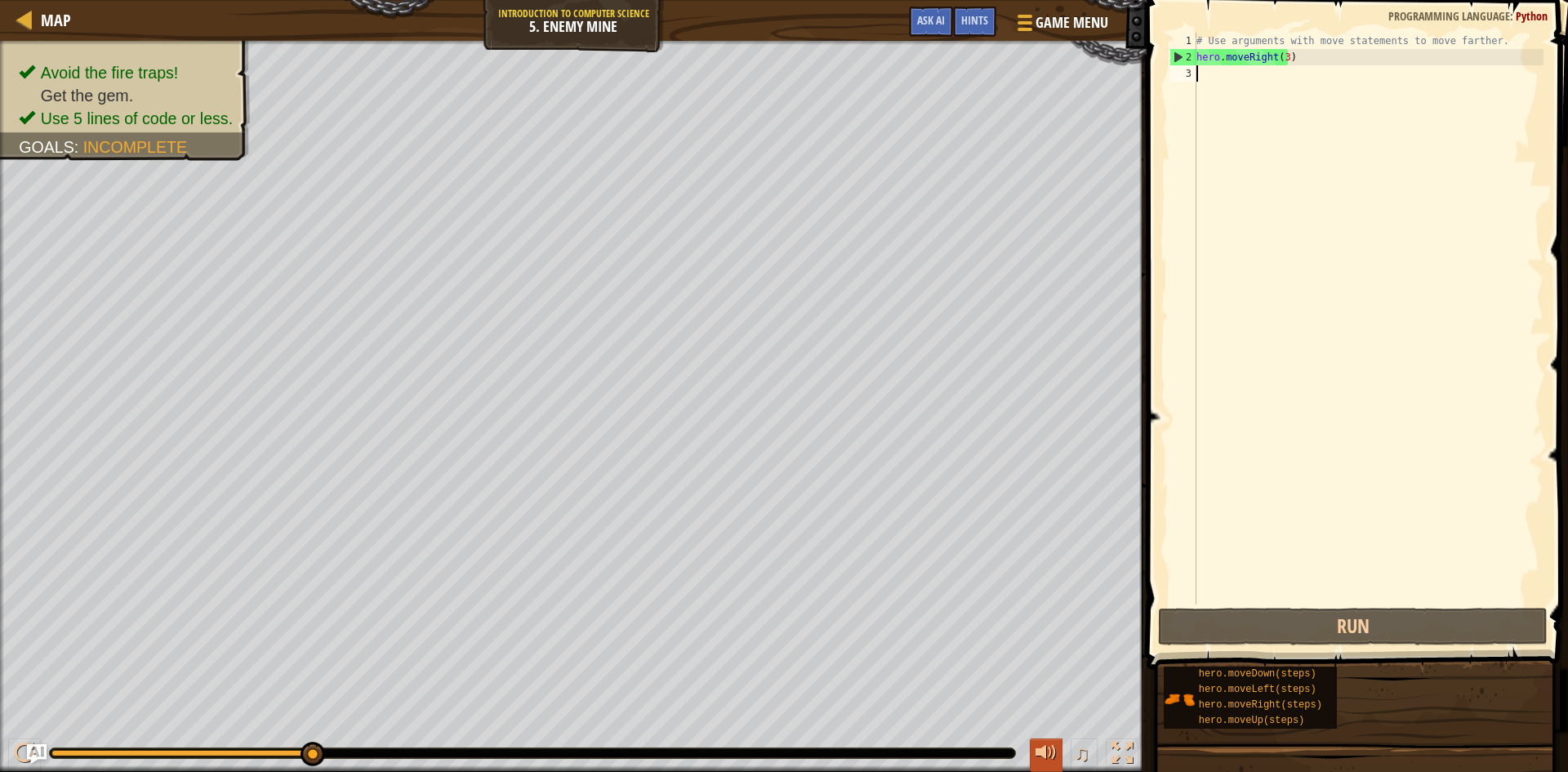
click at [1044, 751] on div at bounding box center [1046, 753] width 22 height 22
